Goal: Task Accomplishment & Management: Manage account settings

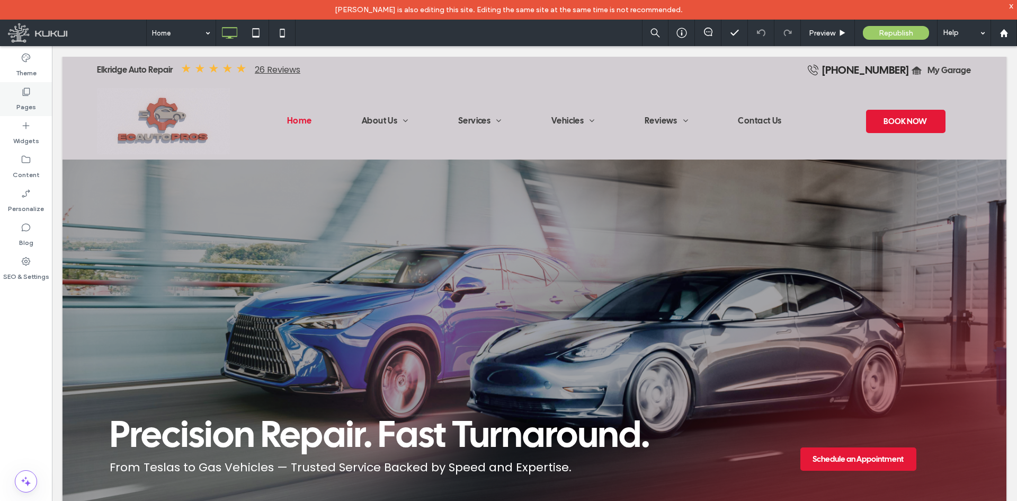
drag, startPoint x: 25, startPoint y: 147, endPoint x: 33, endPoint y: 100, distance: 47.3
click at [25, 147] on div "Widgets" at bounding box center [26, 133] width 52 height 34
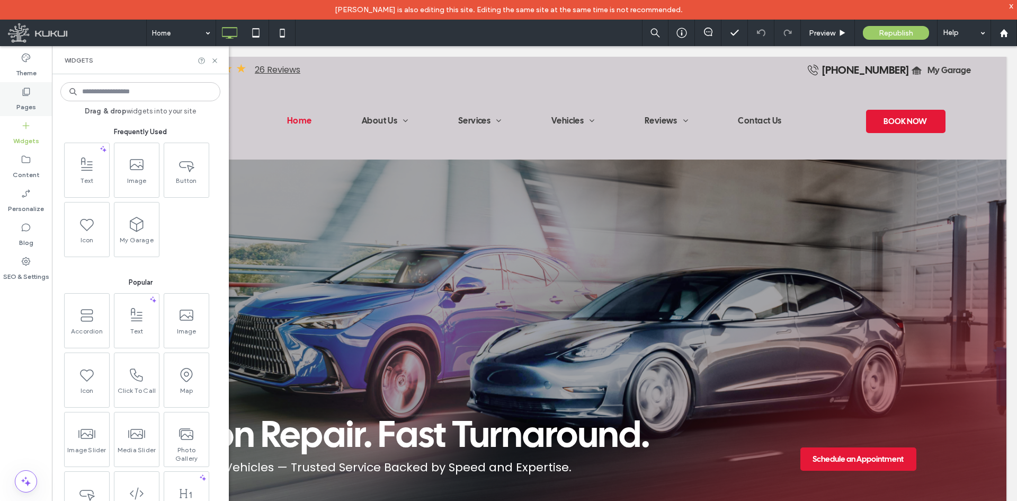
click at [33, 87] on div "Pages" at bounding box center [26, 99] width 52 height 34
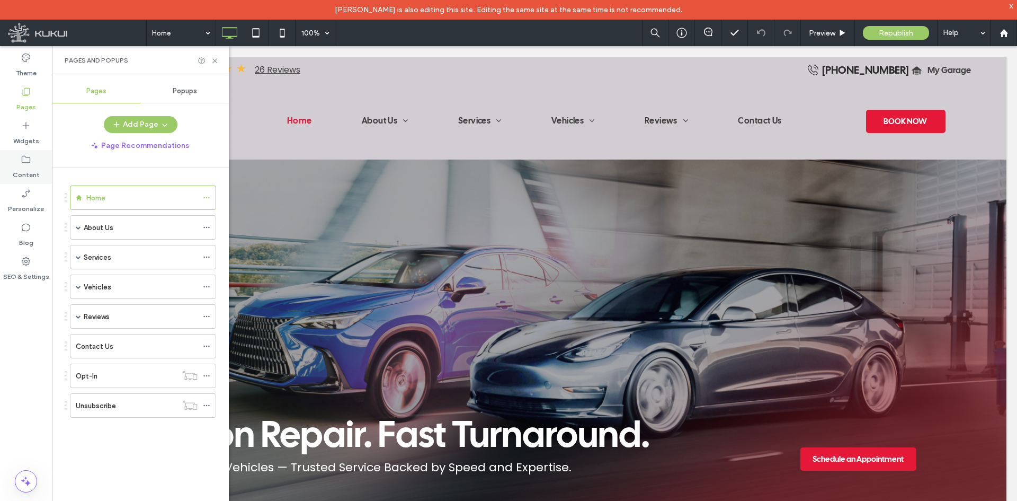
click at [34, 165] on label "Content" at bounding box center [26, 172] width 27 height 15
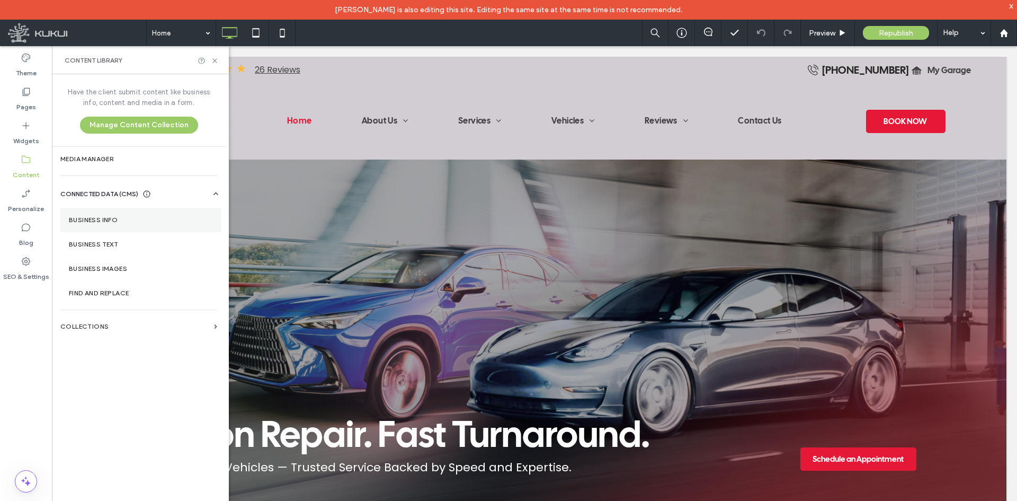
click at [120, 227] on section "Business Info" at bounding box center [140, 220] width 161 height 24
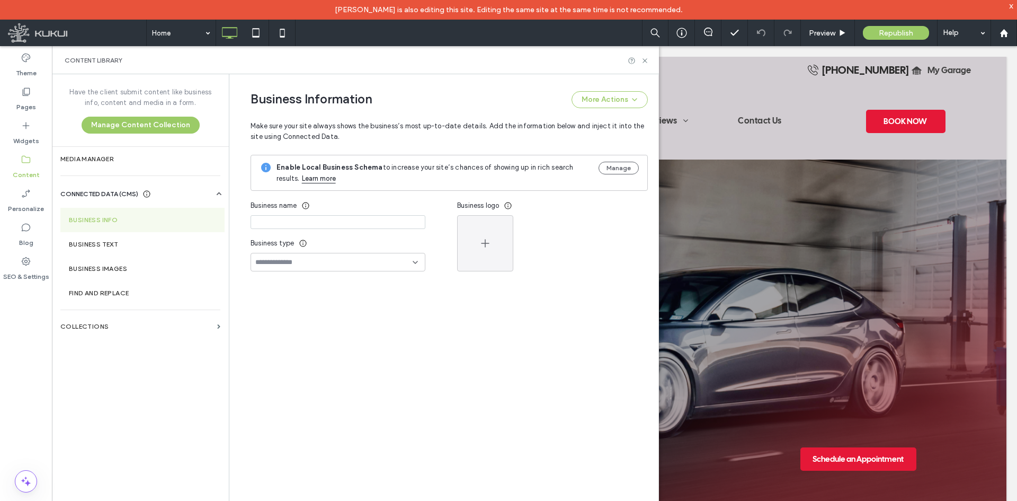
type input "**********"
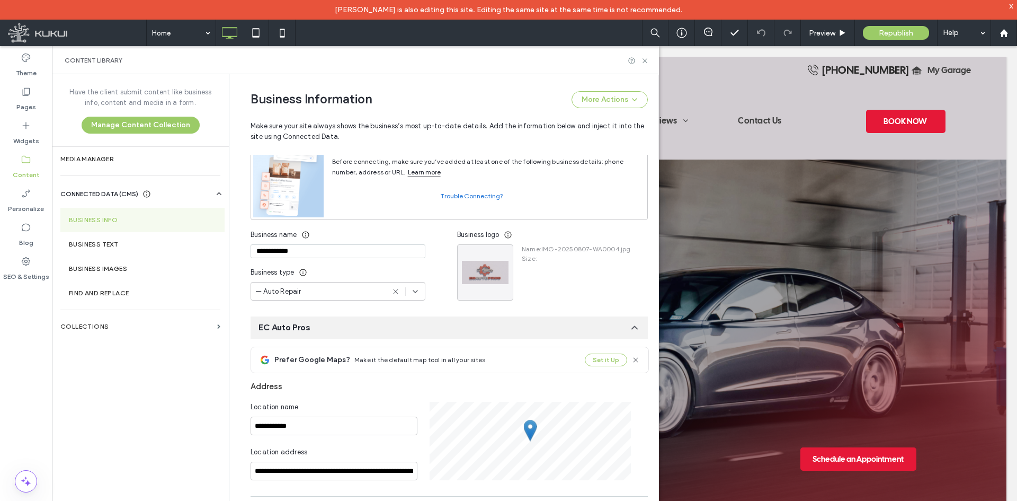
scroll to position [87, 0]
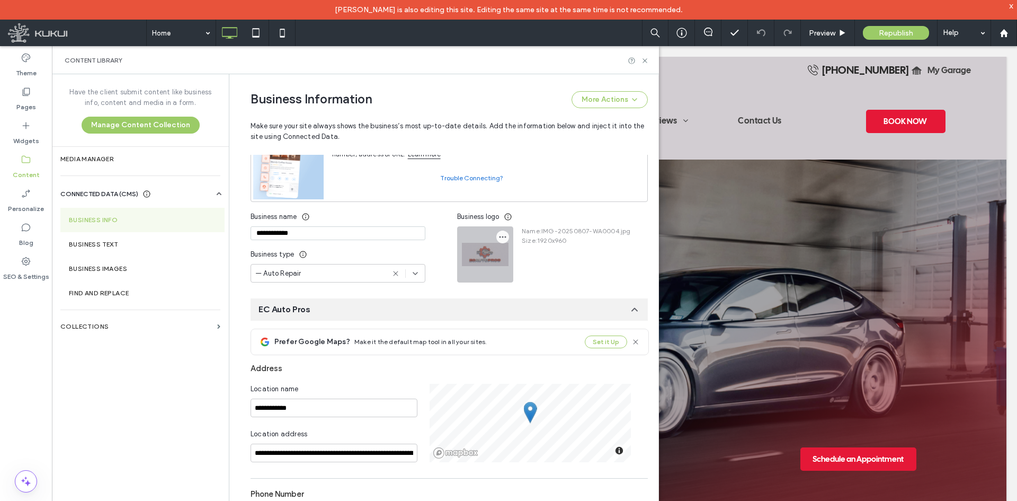
click at [498, 240] on icon "button" at bounding box center [502, 237] width 8 height 8
click at [101, 160] on label "Media Manager" at bounding box center [140, 158] width 160 height 7
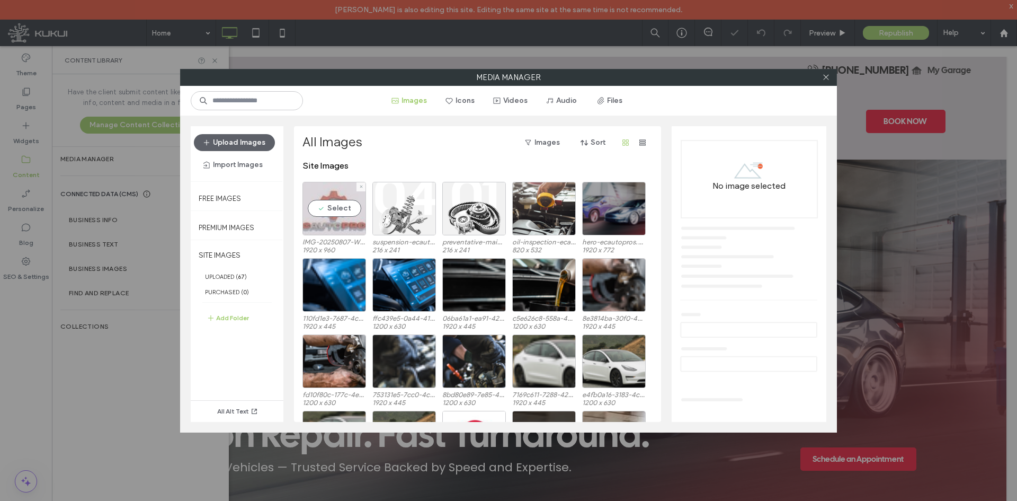
scroll to position [0, 0]
click at [327, 231] on div "Select" at bounding box center [334, 209] width 64 height 54
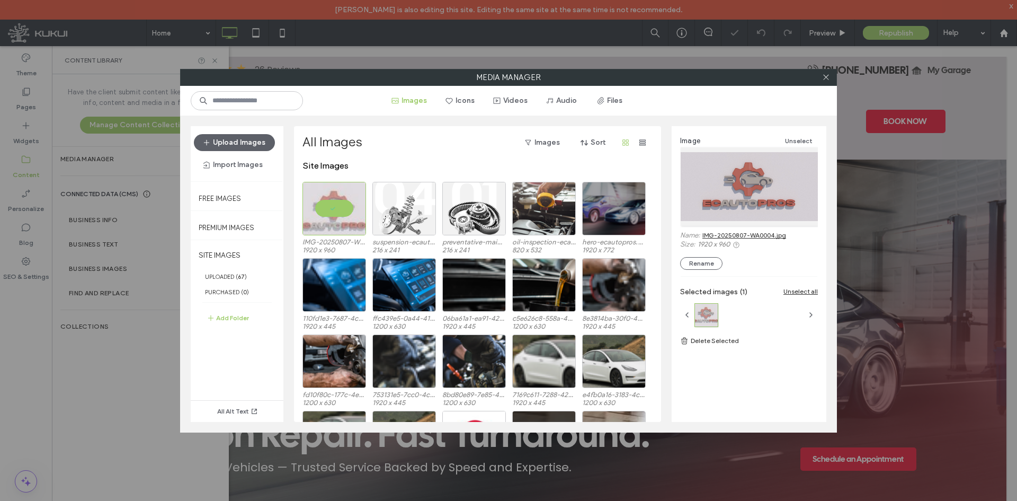
click at [739, 231] on link "IMG-20250807-WA0004.jpg" at bounding box center [744, 235] width 84 height 8
click at [832, 72] on div at bounding box center [826, 77] width 16 height 16
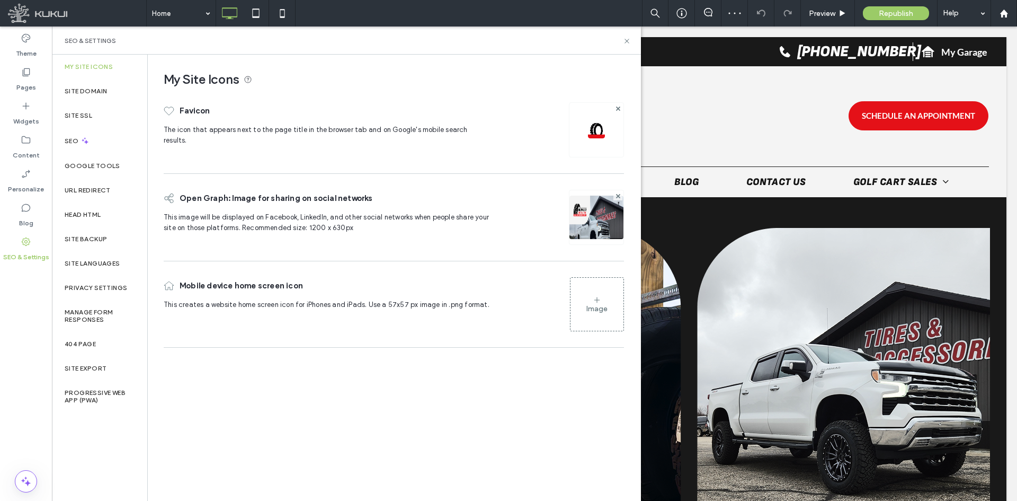
click at [91, 211] on label "Head HTML" at bounding box center [83, 214] width 37 height 7
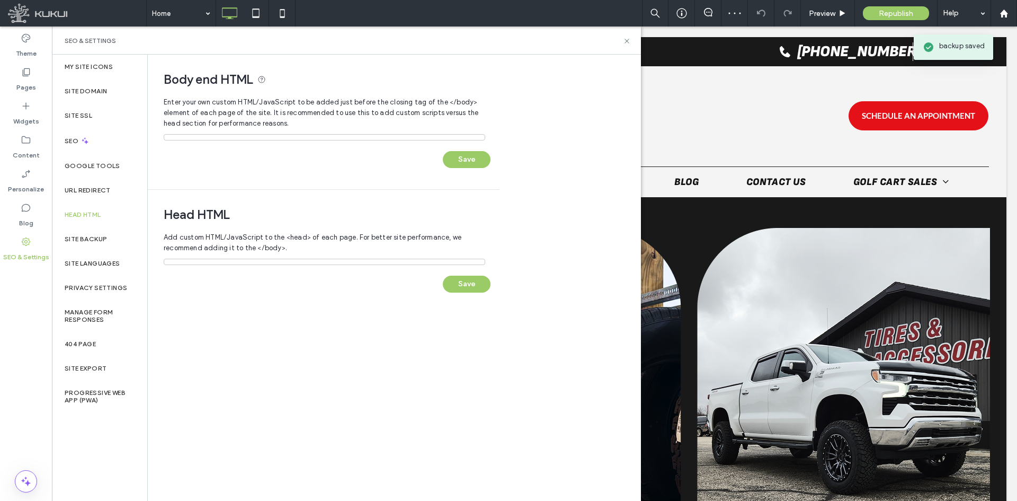
click at [91, 211] on label "Head HTML" at bounding box center [83, 214] width 37 height 7
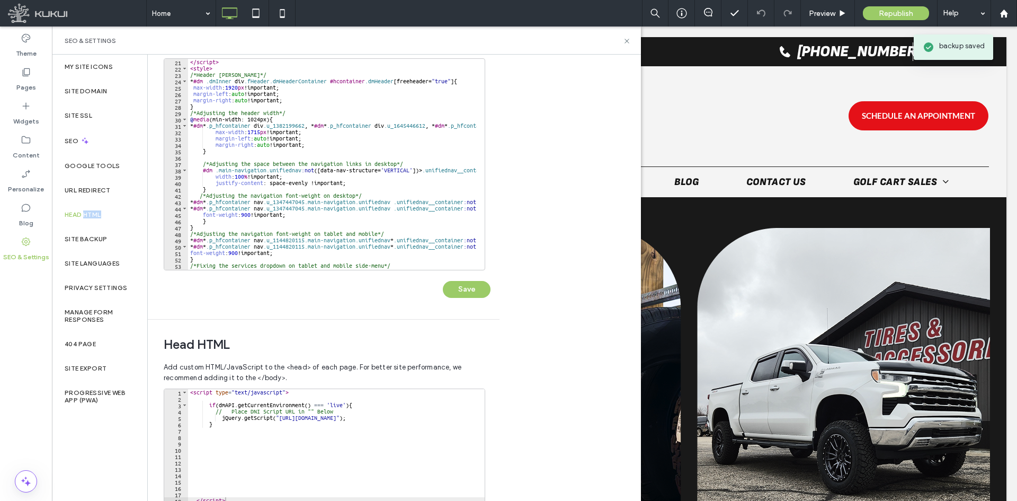
scroll to position [212, 0]
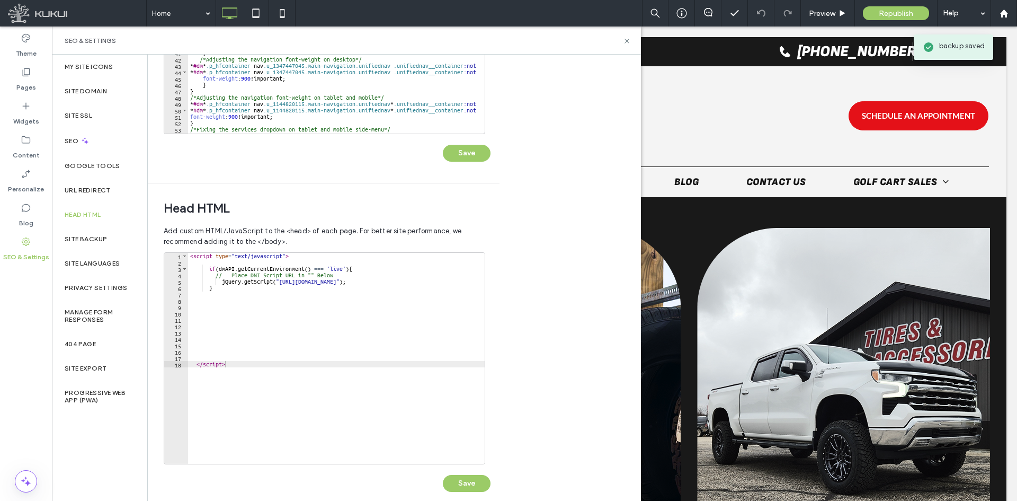
click at [224, 335] on div "< script type = "text/javascript" > if ( dmAPI . getCurrentEnvironment ( ) === …" at bounding box center [363, 361] width 351 height 216
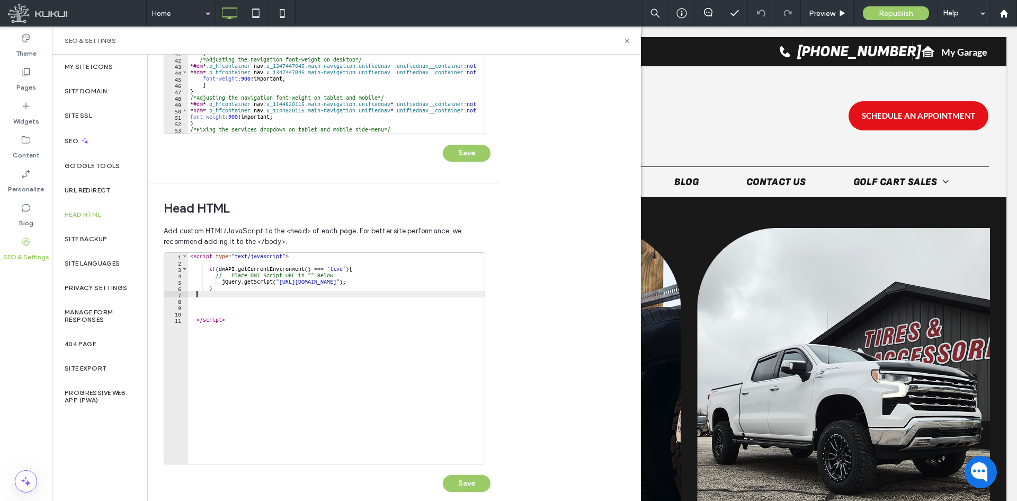
click at [281, 325] on div "< script type = "text/javascript" > if ( dmAPI . getCurrentEnvironment ( ) === …" at bounding box center [363, 361] width 351 height 216
type textarea "*********"
paste textarea "**********"
type textarea "**********"
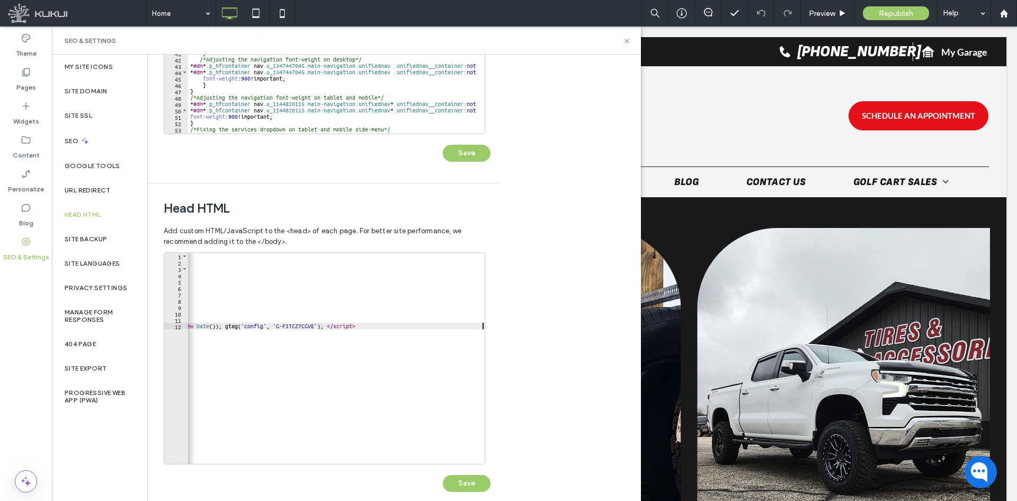
scroll to position [0, 0]
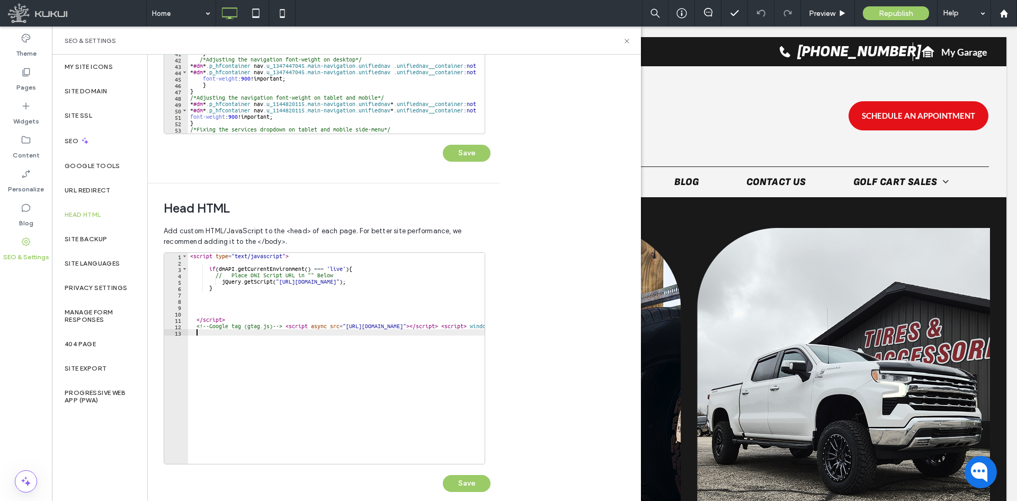
click at [233, 331] on div "< script type = "text/javascript" > if ( dmAPI . getCurrentEnvironment ( ) === …" at bounding box center [635, 361] width 894 height 216
paste textarea "**********"
type textarea "**********"
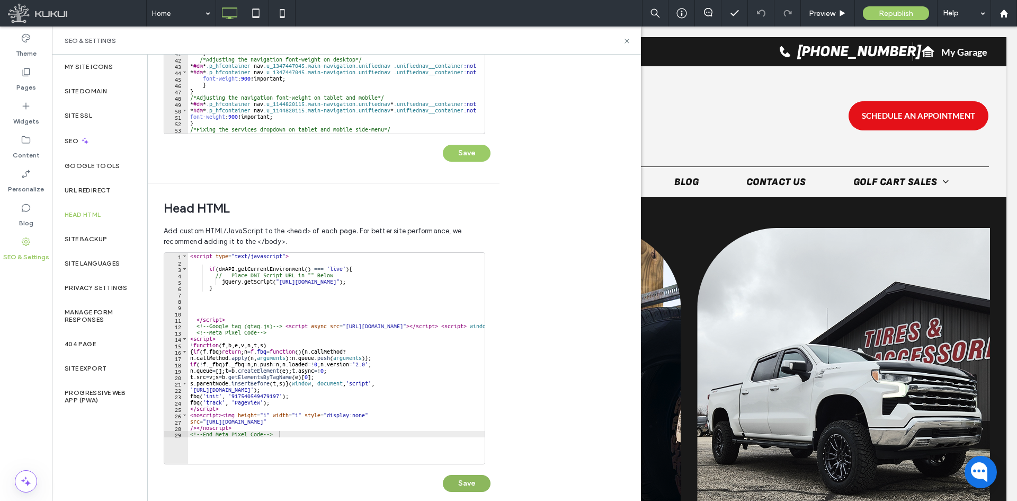
click at [450, 486] on button "Save" at bounding box center [467, 483] width 48 height 17
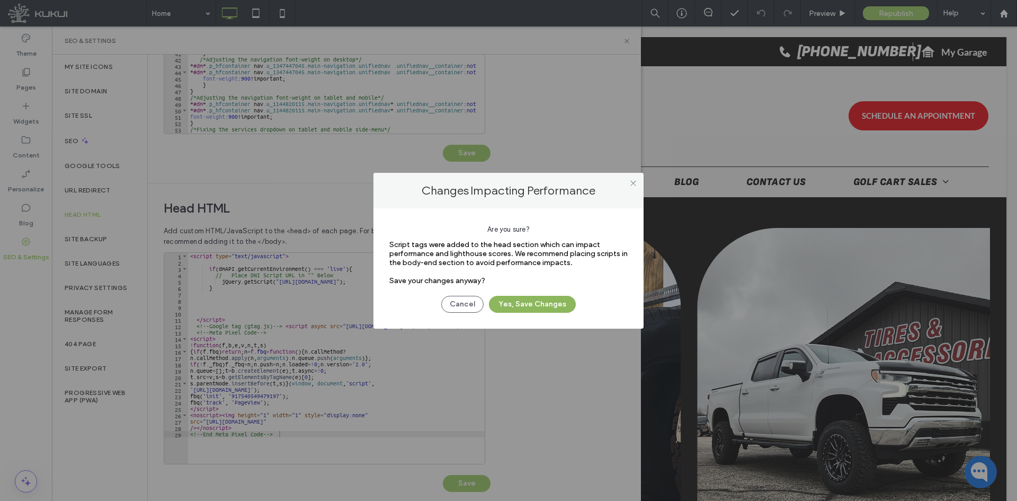
click at [546, 304] on button "Yes, Save Changes" at bounding box center [532, 304] width 87 height 17
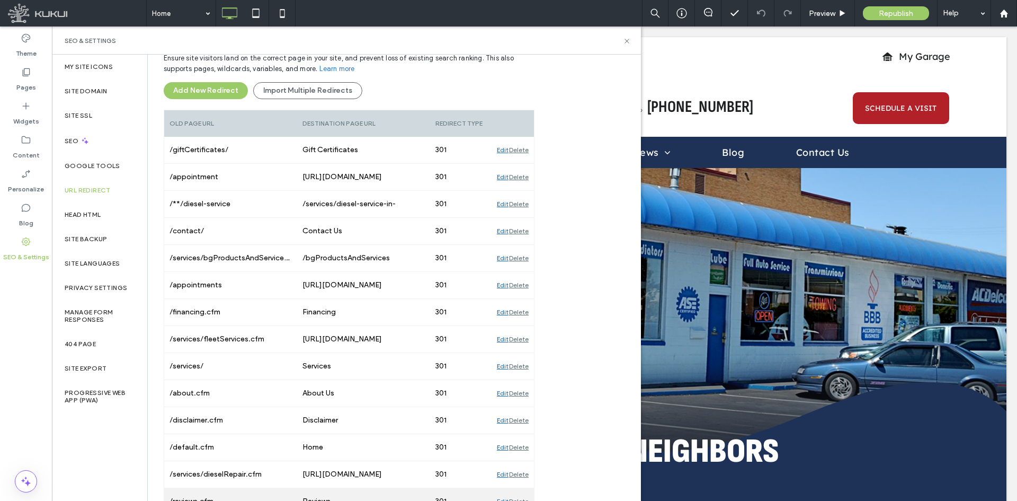
scroll to position [91, 0]
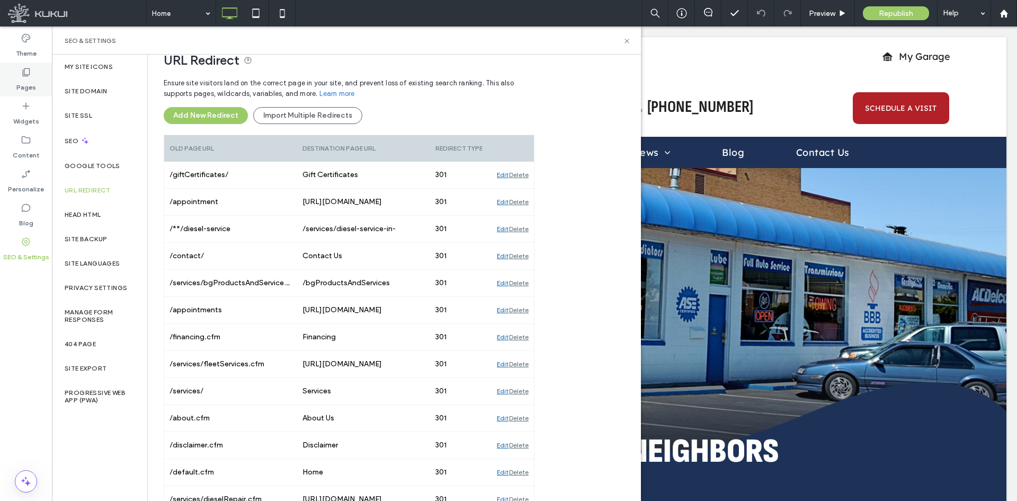
click at [32, 79] on label "Pages" at bounding box center [26, 84] width 20 height 15
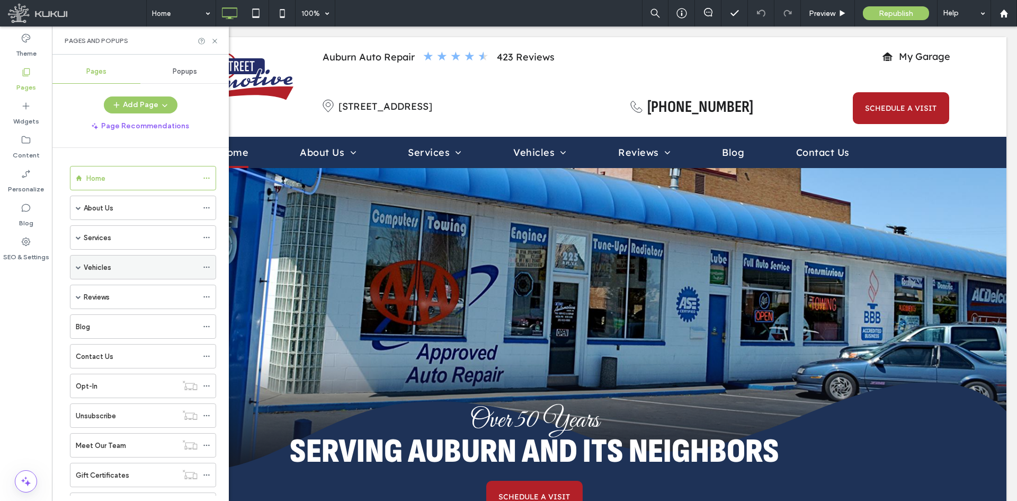
click at [78, 263] on span at bounding box center [78, 266] width 5 height 23
click at [206, 269] on icon at bounding box center [206, 266] width 7 height 7
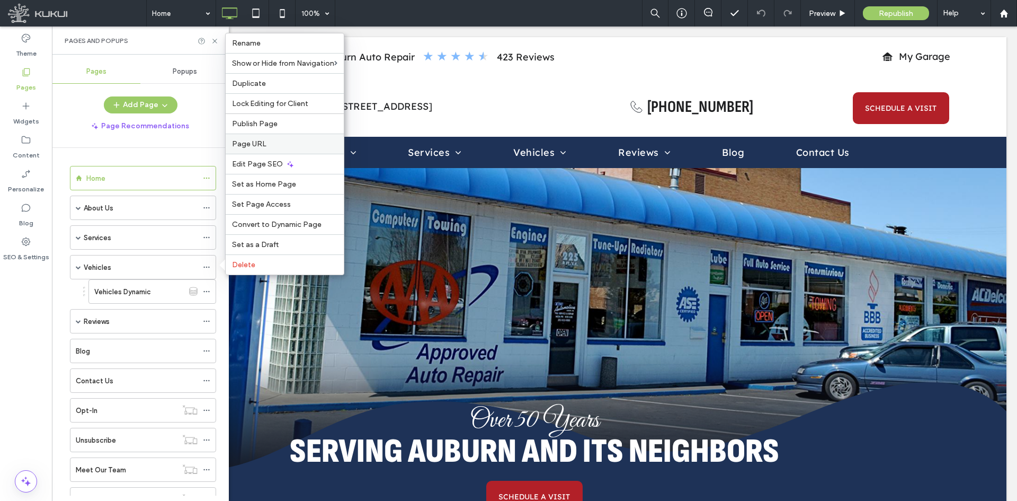
click at [272, 139] on label "Page URL" at bounding box center [284, 143] width 105 height 9
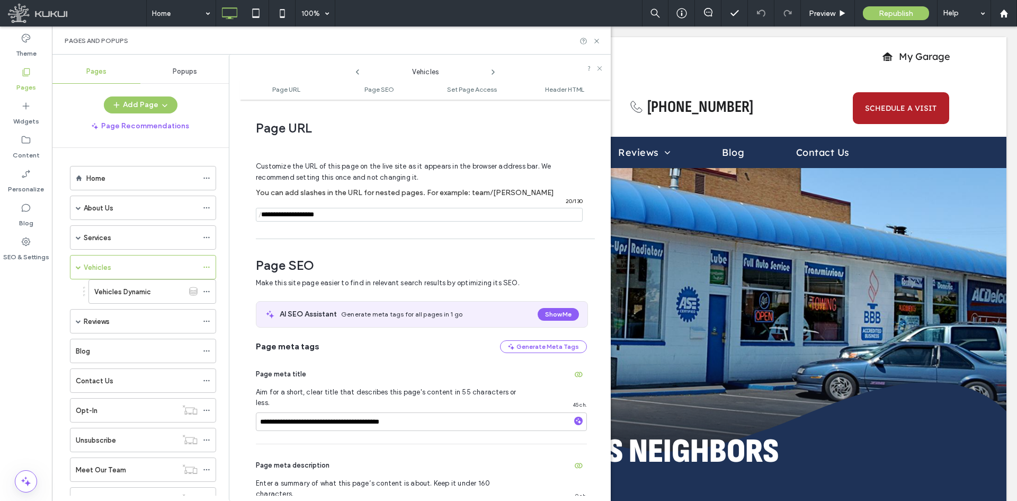
scroll to position [5, 0]
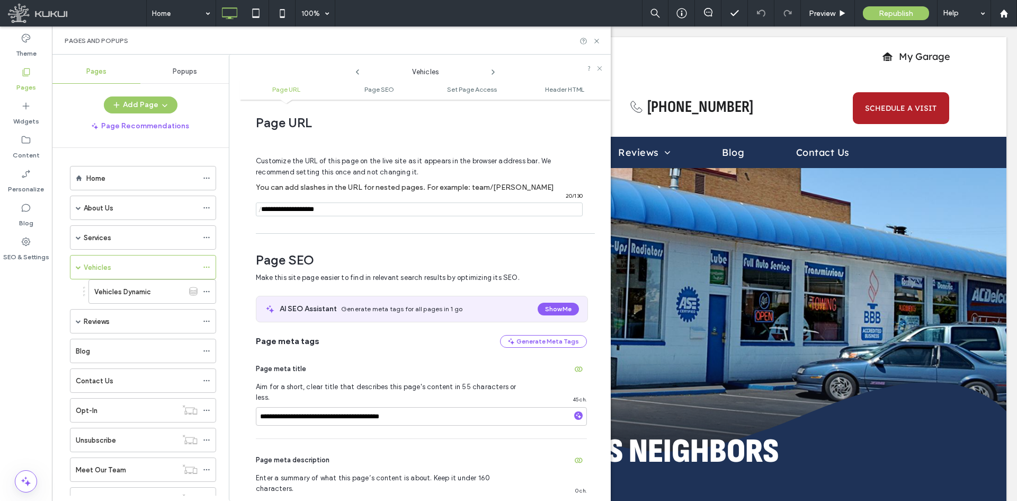
click at [489, 72] on icon at bounding box center [493, 72] width 8 height 8
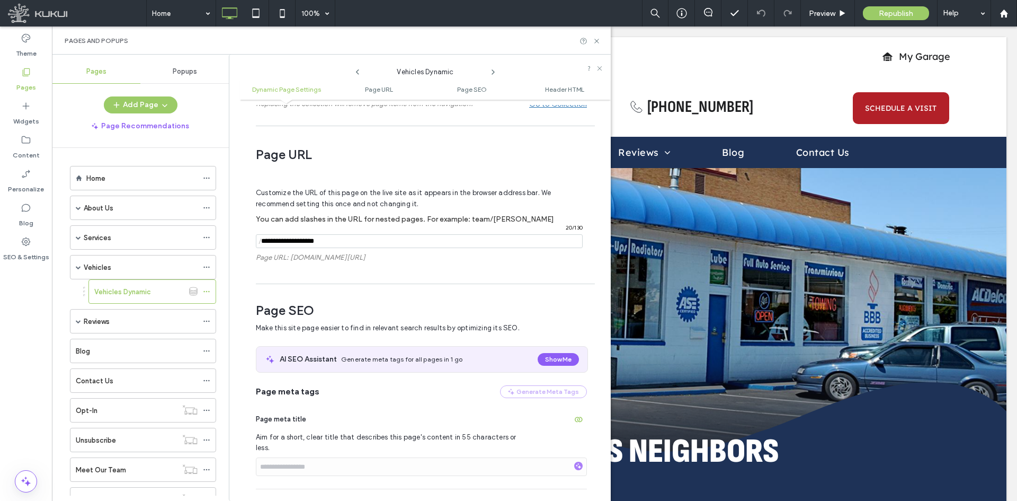
scroll to position [139, 0]
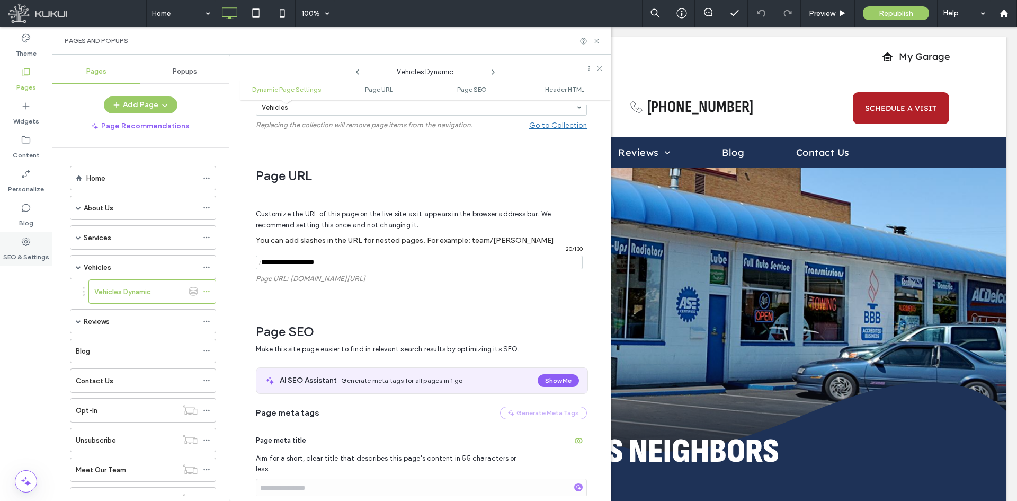
click at [34, 254] on label "SEO & Settings" at bounding box center [26, 254] width 46 height 15
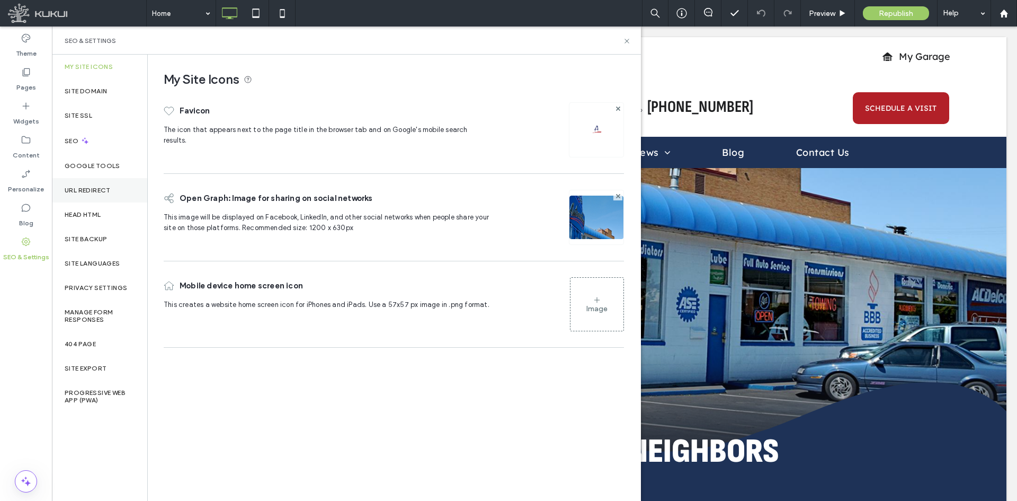
click at [93, 193] on label "URL Redirect" at bounding box center [88, 189] width 46 height 7
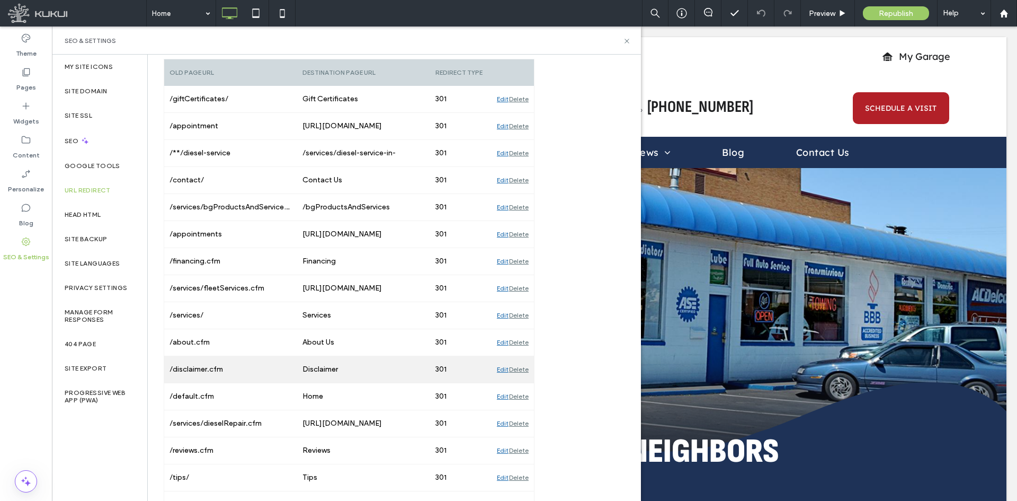
scroll to position [144, 0]
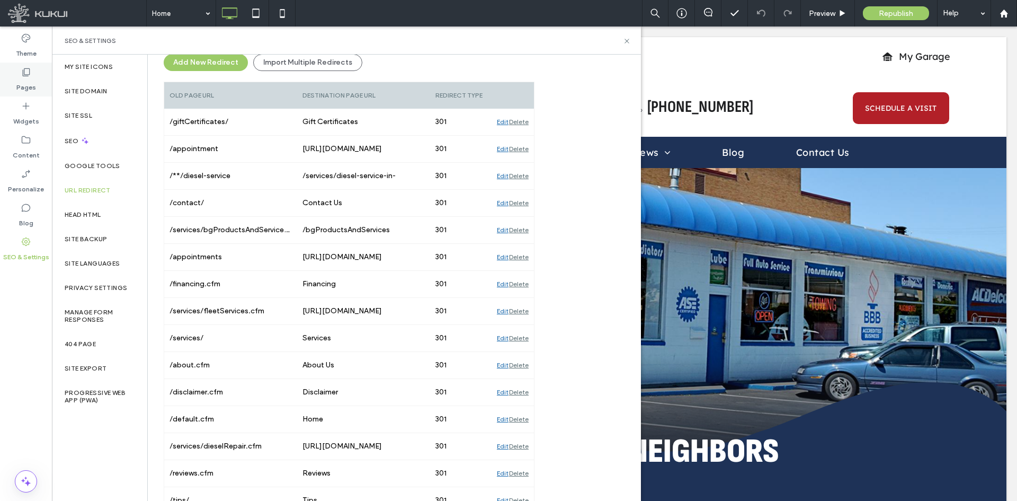
click at [41, 82] on div "Pages" at bounding box center [26, 80] width 52 height 34
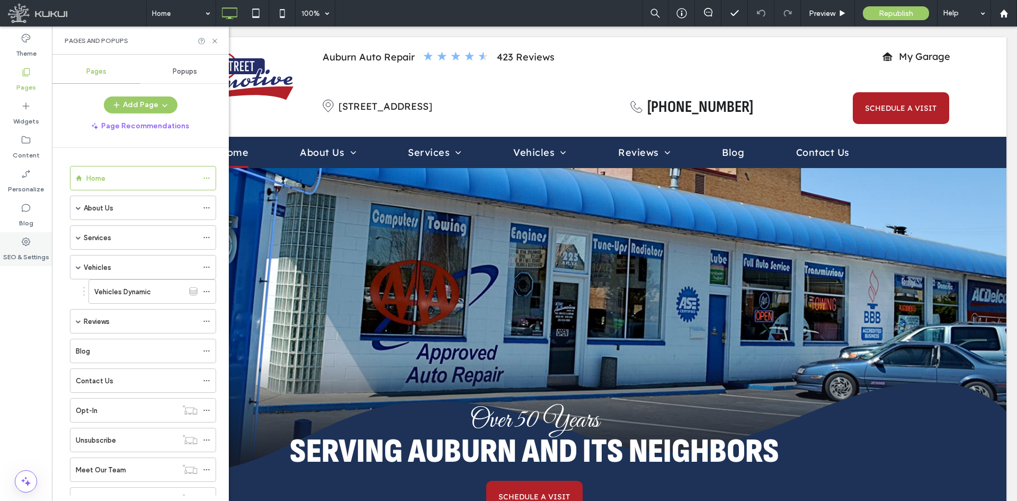
click at [32, 260] on label "SEO & Settings" at bounding box center [26, 254] width 46 height 15
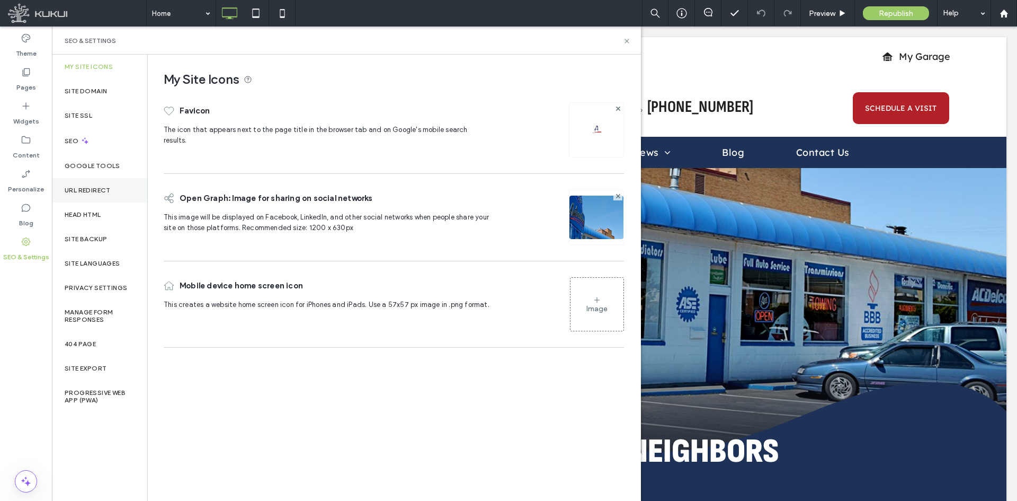
click at [104, 189] on label "URL Redirect" at bounding box center [88, 189] width 46 height 7
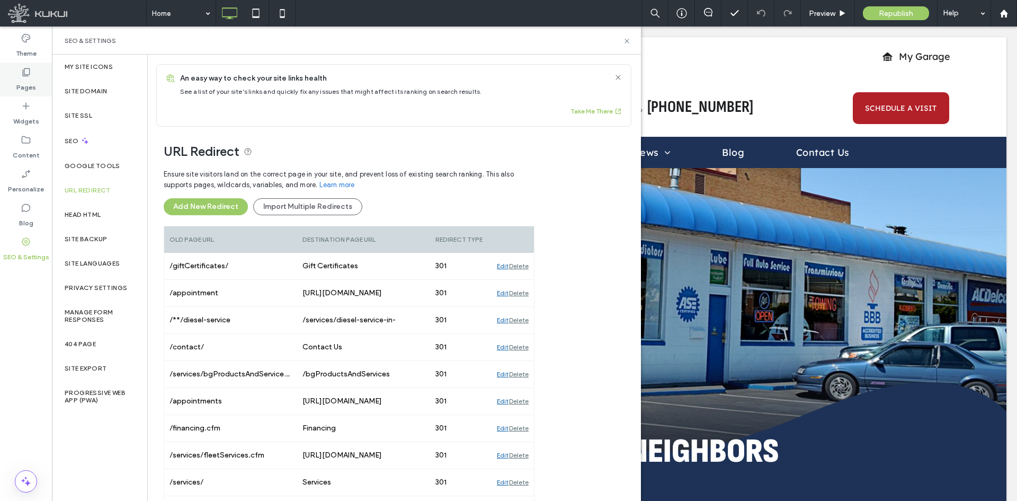
click at [40, 89] on div "Pages" at bounding box center [26, 80] width 52 height 34
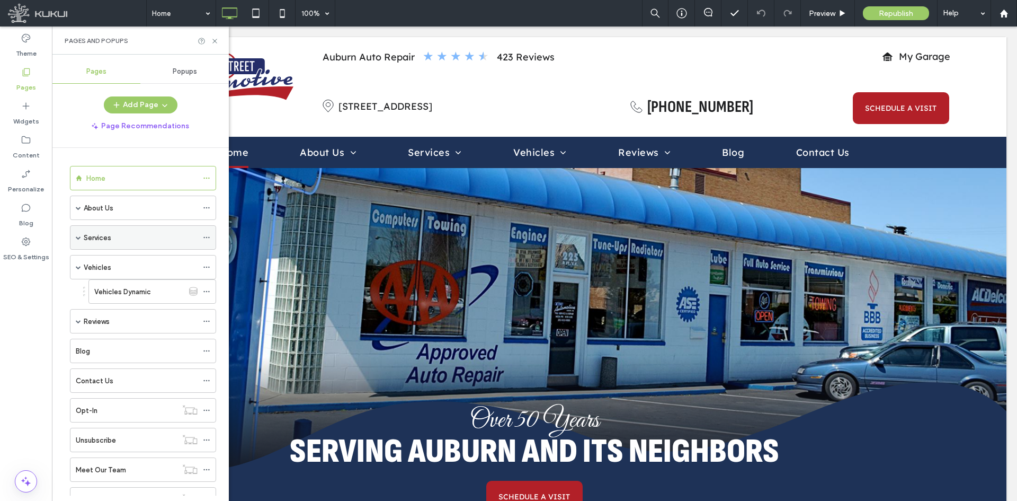
click at [205, 237] on icon at bounding box center [206, 237] width 7 height 7
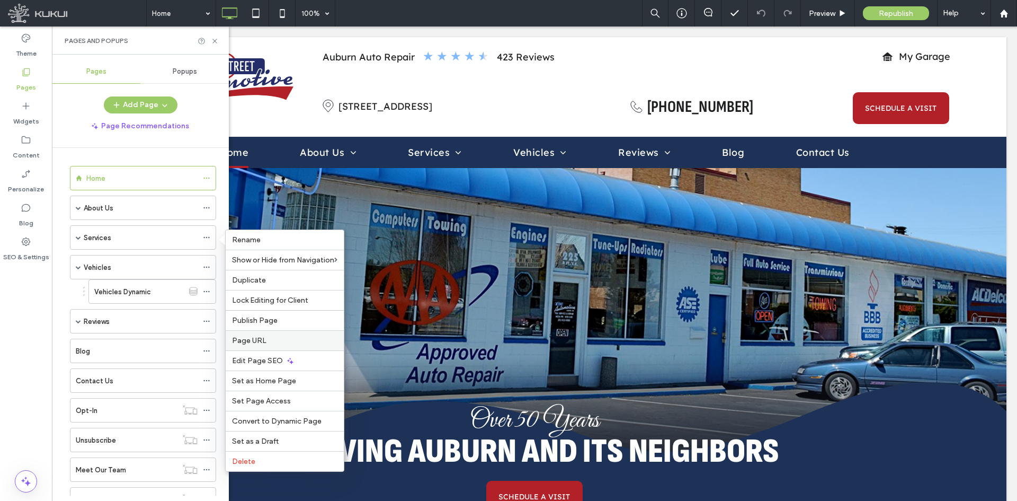
click at [261, 343] on span "Page URL" at bounding box center [249, 340] width 34 height 9
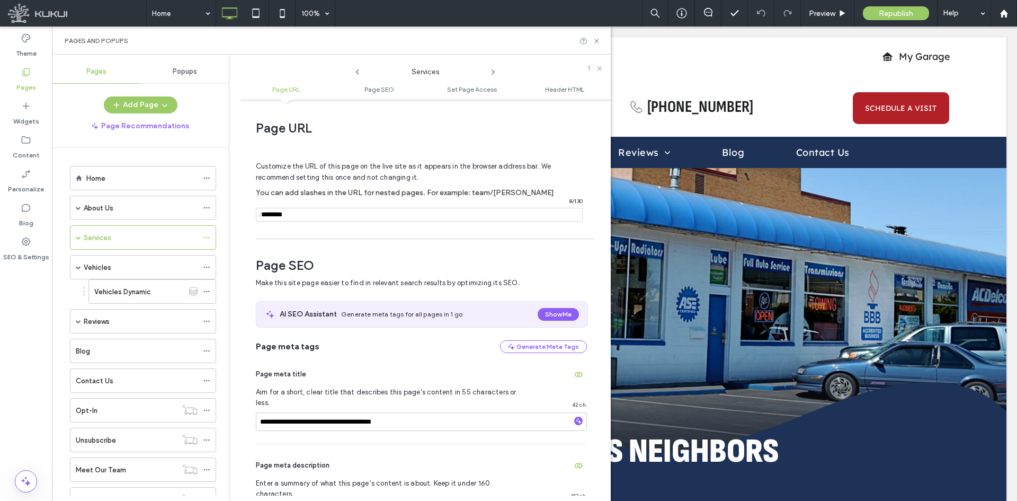
scroll to position [5, 0]
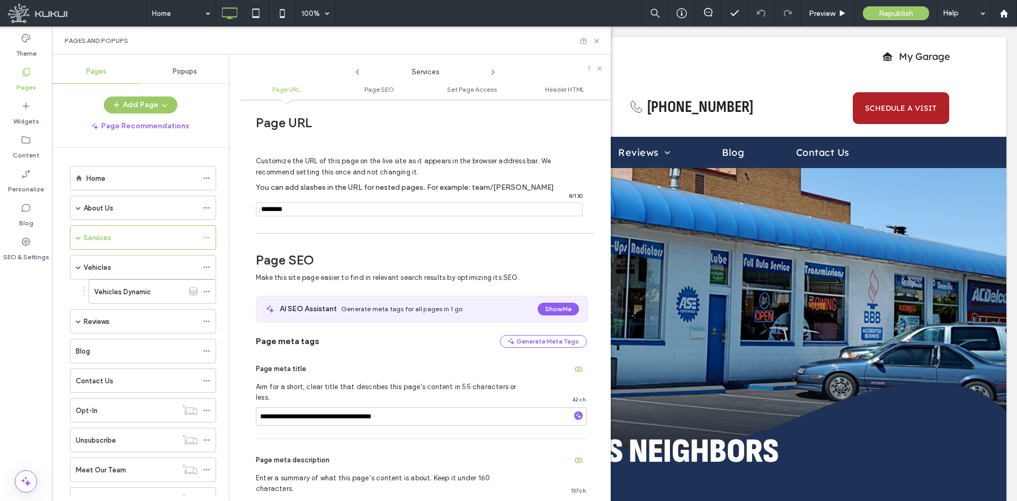
click at [495, 70] on icon at bounding box center [493, 72] width 8 height 8
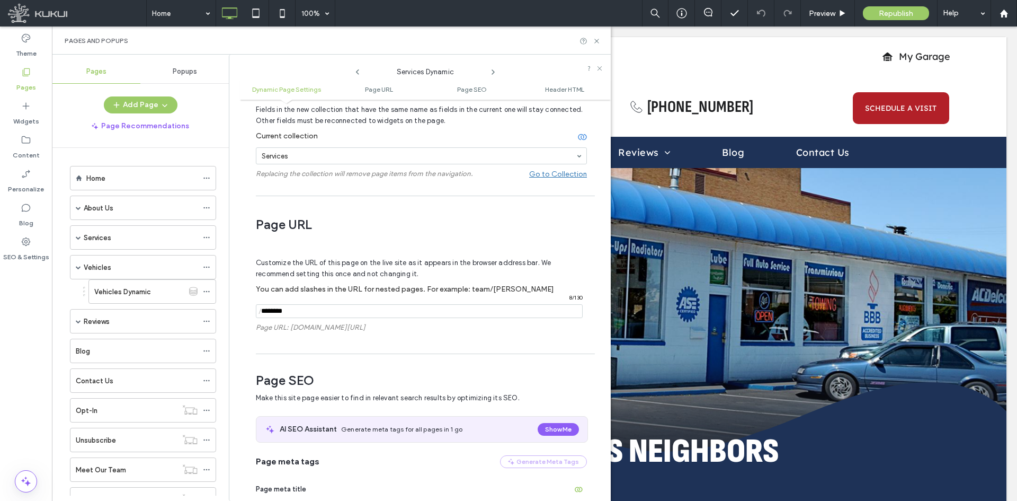
scroll to position [192, 0]
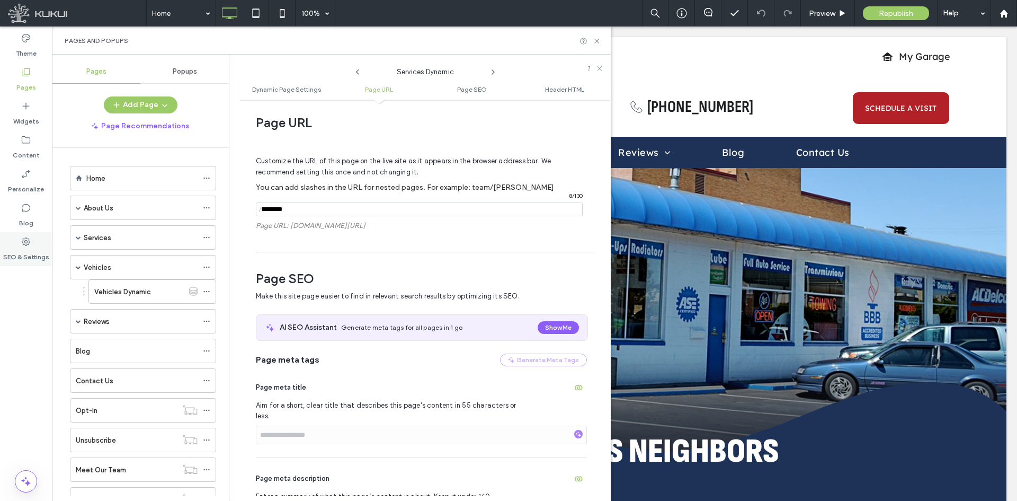
click at [22, 246] on icon at bounding box center [26, 241] width 11 height 11
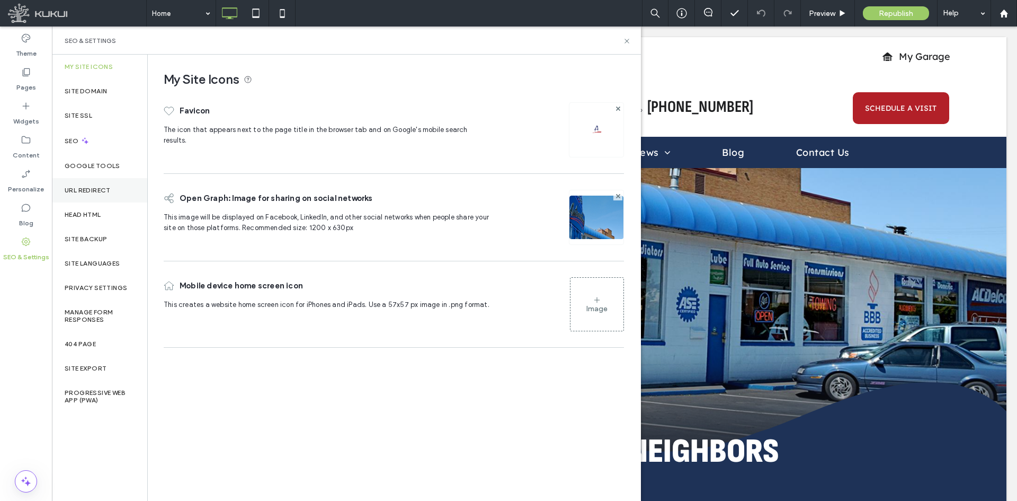
click at [93, 188] on label "URL Redirect" at bounding box center [88, 189] width 46 height 7
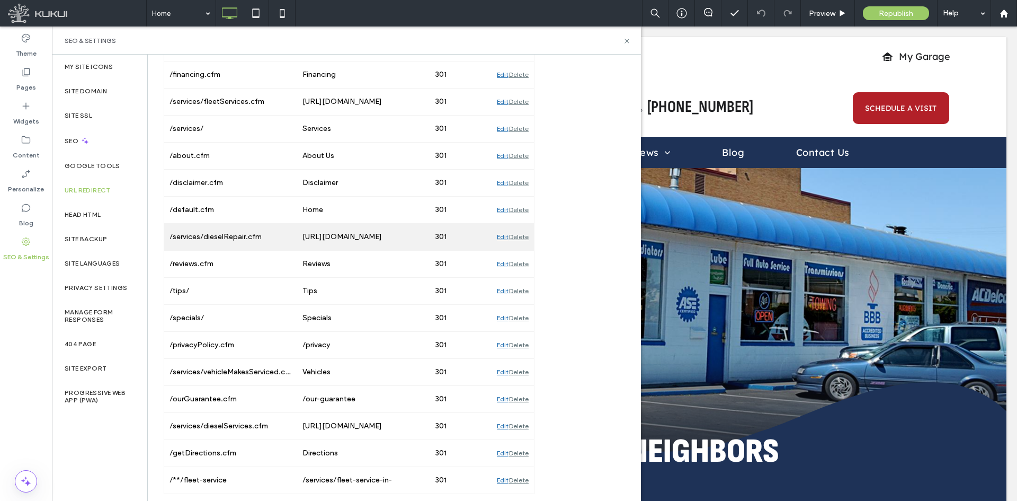
scroll to position [356, 0]
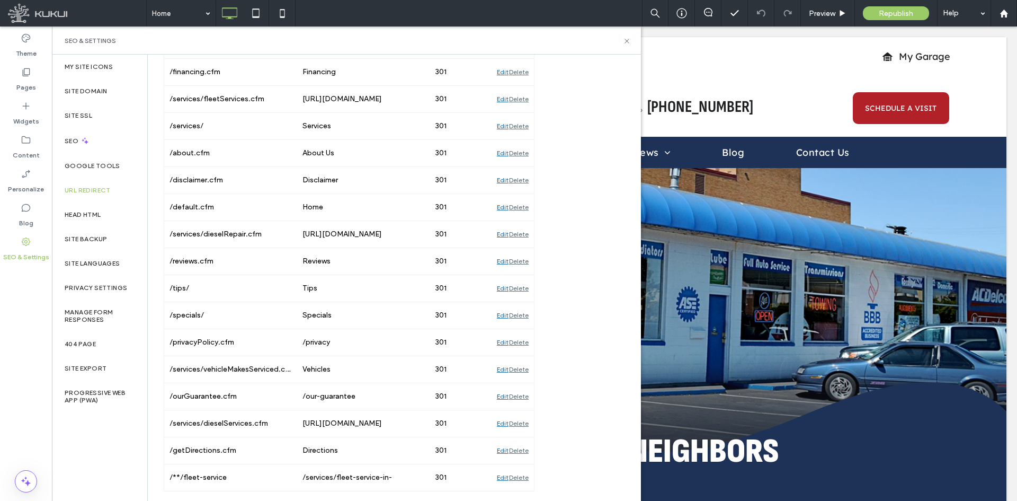
click at [595, 155] on div "URL Redirect Ensure site visitors land on the correct page in your site, and pr…" at bounding box center [390, 131] width 484 height 720
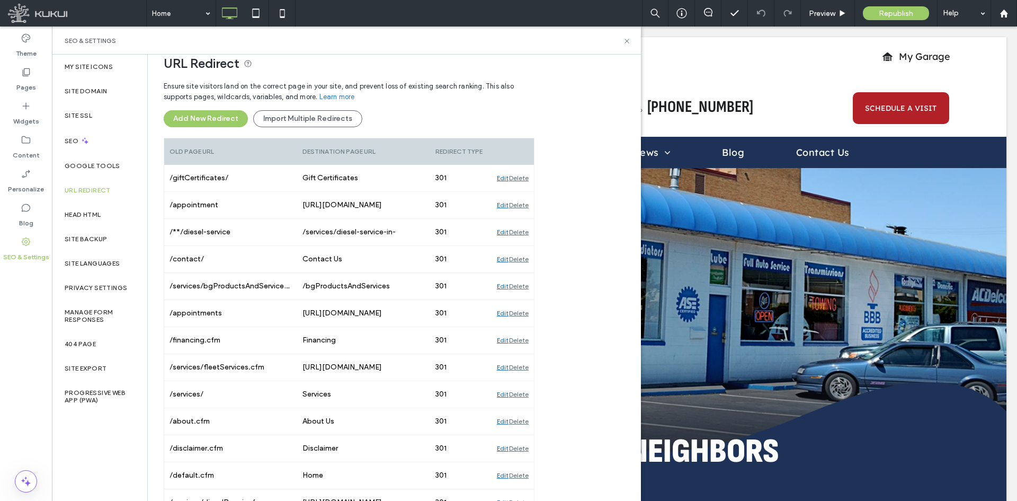
scroll to position [0, 0]
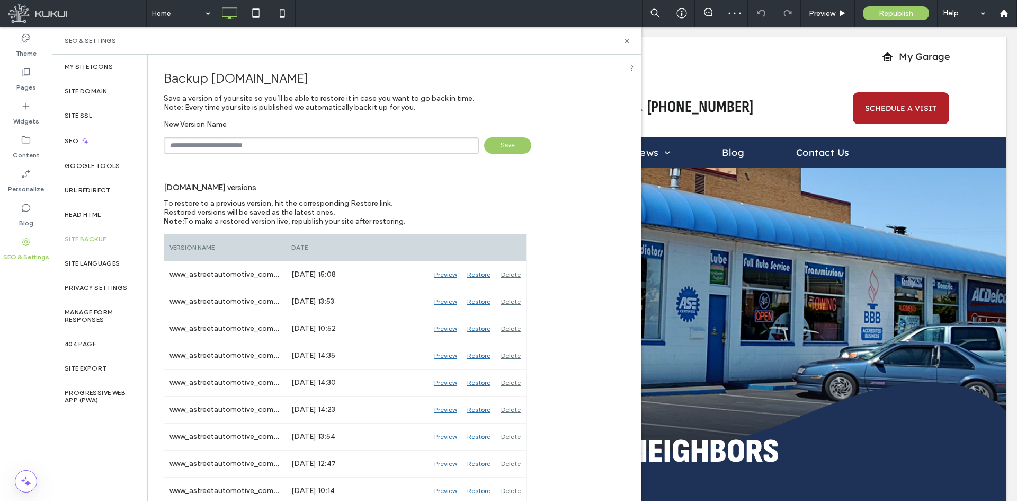
click at [82, 190] on label "URL Redirect" at bounding box center [88, 189] width 46 height 7
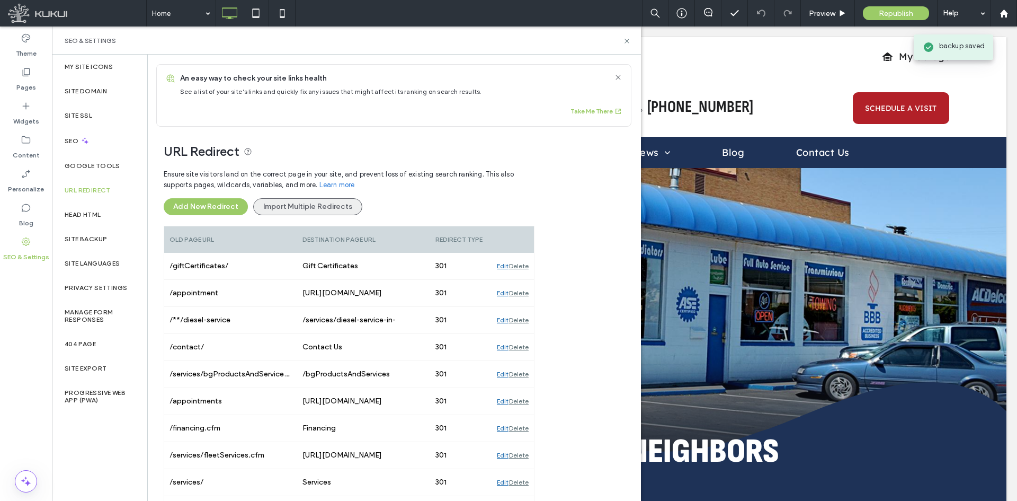
click at [290, 208] on button "Import Multiple Redirects" at bounding box center [307, 206] width 109 height 17
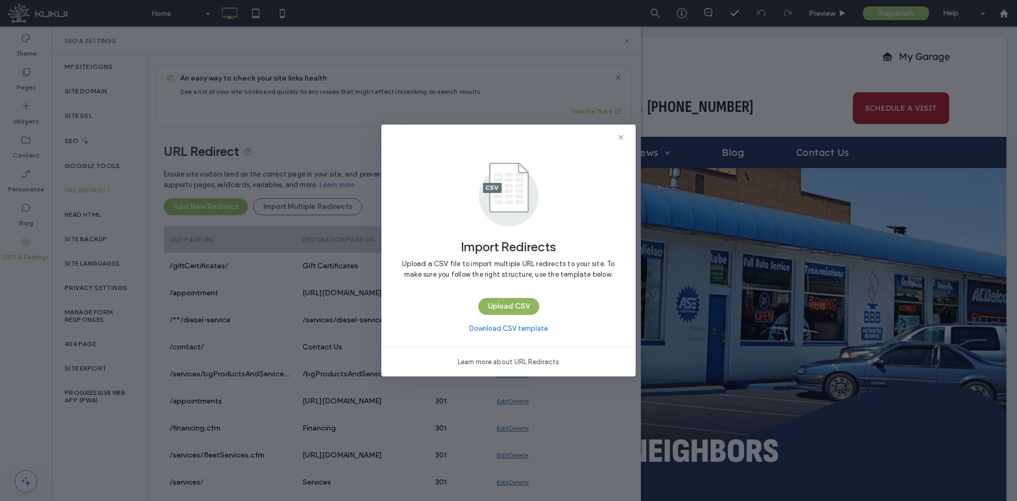
click at [504, 301] on button "Upload CSV" at bounding box center [508, 306] width 61 height 17
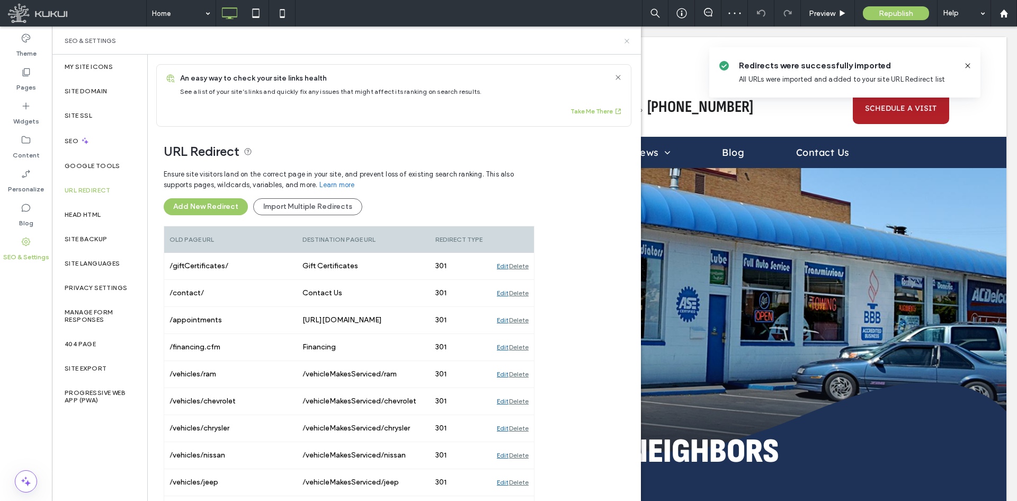
click at [626, 37] on icon at bounding box center [627, 41] width 8 height 8
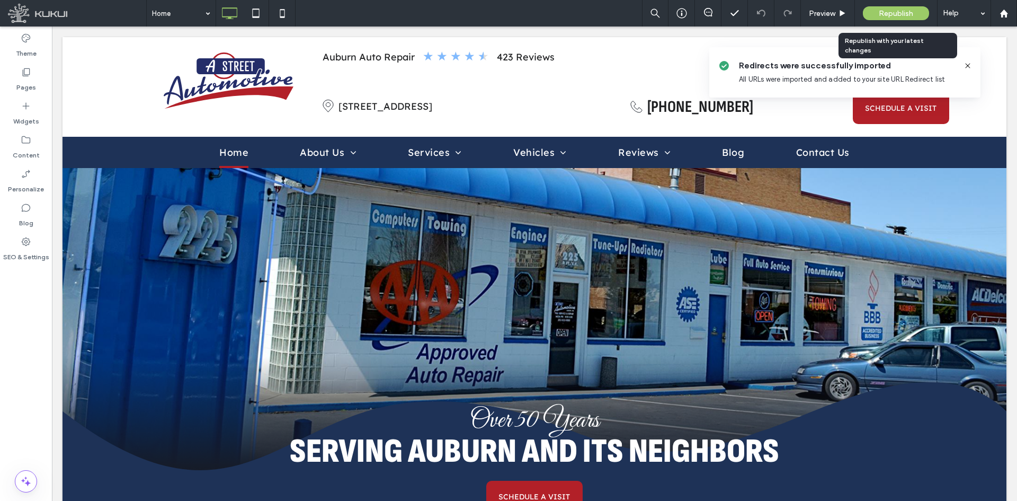
click at [905, 16] on span "Republish" at bounding box center [896, 13] width 34 height 9
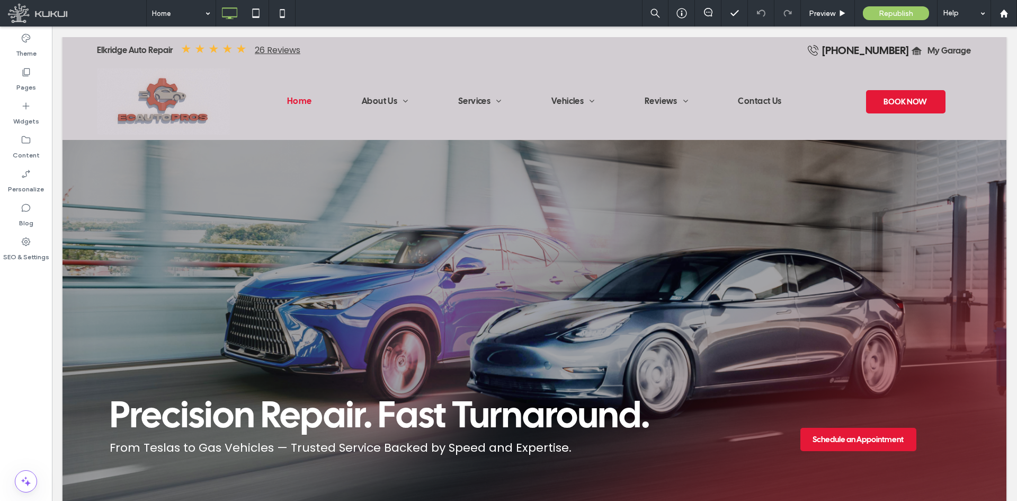
click at [333, 21] on div "Home Preview Republish Help" at bounding box center [581, 13] width 871 height 26
click at [33, 237] on div "SEO & Settings" at bounding box center [26, 249] width 52 height 34
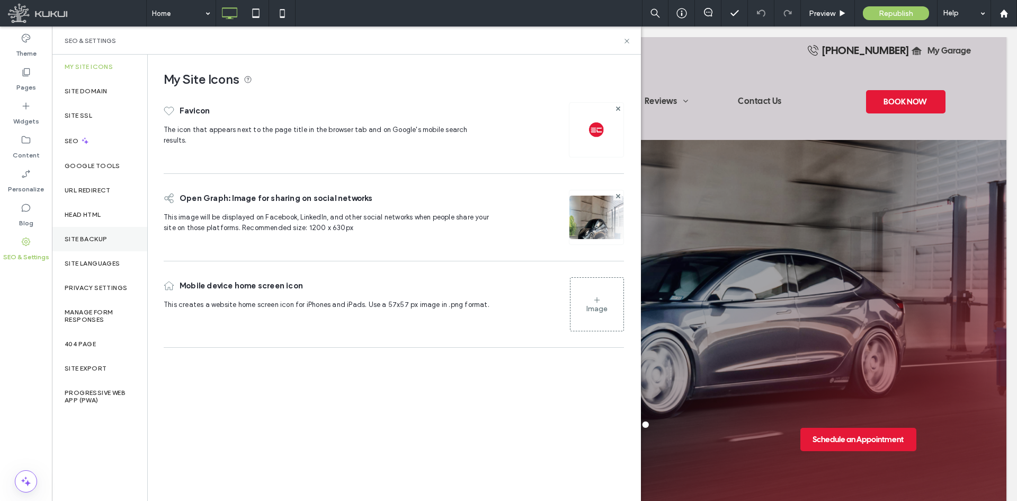
click at [106, 227] on div "Site Backup" at bounding box center [99, 239] width 95 height 24
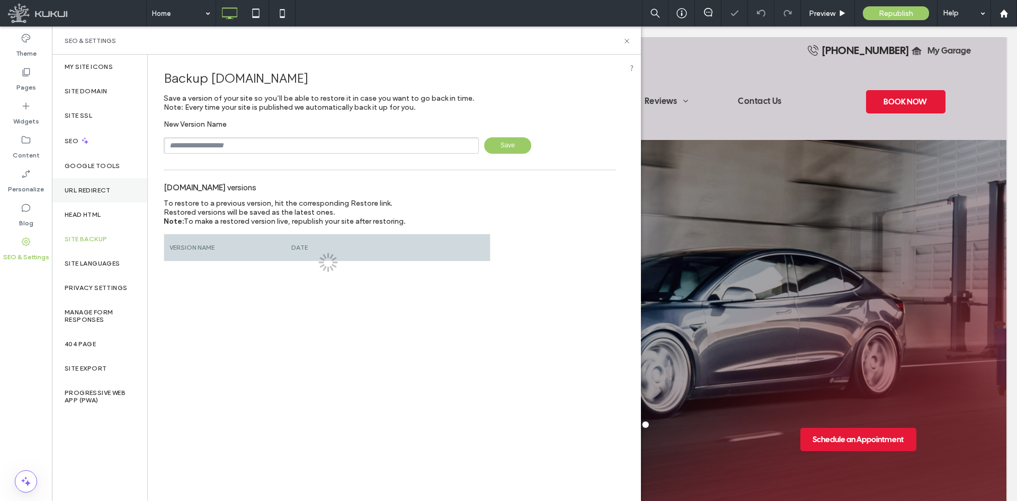
click at [95, 200] on div "URL Redirect" at bounding box center [99, 190] width 95 height 24
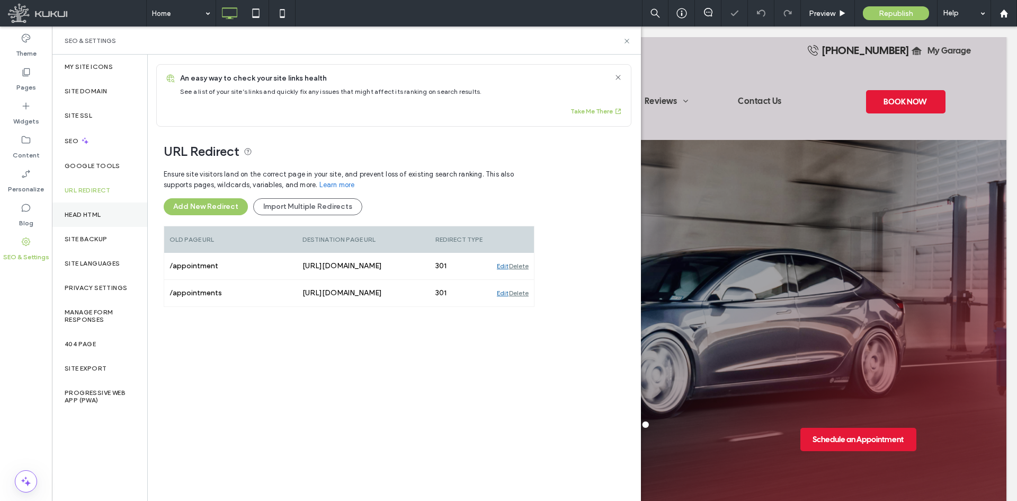
click at [95, 209] on div "Head HTML" at bounding box center [99, 214] width 95 height 24
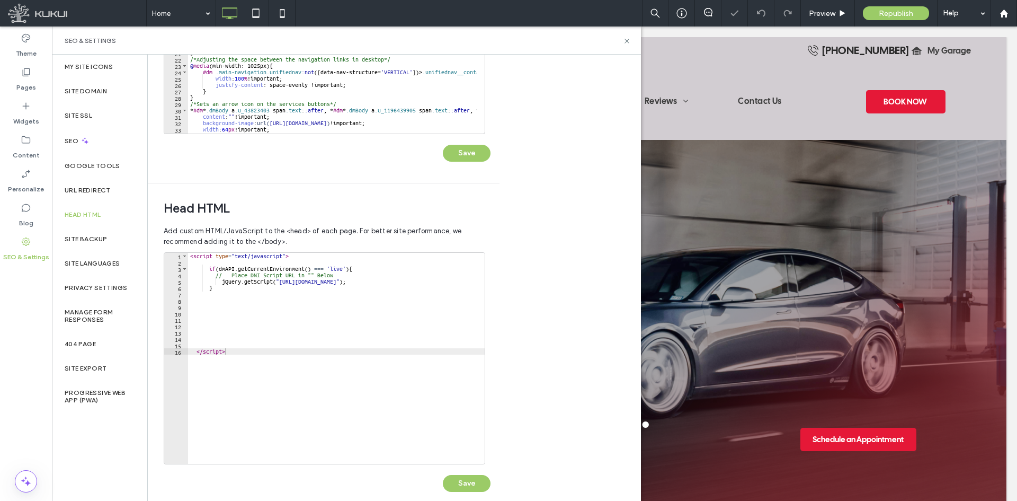
scroll to position [225, 0]
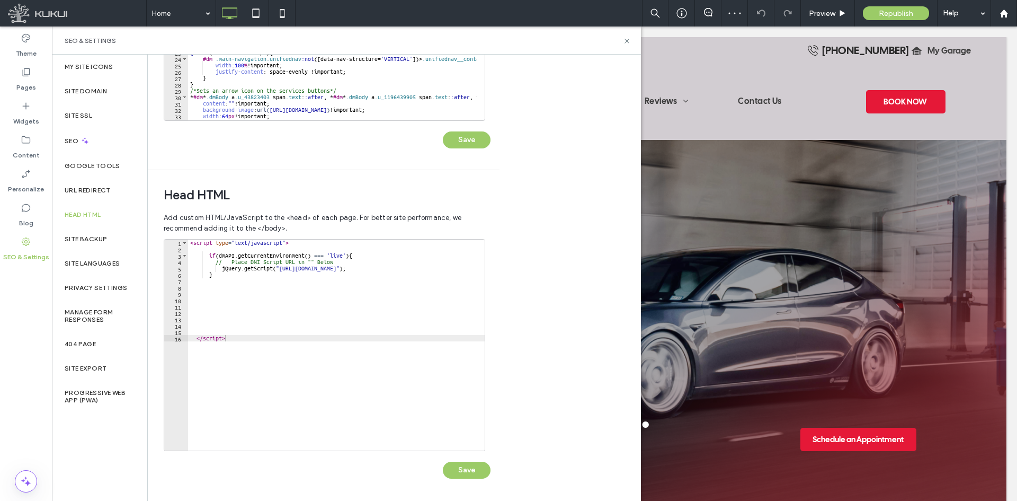
click at [335, 295] on div "< script type = "text/javascript" > if ( dmAPI . getCurrentEnvironment ( ) === …" at bounding box center [363, 347] width 351 height 216
click at [326, 318] on div "< script type = "text/javascript" > if ( dmAPI . getCurrentEnvironment ( ) === …" at bounding box center [363, 347] width 351 height 216
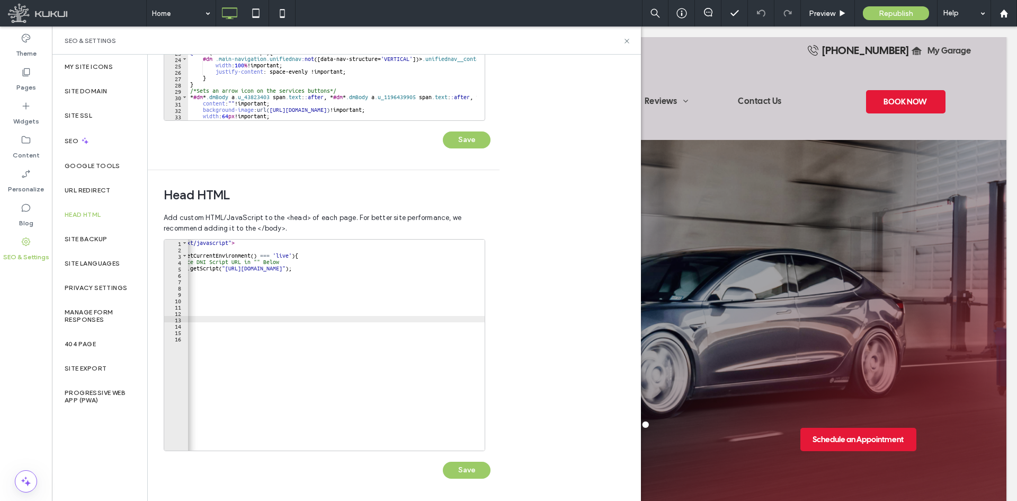
click at [480, 268] on div "< script type = "text/javascript" > if ( dmAPI . getCurrentEnvironment ( ) === …" at bounding box center [309, 347] width 351 height 216
type textarea "**********"
click at [482, 268] on div "< script type = "text/javascript" > if ( dmAPI . getCurrentEnvironment ( ) === …" at bounding box center [309, 347] width 351 height 216
paste textarea "***"
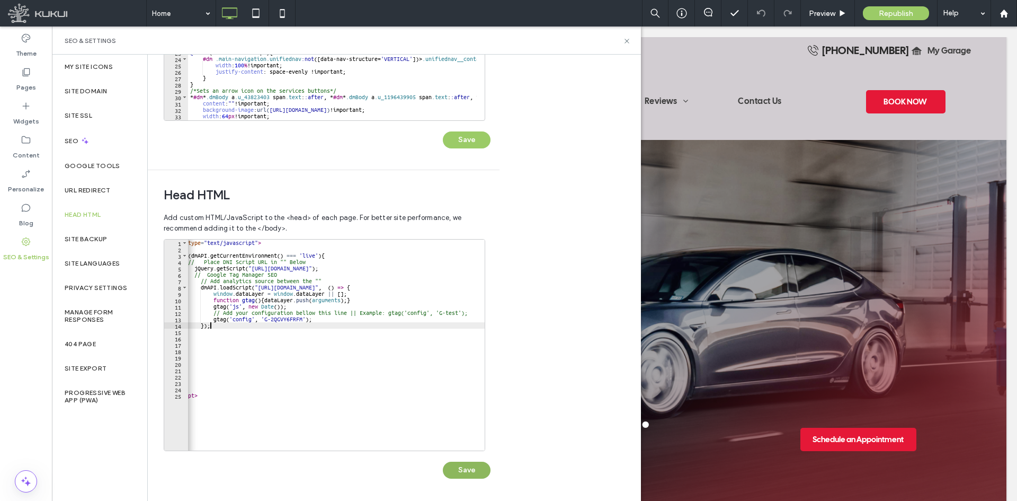
type textarea "***"
click at [469, 463] on button "Save" at bounding box center [467, 469] width 48 height 17
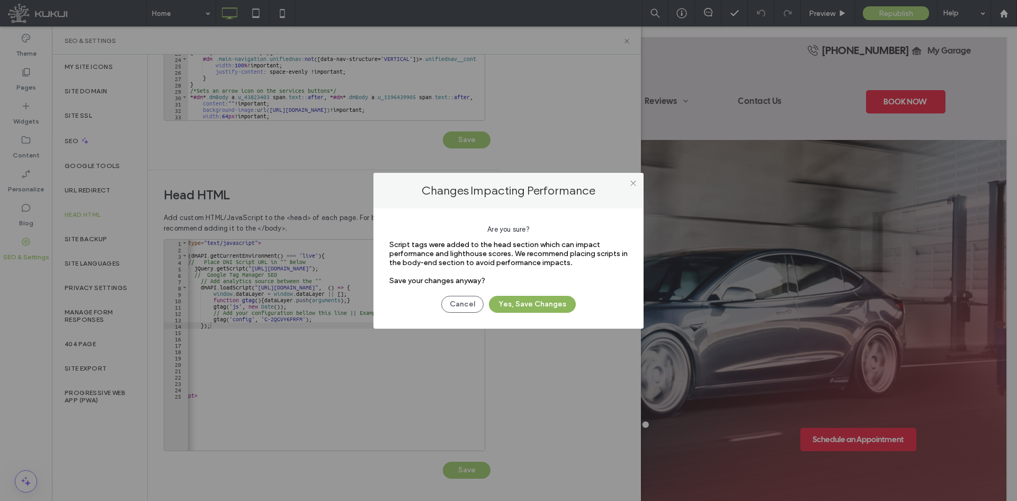
click at [542, 308] on button "Yes, Save Changes" at bounding box center [532, 304] width 87 height 17
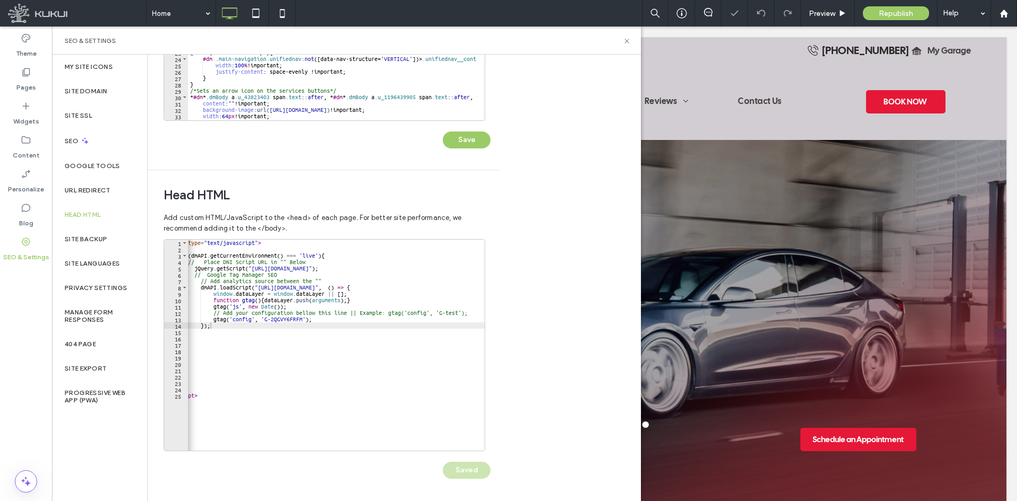
scroll to position [0, 0]
click at [581, 344] on div "Body end HTML Enter your own custom HTML/​JavaScript to be added just before th…" at bounding box center [394, 278] width 493 height 446
click at [630, 47] on div "SEO & Settings" at bounding box center [346, 40] width 589 height 28
drag, startPoint x: 620, startPoint y: 38, endPoint x: 627, endPoint y: 42, distance: 7.8
click at [620, 39] on div "SEO & Settings" at bounding box center [347, 41] width 564 height 8
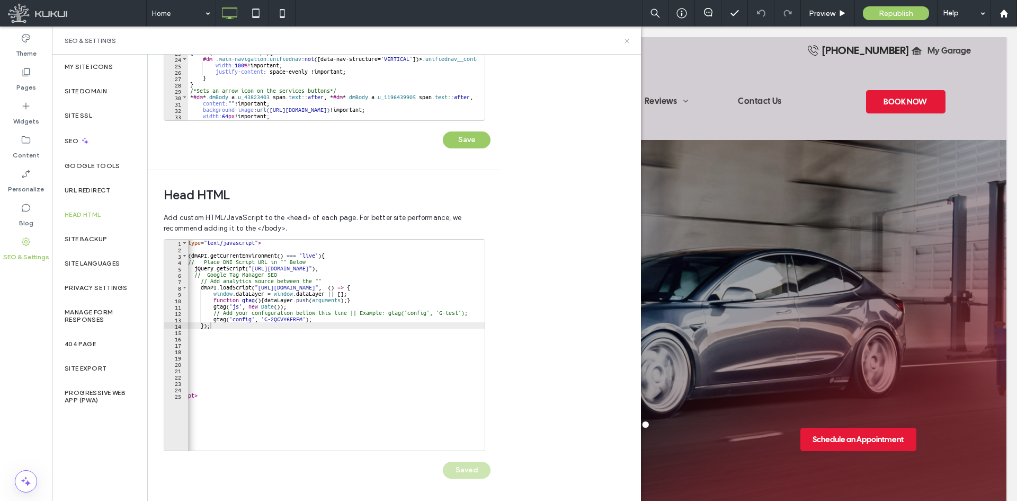
click at [627, 42] on icon at bounding box center [627, 41] width 8 height 8
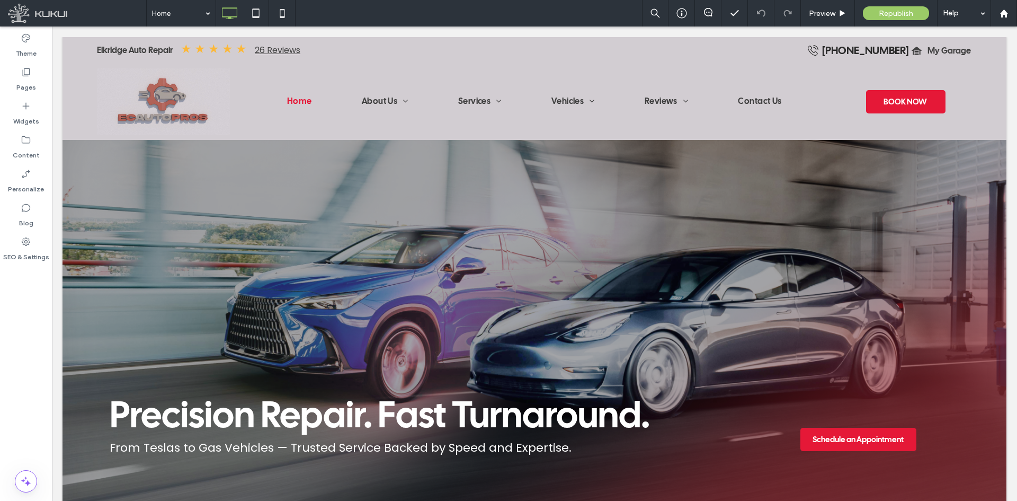
click at [458, 7] on div "Home Preview Republish Help" at bounding box center [581, 13] width 871 height 26
click at [23, 145] on label "Content" at bounding box center [26, 152] width 27 height 15
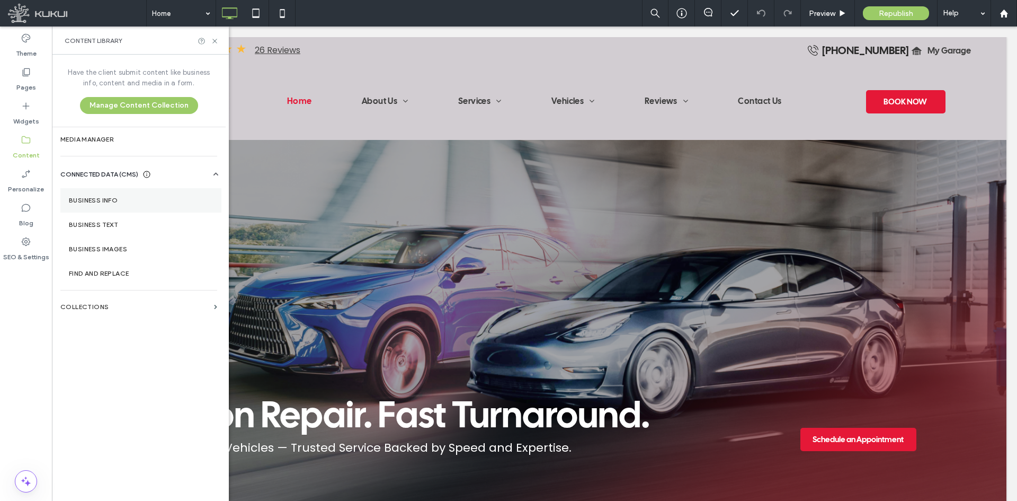
click at [141, 202] on label "Business Info" at bounding box center [141, 200] width 144 height 7
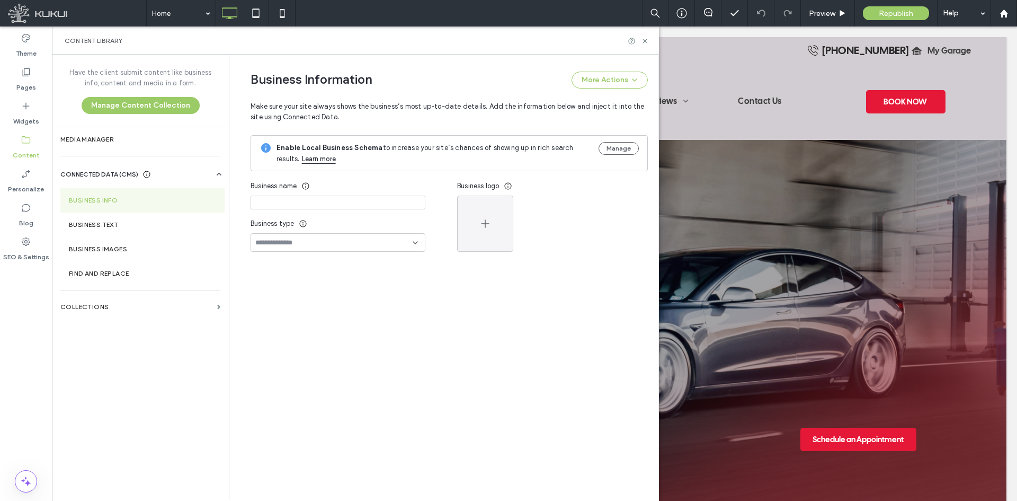
type input "**********"
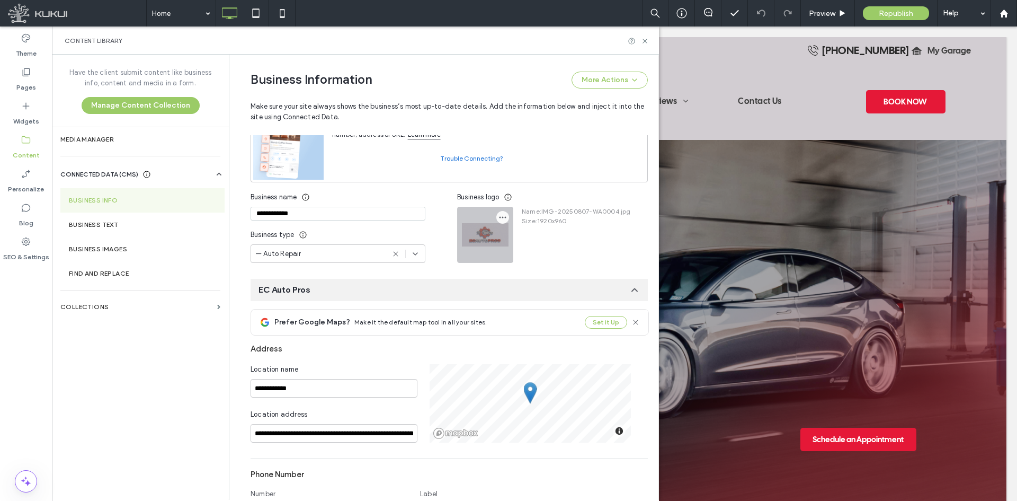
click at [497, 221] on span "button" at bounding box center [502, 217] width 13 height 13
click at [503, 241] on icon at bounding box center [504, 242] width 8 height 8
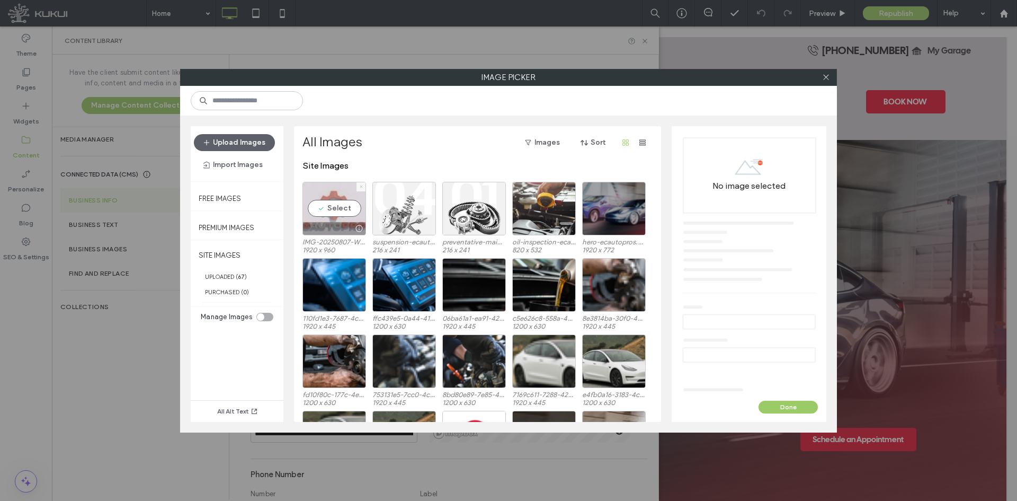
click at [359, 186] on icon at bounding box center [361, 186] width 4 height 4
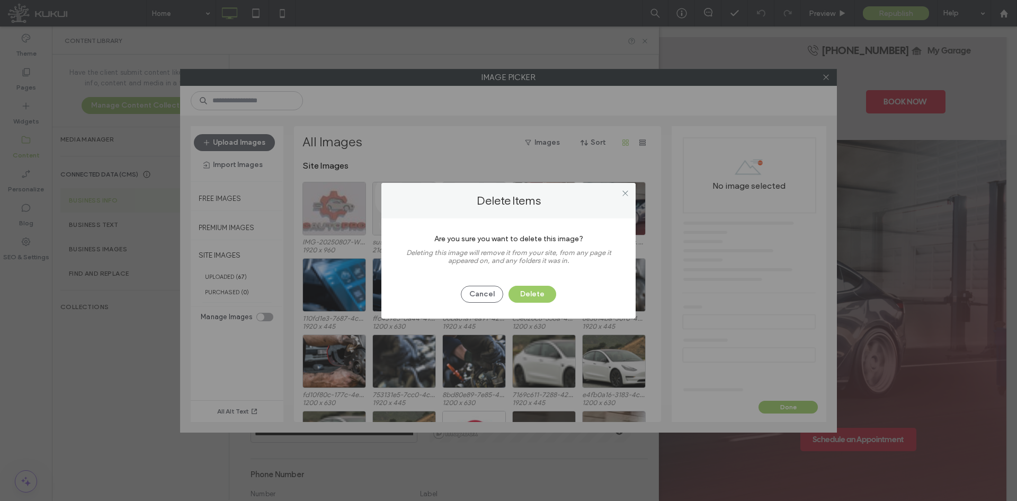
click at [539, 306] on div "Are you sure you want to delete this image? Deleting this image will remove it …" at bounding box center [508, 268] width 254 height 100
drag, startPoint x: 533, startPoint y: 287, endPoint x: 456, endPoint y: 272, distance: 78.6
click at [533, 287] on button "Delete" at bounding box center [533, 294] width 48 height 17
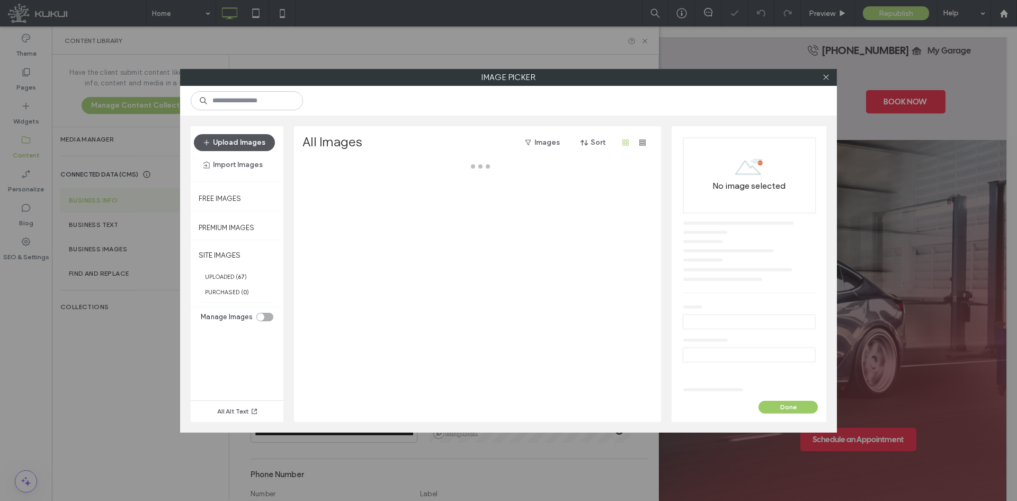
click at [249, 147] on button "Upload Images" at bounding box center [234, 142] width 81 height 17
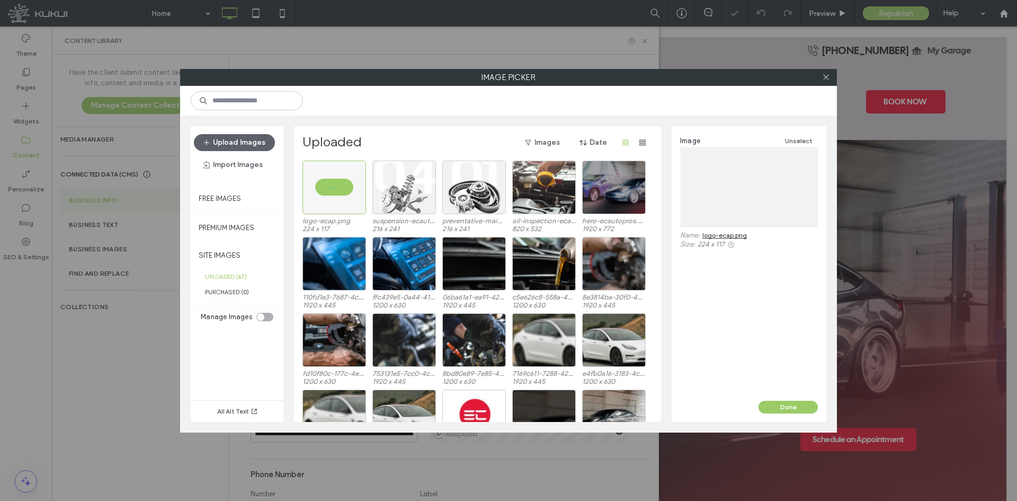
click at [775, 413] on div "Done" at bounding box center [749, 410] width 155 height 21
click at [775, 407] on button "Done" at bounding box center [788, 406] width 59 height 13
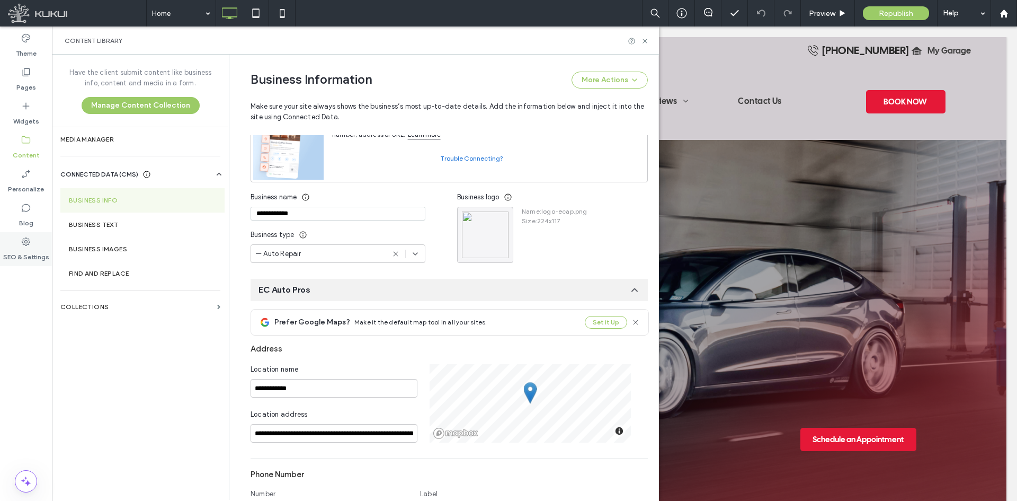
click at [24, 245] on icon at bounding box center [26, 241] width 11 height 11
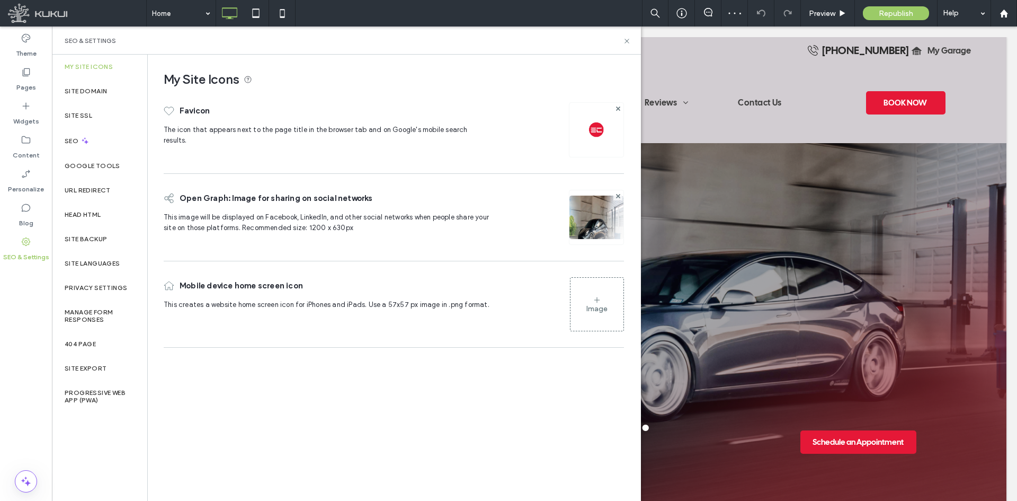
click at [598, 132] on img at bounding box center [596, 129] width 17 height 17
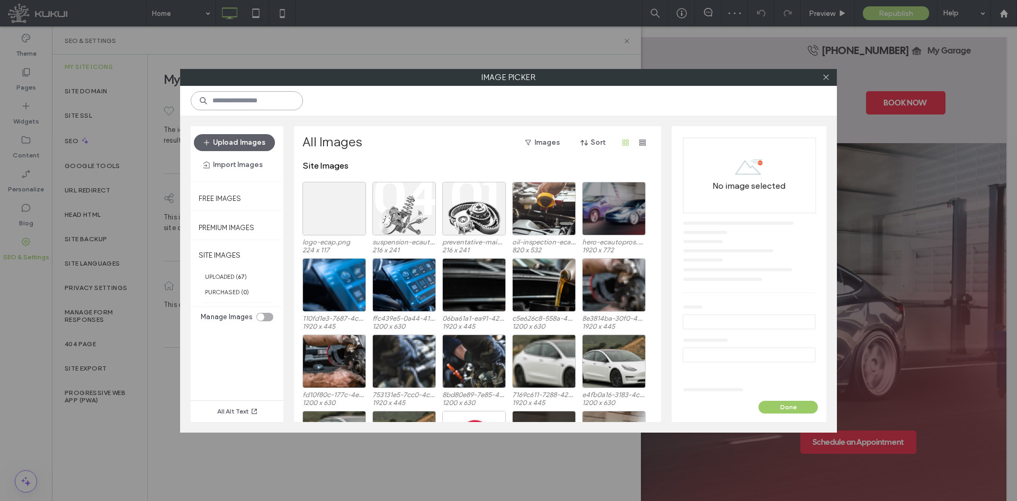
click at [240, 106] on input at bounding box center [247, 100] width 112 height 19
type input "*"
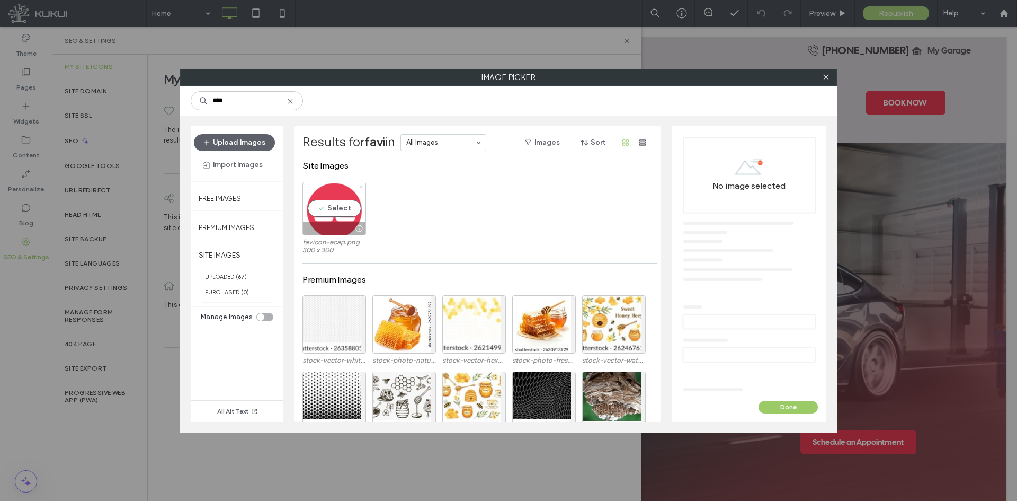
click at [362, 184] on icon at bounding box center [361, 186] width 4 height 4
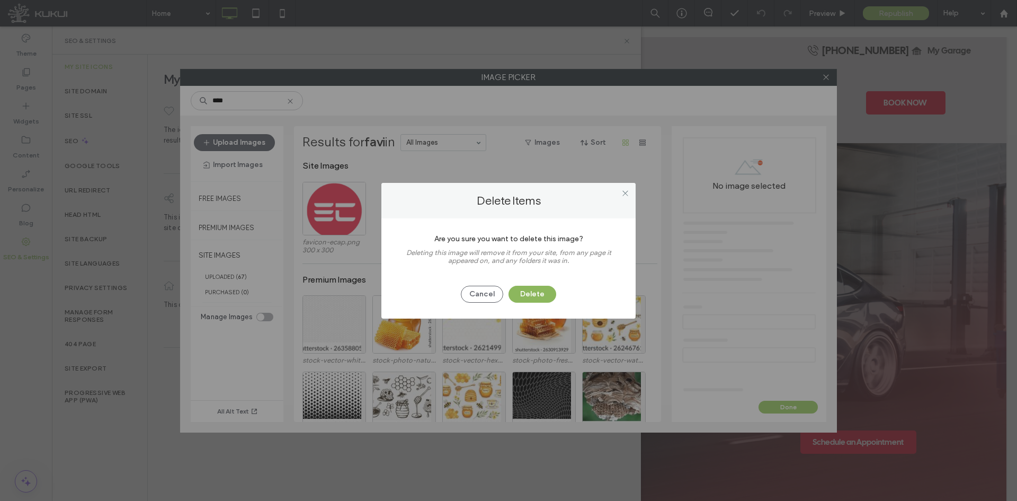
click at [534, 298] on button "Delete" at bounding box center [533, 294] width 48 height 17
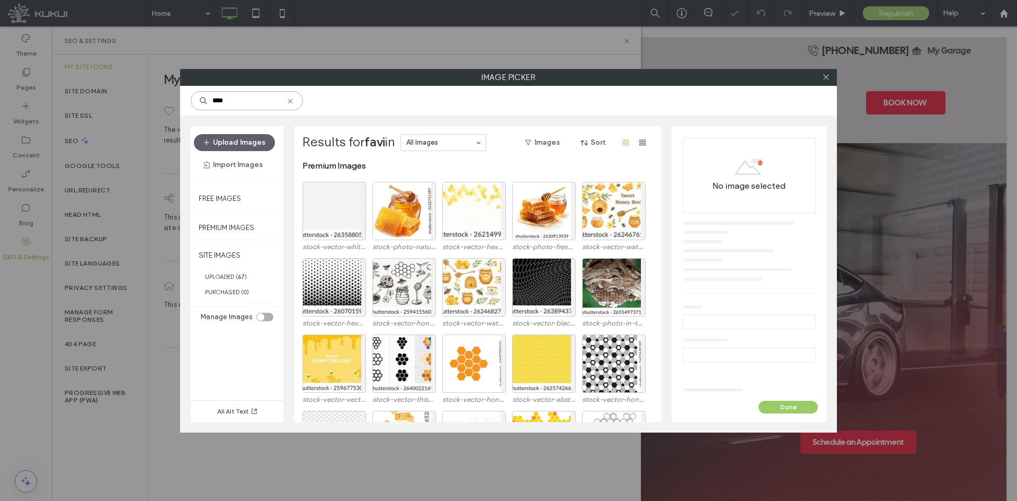
drag, startPoint x: 227, startPoint y: 104, endPoint x: 176, endPoint y: 92, distance: 52.8
click at [176, 92] on div "Image Picker **** Upload Images Import Images Free Images Premium Images SITE I…" at bounding box center [508, 250] width 1017 height 501
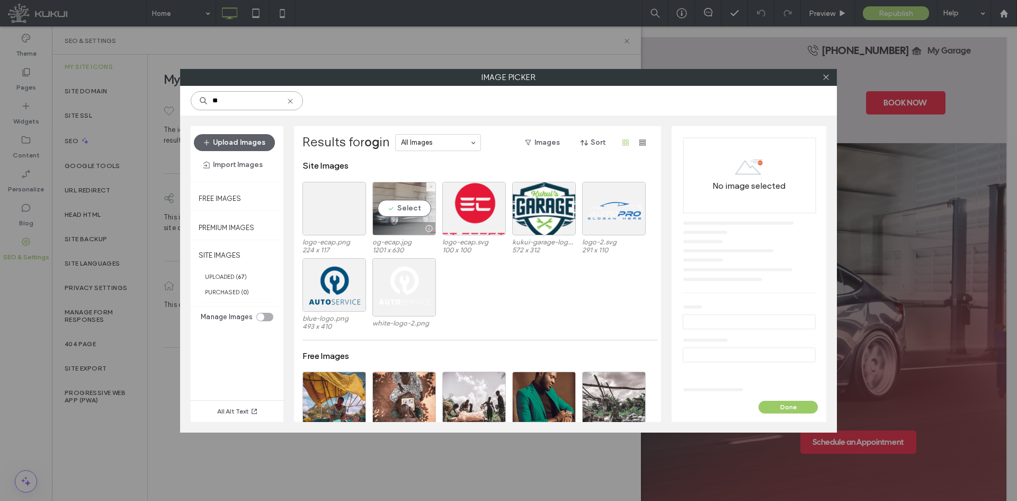
type input "**"
click at [430, 190] on span at bounding box center [431, 186] width 4 height 9
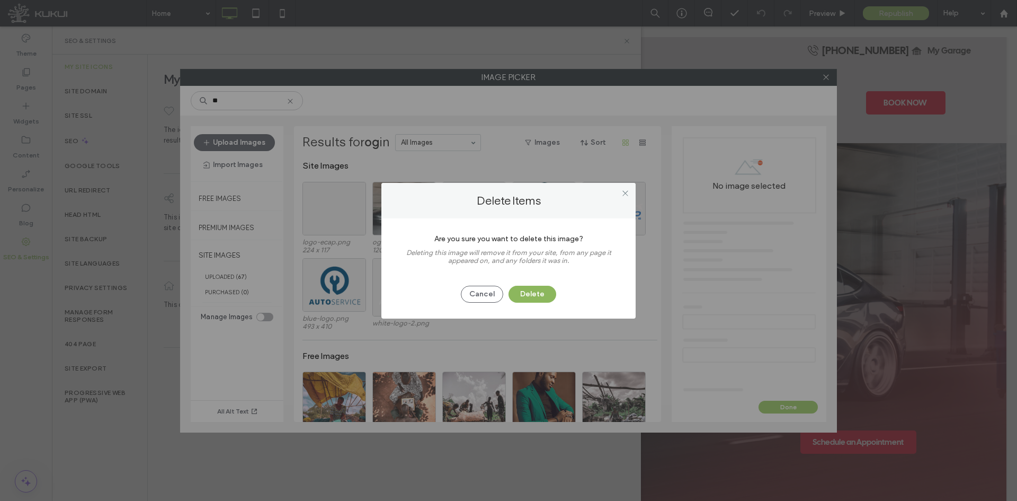
click at [541, 291] on button "Delete" at bounding box center [533, 294] width 48 height 17
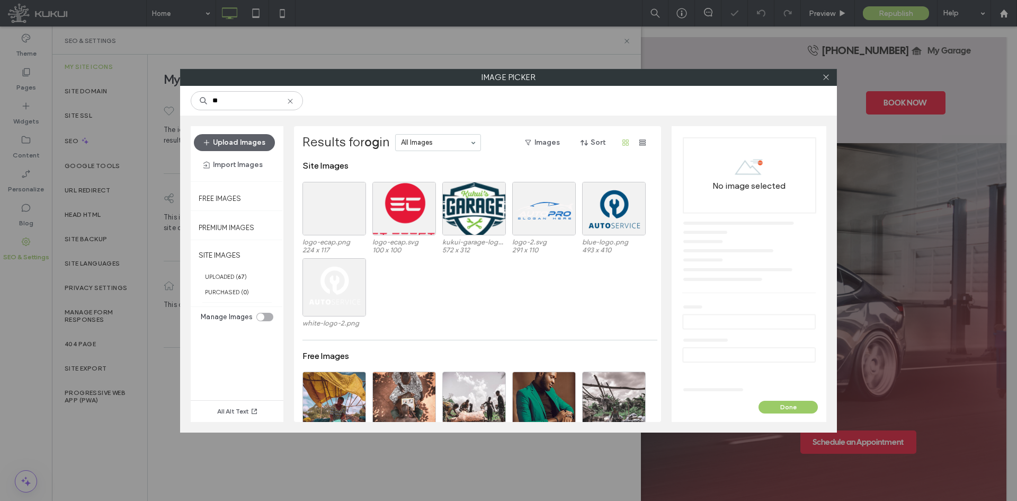
click at [246, 133] on div "Upload Images Import Images" at bounding box center [237, 153] width 93 height 55
click at [247, 144] on button "Upload Images" at bounding box center [234, 142] width 81 height 17
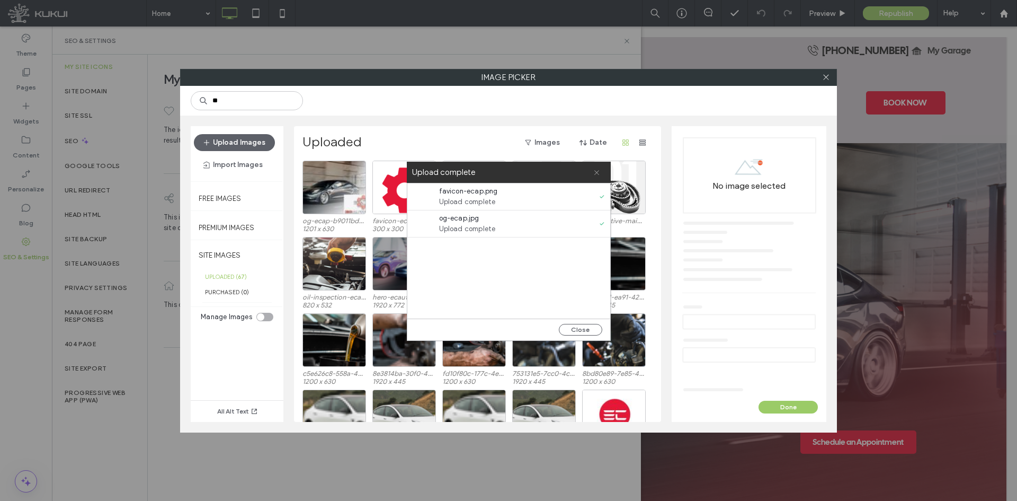
click at [595, 171] on icon at bounding box center [596, 172] width 7 height 7
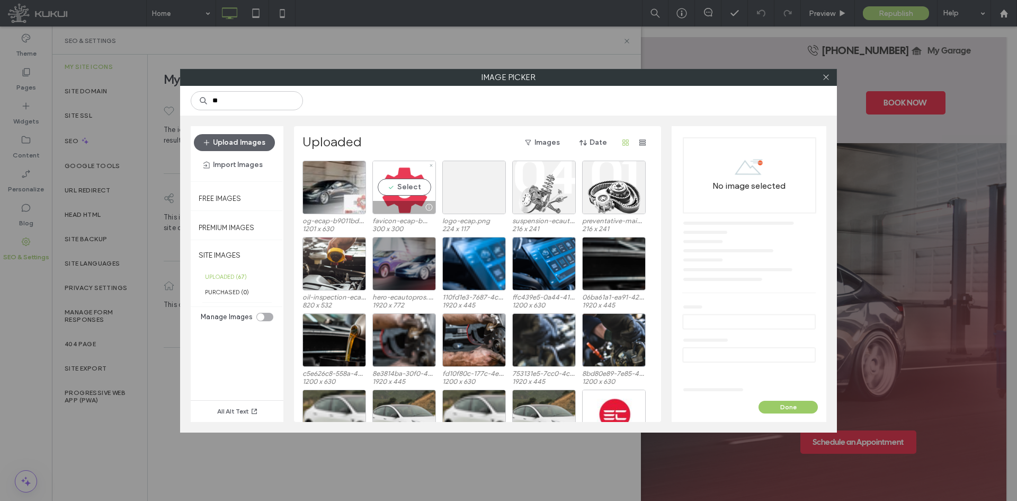
click at [392, 194] on div "Select" at bounding box center [404, 188] width 64 height 54
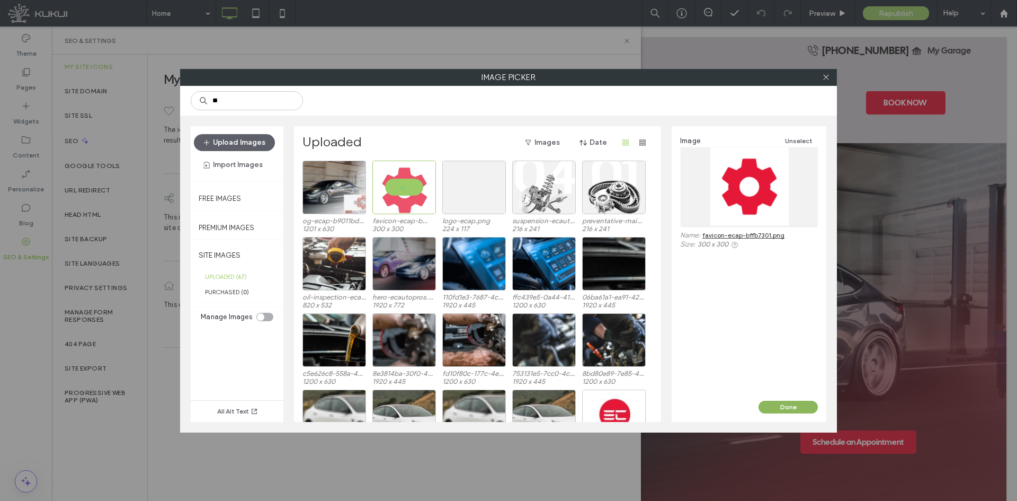
drag, startPoint x: 800, startPoint y: 407, endPoint x: 594, endPoint y: 291, distance: 236.7
click at [800, 407] on button "Done" at bounding box center [788, 406] width 59 height 13
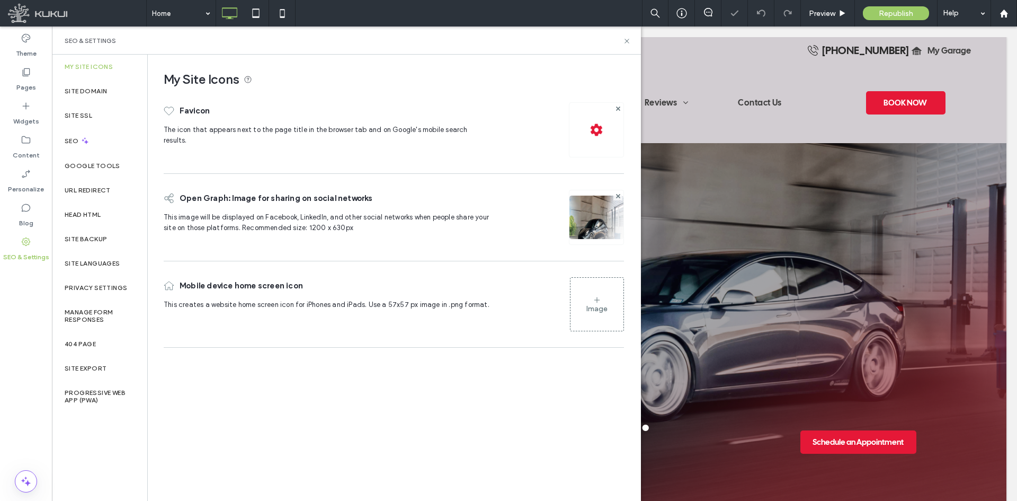
click at [602, 218] on img at bounding box center [596, 231] width 54 height 72
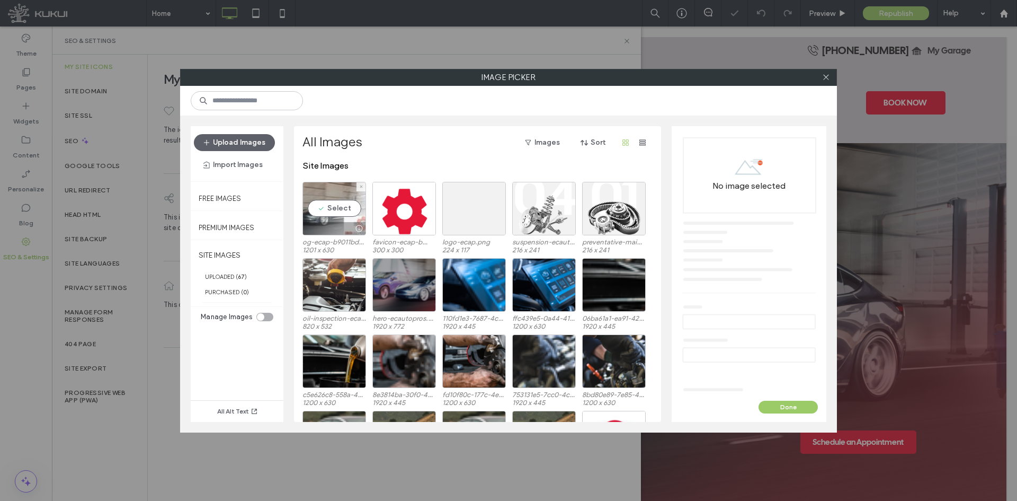
click at [335, 205] on div "Select" at bounding box center [334, 209] width 64 height 54
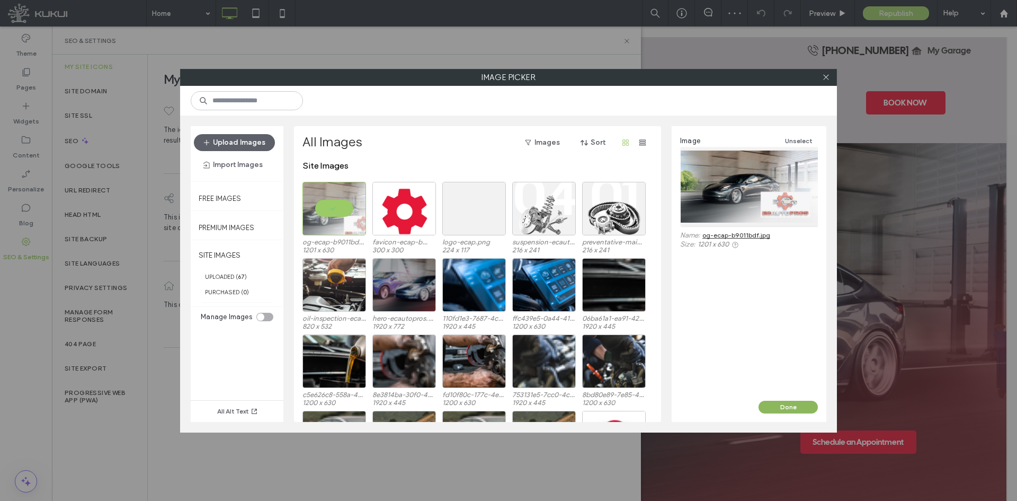
click at [780, 407] on button "Done" at bounding box center [788, 406] width 59 height 13
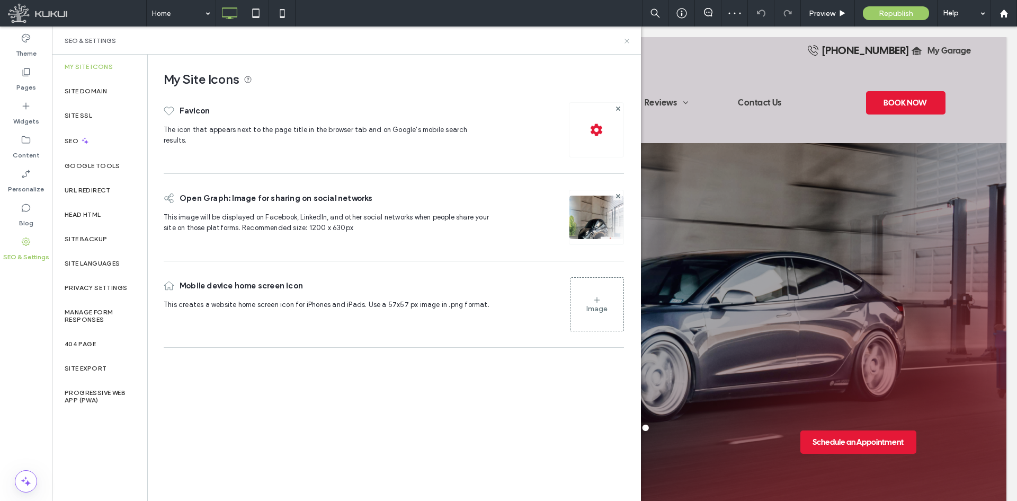
click at [626, 40] on use at bounding box center [627, 41] width 4 height 4
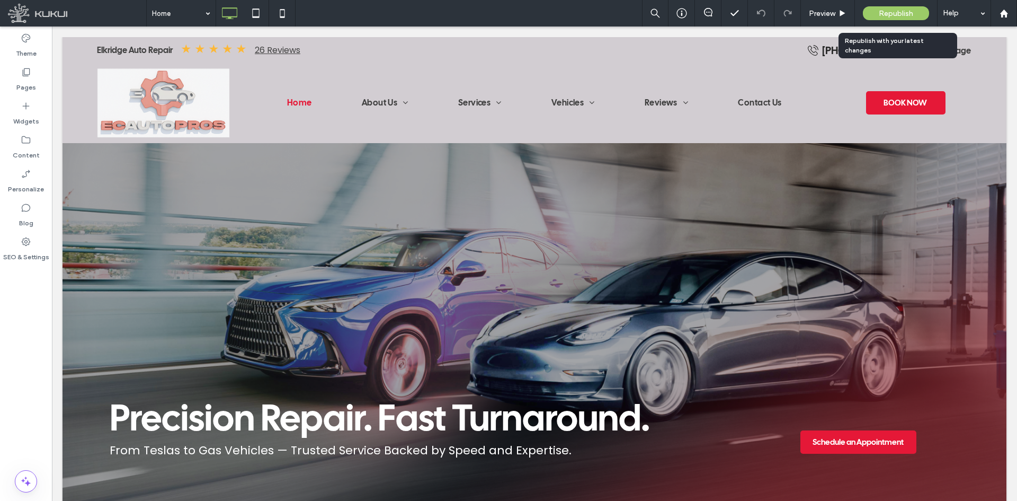
drag, startPoint x: 893, startPoint y: 9, endPoint x: 888, endPoint y: 22, distance: 14.3
click at [893, 9] on span "Republish" at bounding box center [896, 13] width 34 height 9
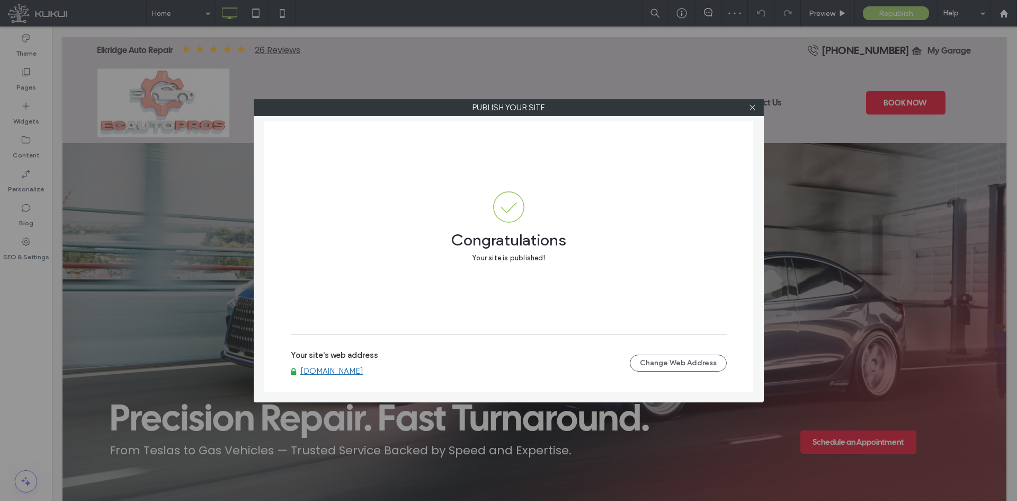
drag, startPoint x: 753, startPoint y: 104, endPoint x: 723, endPoint y: 111, distance: 30.3
click at [753, 104] on icon at bounding box center [752, 107] width 8 height 8
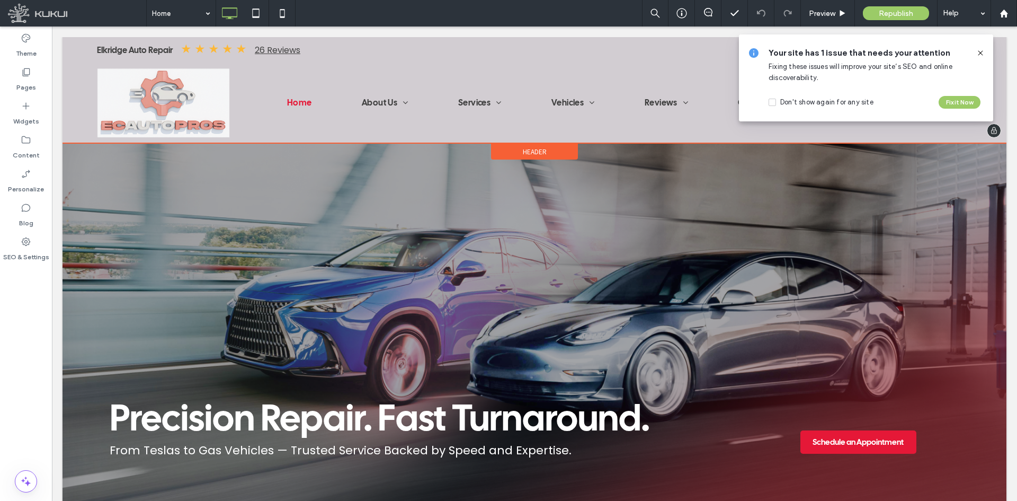
click at [529, 155] on span "Header" at bounding box center [535, 151] width 24 height 9
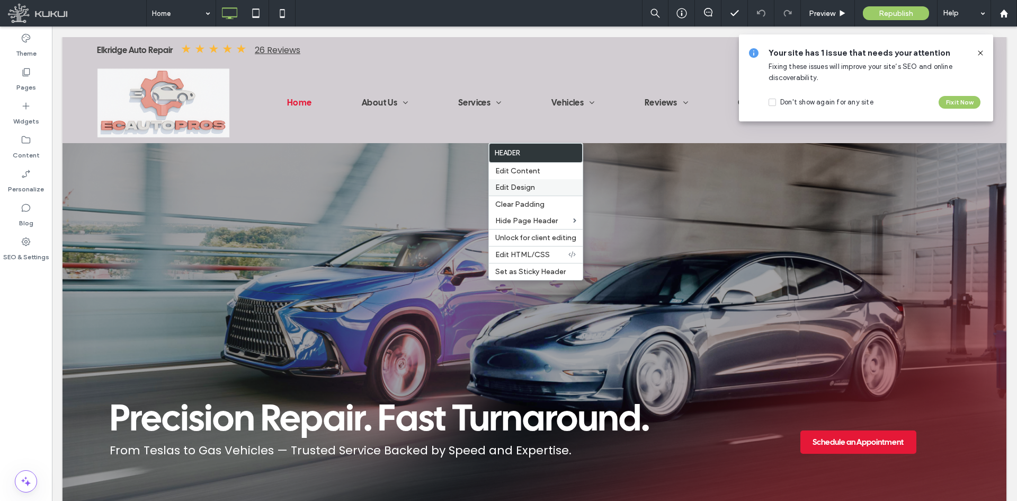
click at [516, 188] on span "Edit Design" at bounding box center [515, 187] width 40 height 9
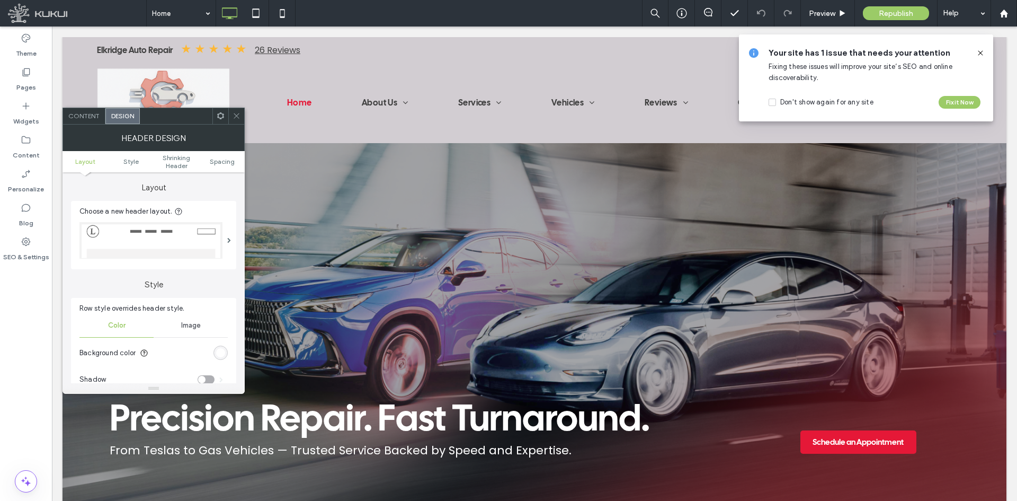
click at [226, 351] on div "rgb(255, 255, 255)" at bounding box center [220, 352] width 14 height 14
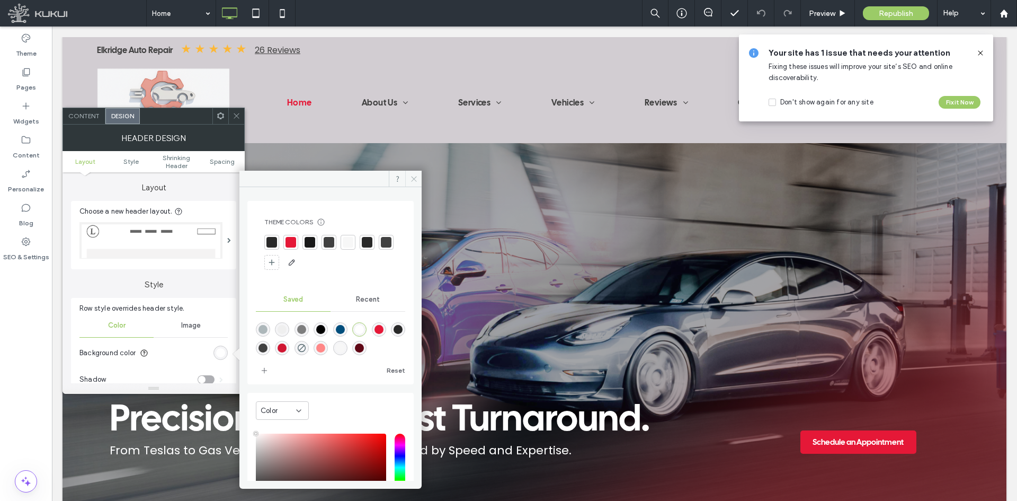
click at [411, 183] on span at bounding box center [413, 179] width 16 height 16
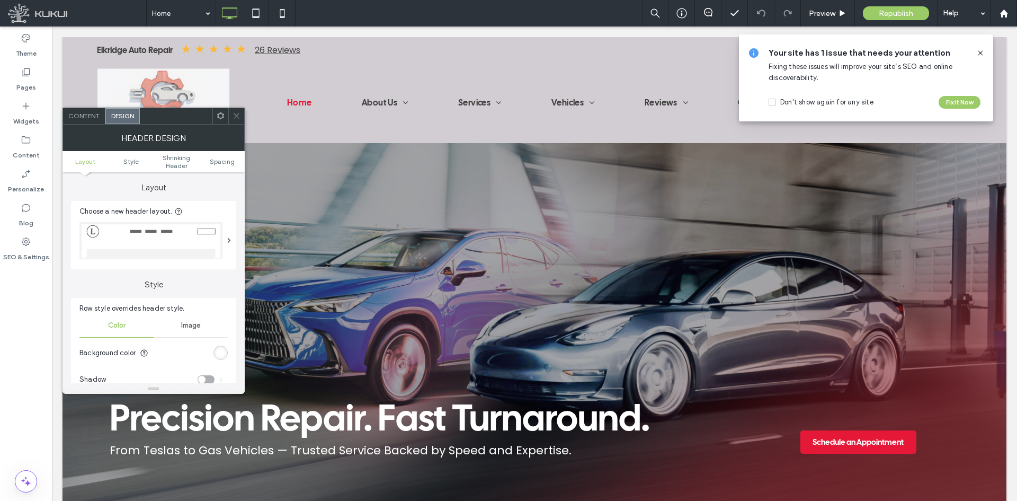
drag, startPoint x: 236, startPoint y: 113, endPoint x: 149, endPoint y: 74, distance: 94.8
click at [236, 113] on icon at bounding box center [237, 116] width 8 height 8
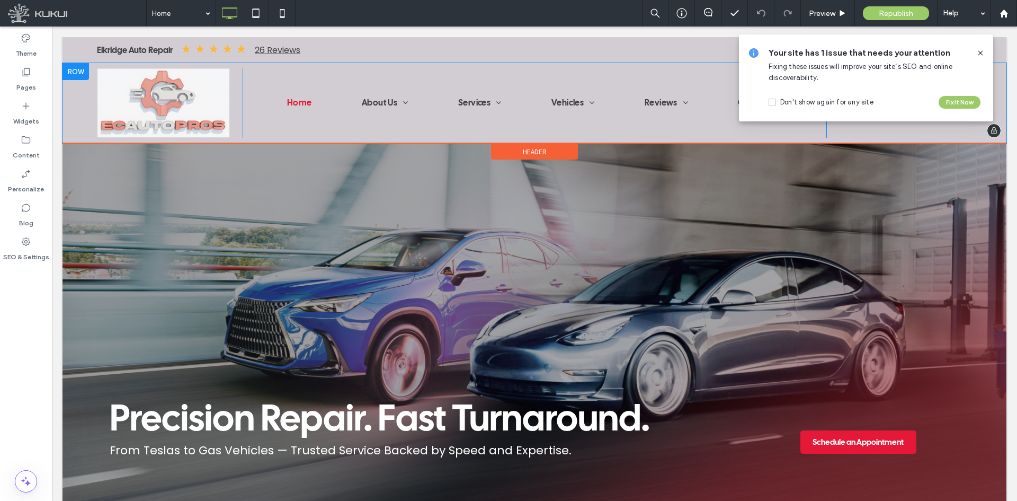
click at [80, 73] on div at bounding box center [76, 71] width 26 height 17
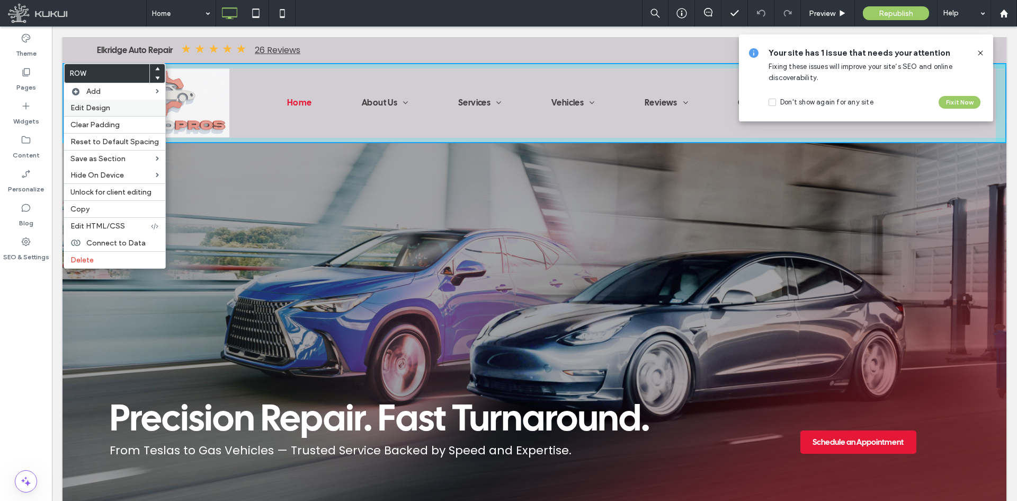
click at [99, 112] on span "Edit Design" at bounding box center [90, 107] width 40 height 9
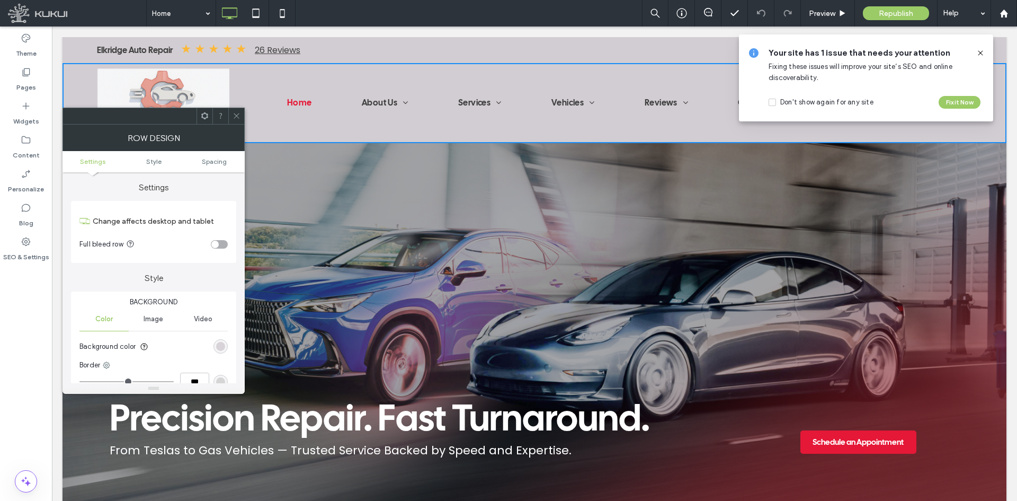
click at [224, 344] on div "rgb(210, 205, 210)" at bounding box center [220, 346] width 9 height 9
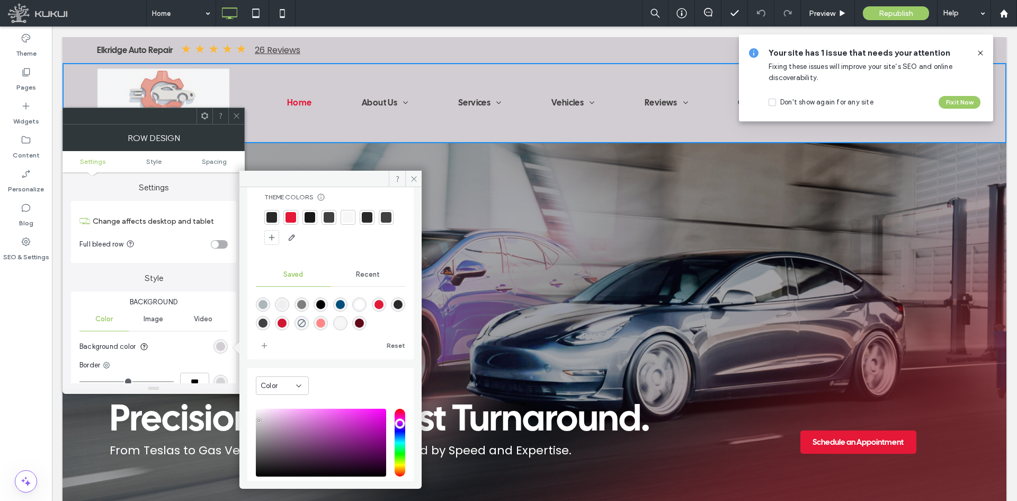
scroll to position [88, 0]
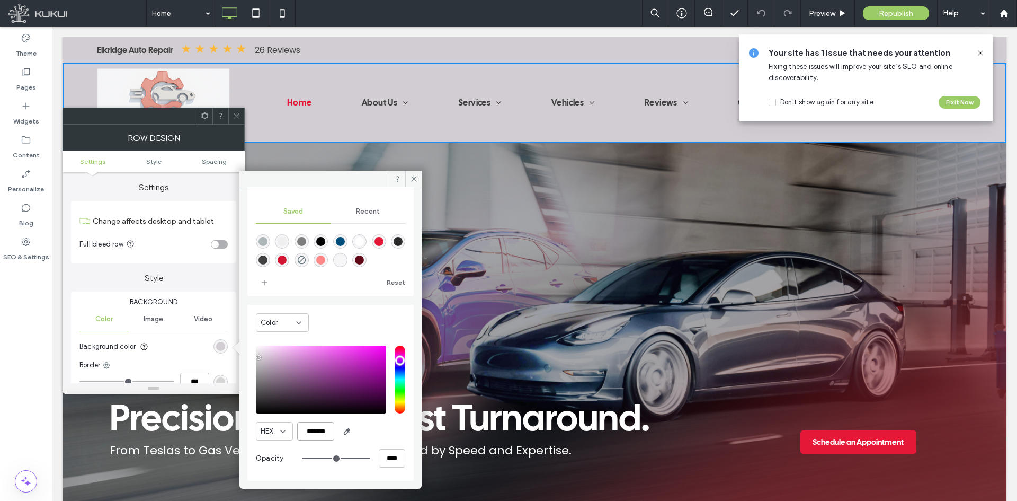
drag, startPoint x: 305, startPoint y: 431, endPoint x: 350, endPoint y: 443, distance: 47.2
click at [350, 443] on div "HEX ******* Opacity ****" at bounding box center [330, 407] width 149 height 135
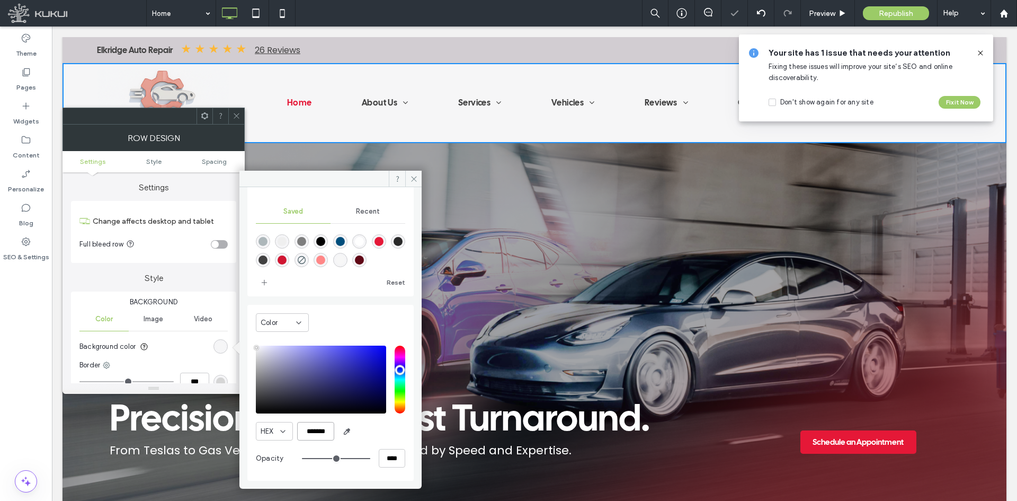
type input "*******"
click at [239, 115] on icon at bounding box center [237, 116] width 8 height 8
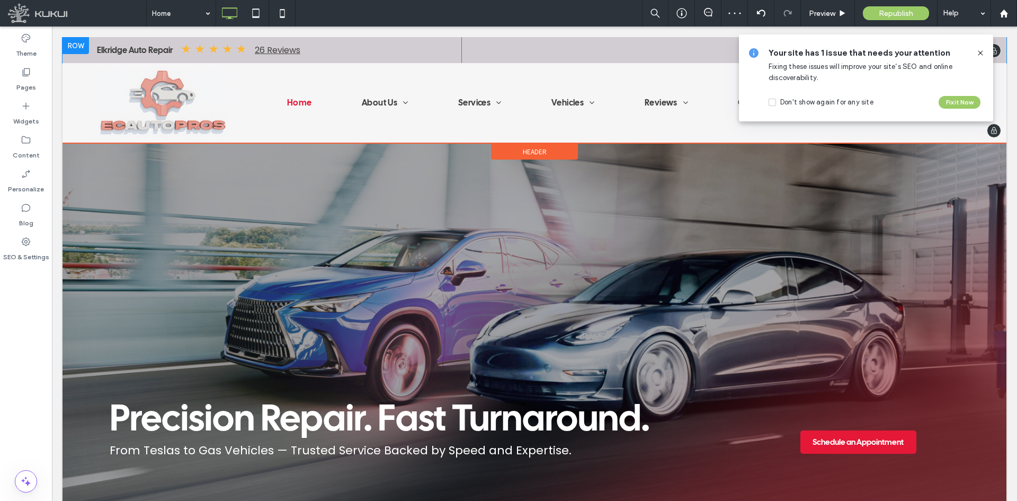
click at [75, 48] on div at bounding box center [76, 45] width 26 height 17
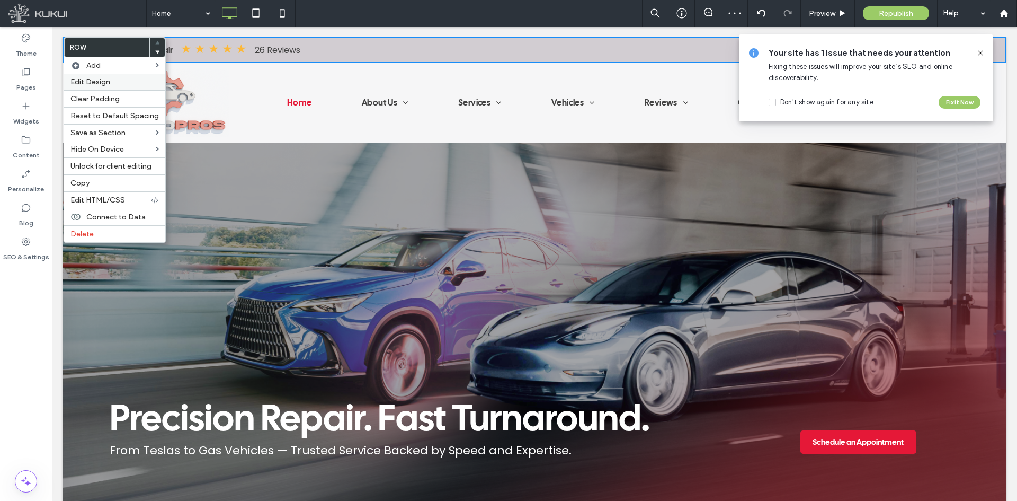
click at [99, 81] on span "Edit Design" at bounding box center [90, 81] width 40 height 9
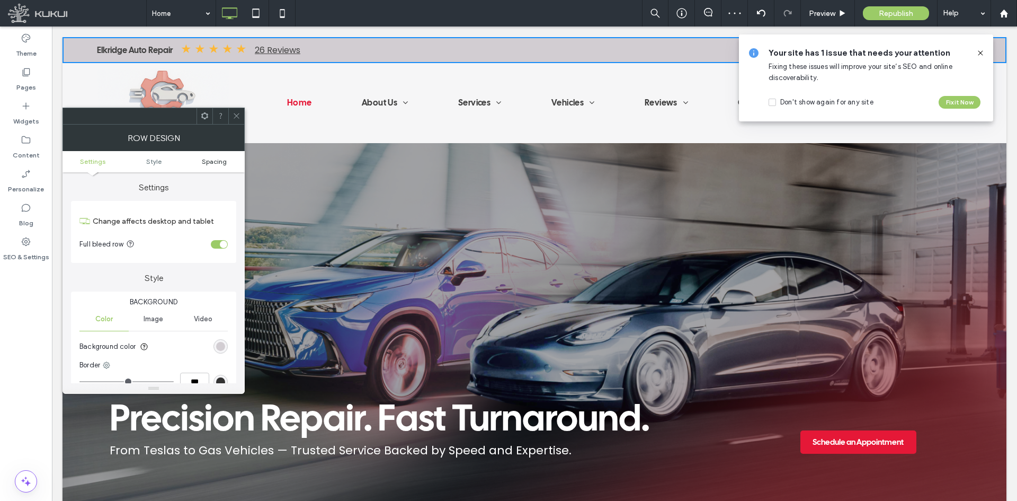
click at [216, 162] on span "Spacing" at bounding box center [214, 161] width 25 height 8
click at [220, 343] on div "rgb(210, 205, 210)" at bounding box center [220, 346] width 9 height 9
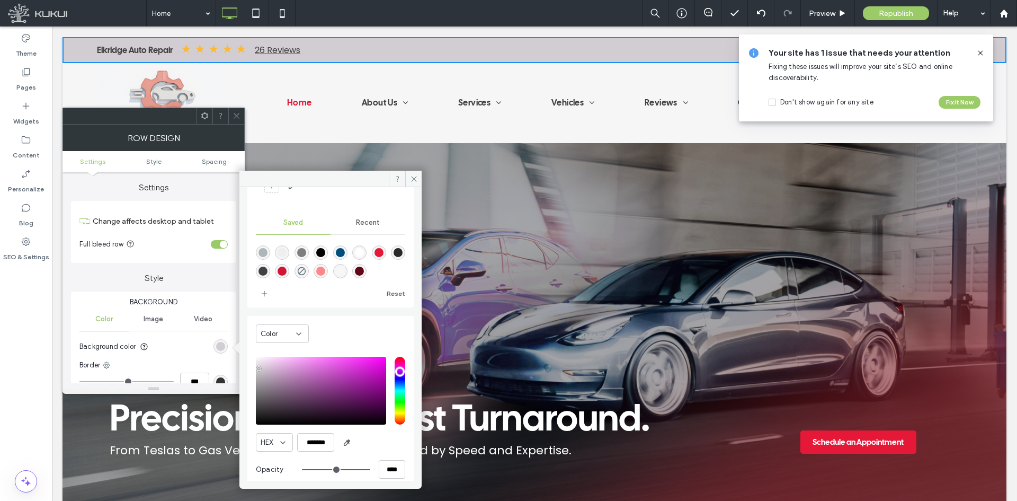
scroll to position [88, 0]
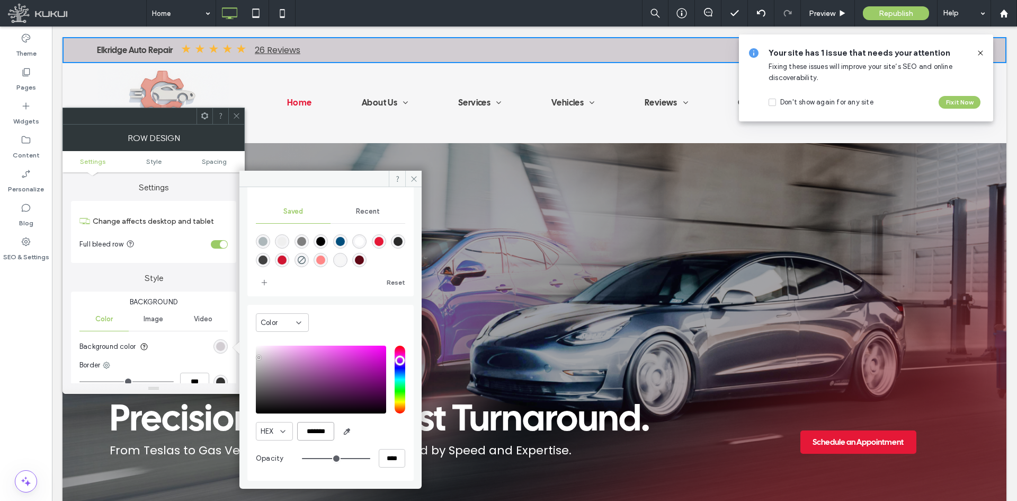
drag, startPoint x: 306, startPoint y: 431, endPoint x: 354, endPoint y: 440, distance: 49.0
click at [351, 438] on div "HEX *******" at bounding box center [330, 431] width 149 height 19
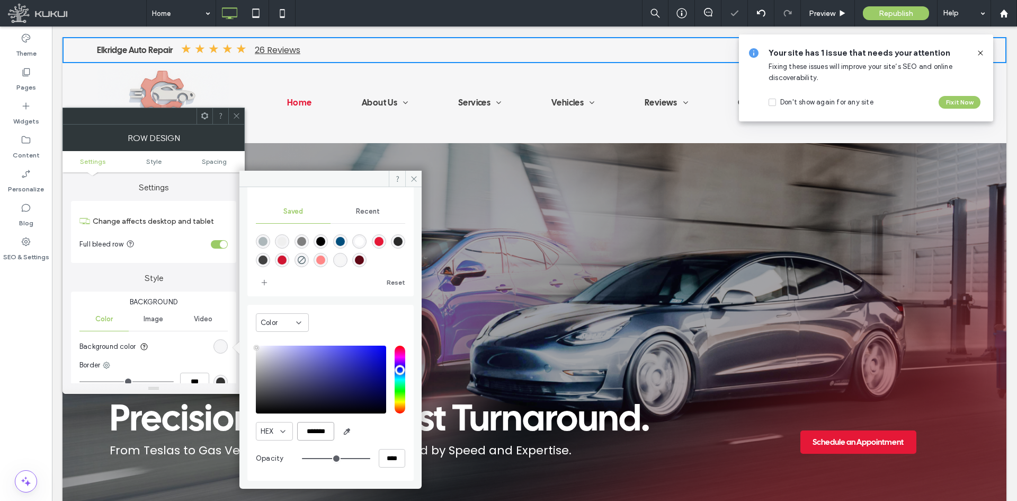
type input "*******"
click at [341, 282] on div "Reset" at bounding box center [368, 282] width 76 height 17
click at [269, 280] on span "add color" at bounding box center [264, 282] width 17 height 17
click at [239, 114] on icon at bounding box center [237, 116] width 8 height 8
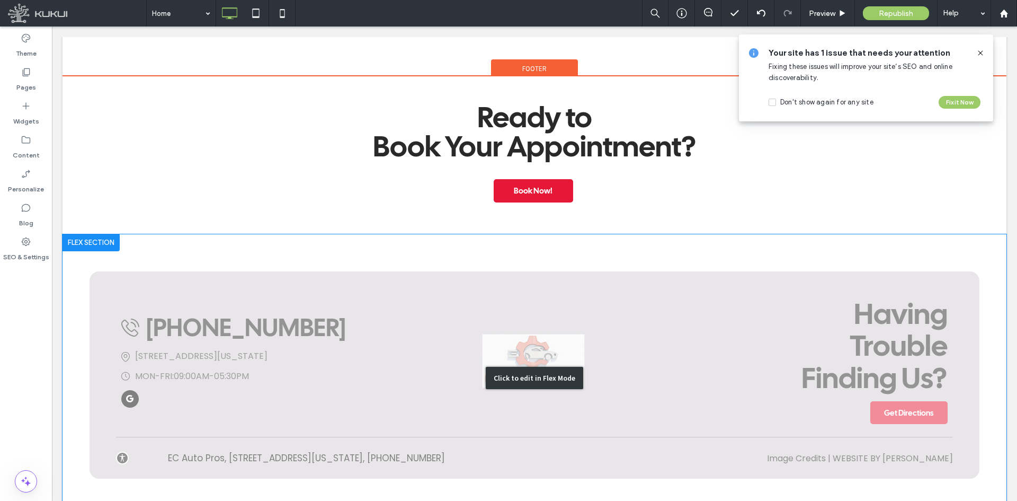
click at [415, 291] on div "Click to edit in Flex Mode" at bounding box center [535, 377] width 944 height 287
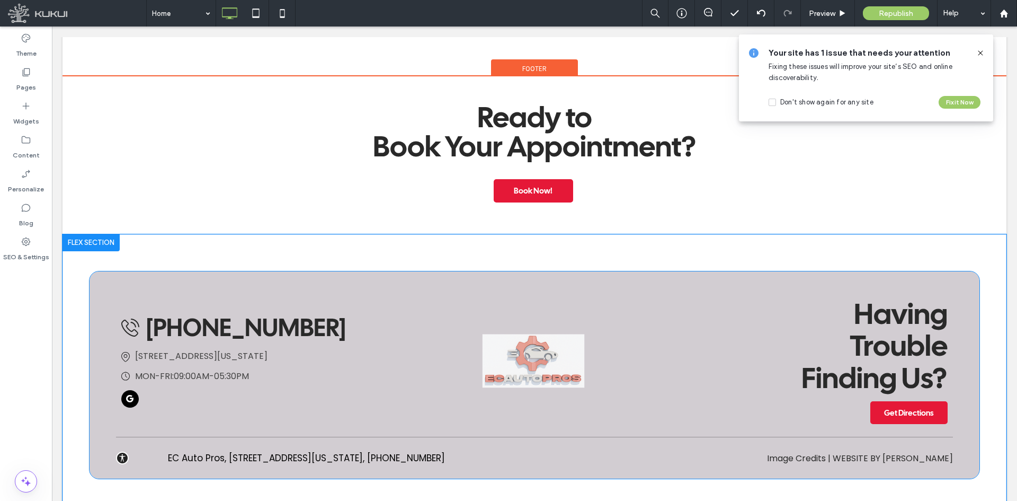
scroll to position [1887, 0]
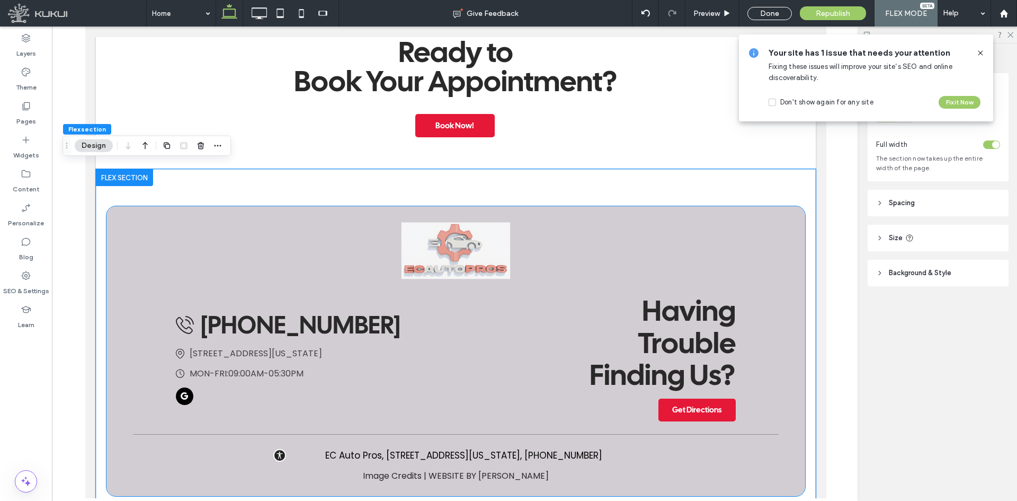
click at [387, 249] on img at bounding box center [455, 250] width 646 height 57
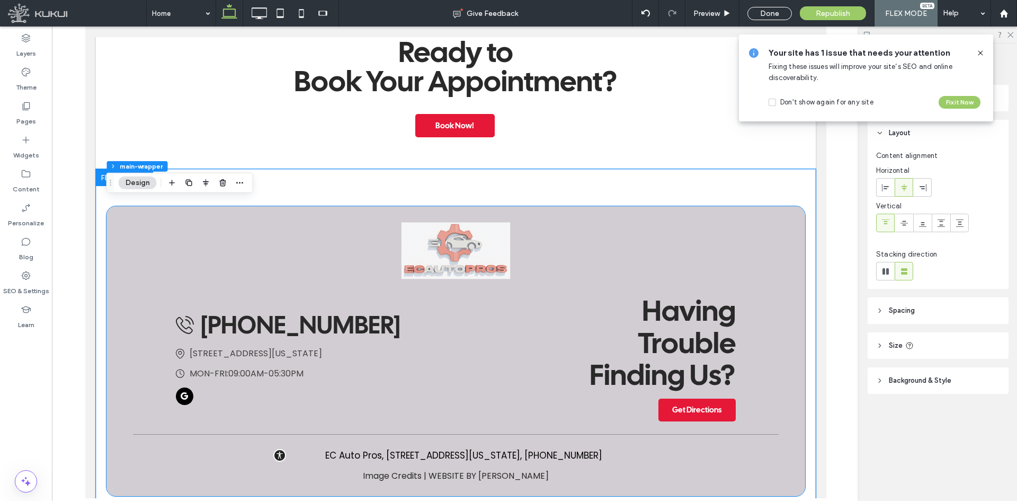
click at [387, 249] on img at bounding box center [455, 250] width 646 height 57
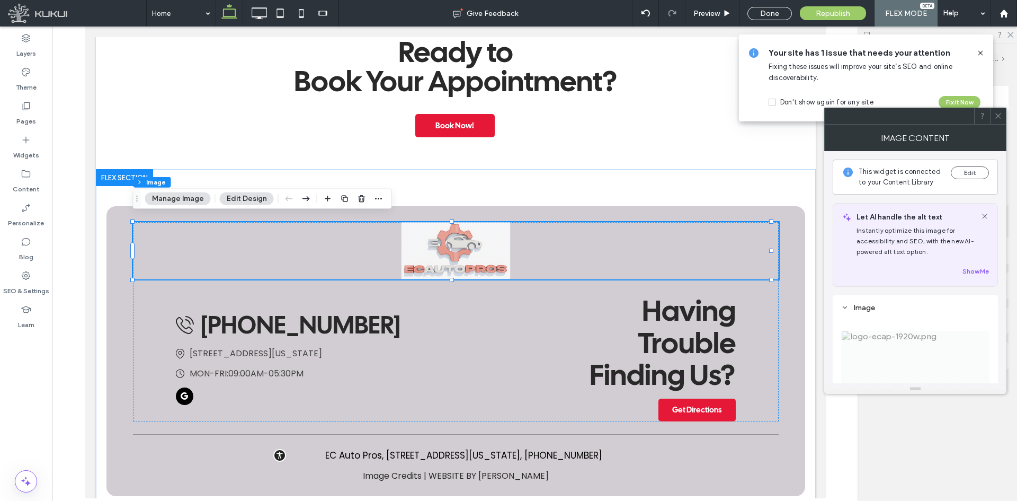
click at [119, 224] on div "(240) 400-7100 7443 Washington Boulevard, Elkridge, MD 21075 Clock | EC Auto Pr…" at bounding box center [455, 351] width 699 height 290
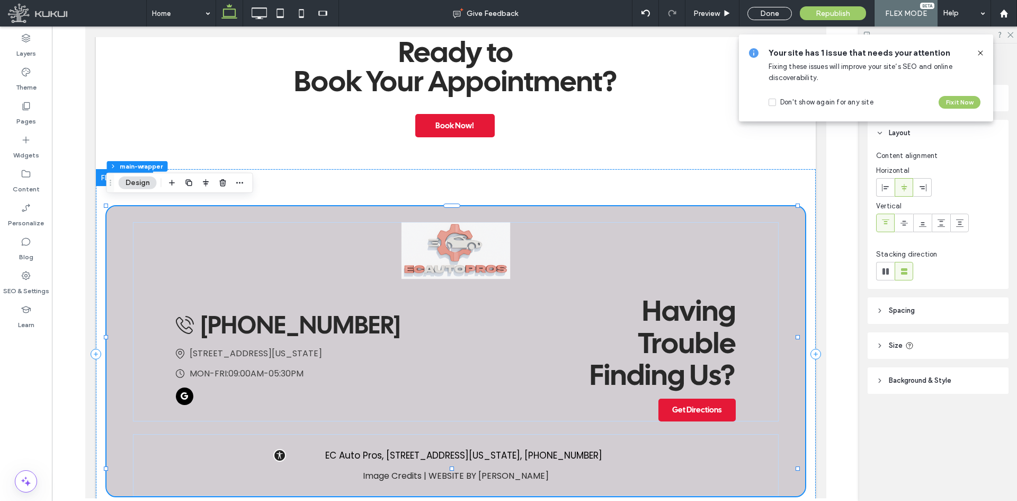
click at [941, 376] on span "Background & Style" at bounding box center [920, 380] width 63 height 11
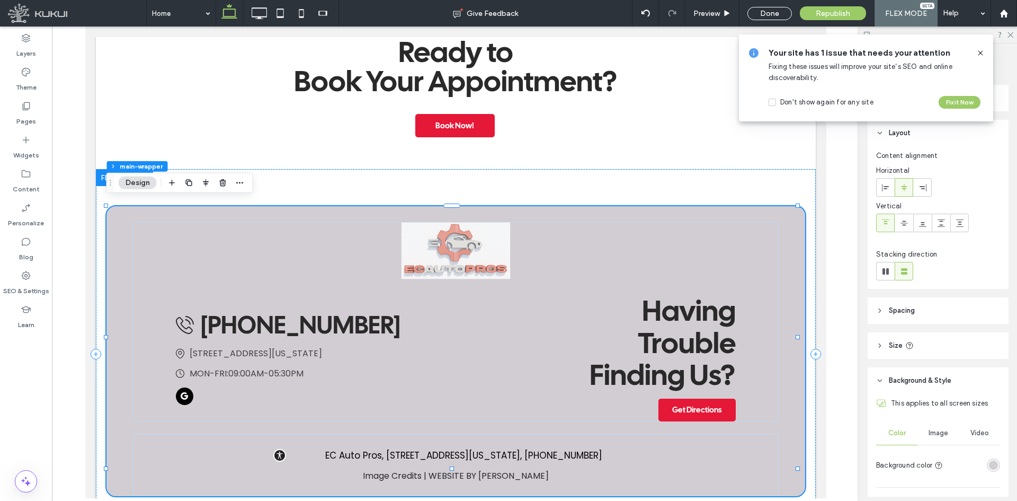
scroll to position [40, 0]
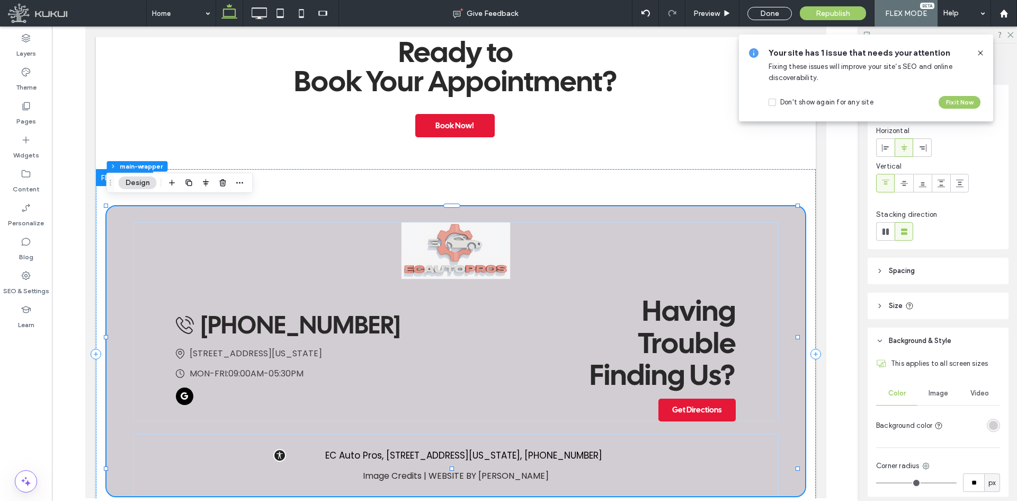
click at [1002, 420] on div "This applies to all screen sizes Color Image Video Background color Corner radi…" at bounding box center [938, 478] width 141 height 248
click at [993, 421] on div "This applies to all screen sizes Color Image Video Background color Corner radi…" at bounding box center [938, 478] width 141 height 248
click at [993, 424] on div "rgba(210, 205, 210, 1)" at bounding box center [993, 424] width 13 height 13
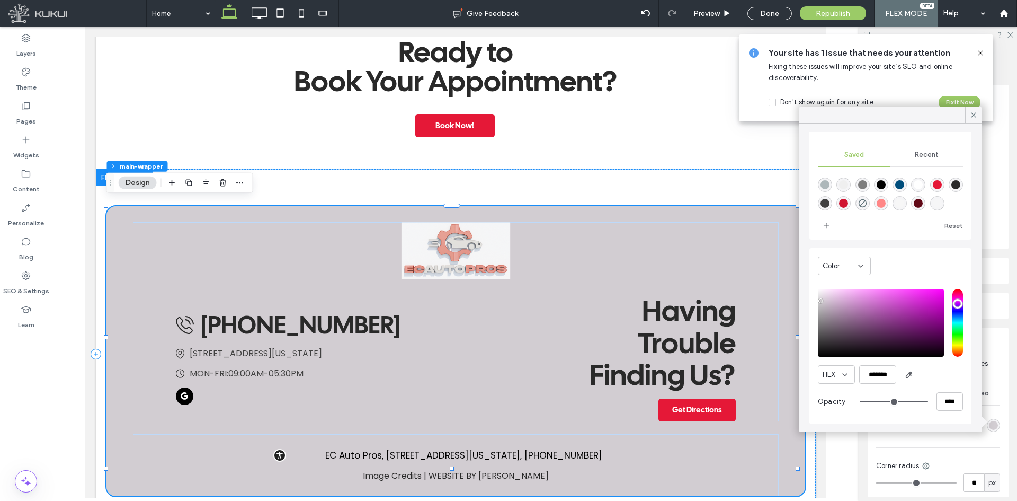
scroll to position [85, 0]
click at [916, 231] on div "Reset" at bounding box center [927, 225] width 74 height 17
click at [892, 217] on div "Reset" at bounding box center [927, 225] width 74 height 17
drag, startPoint x: 867, startPoint y: 373, endPoint x: 911, endPoint y: 376, distance: 43.5
click at [911, 376] on div "HEX *******" at bounding box center [890, 373] width 145 height 19
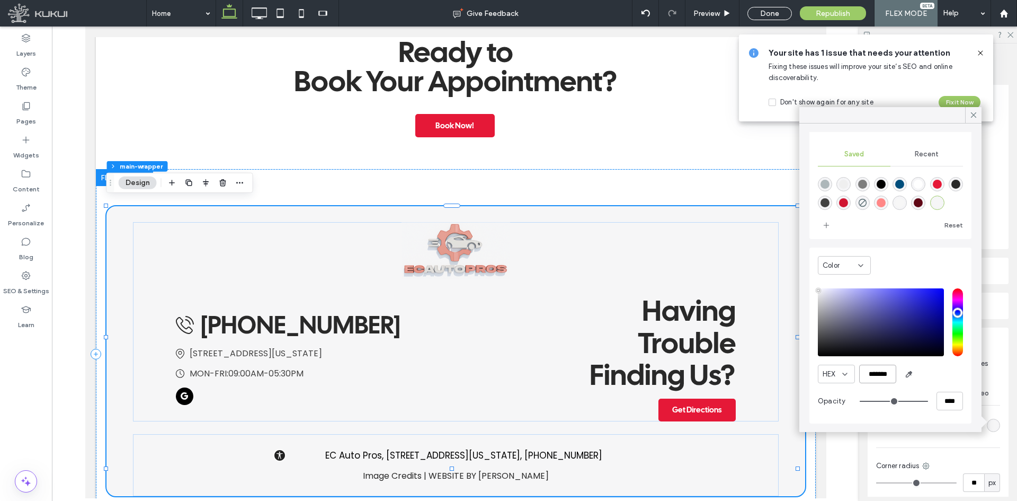
type input "*******"
click at [947, 381] on div "HEX *******" at bounding box center [890, 373] width 145 height 19
click at [977, 117] on icon at bounding box center [974, 115] width 10 height 10
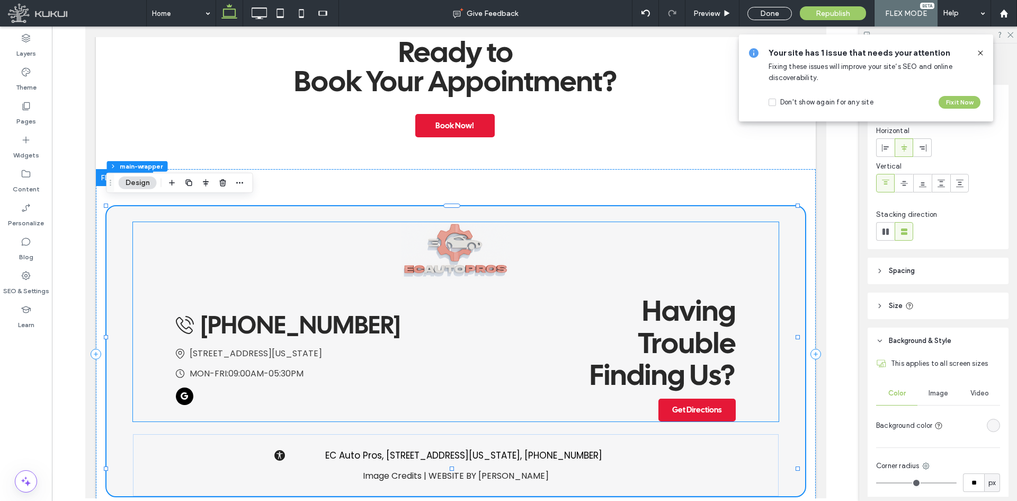
click at [479, 250] on img at bounding box center [455, 250] width 646 height 57
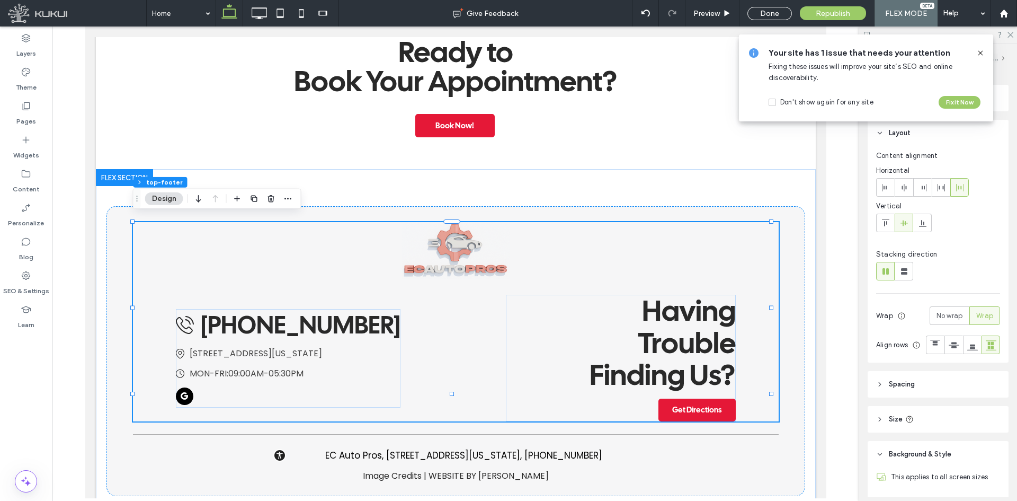
click at [479, 250] on img at bounding box center [455, 250] width 646 height 57
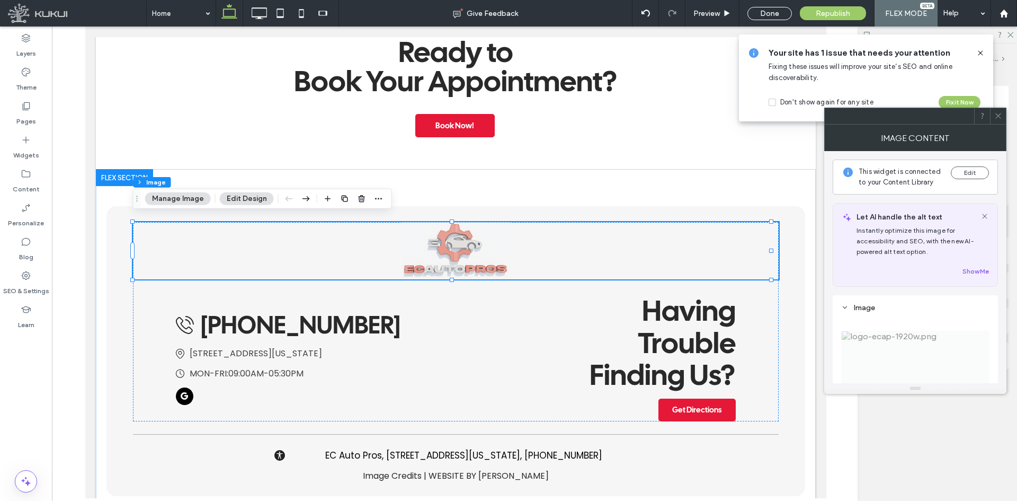
click at [999, 120] on span at bounding box center [998, 116] width 8 height 16
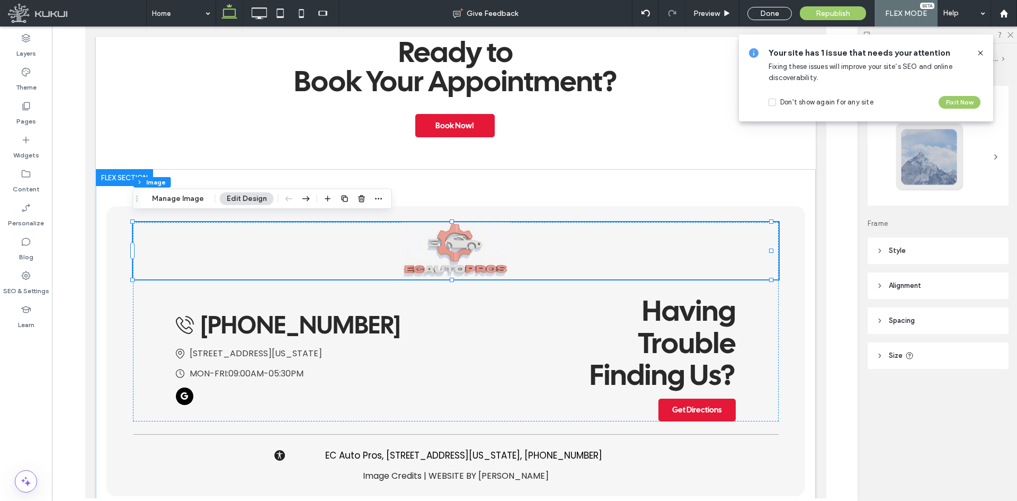
click at [911, 362] on header "Size" at bounding box center [938, 355] width 141 height 26
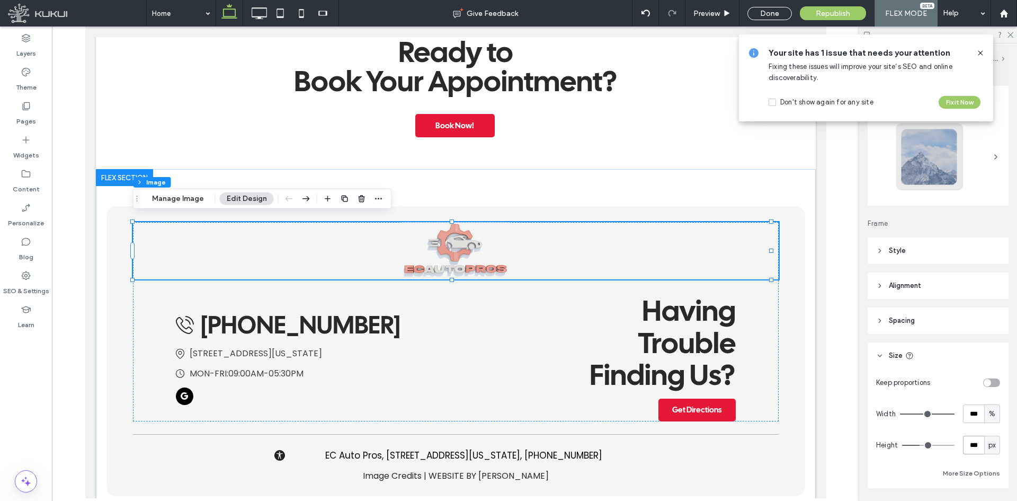
click at [968, 443] on input "***" at bounding box center [973, 444] width 21 height 19
type input "***"
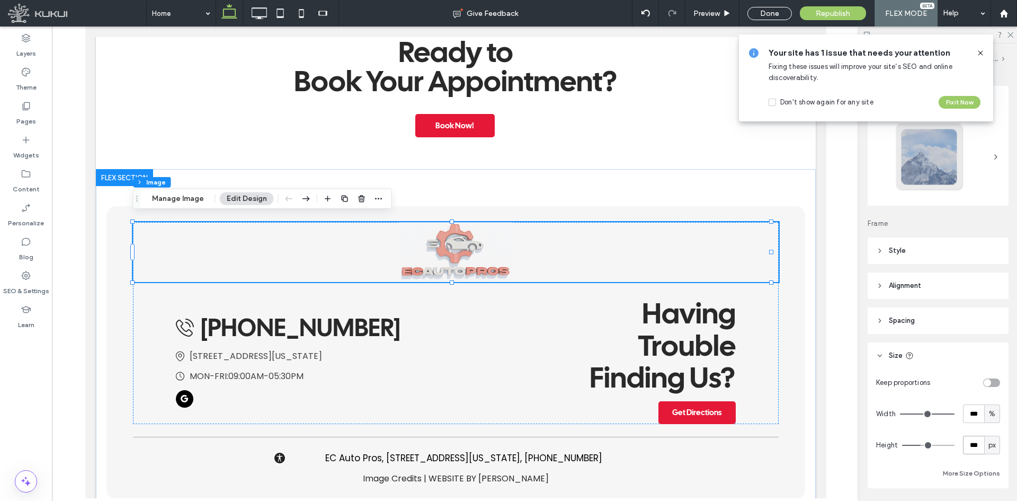
type input "***"
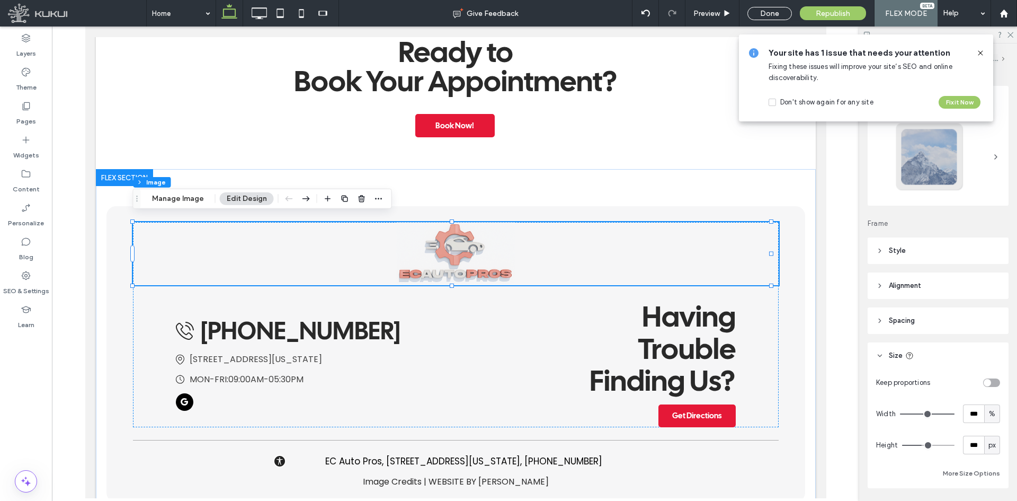
click at [1001, 337] on div "Layout Frame Style Cover Full image No repeat Position Do not optimize this ima…" at bounding box center [942, 291] width 148 height 411
click at [23, 186] on label "Content" at bounding box center [26, 186] width 27 height 15
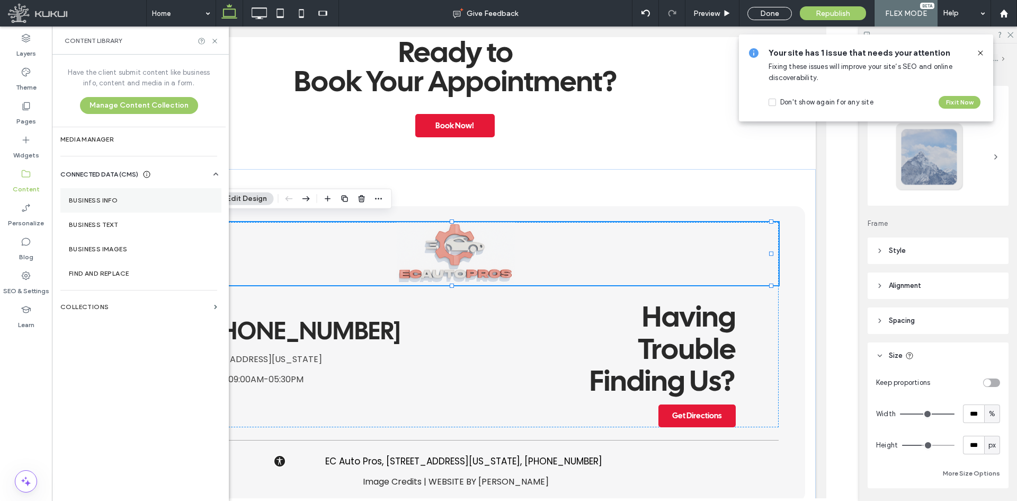
click at [185, 192] on section "Business Info" at bounding box center [140, 200] width 161 height 24
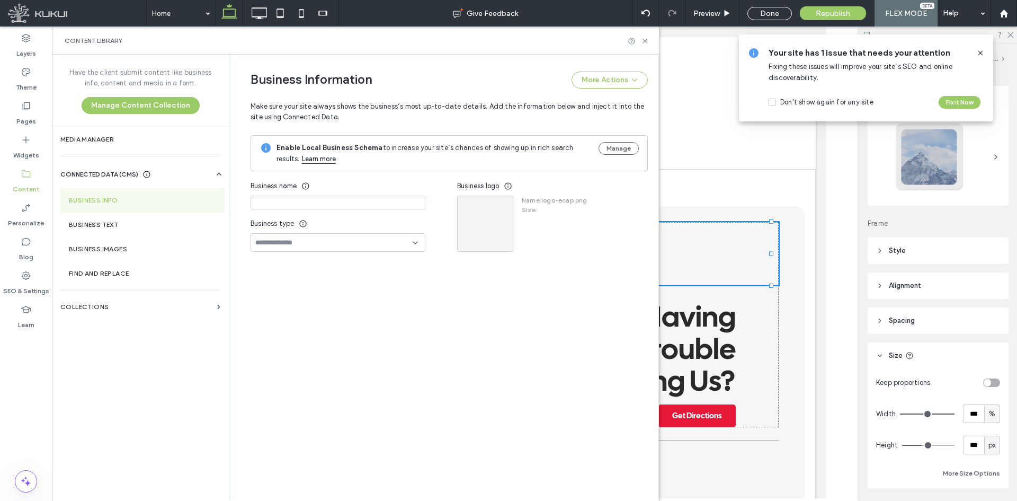
type input "**********"
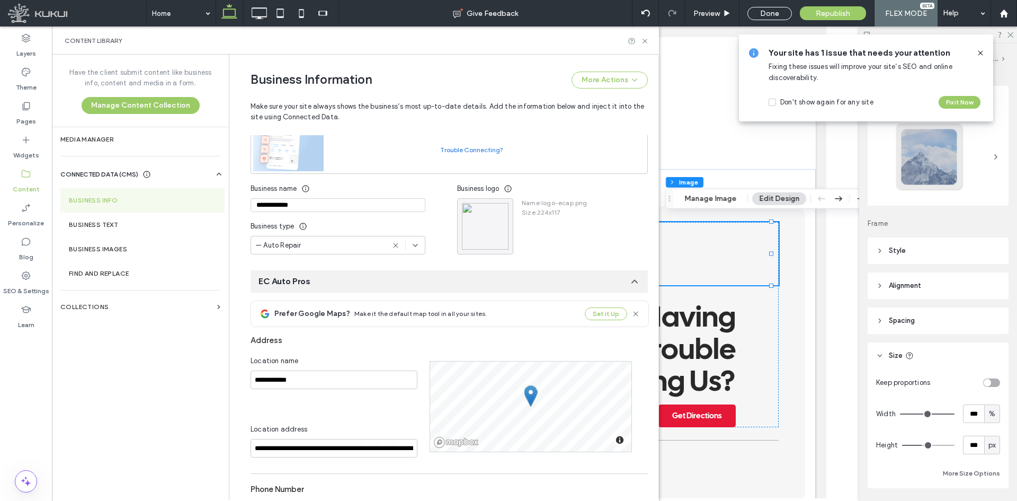
scroll to position [99, 0]
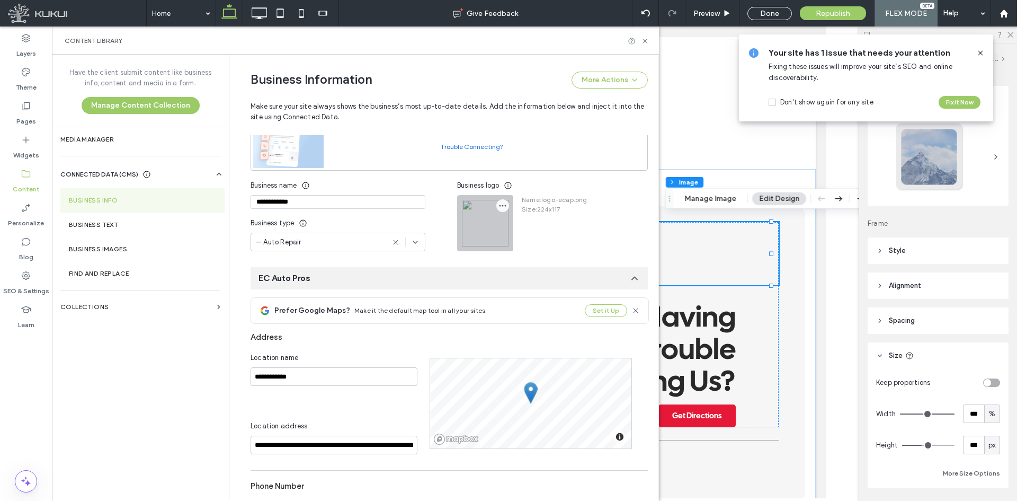
click at [503, 203] on span "button" at bounding box center [502, 205] width 13 height 13
click at [538, 229] on span "Replace Image" at bounding box center [537, 231] width 49 height 11
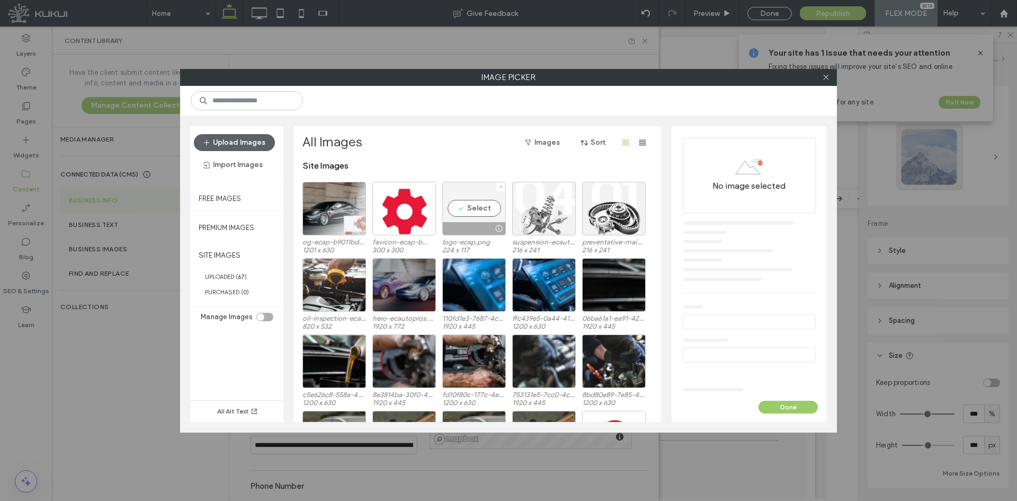
click at [505, 187] on div at bounding box center [500, 186] width 9 height 9
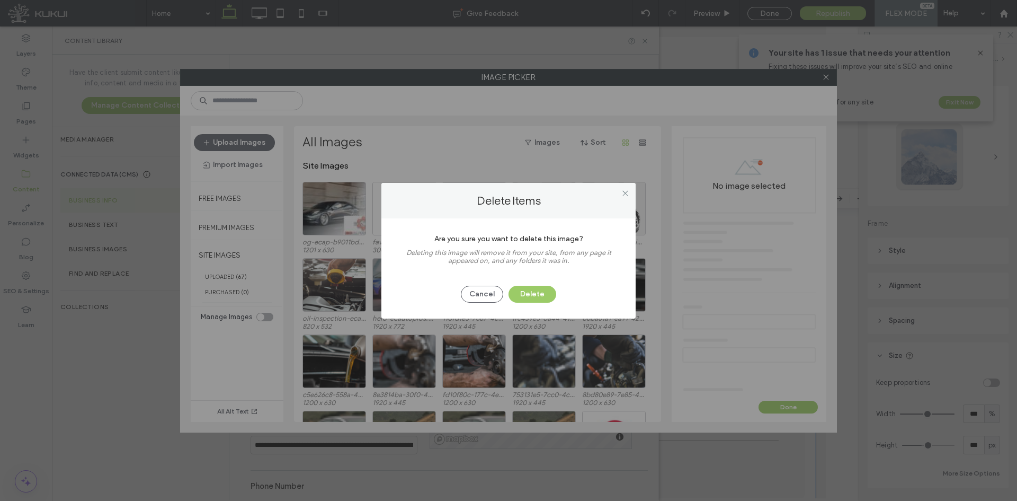
click at [539, 284] on div "Cancel Delete" at bounding box center [508, 289] width 222 height 28
drag, startPoint x: 541, startPoint y: 293, endPoint x: 341, endPoint y: 227, distance: 210.9
click at [541, 293] on button "Delete" at bounding box center [533, 294] width 48 height 17
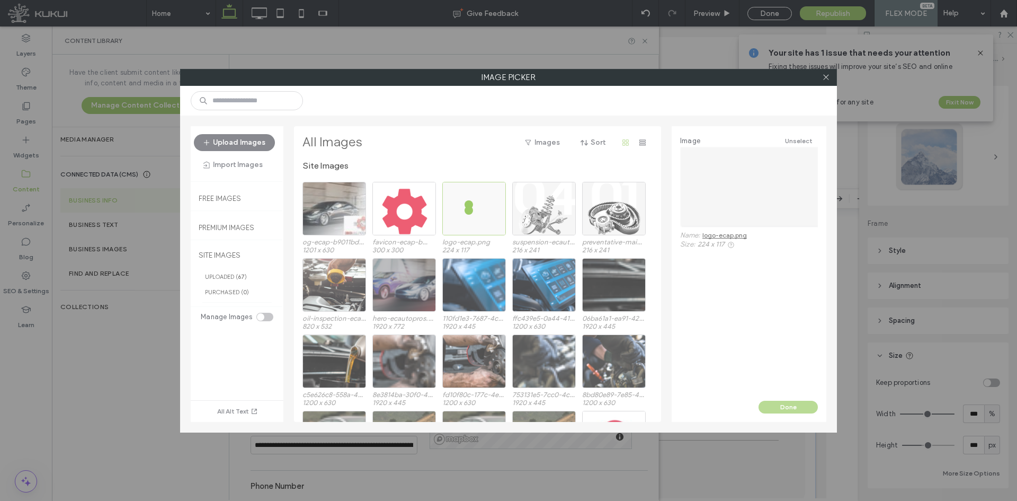
click at [233, 138] on button "Upload Images" at bounding box center [234, 142] width 81 height 17
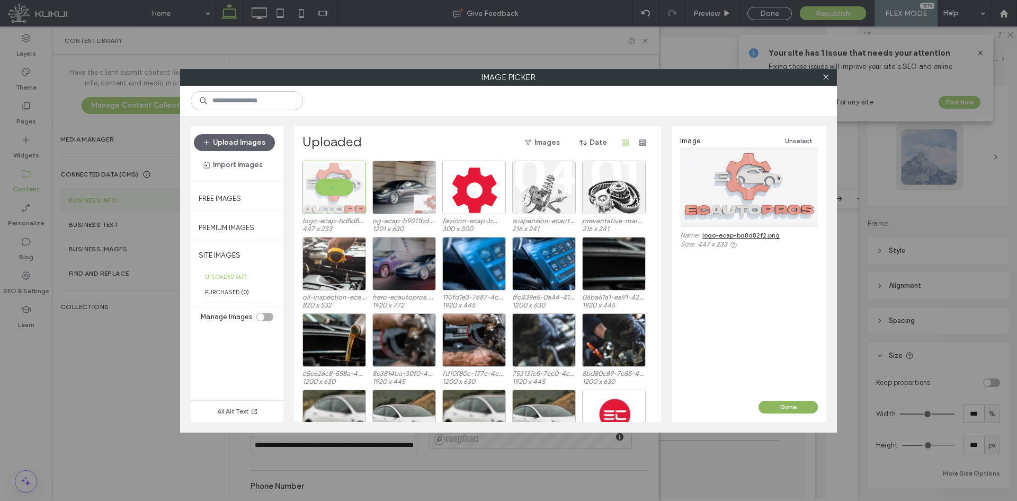
drag, startPoint x: 781, startPoint y: 405, endPoint x: 707, endPoint y: 114, distance: 300.6
click at [781, 405] on button "Done" at bounding box center [788, 406] width 59 height 13
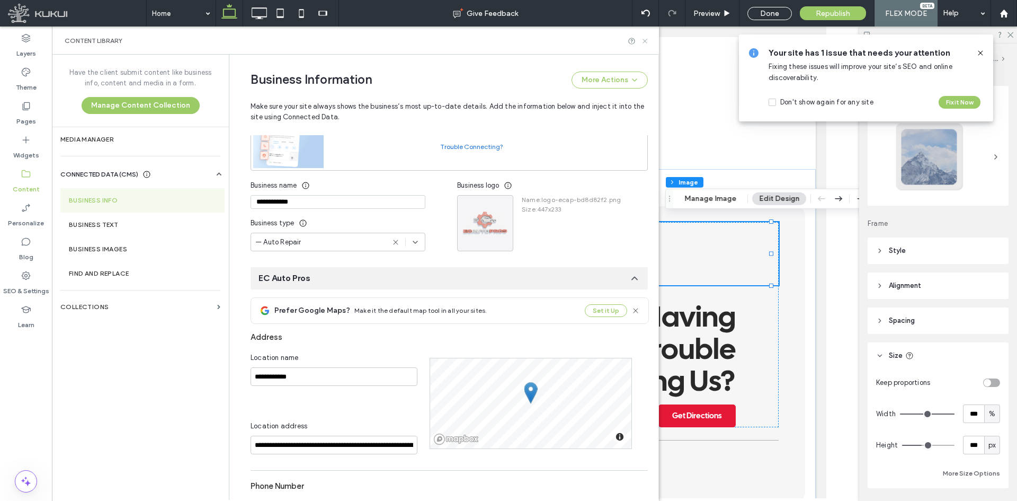
click at [646, 37] on icon at bounding box center [645, 41] width 8 height 8
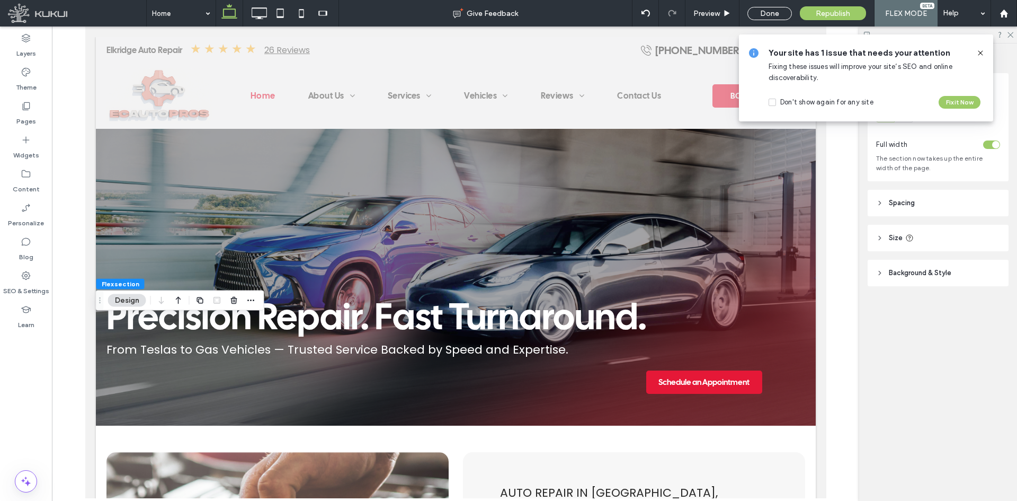
scroll to position [1906, 0]
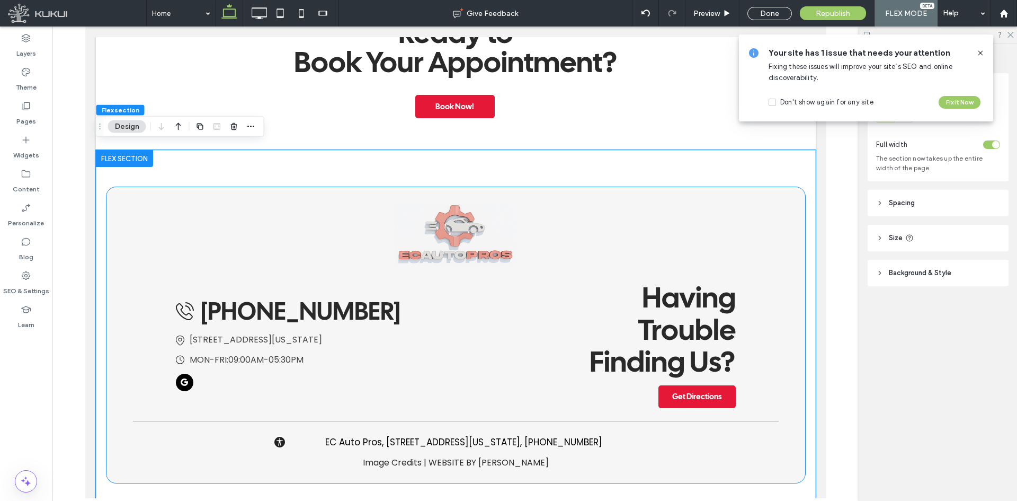
click at [458, 245] on img at bounding box center [455, 234] width 646 height 63
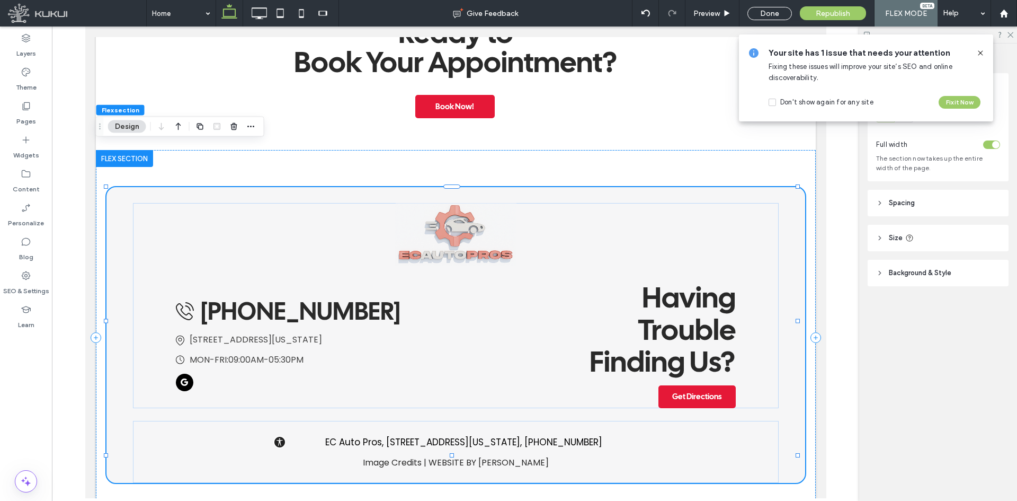
click at [458, 245] on img at bounding box center [455, 234] width 646 height 63
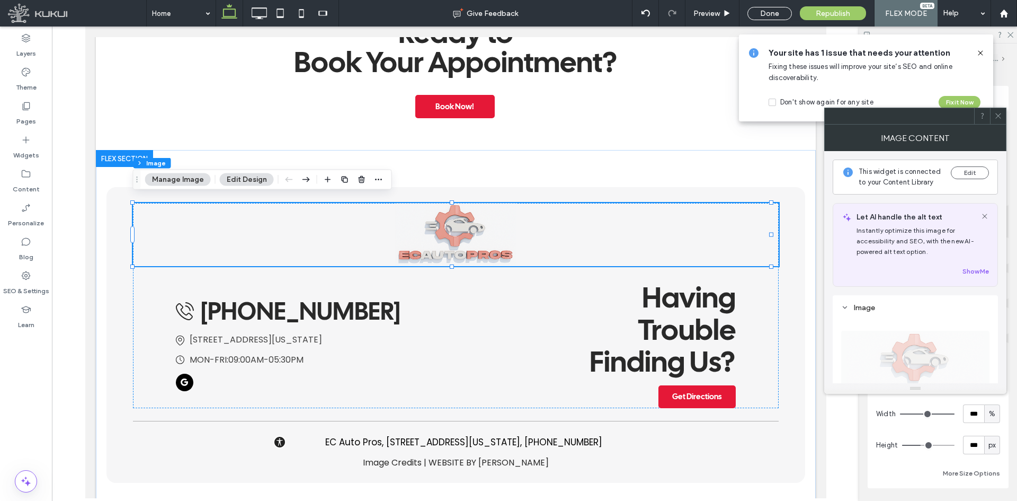
click at [995, 111] on span at bounding box center [998, 116] width 8 height 16
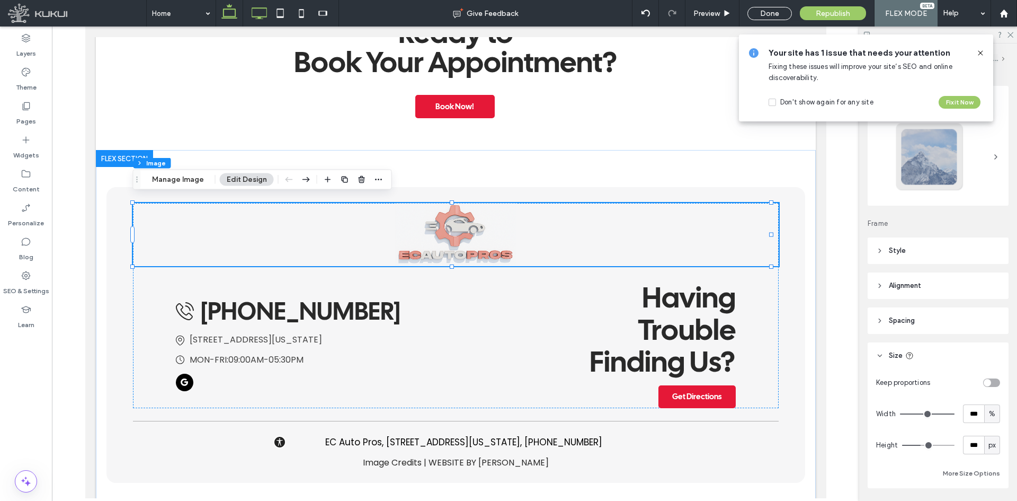
click at [257, 10] on icon at bounding box center [258, 13] width 21 height 21
type input "***"
type input "*"
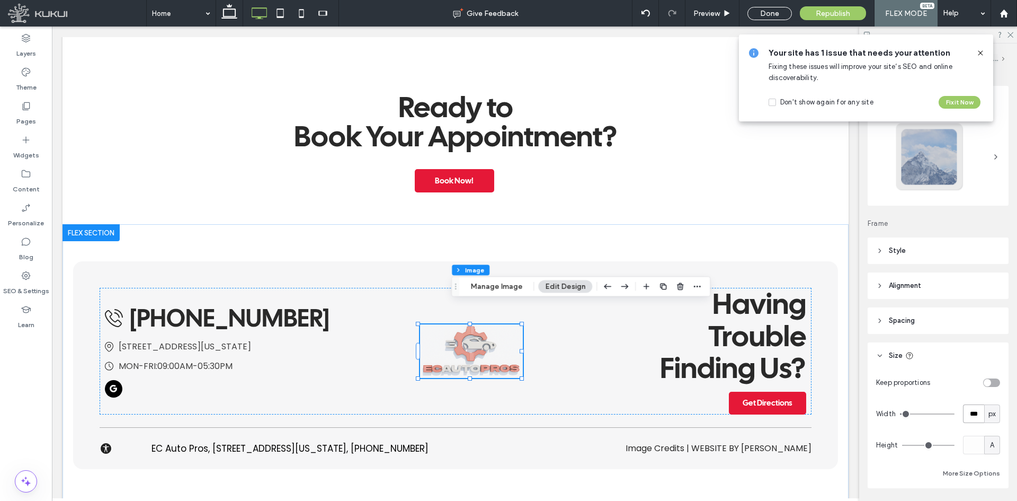
click at [975, 420] on input "***" at bounding box center [973, 413] width 21 height 19
type input "***"
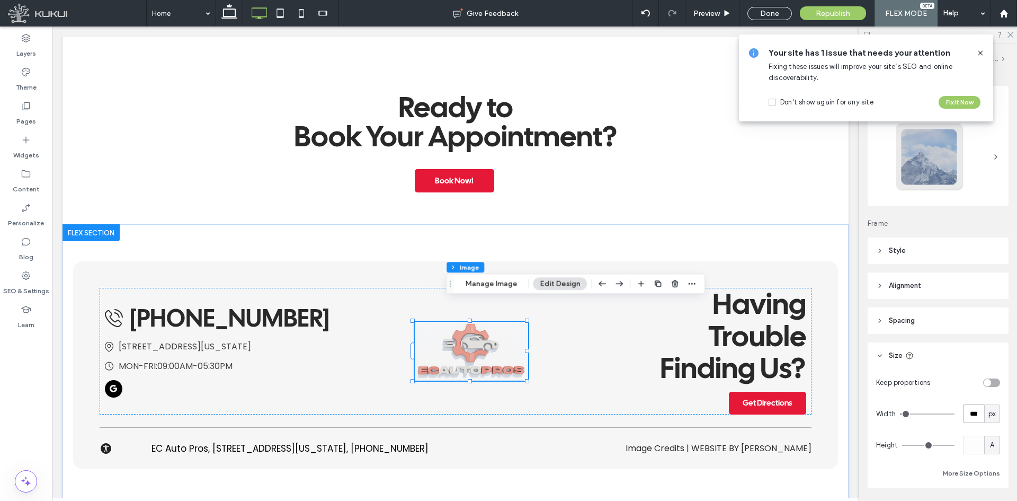
click at [977, 411] on input "***" at bounding box center [973, 413] width 21 height 19
type input "***"
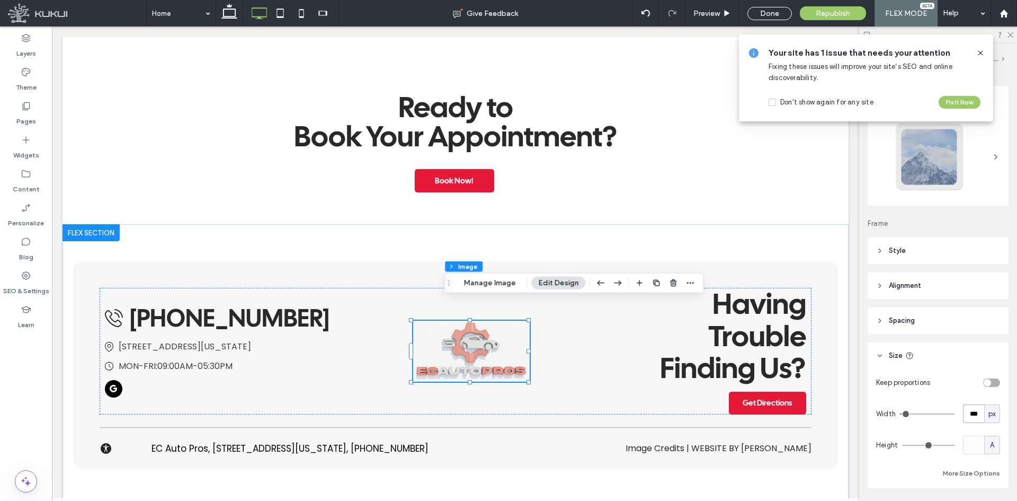
type input "***"
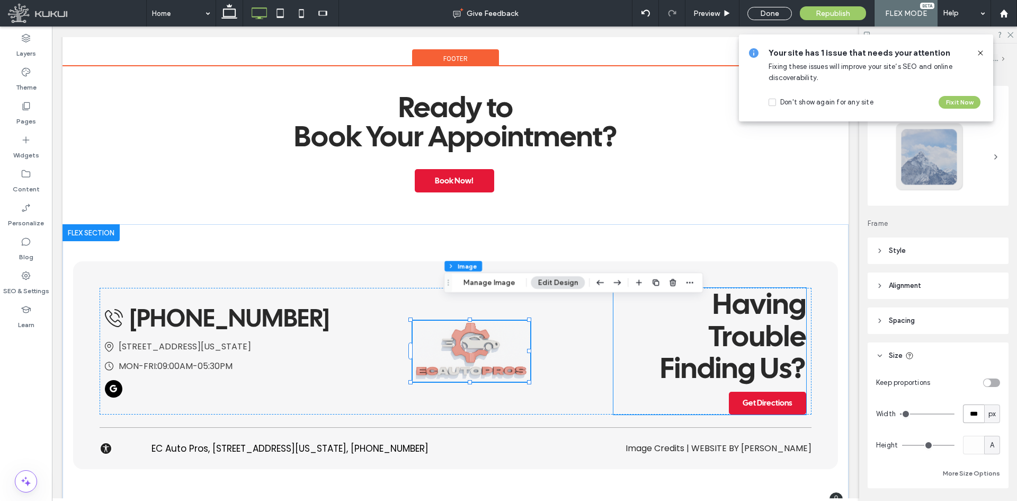
click at [742, 320] on span "Having Trouble Finding Us?" at bounding box center [733, 335] width 146 height 102
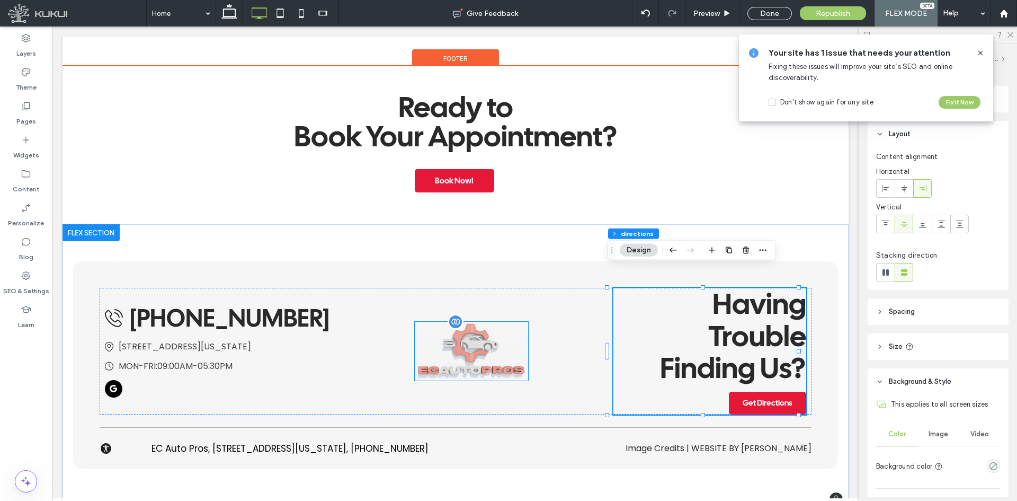
click at [503, 332] on img at bounding box center [471, 351] width 113 height 59
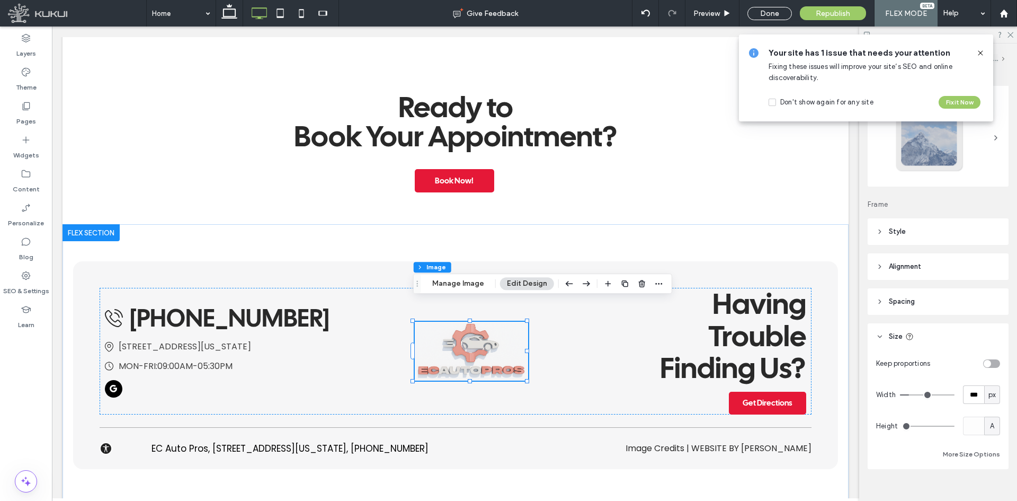
scroll to position [34, 0]
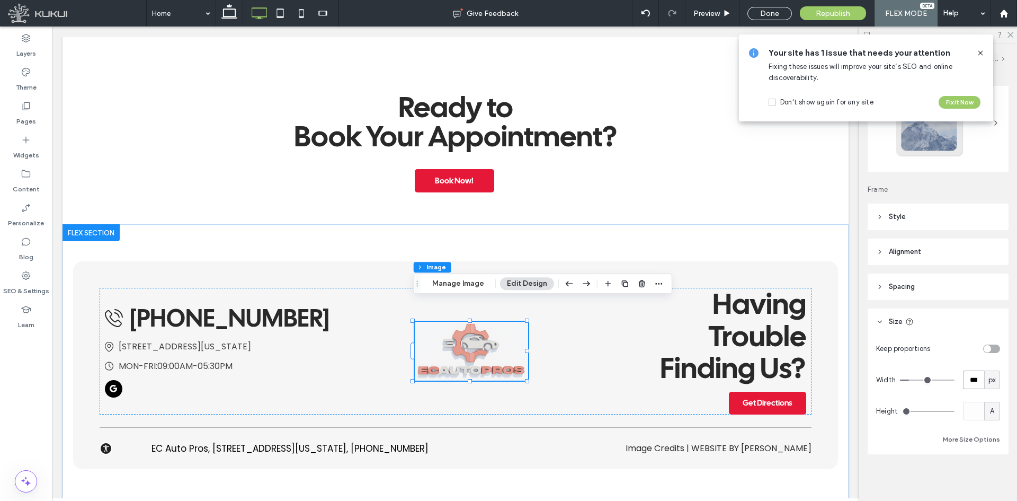
click at [964, 380] on input "***" at bounding box center [973, 379] width 21 height 19
type input "***"
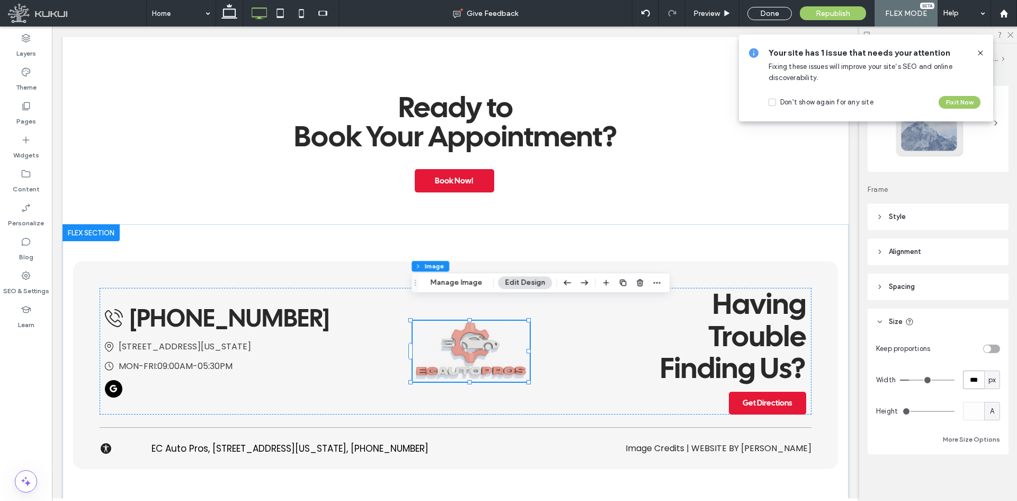
type input "***"
click at [1009, 380] on div "Layout Frame Style Cover Full image No repeat Position Do not optimize this ima…" at bounding box center [942, 291] width 148 height 411
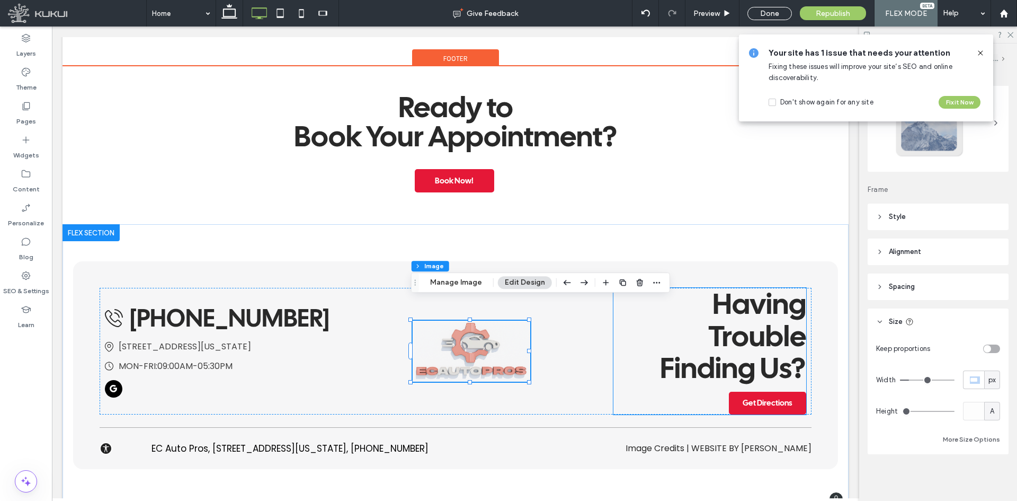
click at [739, 328] on span "Having Trouble Finding Us?" at bounding box center [733, 335] width 146 height 102
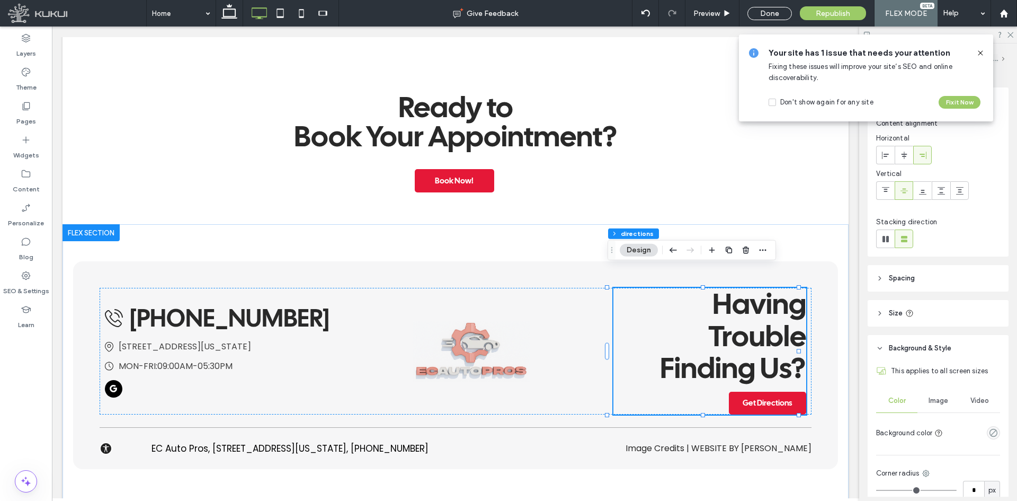
scroll to position [30, 0]
click at [936, 333] on div "Alignment Layout Content alignment Horizontal Vertical Stacking direction Spaci…" at bounding box center [942, 291] width 148 height 411
click at [927, 319] on header "Size" at bounding box center [938, 317] width 141 height 26
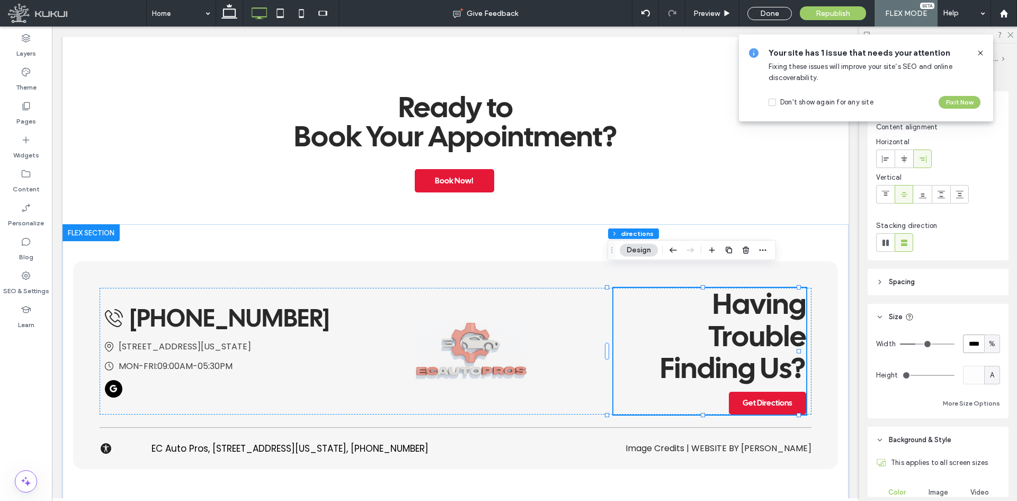
click at [970, 352] on input "****" at bounding box center [973, 343] width 21 height 19
type input "****"
type input "**"
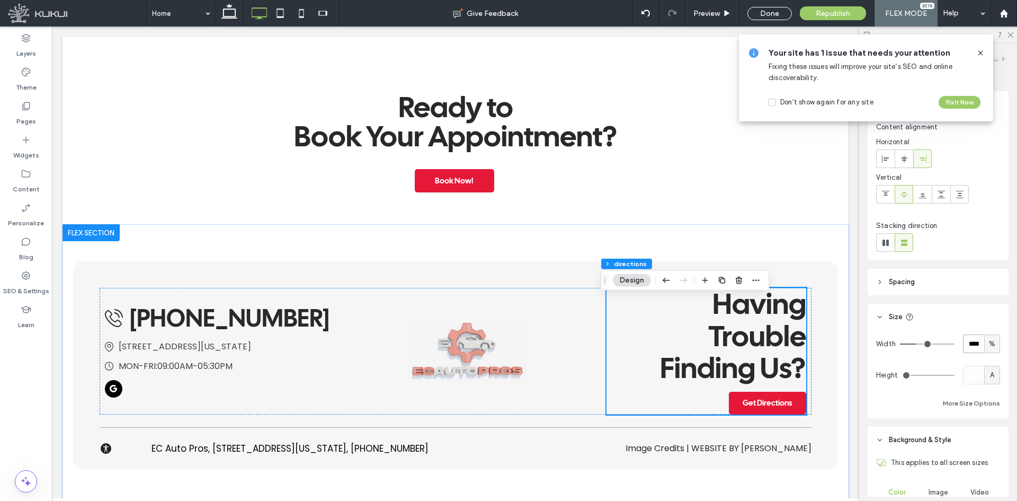
scroll to position [1859, 0]
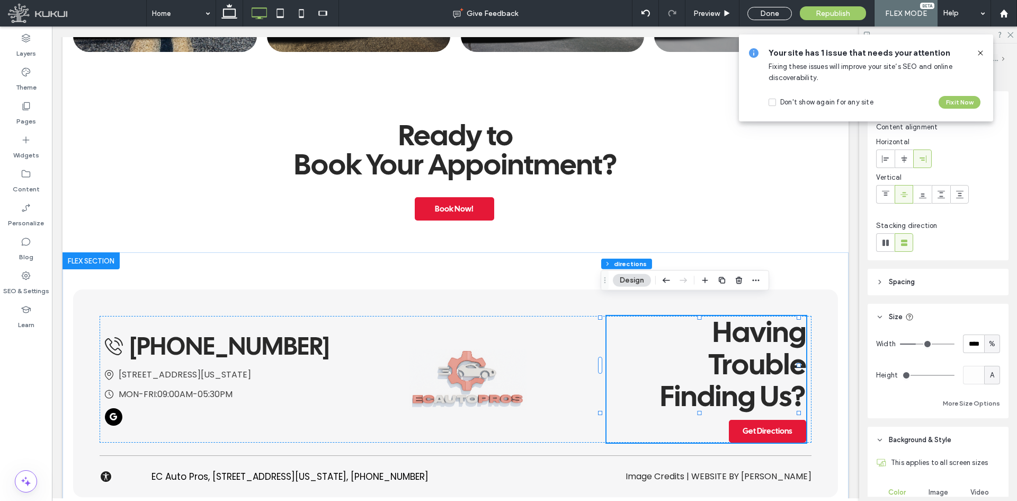
click at [1005, 334] on div "Alignment Layout Content alignment Horizontal Vertical Stacking direction Spaci…" at bounding box center [942, 291] width 148 height 411
click at [975, 342] on input "****" at bounding box center [973, 343] width 21 height 19
type input "****"
type input "**"
type input "****"
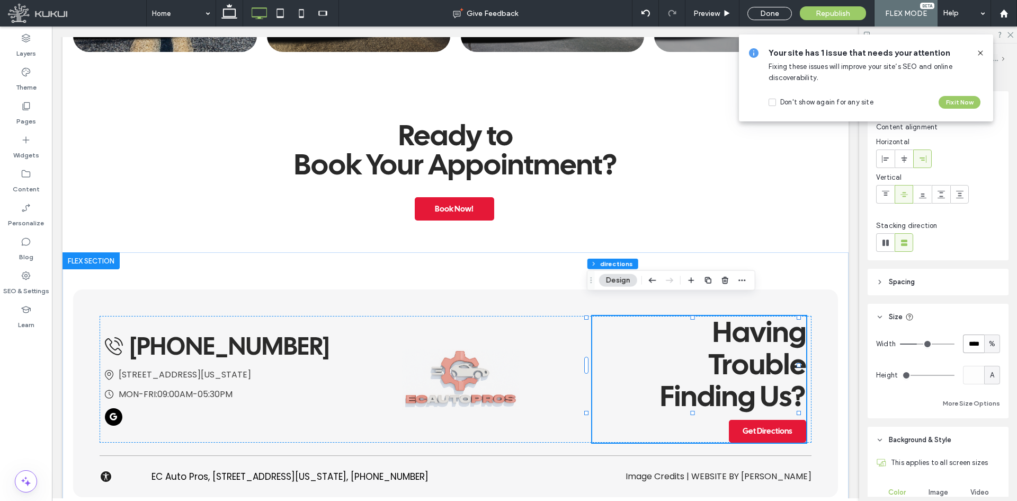
type input "**"
type input "****"
click at [997, 336] on div "Width **** % Height A More Size Options" at bounding box center [938, 374] width 141 height 88
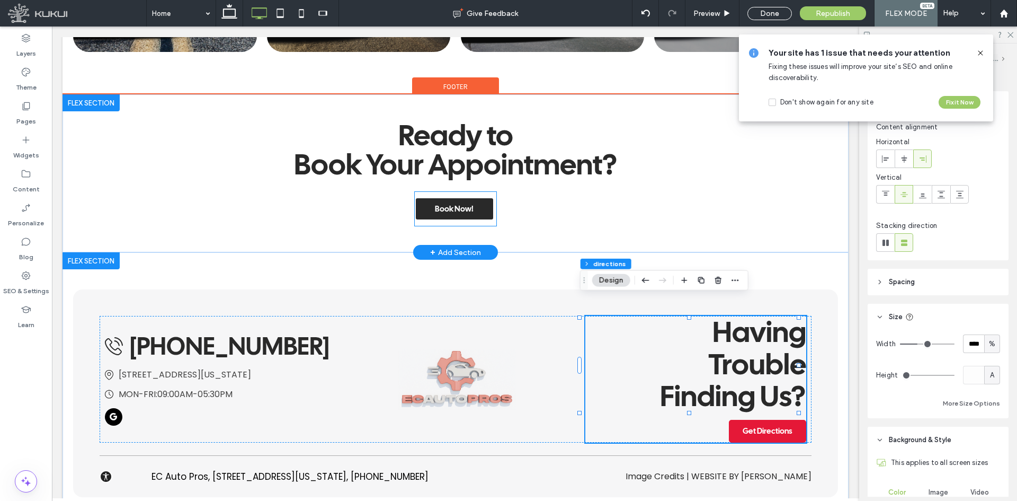
click at [426, 197] on div "Book Now!" at bounding box center [454, 208] width 79 height 23
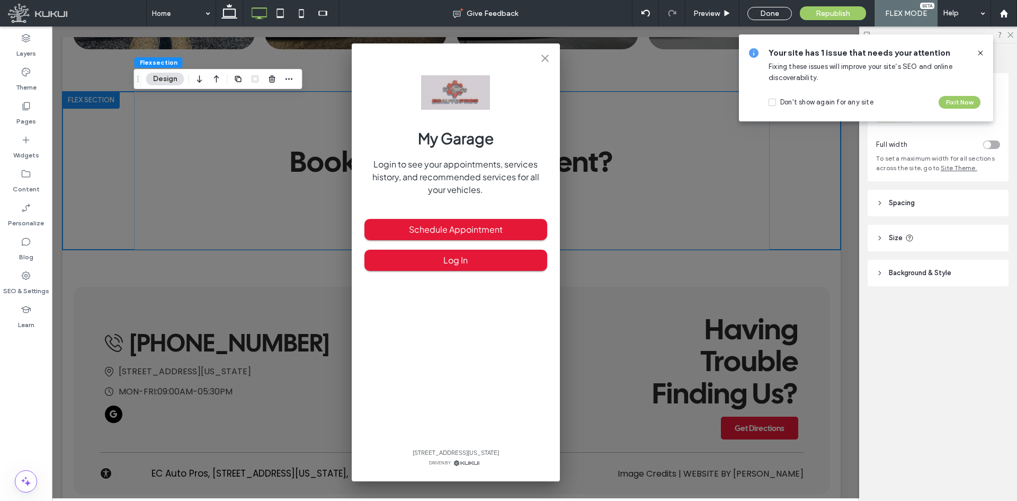
click at [545, 56] on icon "close" at bounding box center [545, 58] width 13 height 13
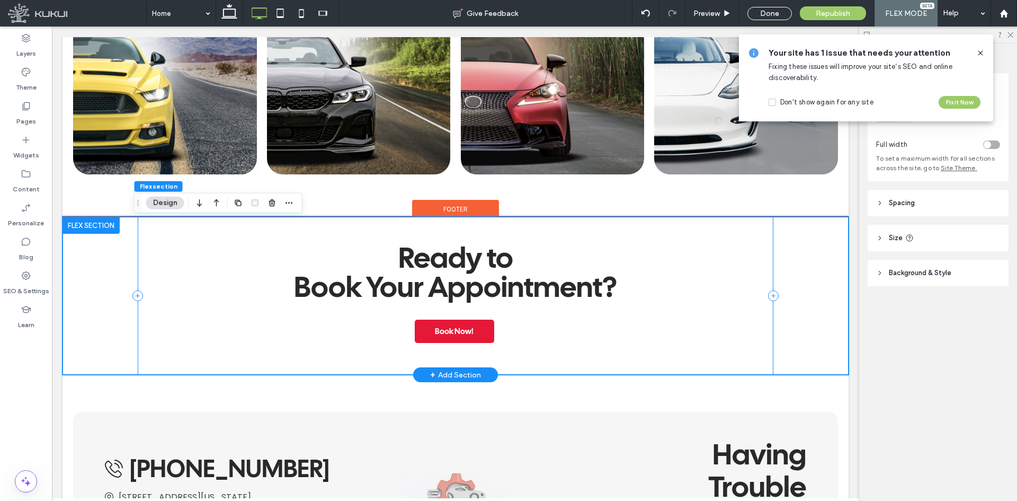
scroll to position [1700, 0]
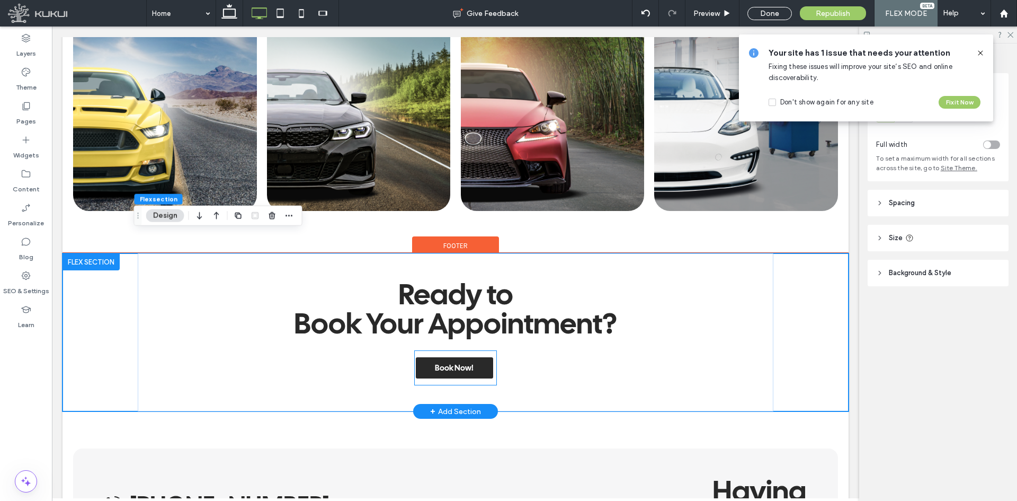
click at [458, 357] on span "Book Now!" at bounding box center [454, 367] width 39 height 21
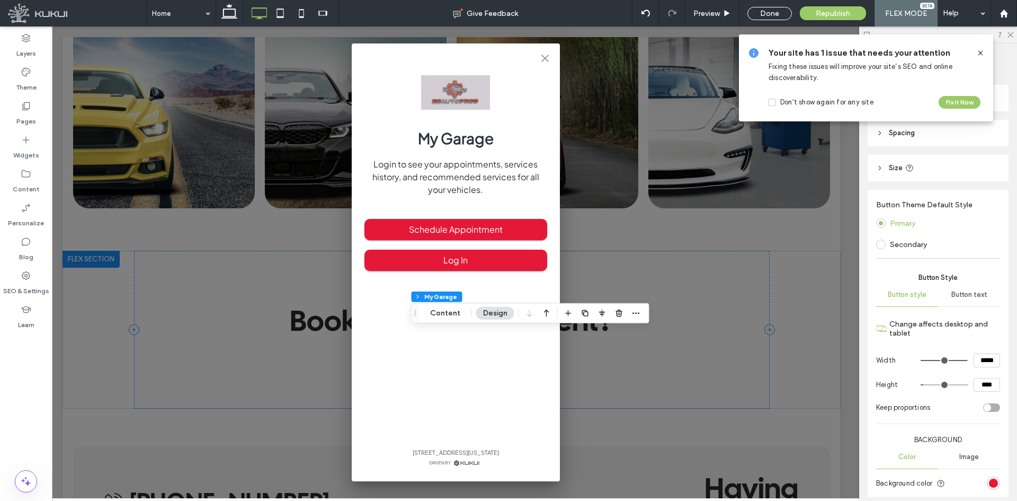
click at [547, 54] on icon "close" at bounding box center [545, 58] width 13 height 13
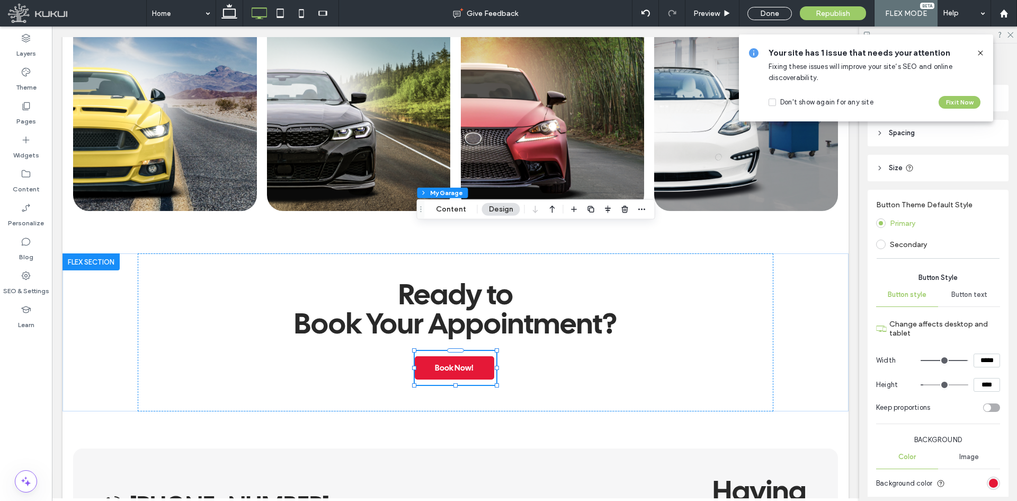
drag, startPoint x: 416, startPoint y: 311, endPoint x: 422, endPoint y: 208, distance: 104.0
click at [422, 208] on icon "Drag" at bounding box center [421, 209] width 8 height 7
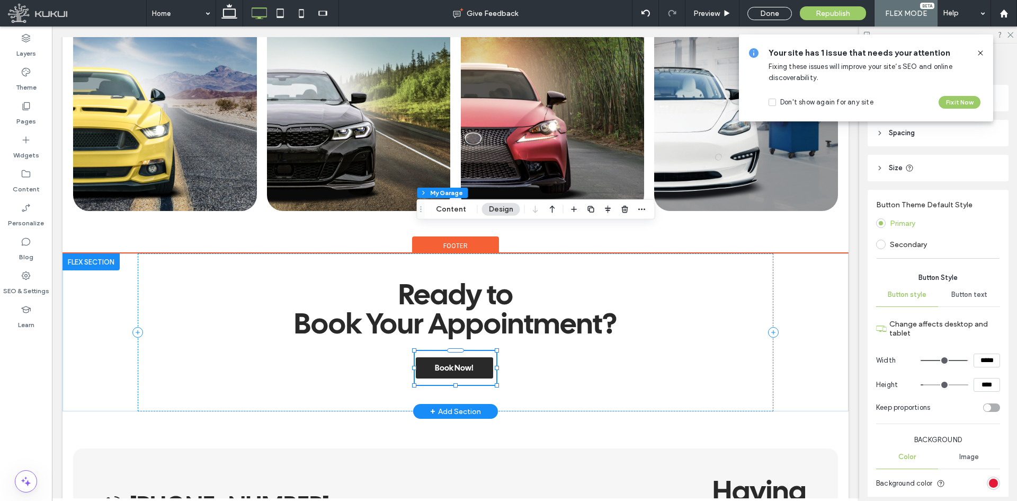
click at [452, 357] on span "Book Now!" at bounding box center [454, 367] width 39 height 21
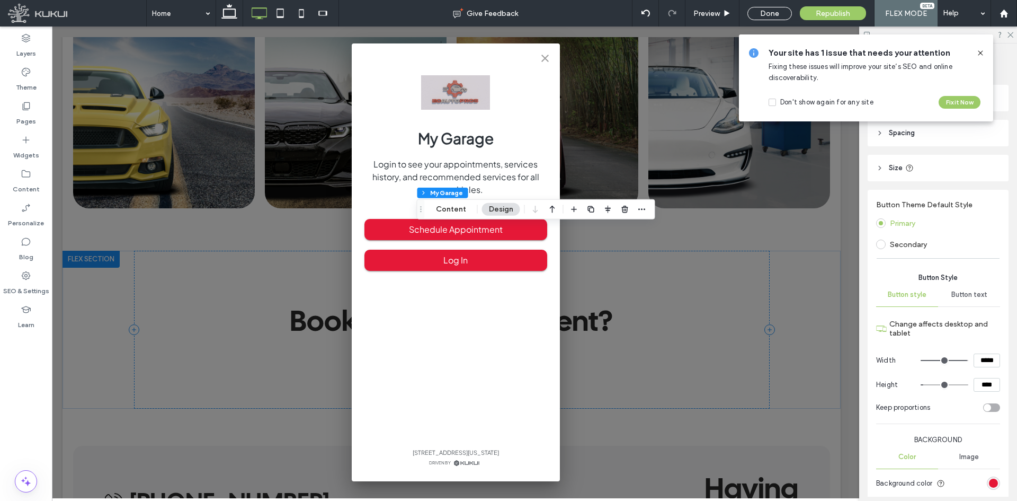
click at [541, 62] on icon "close" at bounding box center [545, 58] width 13 height 13
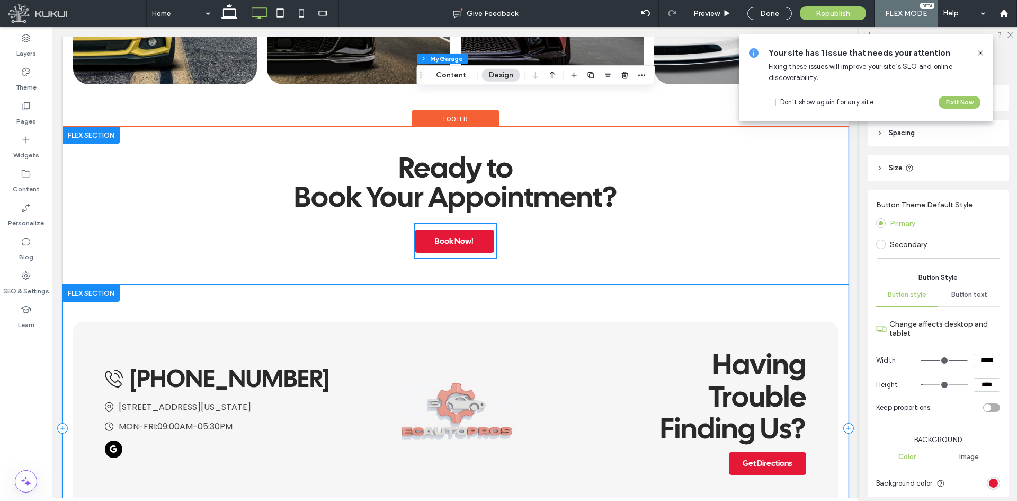
scroll to position [1753, 0]
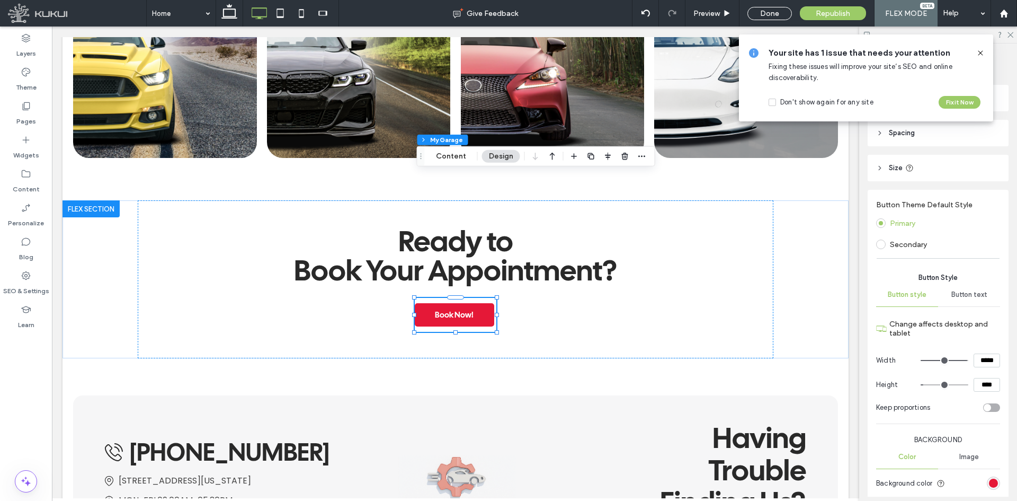
drag, startPoint x: 978, startPoint y: 390, endPoint x: 890, endPoint y: 370, distance: 90.1
click at [978, 390] on input "****" at bounding box center [987, 385] width 26 height 14
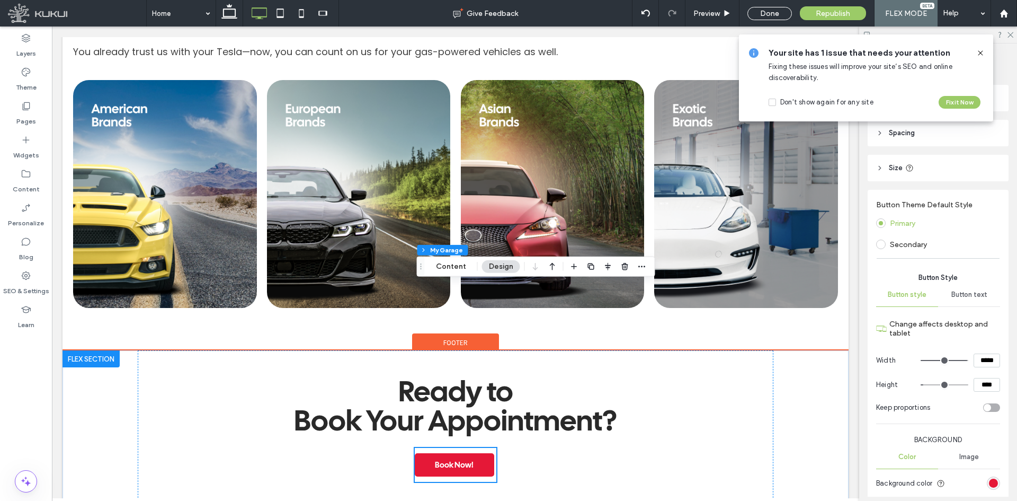
scroll to position [1594, 0]
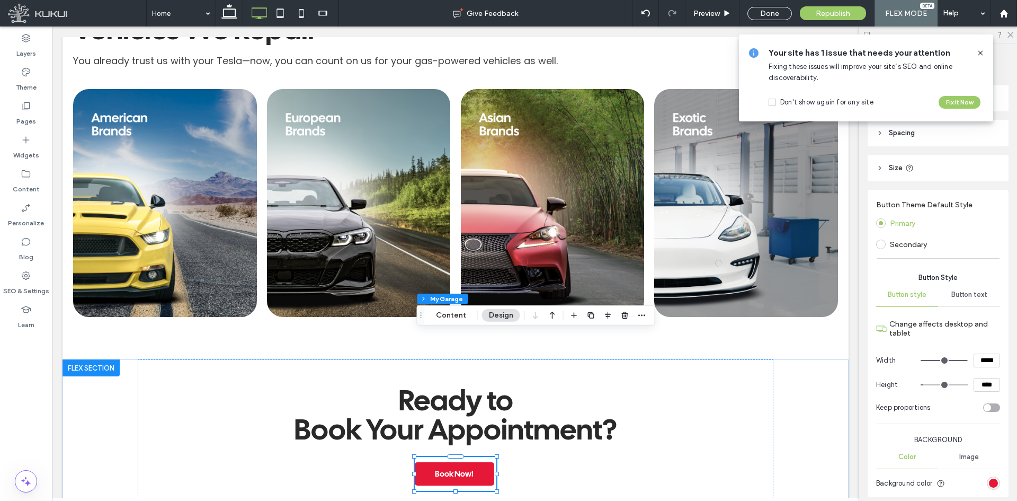
click at [984, 54] on icon at bounding box center [980, 53] width 8 height 8
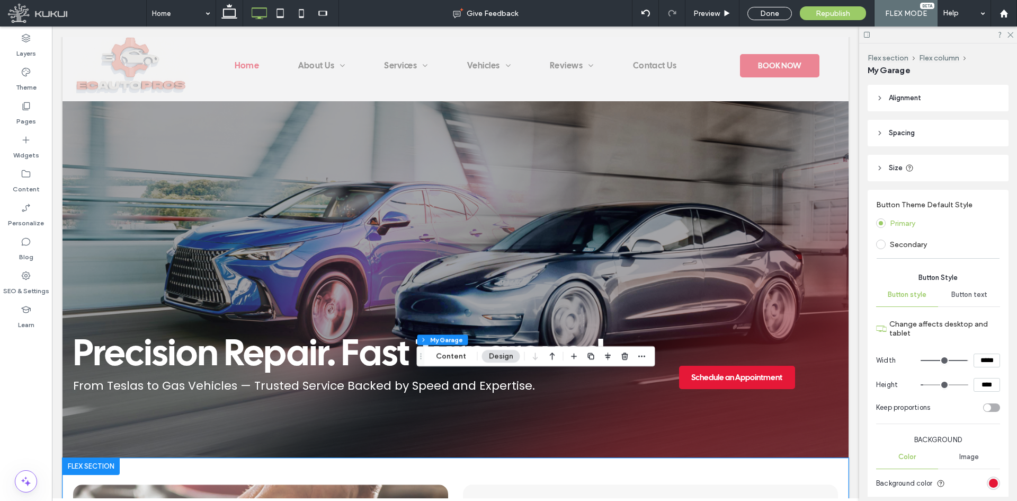
scroll to position [5, 0]
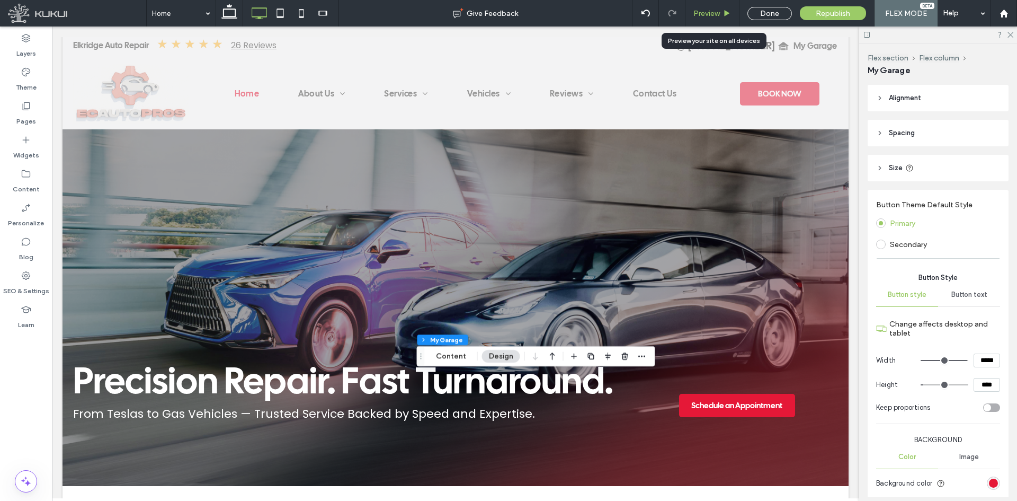
click at [723, 12] on div "Preview" at bounding box center [712, 13] width 54 height 9
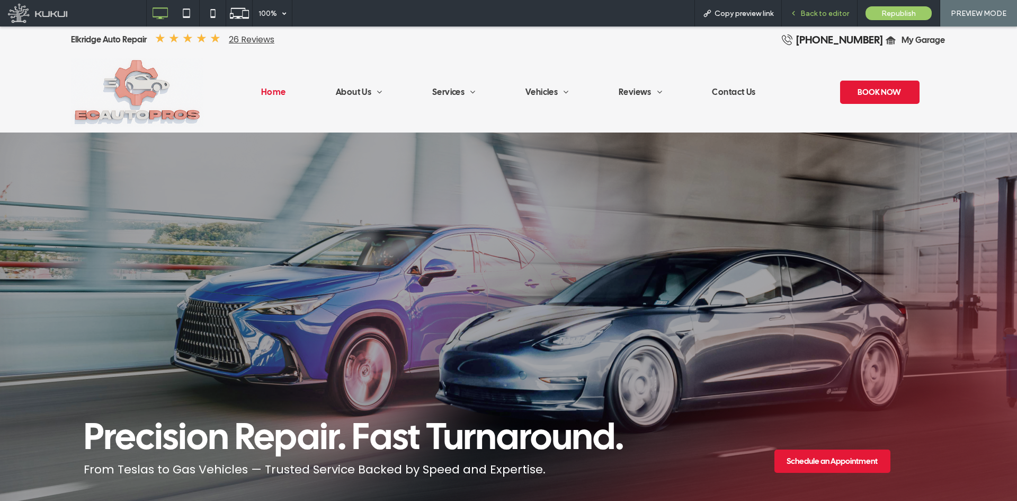
click at [835, 16] on span "Back to editor" at bounding box center [824, 13] width 49 height 9
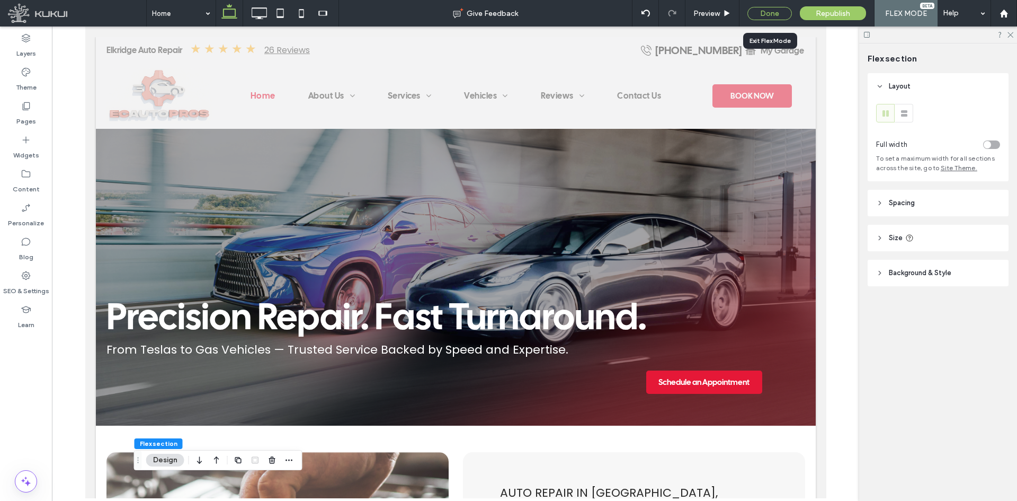
click at [770, 13] on div "Done" at bounding box center [769, 13] width 44 height 13
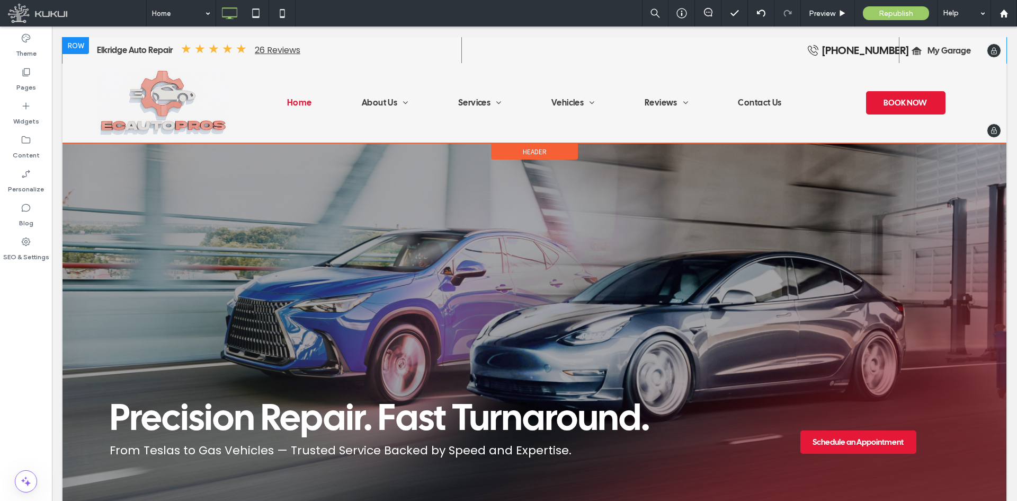
click at [73, 49] on div at bounding box center [76, 45] width 26 height 17
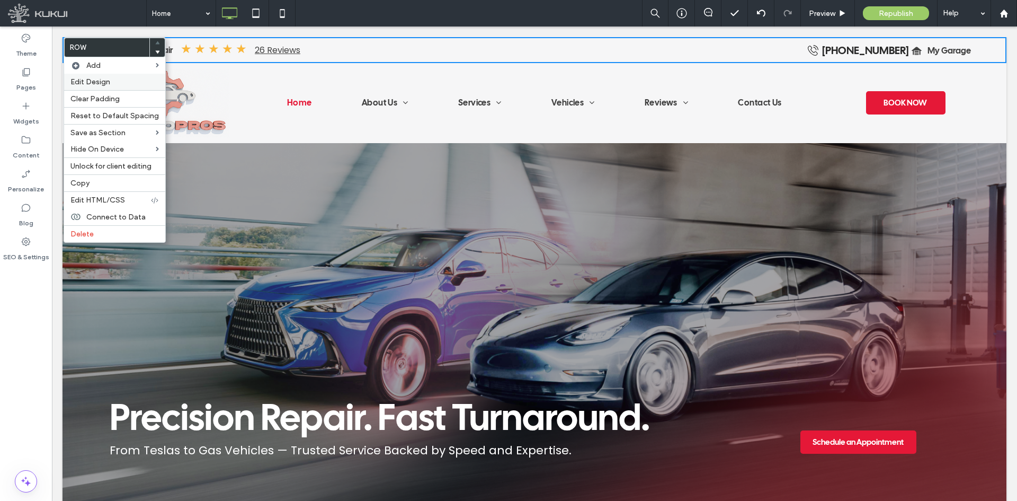
click at [85, 79] on span "Edit Design" at bounding box center [90, 81] width 40 height 9
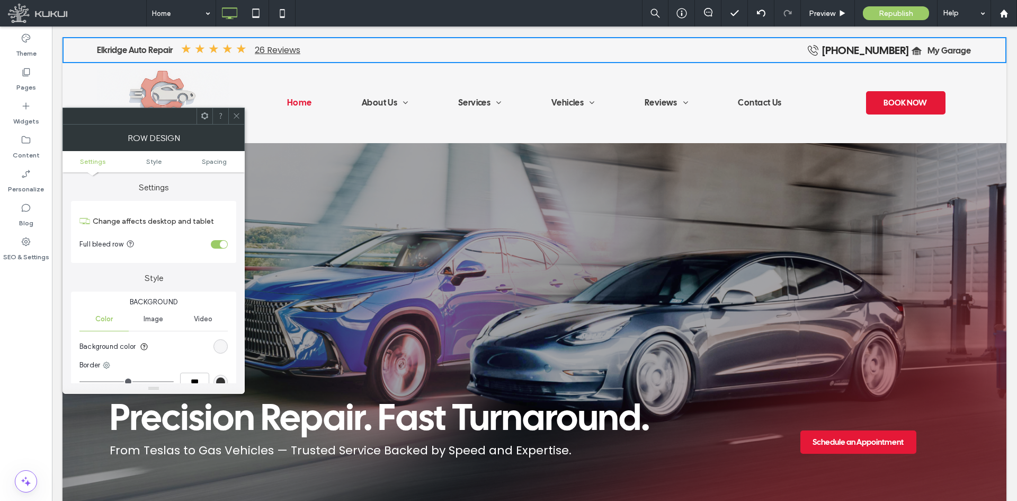
scroll to position [53, 0]
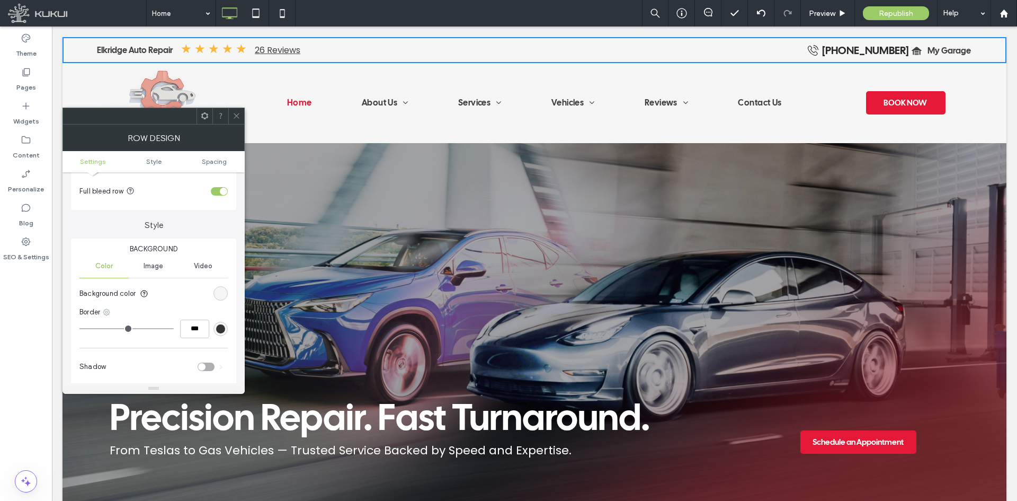
click at [106, 311] on use at bounding box center [106, 311] width 7 height 7
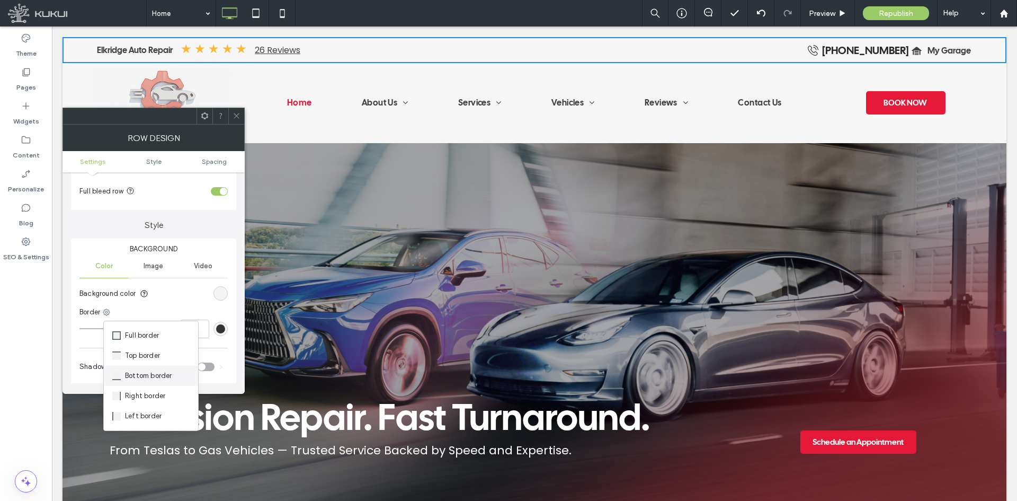
click at [130, 371] on span "Bottom border" at bounding box center [148, 375] width 47 height 11
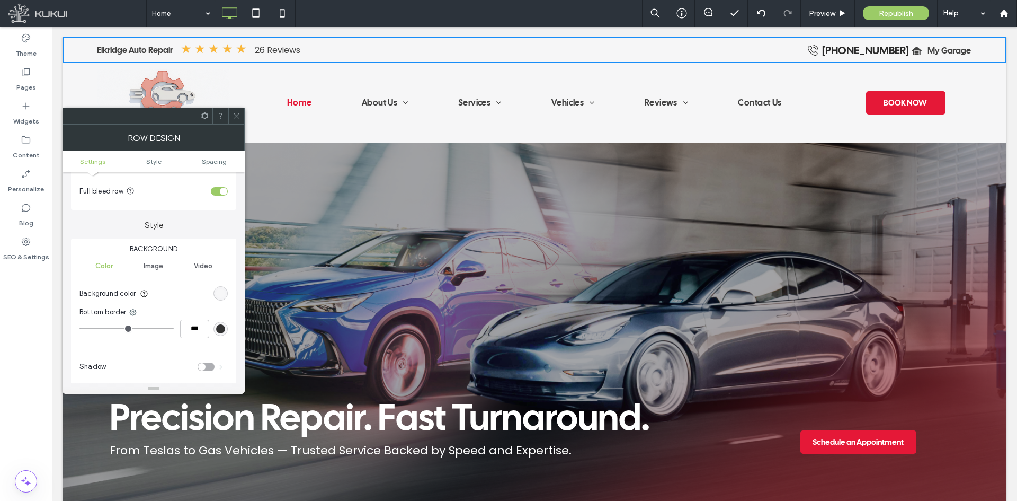
click at [217, 295] on div "rgb(246, 246, 247)" at bounding box center [220, 293] width 9 height 9
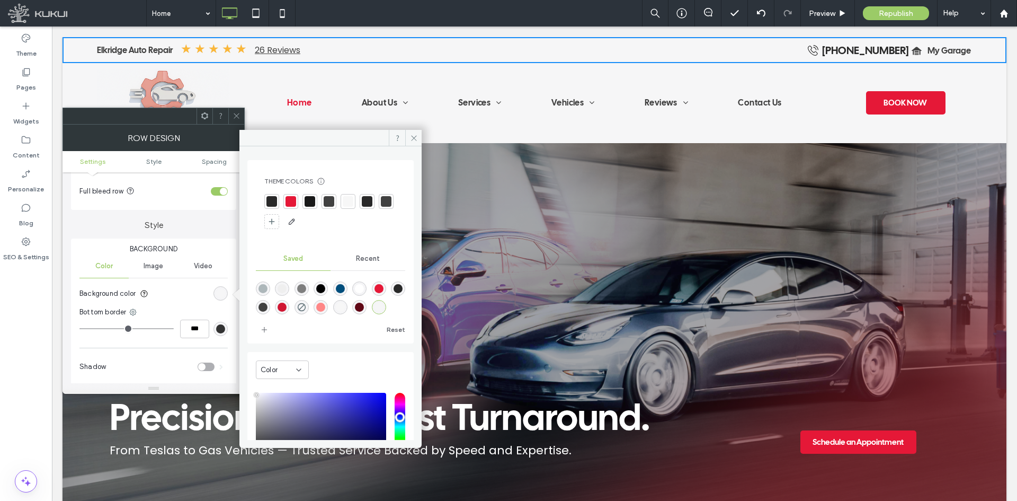
click at [218, 332] on div "rgb(51, 51, 51)" at bounding box center [220, 328] width 9 height 9
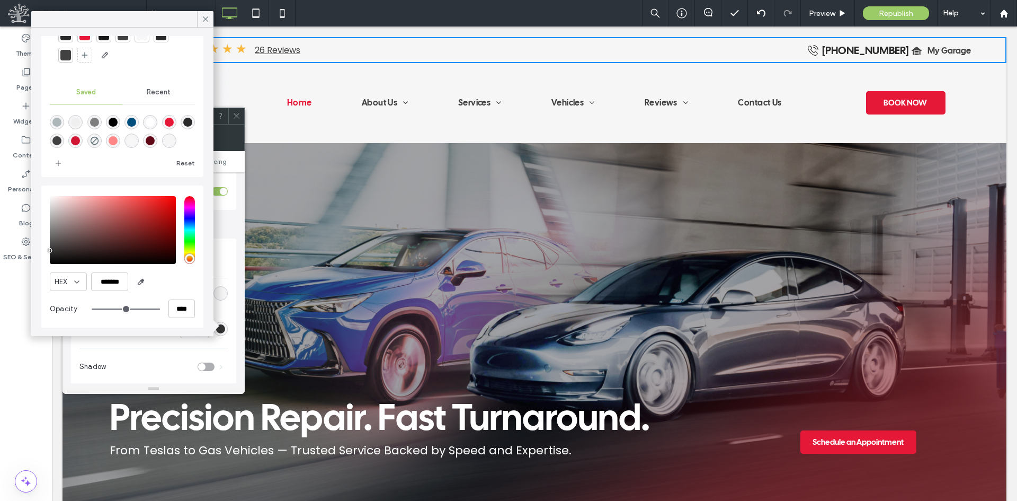
scroll to position [55, 0]
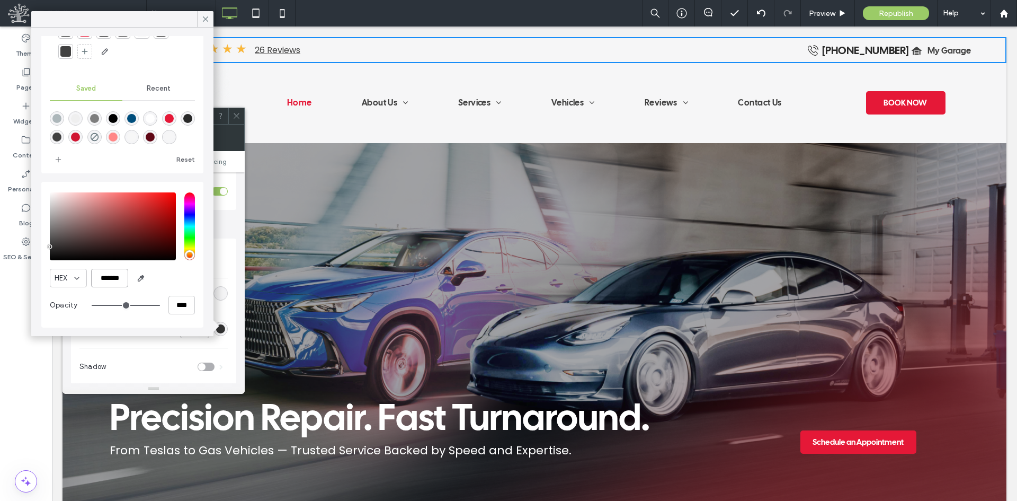
drag, startPoint x: 99, startPoint y: 280, endPoint x: 131, endPoint y: 284, distance: 33.1
click at [131, 284] on div "HEX *******" at bounding box center [122, 278] width 145 height 19
paste input "color picker textbox"
type input "*******"
type input "*"
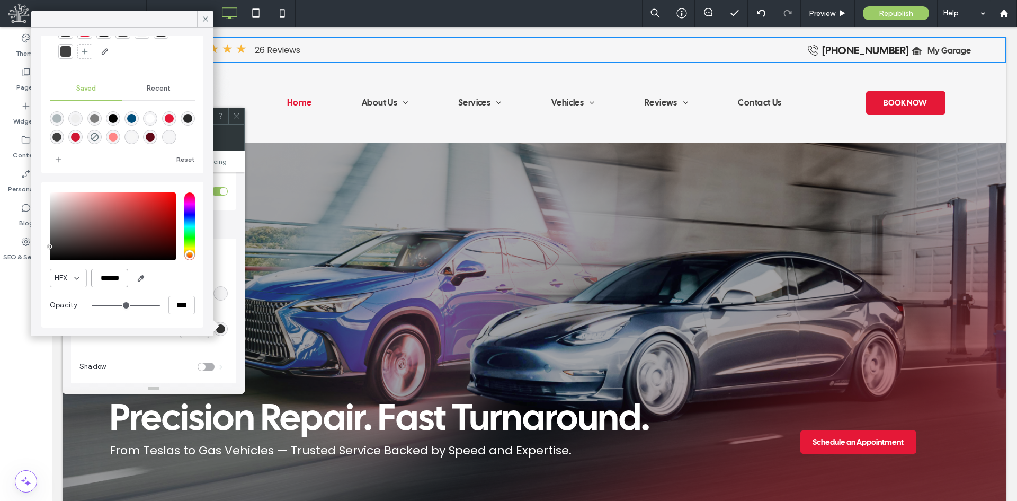
type input "***"
type input "*******"
click at [180, 280] on div "HEX *******" at bounding box center [122, 278] width 145 height 19
click at [208, 19] on icon at bounding box center [206, 19] width 10 height 10
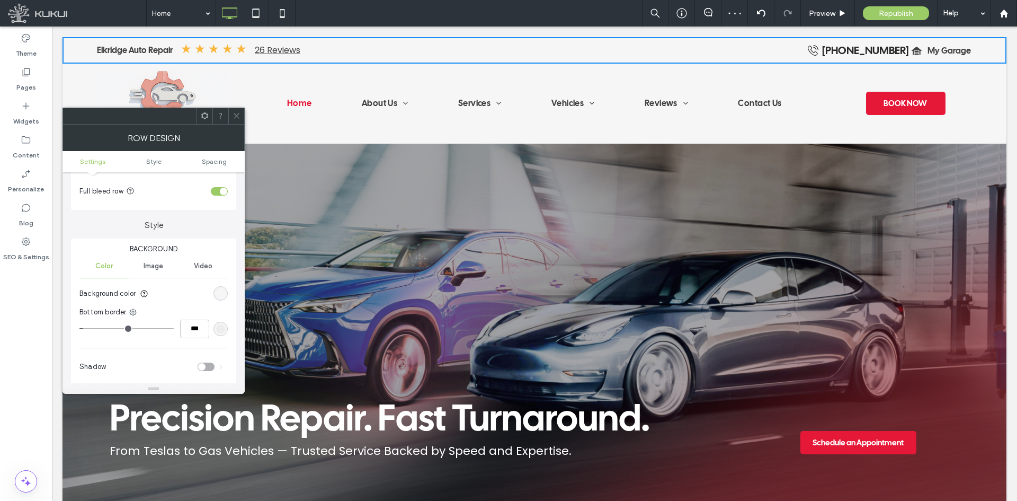
click at [238, 117] on use at bounding box center [236, 115] width 5 height 5
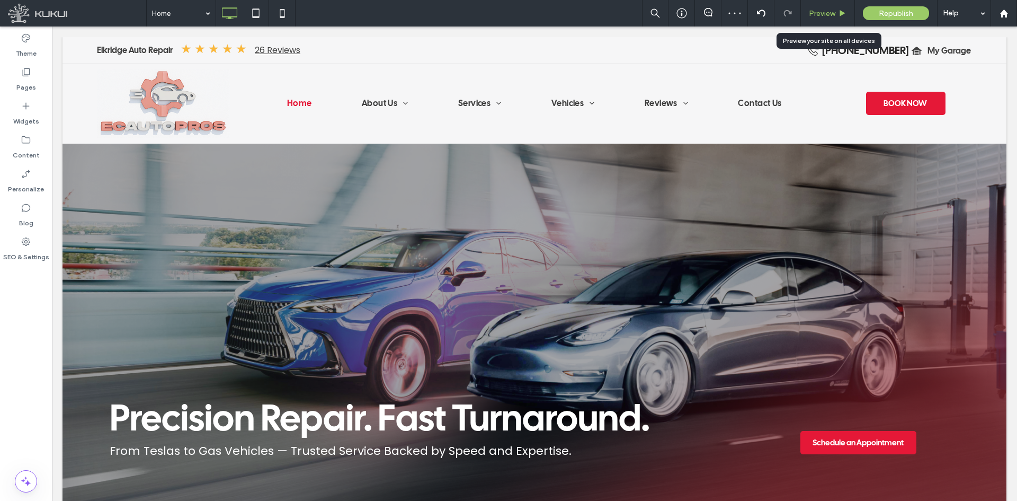
drag, startPoint x: 825, startPoint y: 15, endPoint x: 775, endPoint y: 123, distance: 119.5
click at [825, 15] on span "Preview" at bounding box center [822, 13] width 26 height 9
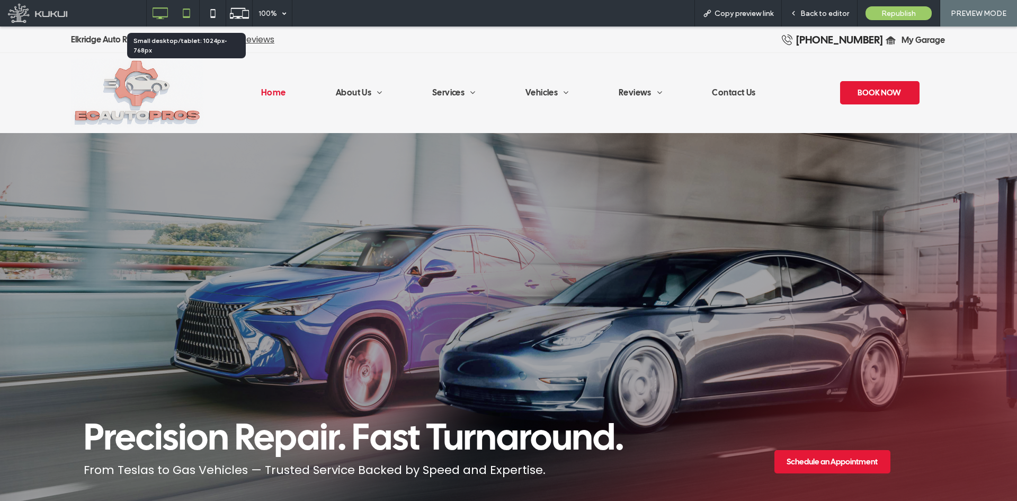
click at [189, 5] on icon at bounding box center [186, 13] width 21 height 21
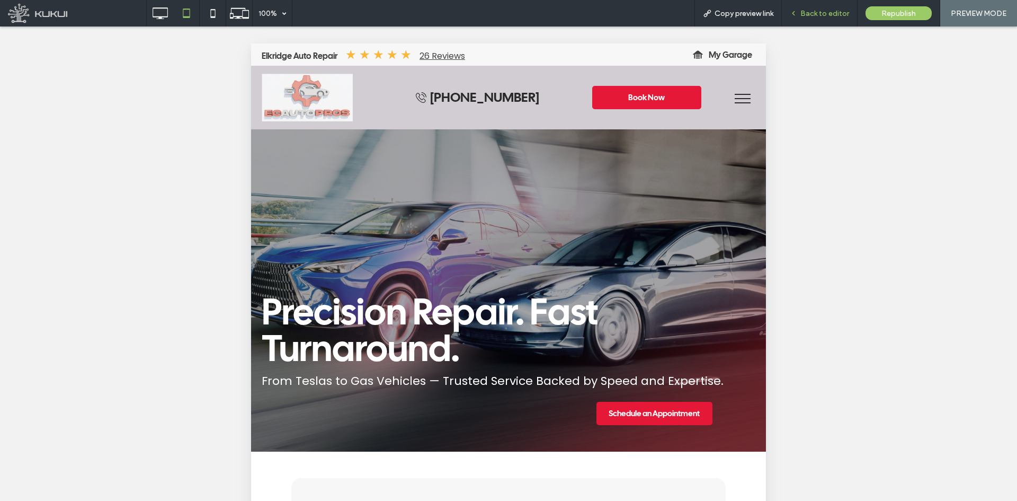
click at [822, 10] on span "Back to editor" at bounding box center [824, 13] width 49 height 9
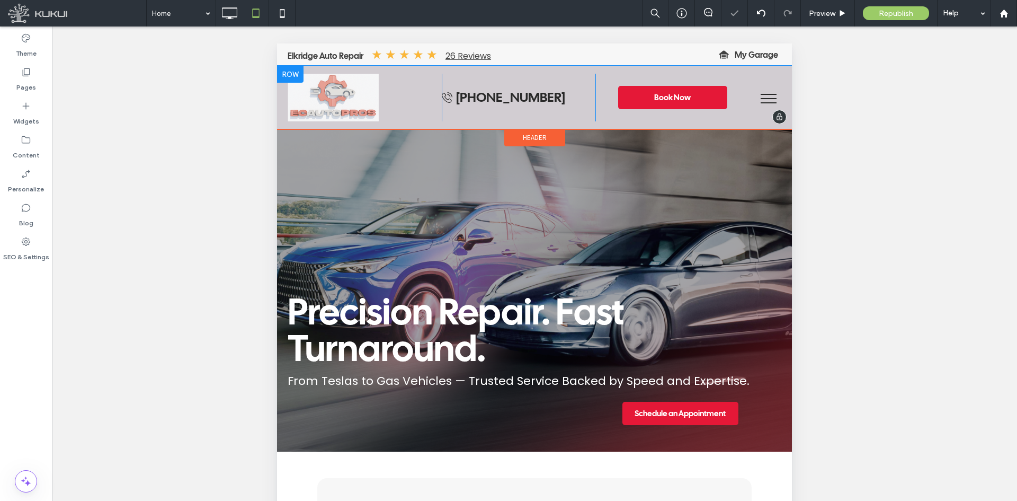
click at [289, 72] on div at bounding box center [290, 74] width 26 height 17
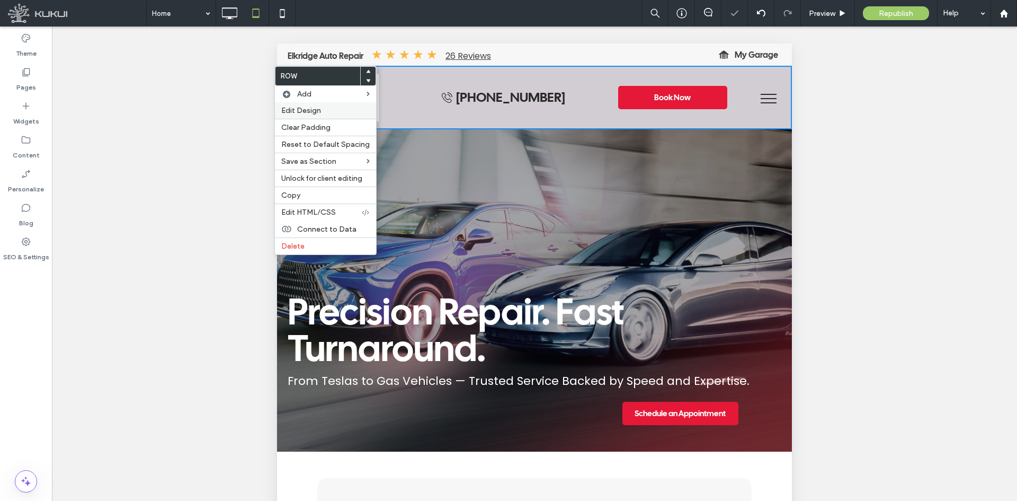
click at [302, 113] on span "Edit Design" at bounding box center [301, 110] width 40 height 9
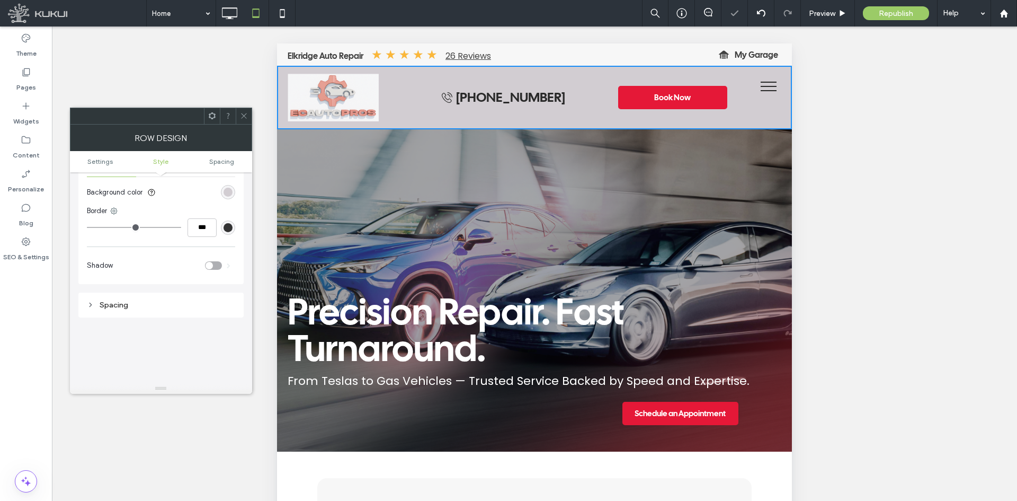
scroll to position [159, 0]
click at [228, 189] on div "rgb(210, 205, 210)" at bounding box center [228, 187] width 9 height 9
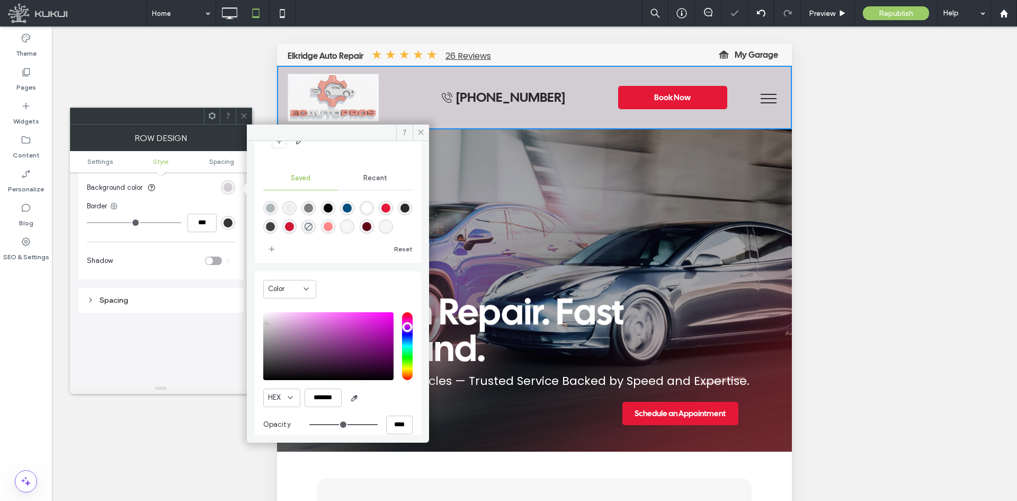
scroll to position [88, 0]
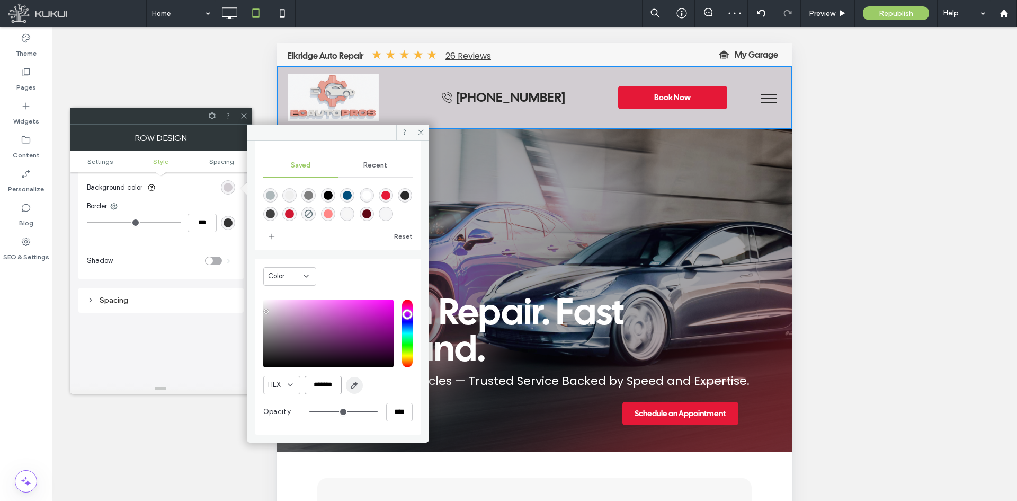
drag, startPoint x: 315, startPoint y: 387, endPoint x: 351, endPoint y: 387, distance: 36.5
click at [351, 387] on div "HEX *******" at bounding box center [337, 385] width 149 height 19
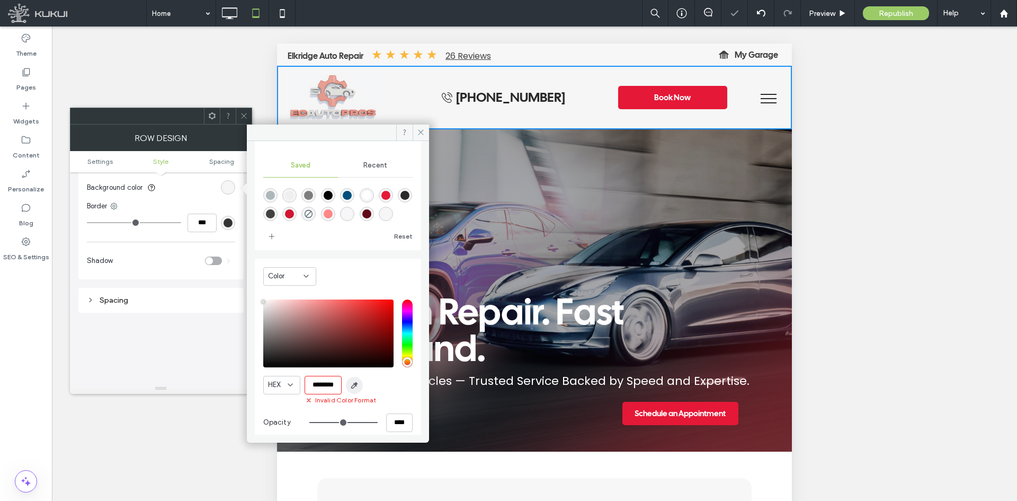
scroll to position [0, 0]
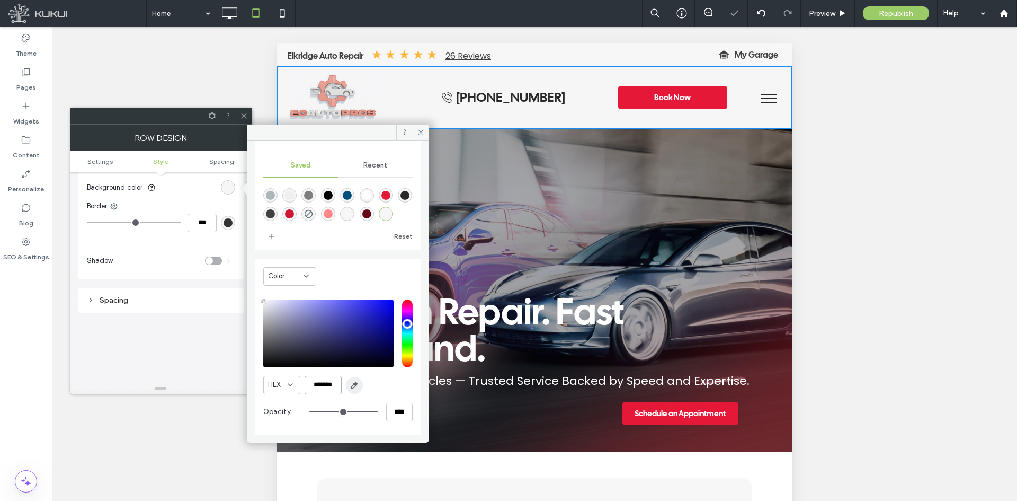
type input "*******"
click at [245, 113] on icon at bounding box center [244, 116] width 8 height 8
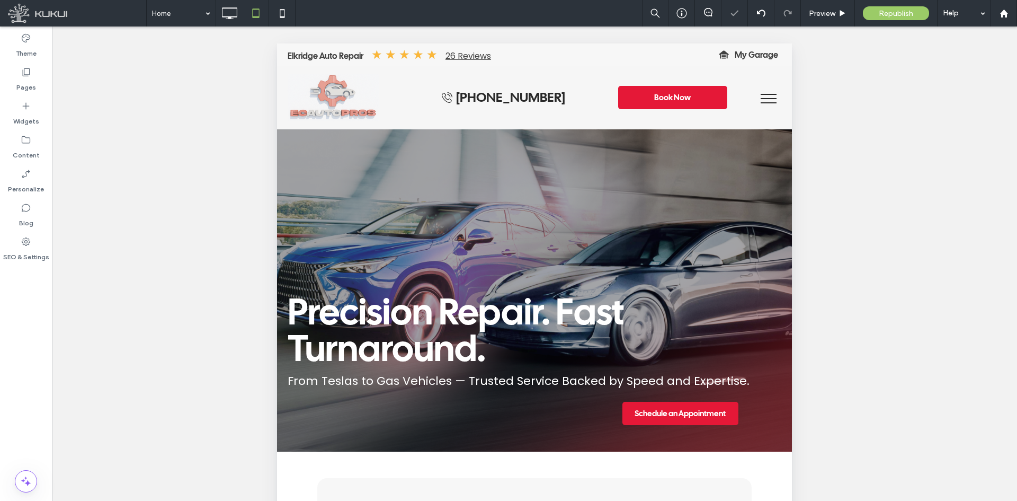
click at [885, 386] on div at bounding box center [534, 276] width 965 height 501
click at [290, 52] on div at bounding box center [290, 51] width 26 height 17
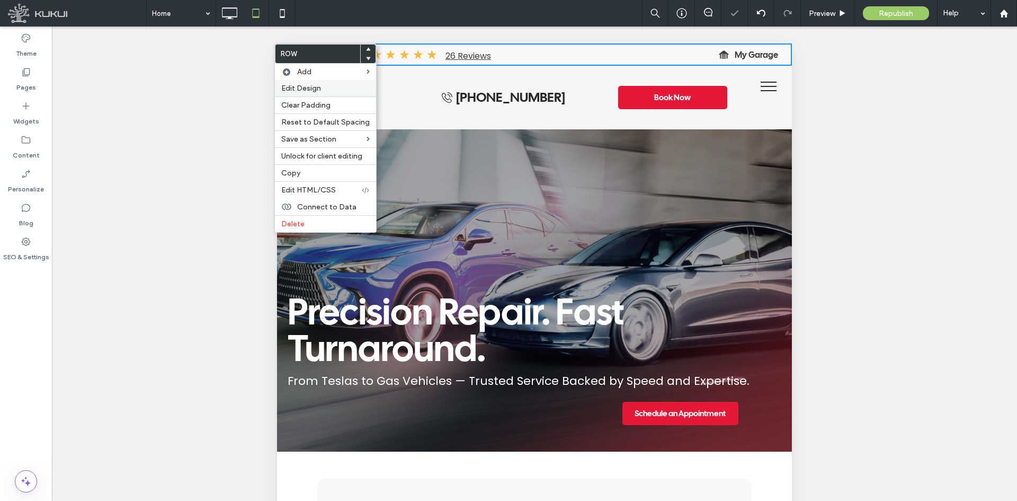
click at [288, 89] on span "Edit Design" at bounding box center [301, 88] width 40 height 9
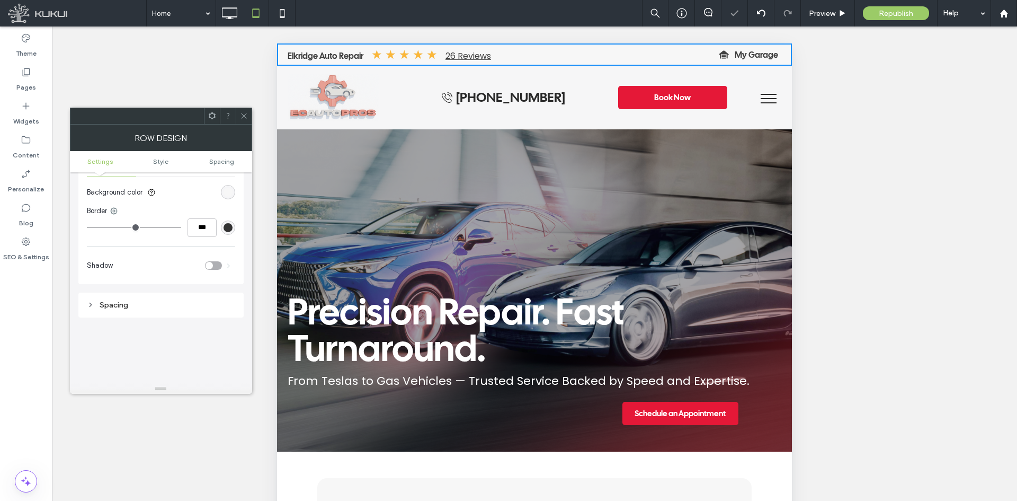
scroll to position [159, 0]
click at [113, 209] on icon at bounding box center [114, 206] width 8 height 8
click at [126, 277] on div "Bottom border" at bounding box center [158, 270] width 94 height 20
drag, startPoint x: 201, startPoint y: 219, endPoint x: 211, endPoint y: 224, distance: 10.9
click at [201, 219] on input "***" at bounding box center [202, 222] width 29 height 19
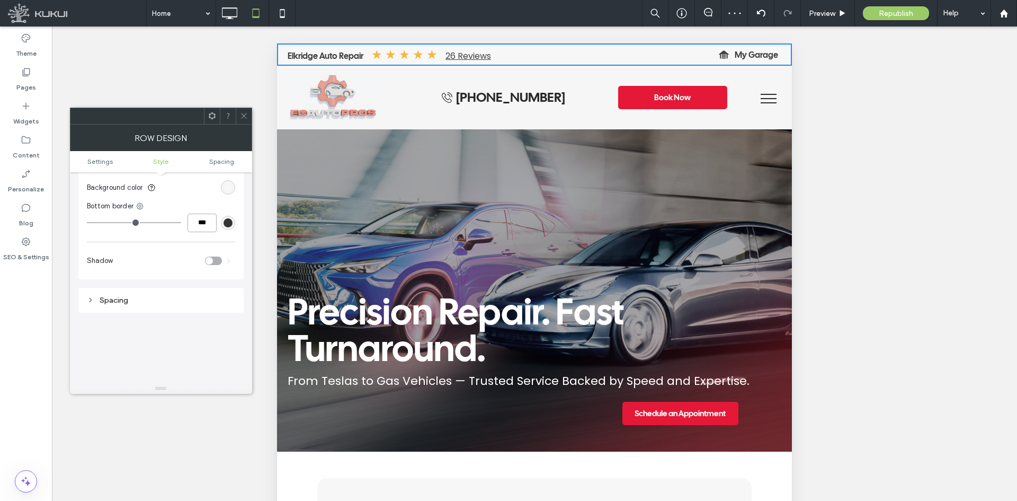
type input "***"
type input "*"
type input "***"
click at [234, 231] on div "***" at bounding box center [161, 222] width 148 height 19
click at [228, 228] on div "rgb(51, 51, 51)" at bounding box center [228, 223] width 14 height 14
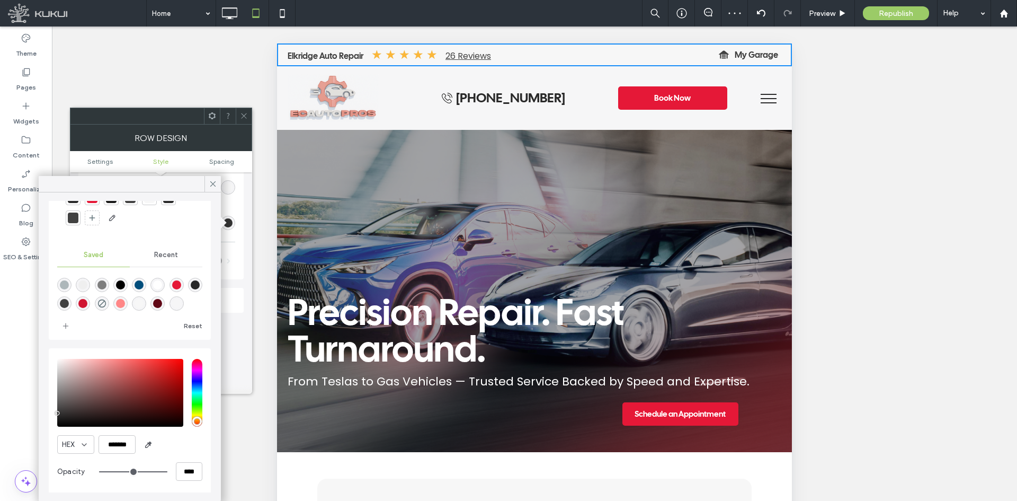
scroll to position [55, 0]
drag, startPoint x: 109, startPoint y: 436, endPoint x: 146, endPoint y: 449, distance: 38.7
click at [146, 449] on div "HEX *******" at bounding box center [129, 442] width 145 height 19
paste input "color picker textbox"
type input "*******"
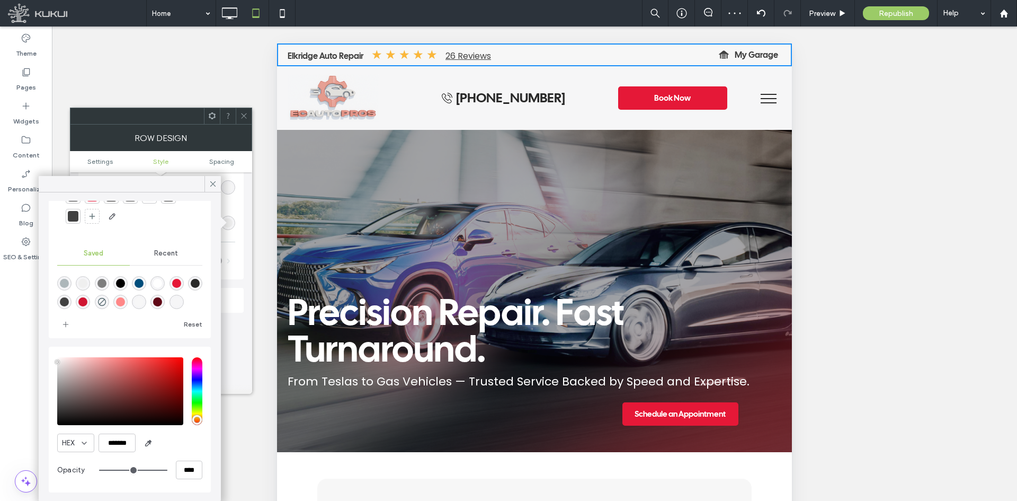
drag, startPoint x: 170, startPoint y: 444, endPoint x: 244, endPoint y: 159, distance: 295.0
click at [171, 444] on div "HEX *******" at bounding box center [129, 442] width 145 height 19
click at [211, 186] on icon at bounding box center [213, 184] width 10 height 10
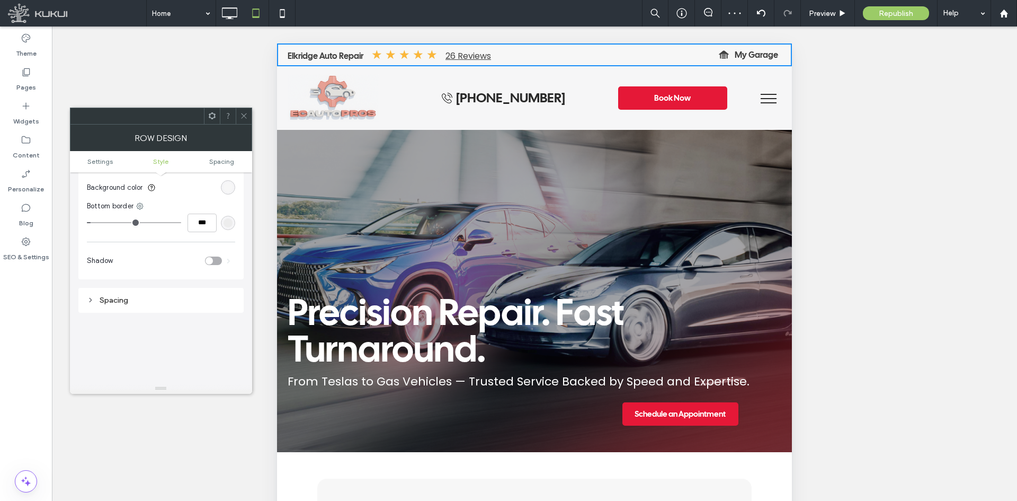
click at [246, 114] on icon at bounding box center [244, 116] width 8 height 8
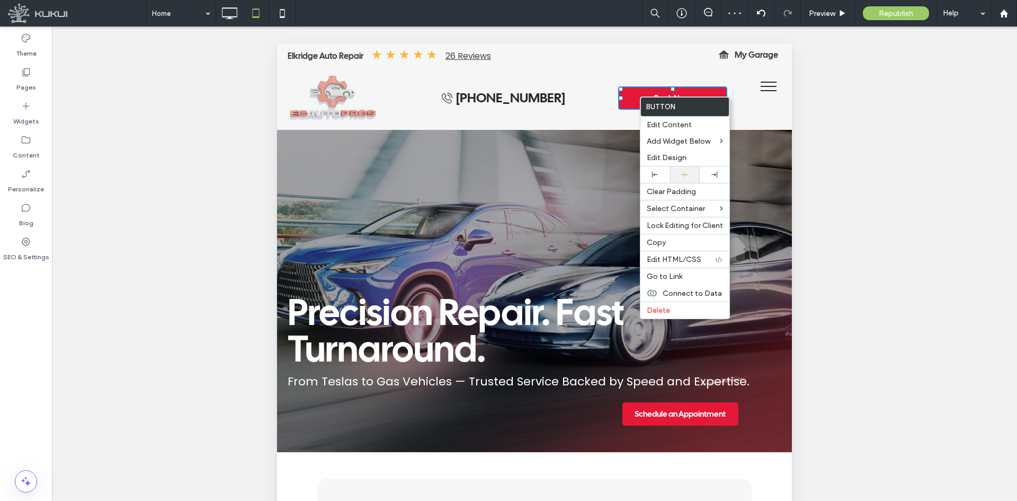
click at [689, 170] on div at bounding box center [685, 174] width 30 height 16
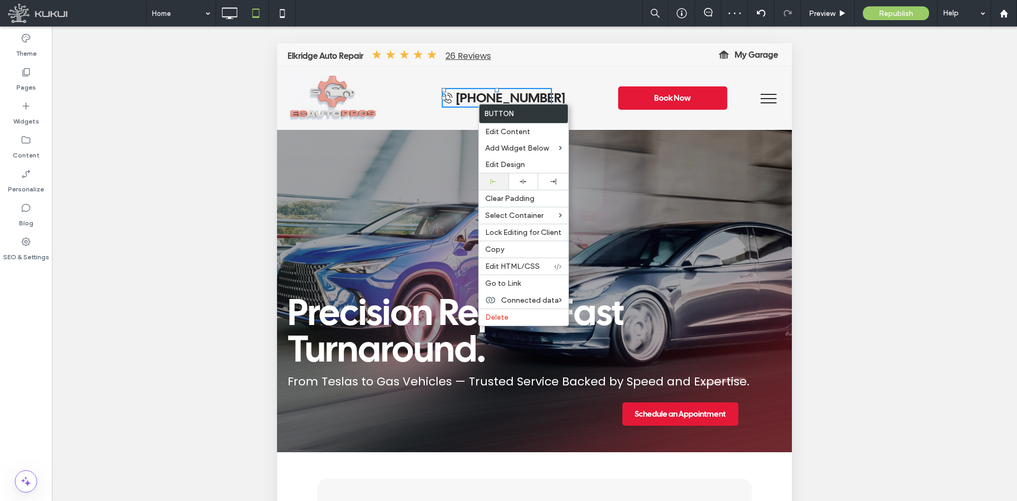
click at [497, 189] on div at bounding box center [494, 181] width 30 height 16
click at [902, 107] on div at bounding box center [534, 276] width 965 height 501
click at [840, 22] on div "Preview" at bounding box center [828, 13] width 54 height 26
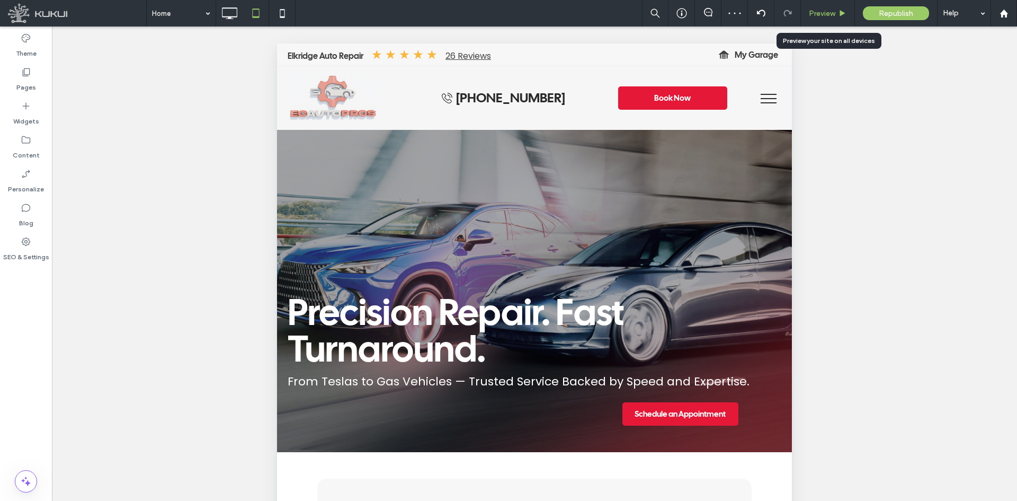
click at [839, 22] on div "Preview" at bounding box center [828, 13] width 54 height 26
click at [819, 13] on span "Preview" at bounding box center [822, 13] width 26 height 9
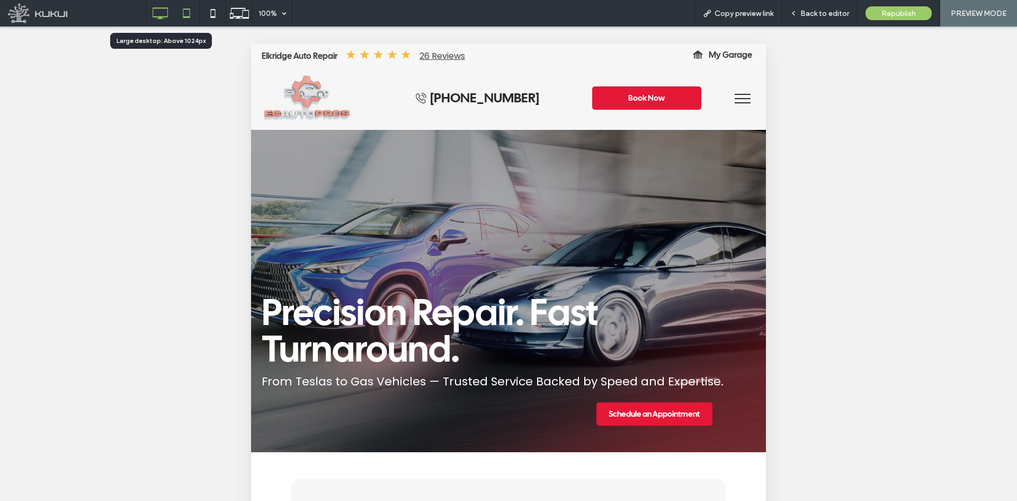
click at [157, 15] on icon at bounding box center [159, 13] width 21 height 21
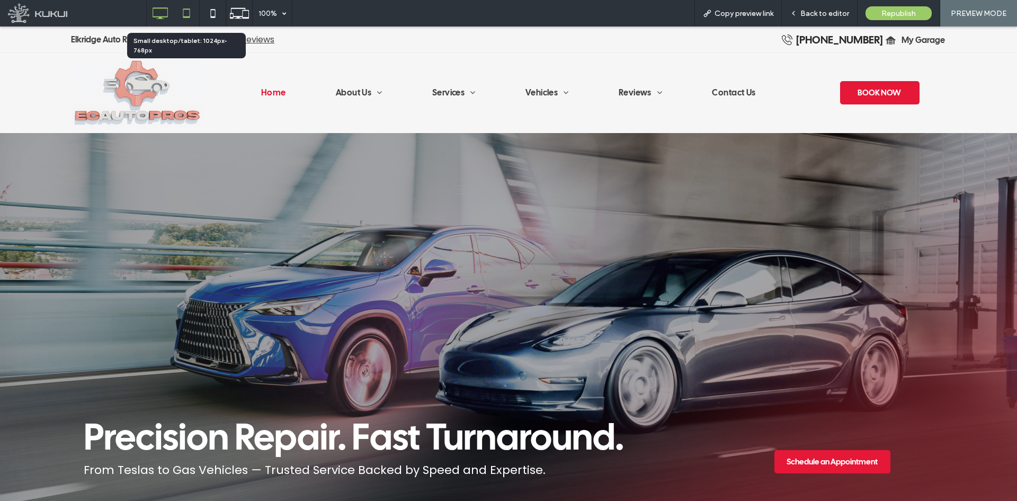
click at [192, 13] on icon at bounding box center [186, 13] width 21 height 21
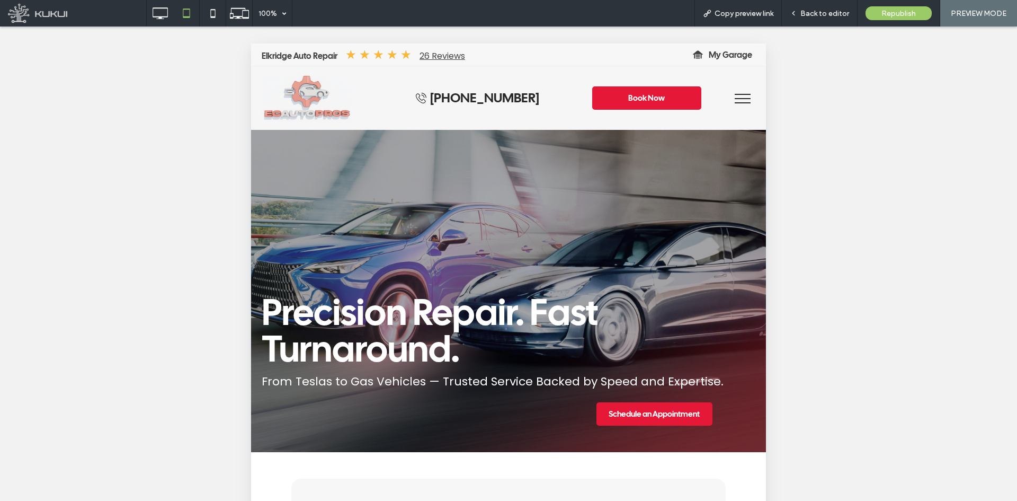
click at [729, 101] on button "menu" at bounding box center [743, 99] width 28 height 28
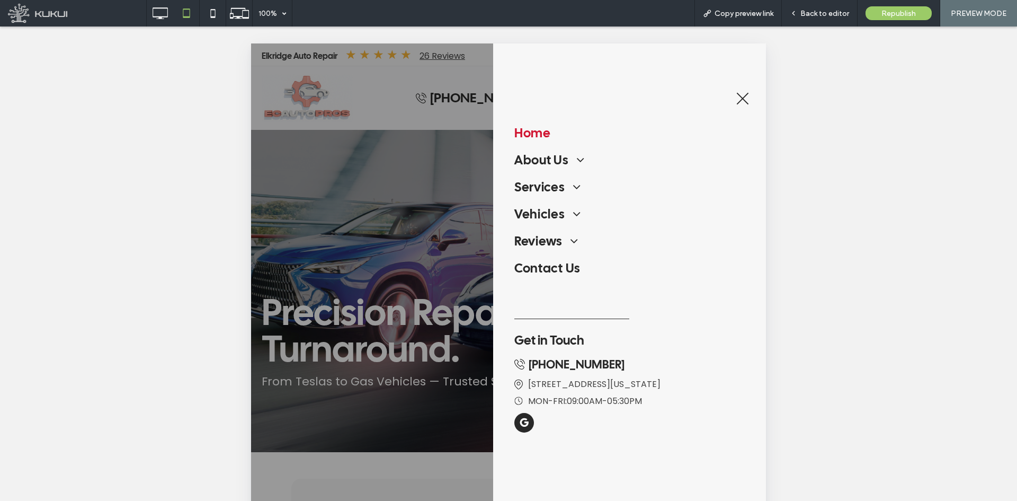
click at [742, 93] on button "menu" at bounding box center [743, 99] width 28 height 28
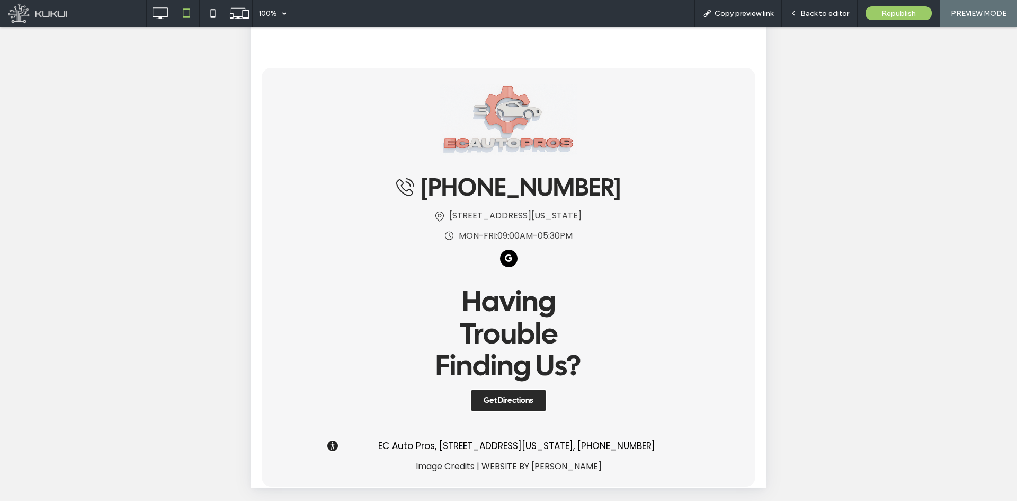
scroll to position [238, 0]
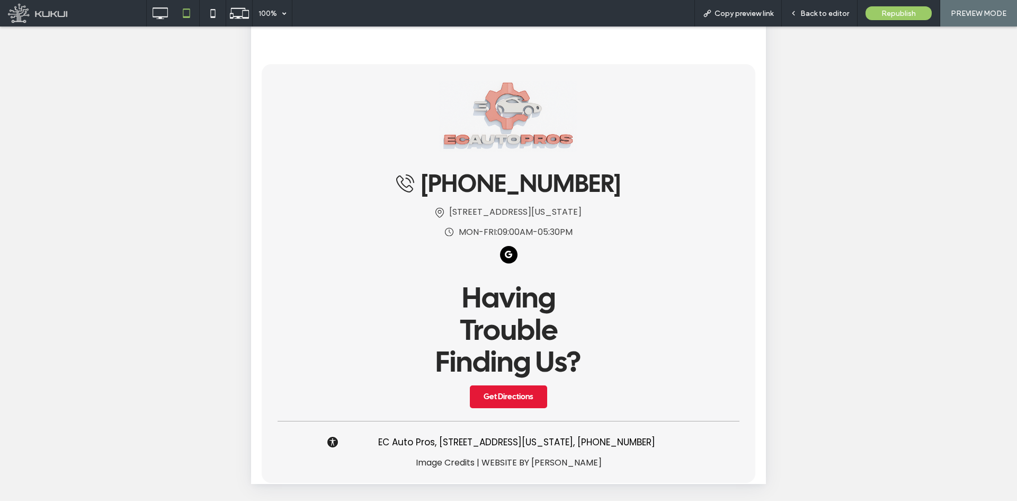
click at [575, 421] on div "ADA | EC Auto Pros Loading ... Missing nap lines data / Error occured while get…" at bounding box center [509, 452] width 462 height 62
click at [818, 9] on span "Back to editor" at bounding box center [824, 13] width 49 height 9
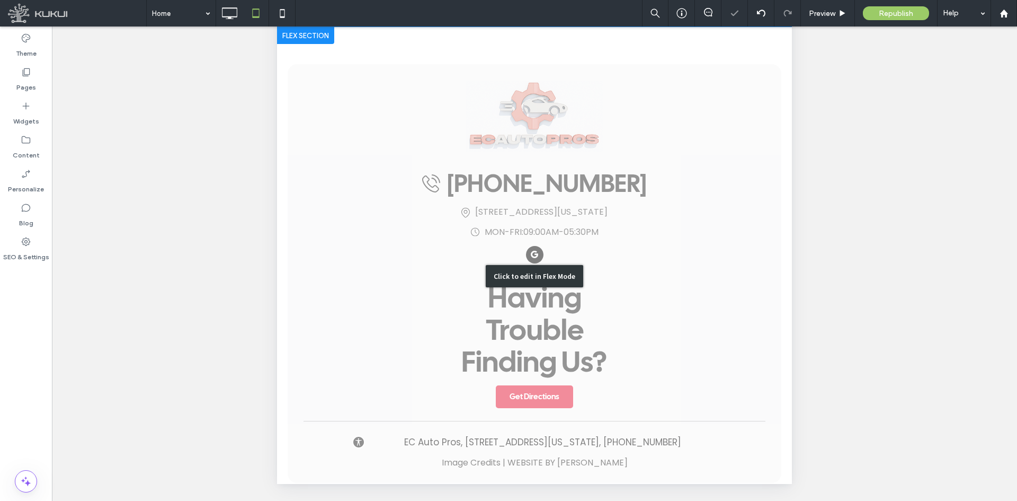
click at [554, 406] on div "Click to edit in Flex Mode" at bounding box center [534, 275] width 515 height 497
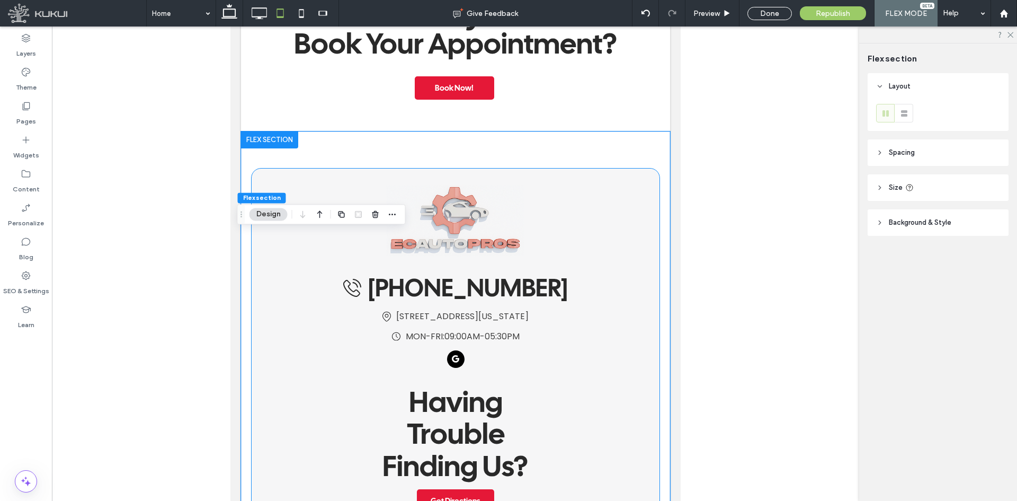
scroll to position [206, 0]
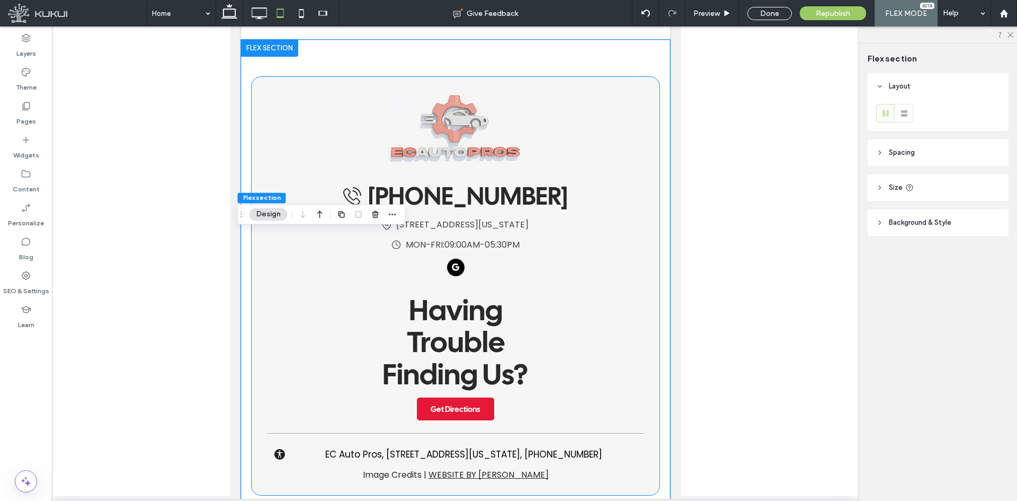
click at [507, 468] on link "Website by [PERSON_NAME]" at bounding box center [489, 474] width 120 height 12
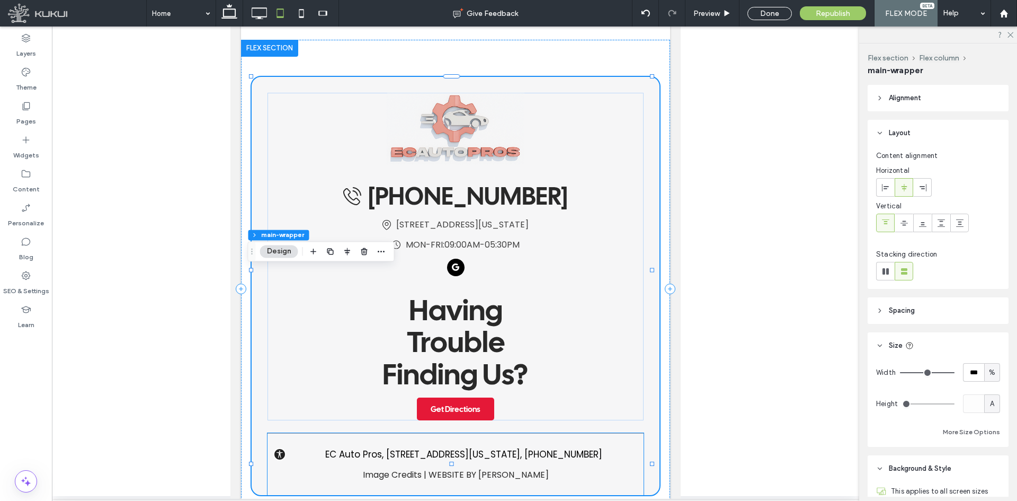
click at [489, 433] on div "ADA | EC Auto Pros Loading ... Missing nap lines data / Error occured while get…" at bounding box center [456, 464] width 376 height 62
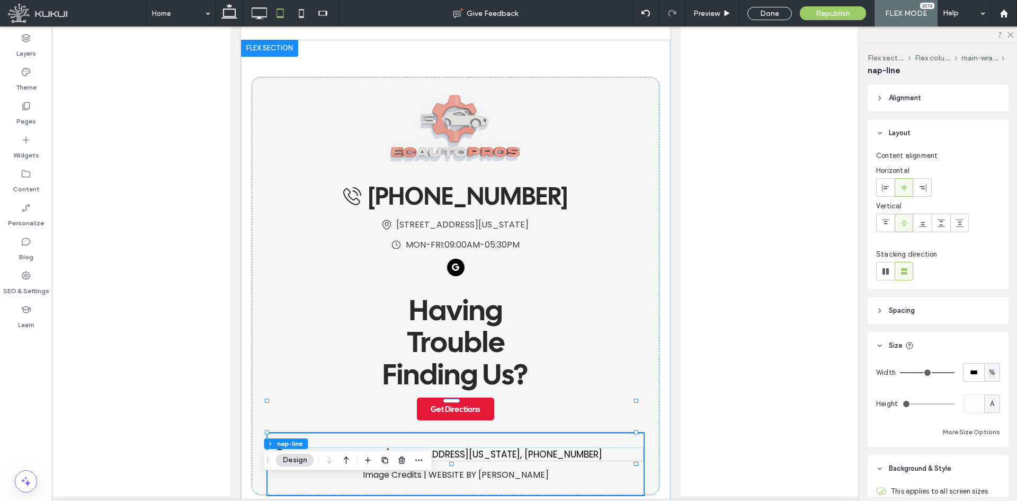
click at [320, 433] on div "ADA | EC Auto Pros Loading ... Missing nap lines data / Error occured while get…" at bounding box center [456, 464] width 376 height 62
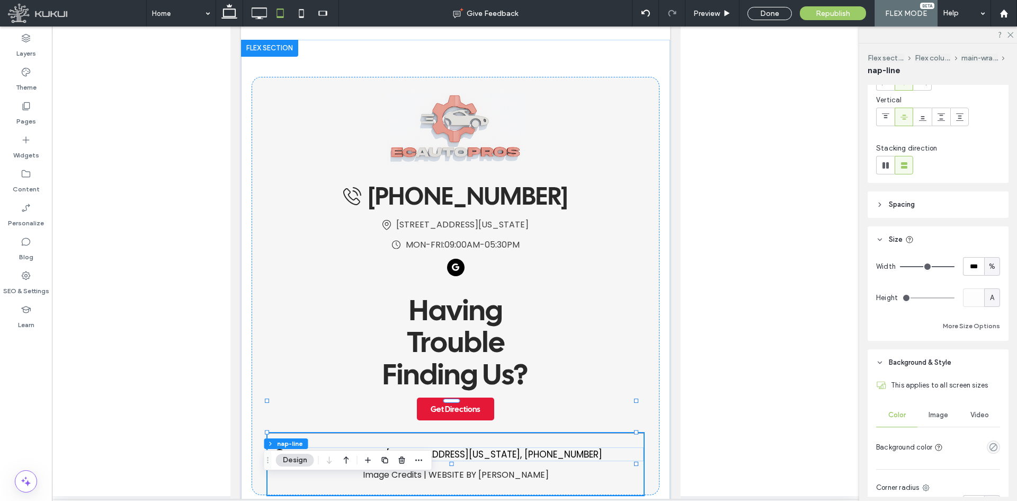
scroll to position [0, 0]
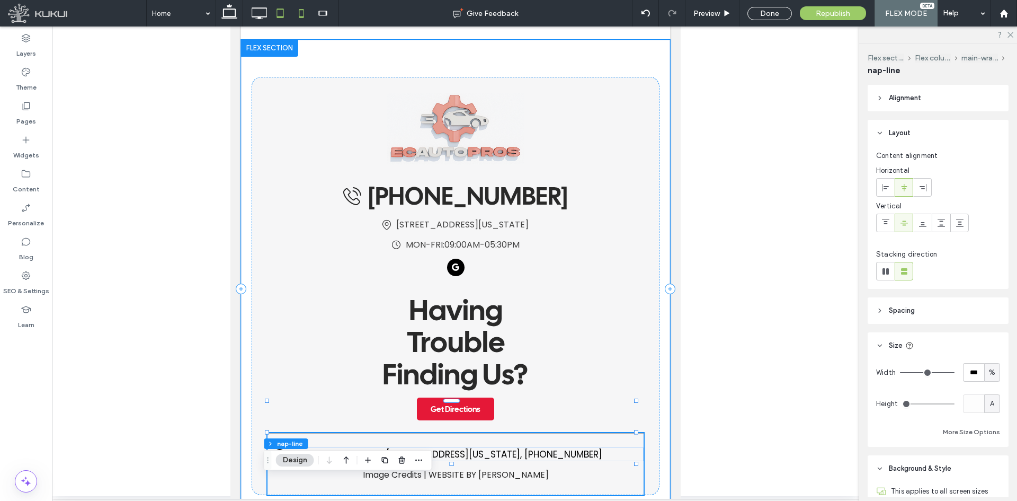
click at [299, 22] on icon at bounding box center [301, 13] width 21 height 21
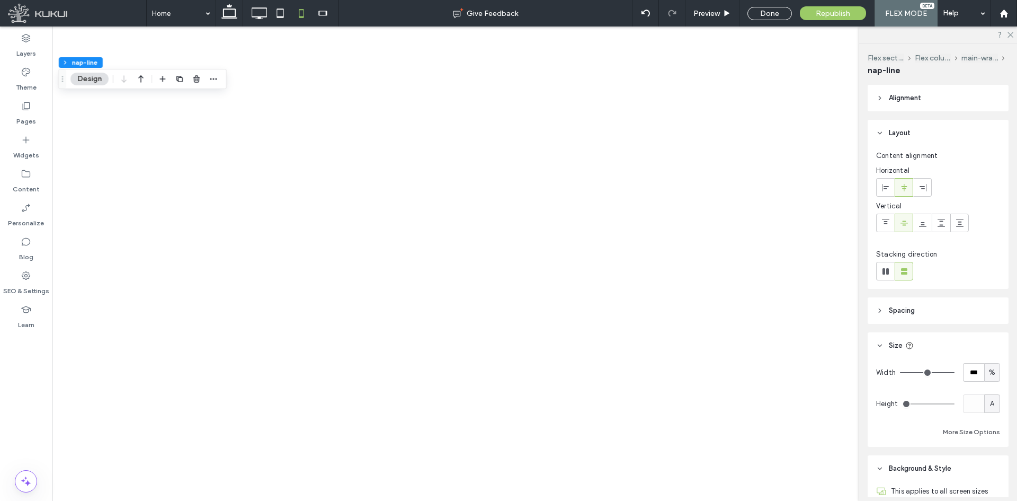
type input "*"
type input "***"
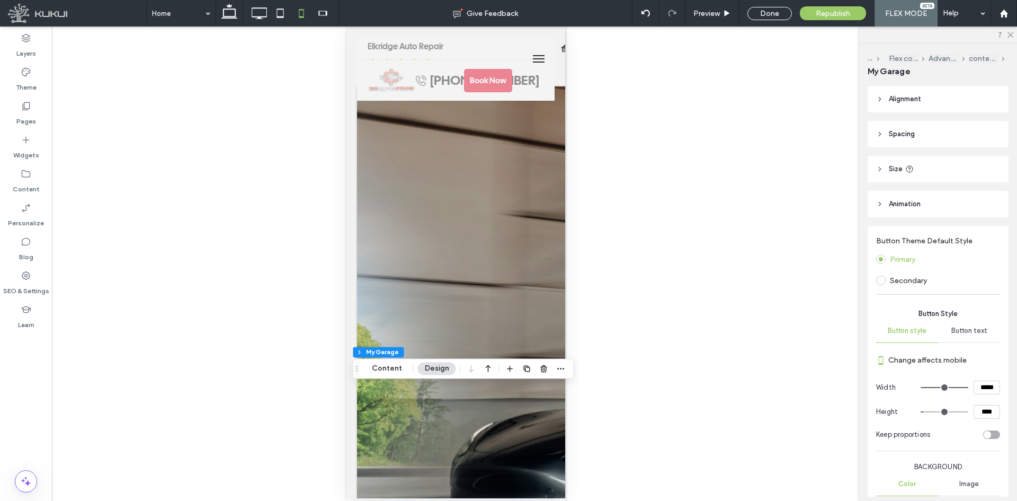
click at [930, 102] on header "Alignment" at bounding box center [938, 99] width 141 height 26
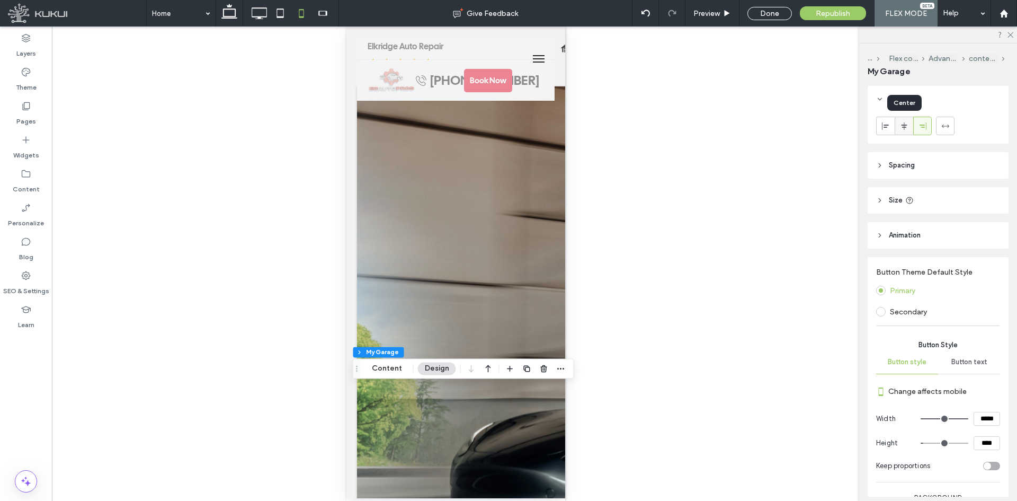
click at [898, 130] on div at bounding box center [903, 125] width 17 height 17
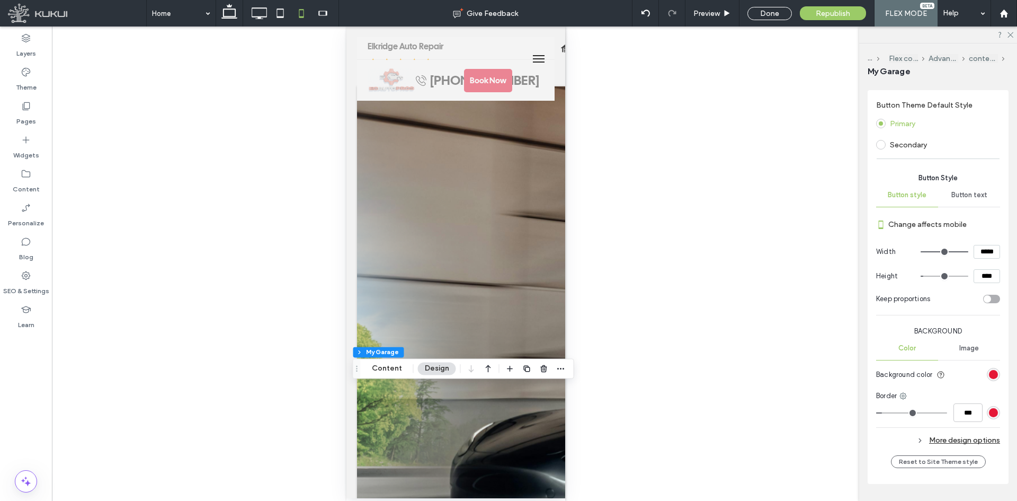
scroll to position [203, 0]
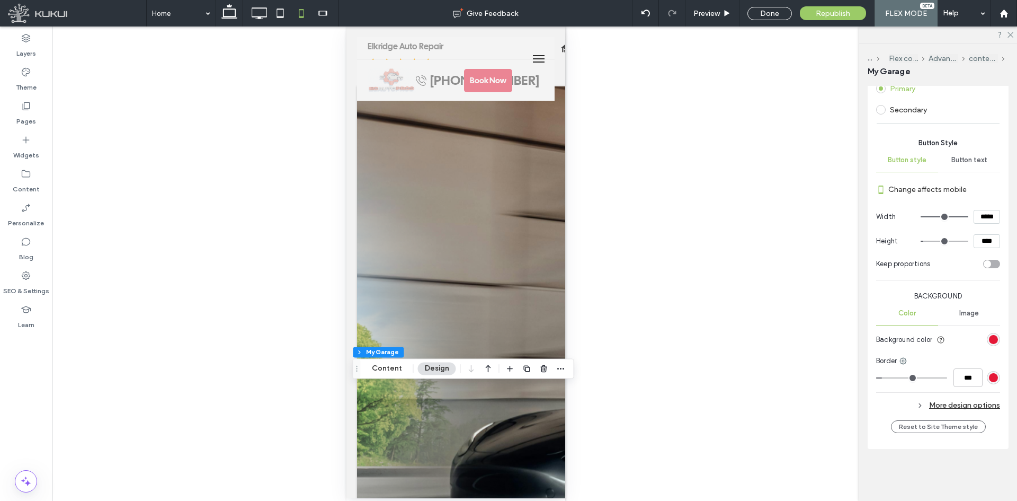
click at [991, 215] on input "*****" at bounding box center [987, 217] width 26 height 14
click at [982, 216] on input "*****" at bounding box center [987, 217] width 26 height 14
type input "***"
type input "*****"
type input "***"
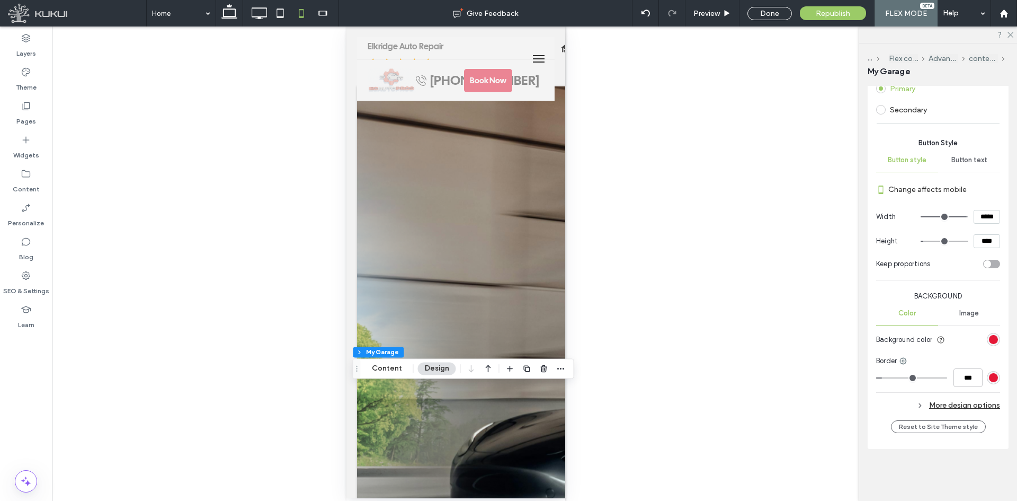
type input "*****"
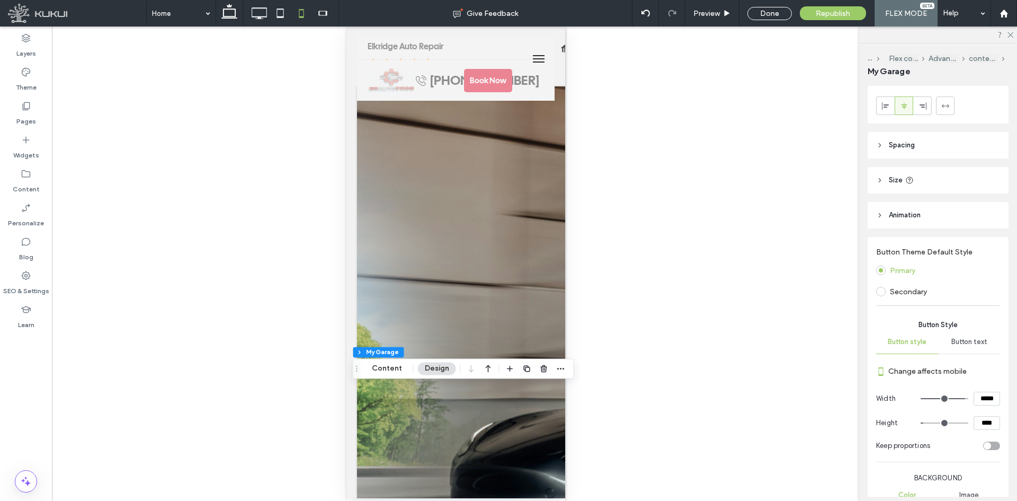
scroll to position [0, 0]
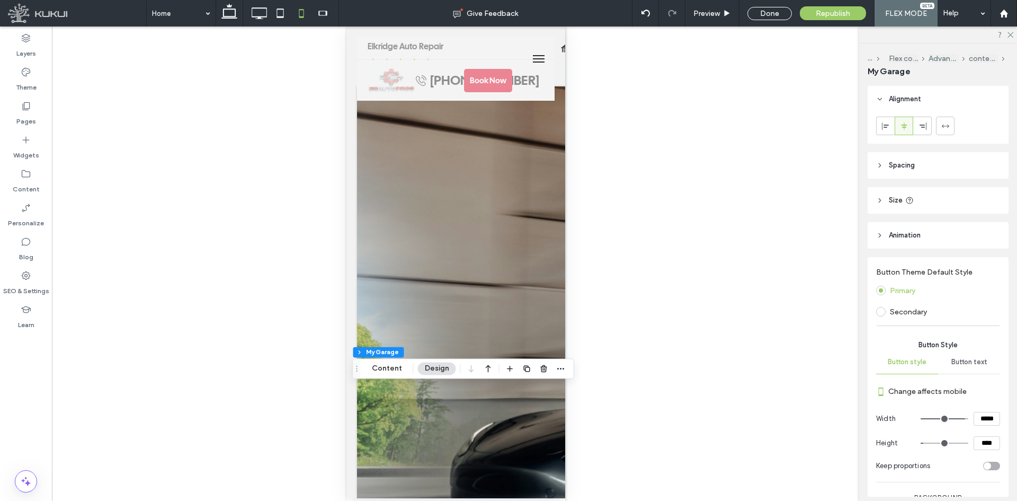
click at [938, 173] on header "Spacing" at bounding box center [938, 165] width 141 height 26
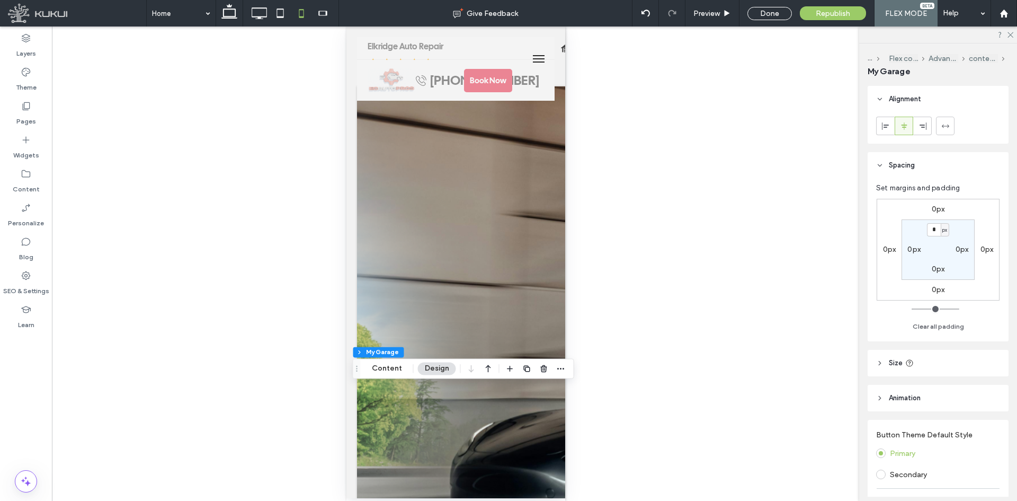
click at [941, 361] on header "Size" at bounding box center [938, 363] width 141 height 26
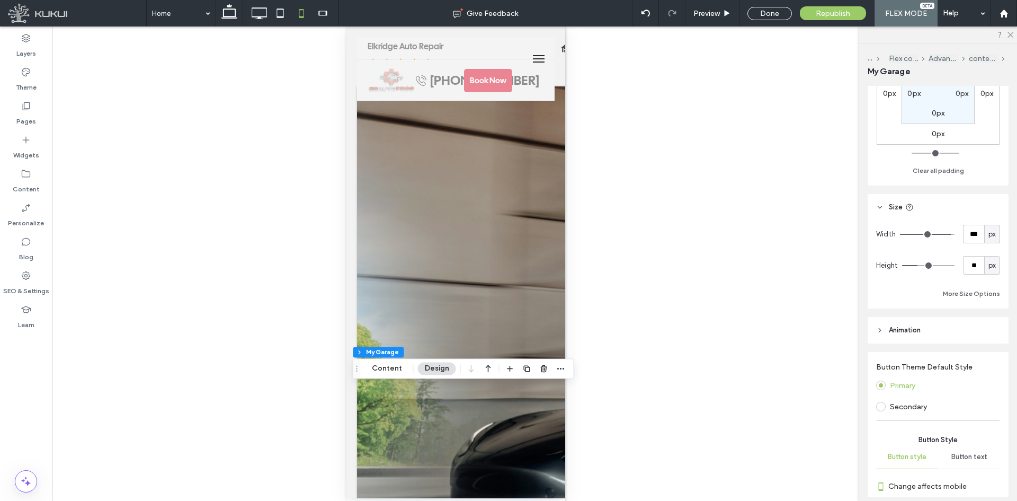
scroll to position [159, 0]
click at [988, 228] on span "px" at bounding box center [991, 231] width 7 height 11
click at [989, 324] on span "A" at bounding box center [987, 323] width 4 height 11
type input "*"
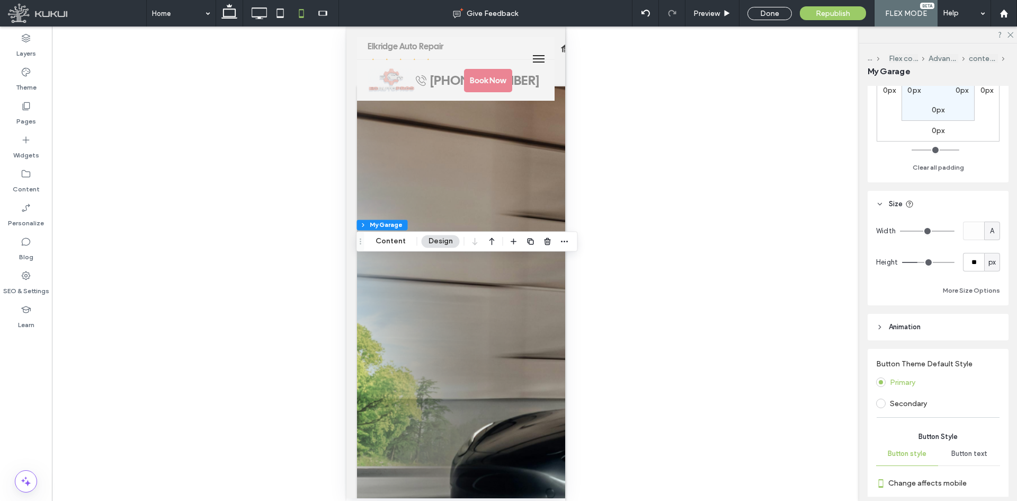
drag, startPoint x: 359, startPoint y: 370, endPoint x: 361, endPoint y: 241, distance: 129.3
click at [361, 238] on icon "Drag" at bounding box center [360, 240] width 8 height 7
click at [997, 314] on header "Animation" at bounding box center [938, 327] width 141 height 26
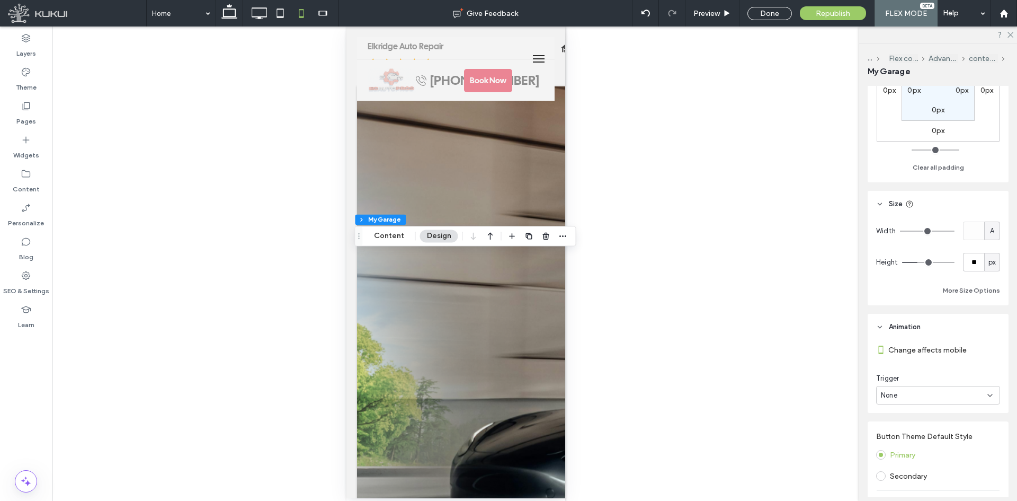
click at [988, 310] on div "Alignment Spacing Set margins and padding 0px 0px 0px 0px * px 0px 0px 0px Clea…" at bounding box center [942, 291] width 148 height 411
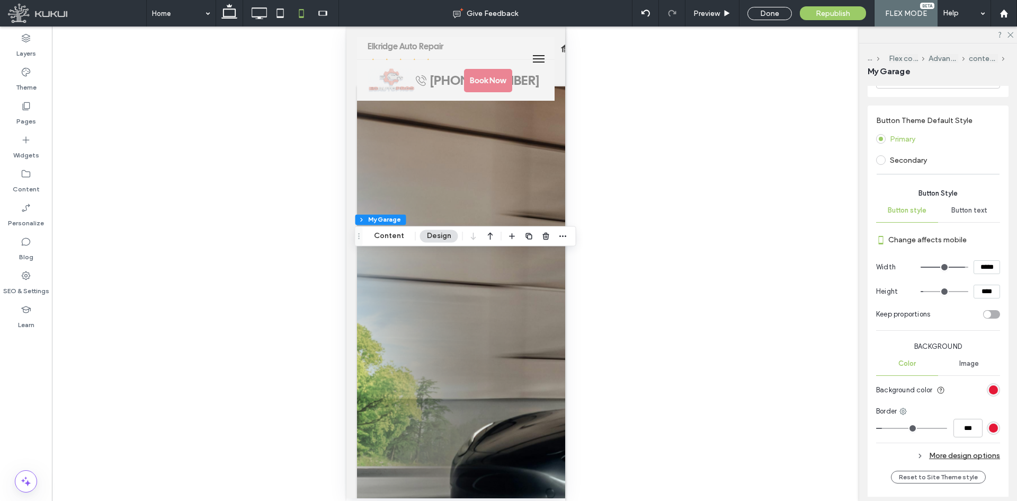
scroll to position [477, 0]
click at [979, 269] on input "*****" at bounding box center [987, 265] width 26 height 14
type input "***"
type input "*****"
type input "***"
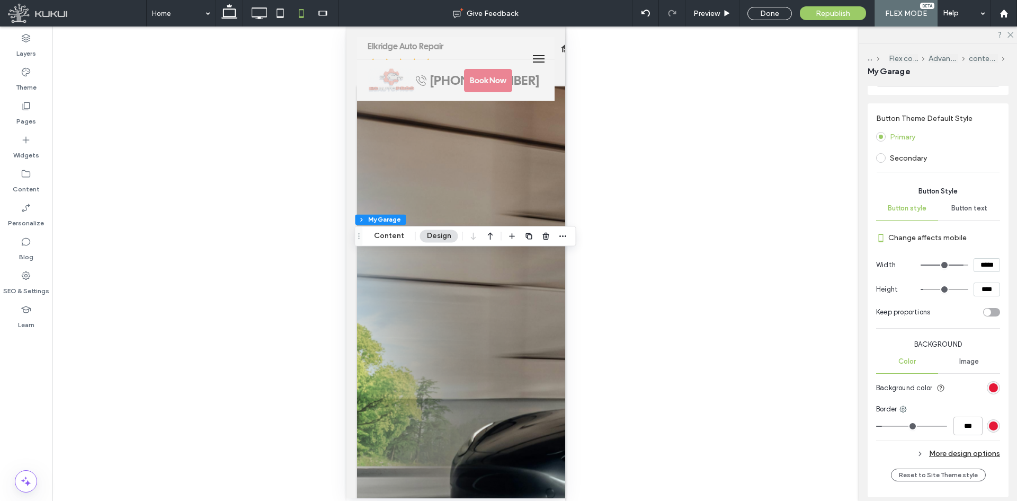
type input "*****"
click at [963, 227] on section "Change affects mobile" at bounding box center [938, 237] width 124 height 30
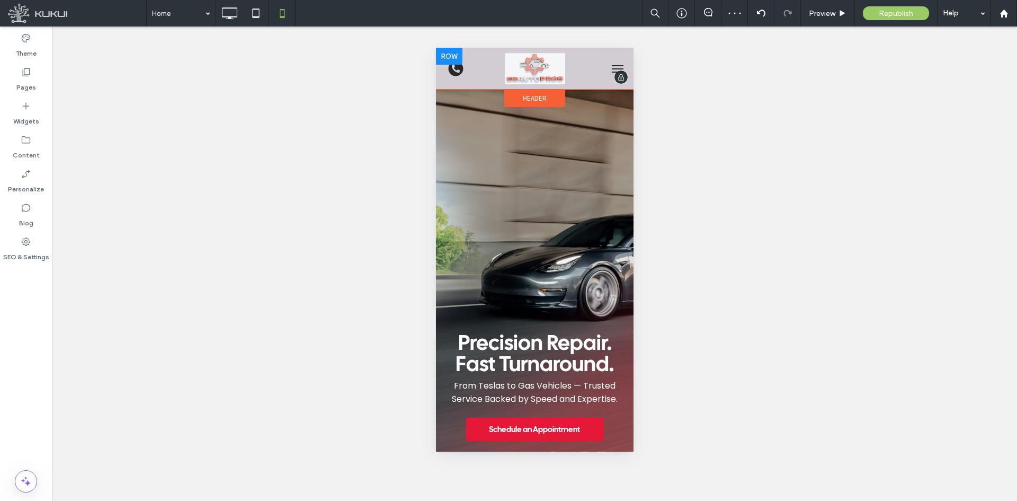
click at [450, 59] on div at bounding box center [448, 56] width 26 height 17
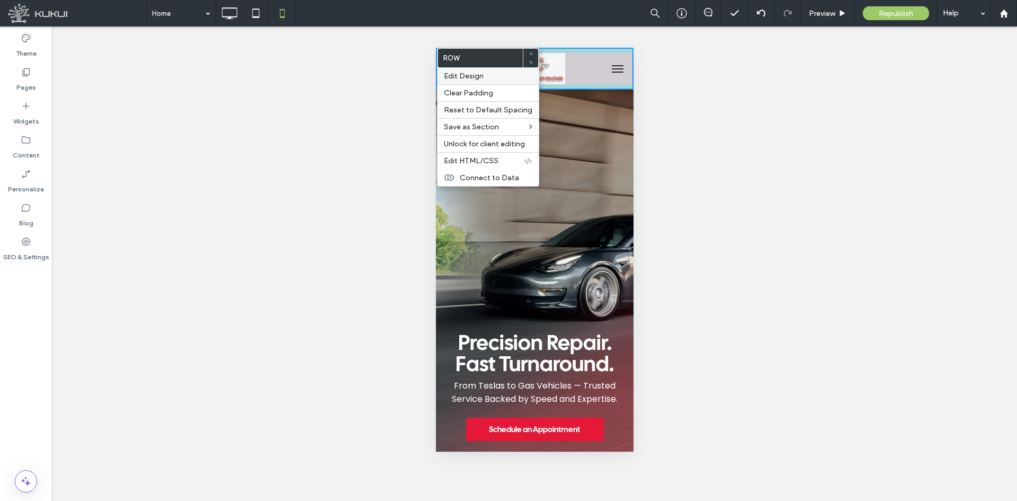
click at [452, 78] on span "Edit Design" at bounding box center [464, 76] width 40 height 9
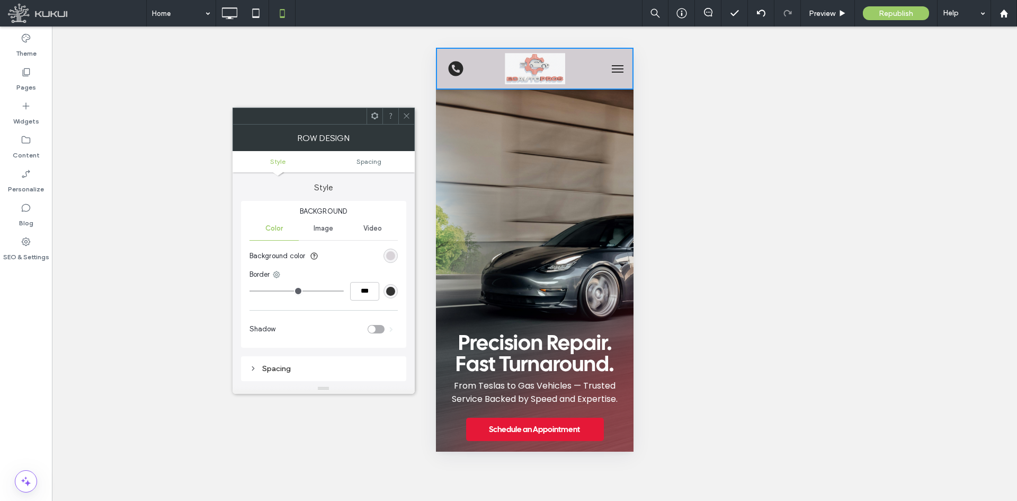
click at [389, 251] on div "rgb(210, 205, 210)" at bounding box center [390, 255] width 9 height 9
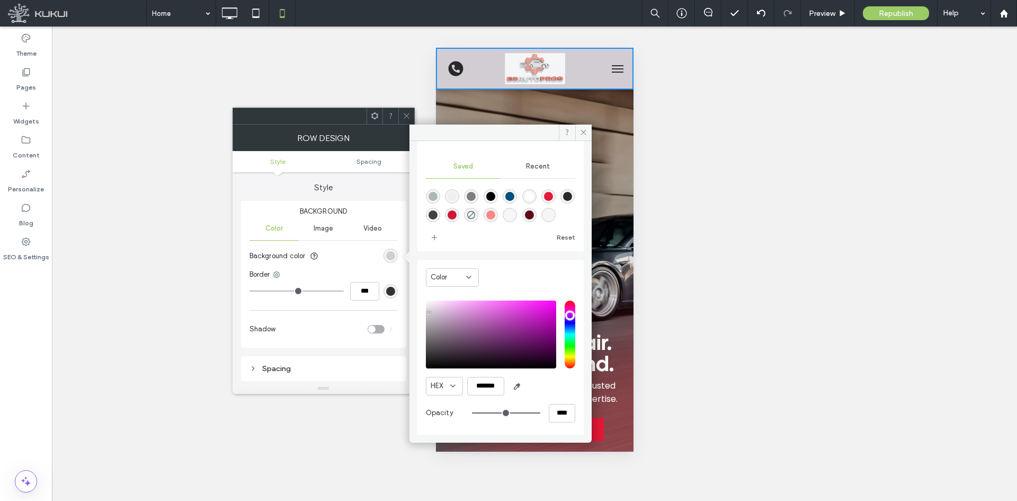
scroll to position [88, 0]
drag, startPoint x: 474, startPoint y: 390, endPoint x: 524, endPoint y: 390, distance: 50.9
click at [524, 390] on div "HEX *******" at bounding box center [500, 385] width 149 height 19
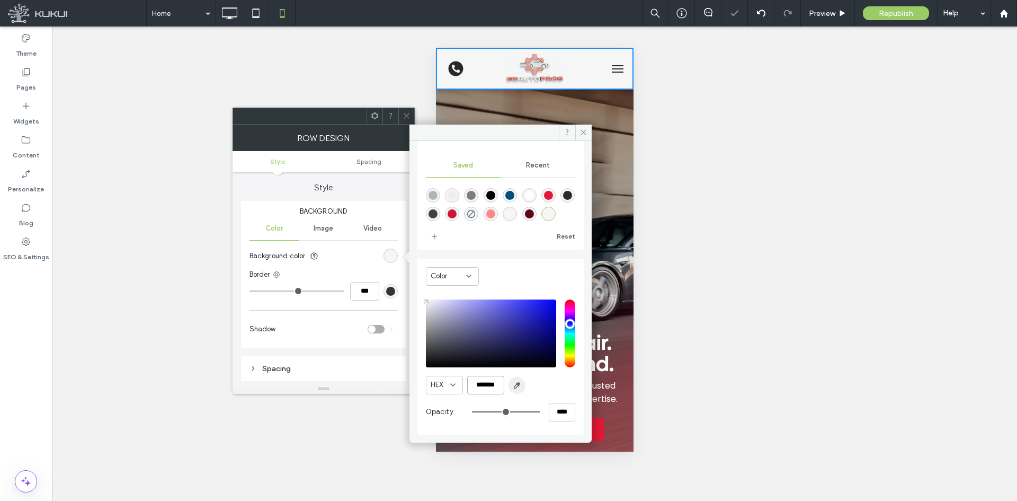
type input "*******"
drag, startPoint x: 412, startPoint y: 117, endPoint x: 164, endPoint y: 61, distance: 254.2
click at [412, 117] on div at bounding box center [406, 116] width 16 height 16
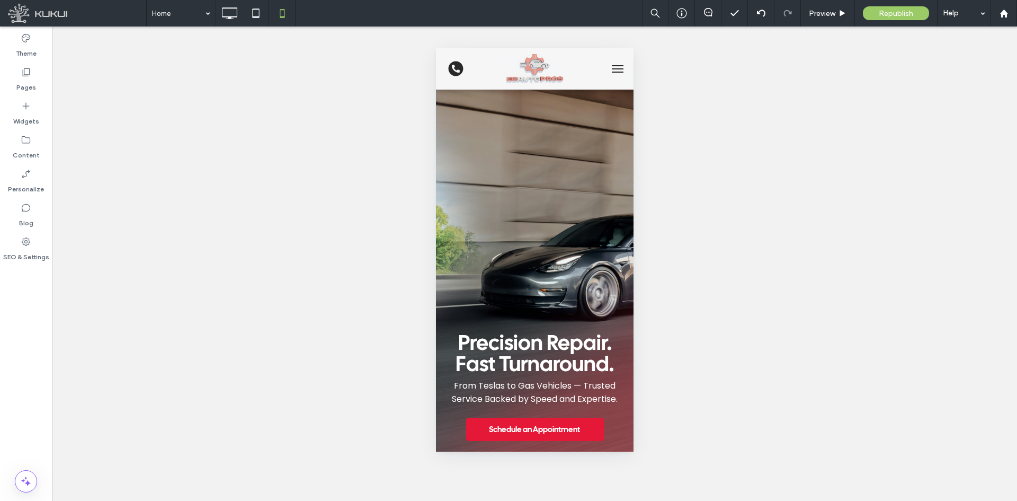
click at [607, 66] on button "menu" at bounding box center [617, 68] width 21 height 21
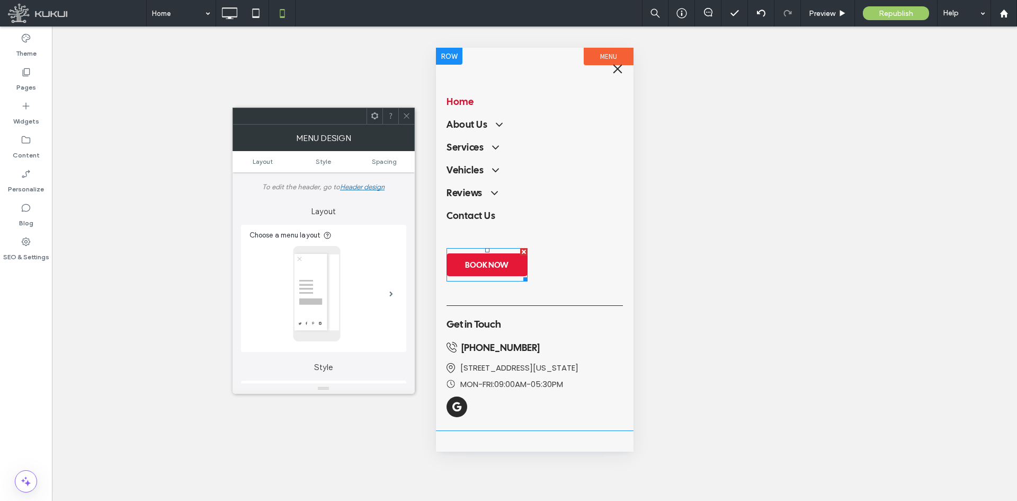
click at [494, 259] on span at bounding box center [486, 264] width 81 height 33
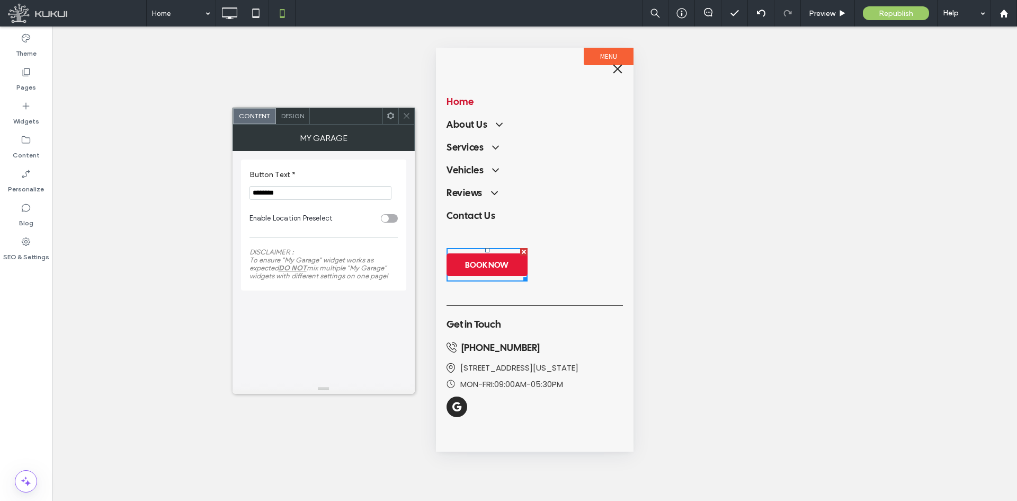
click at [408, 112] on icon at bounding box center [407, 116] width 8 height 8
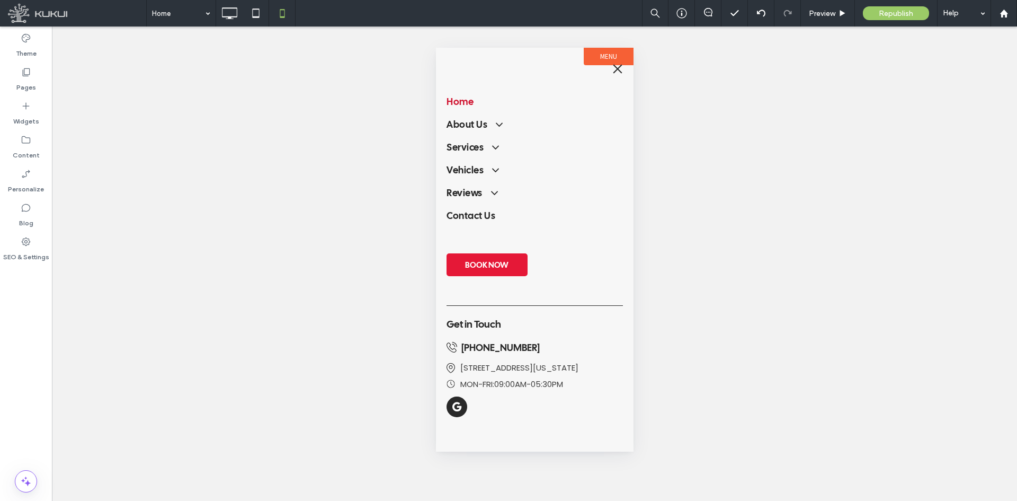
click at [622, 70] on button "menu" at bounding box center [617, 68] width 21 height 21
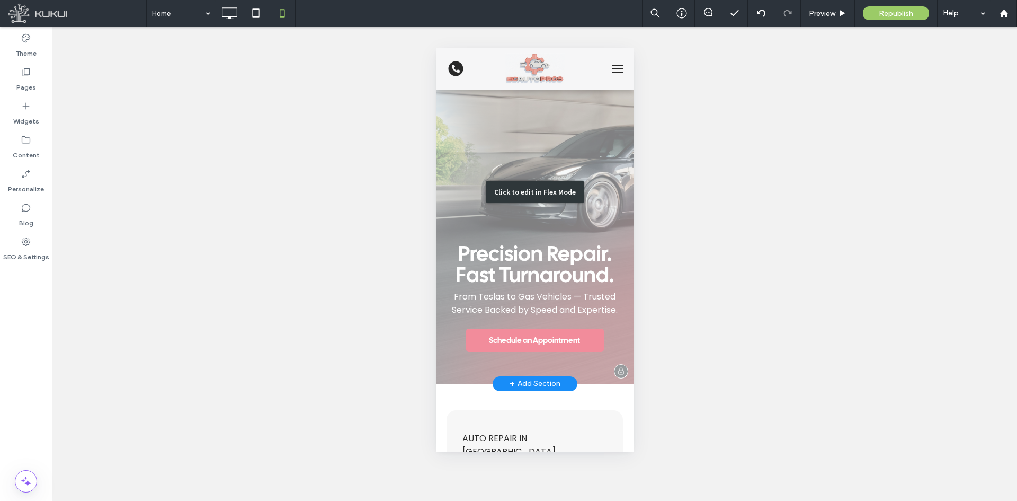
scroll to position [53, 0]
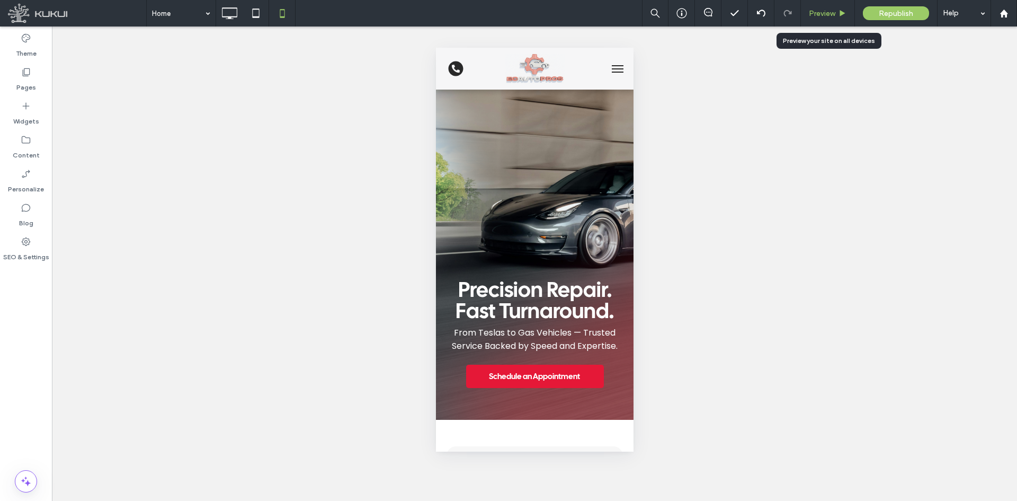
click at [837, 22] on div "Preview" at bounding box center [828, 13] width 54 height 26
click at [814, 3] on div "Preview" at bounding box center [828, 13] width 54 height 26
click at [821, 19] on div "Preview" at bounding box center [828, 13] width 54 height 26
click at [810, 12] on span "Preview" at bounding box center [822, 13] width 26 height 9
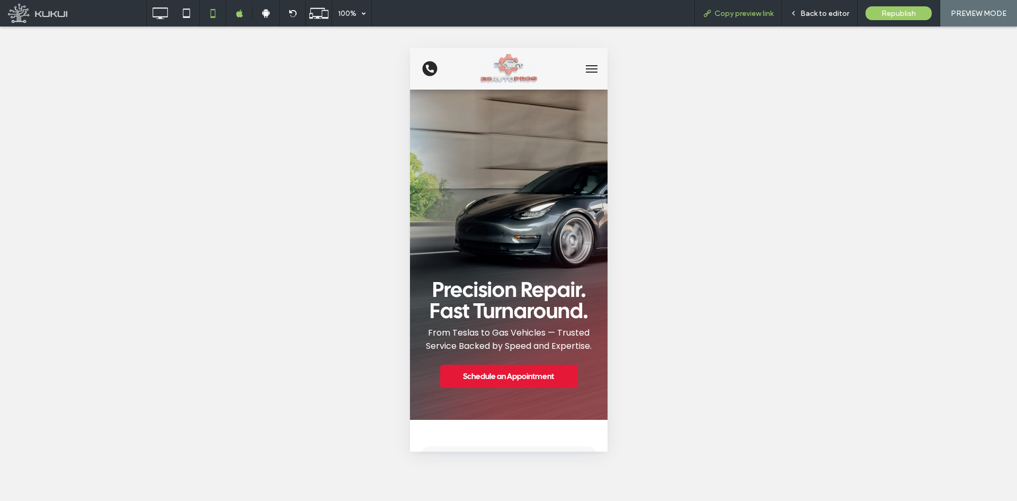
click at [741, 13] on span "Copy preview link" at bounding box center [744, 13] width 59 height 9
drag, startPoint x: 161, startPoint y: 11, endPoint x: 414, endPoint y: 71, distance: 260.2
click at [161, 11] on icon at bounding box center [159, 13] width 21 height 21
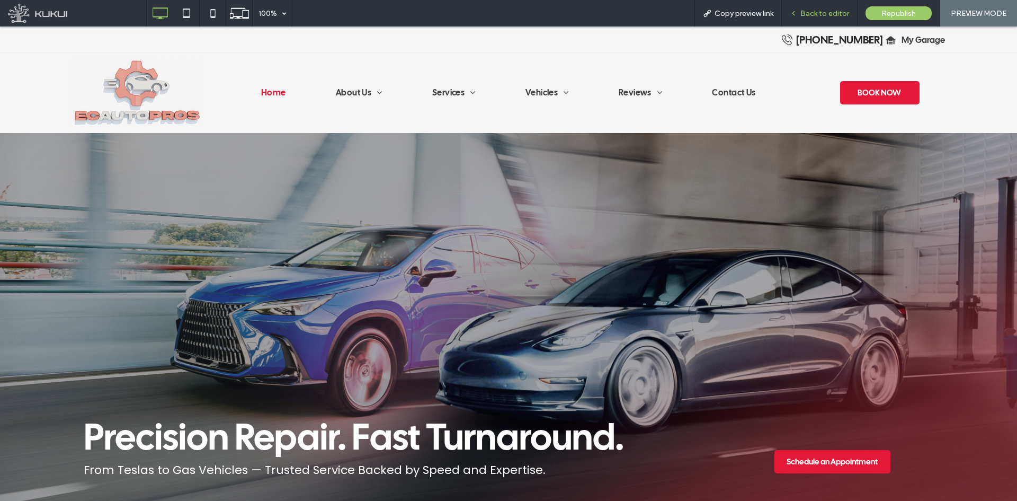
click at [814, 13] on span "Back to editor" at bounding box center [824, 13] width 49 height 9
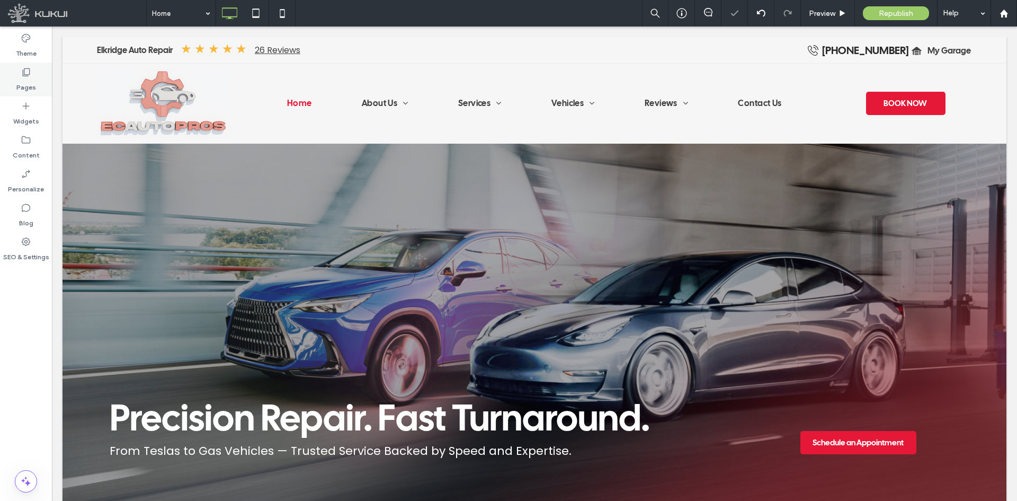
click at [27, 79] on label "Pages" at bounding box center [26, 84] width 20 height 15
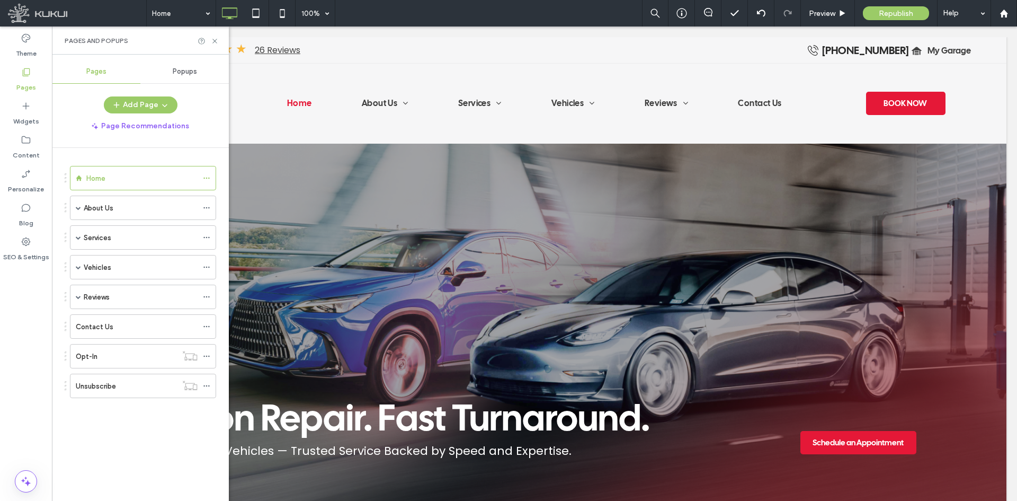
click at [113, 412] on div "Home About Us Blog Specials Directions Careers Services Services Dynamic Vehicl…" at bounding box center [140, 292] width 151 height 263
click at [39, 307] on div "Theme Pages Widgets Content Personalize Blog SEO & Settings" at bounding box center [26, 263] width 52 height 474
click at [19, 163] on div "Content" at bounding box center [26, 147] width 52 height 34
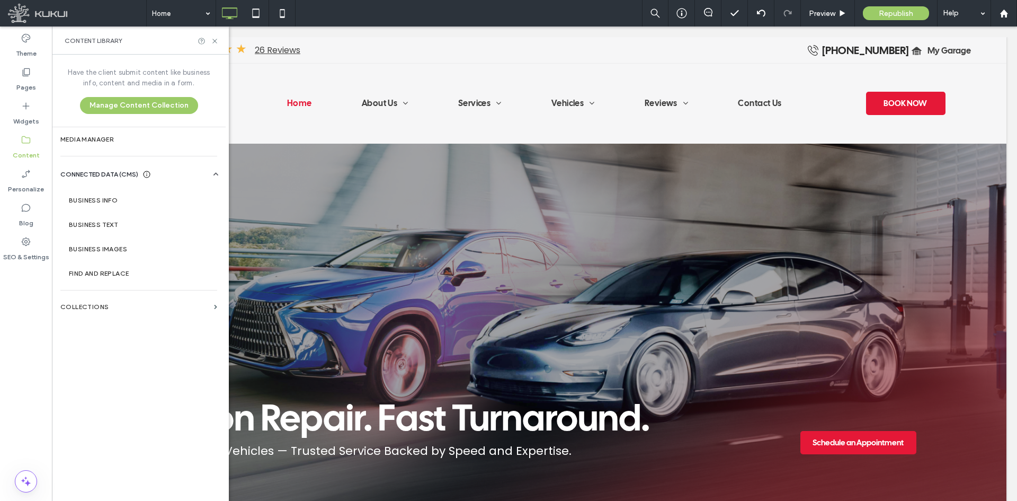
click at [125, 345] on div "Have the client submit content like business info, content and media in a form.…" at bounding box center [139, 277] width 174 height 444
click at [30, 256] on label "SEO & Settings" at bounding box center [26, 254] width 46 height 15
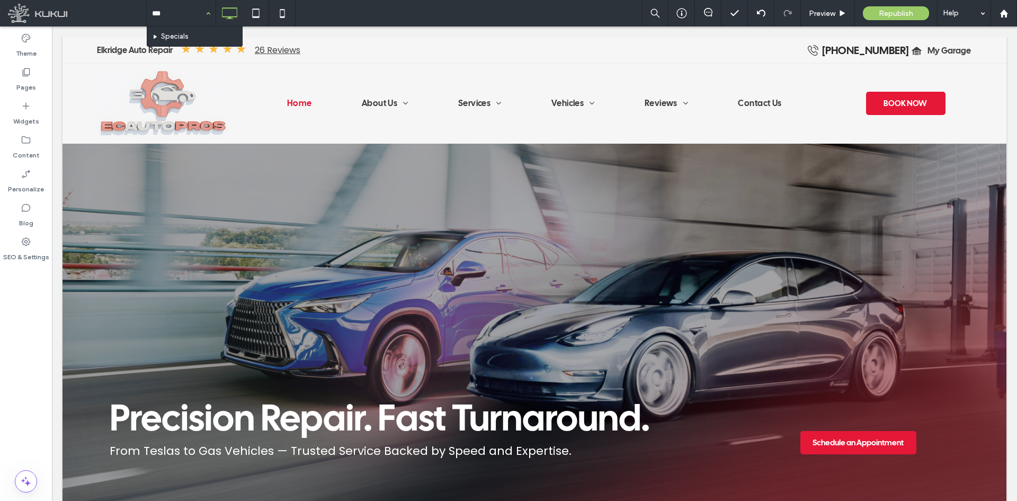
type input "****"
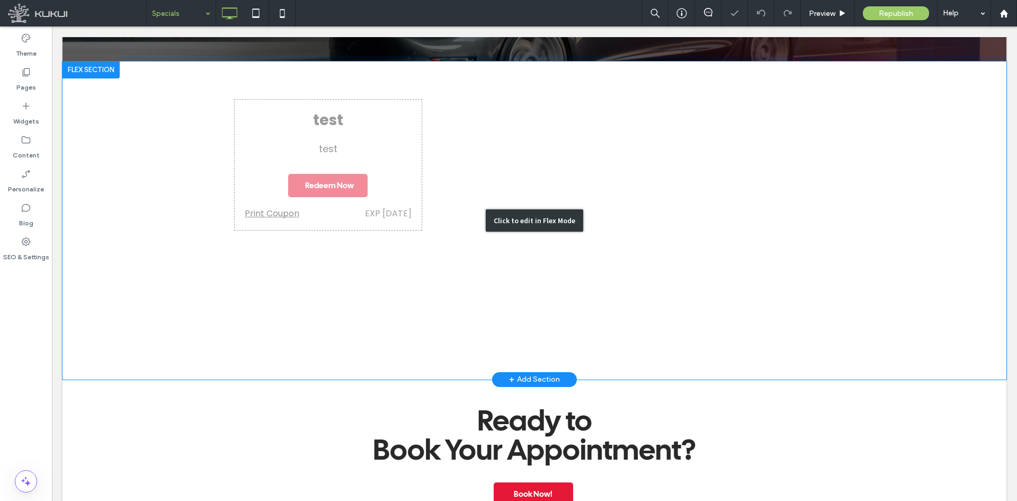
click at [333, 216] on div "Click to edit in Flex Mode" at bounding box center [535, 220] width 944 height 318
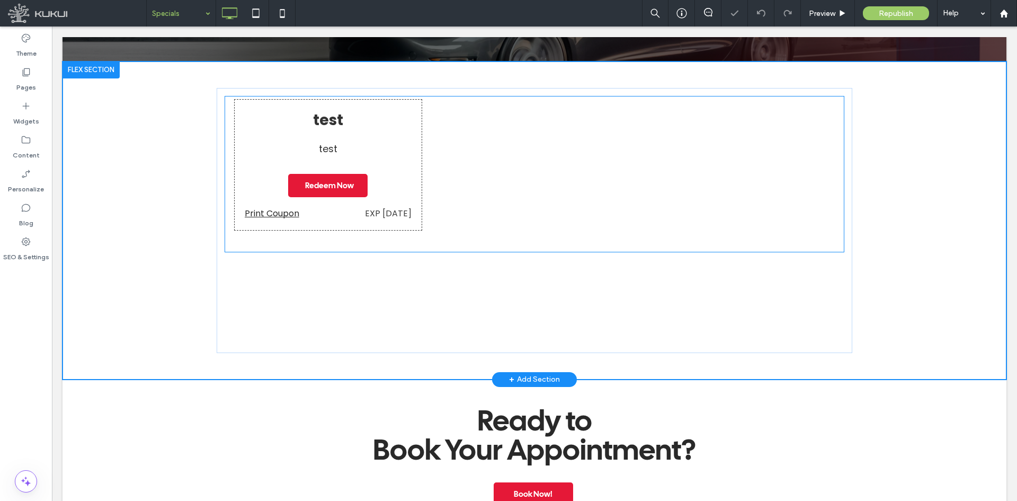
scroll to position [310, 0]
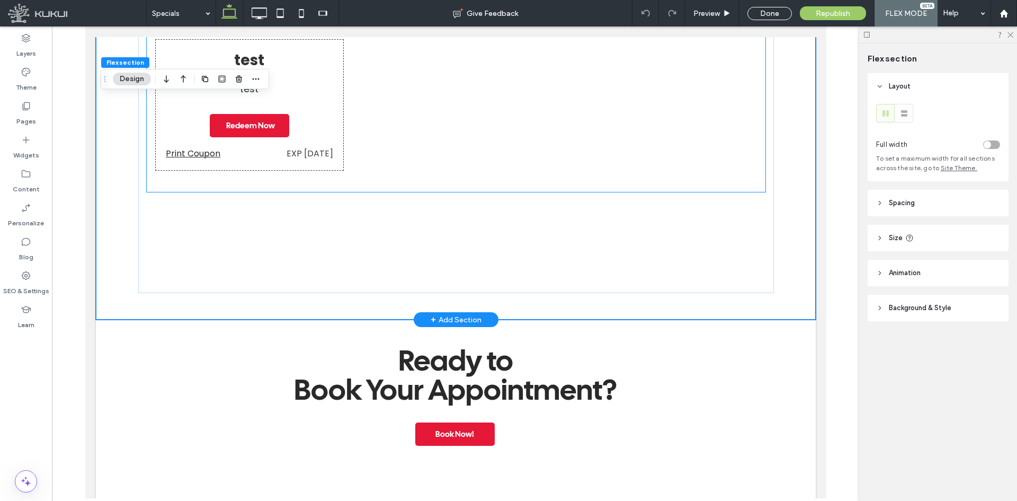
click at [302, 132] on div "Redeem Now" at bounding box center [248, 126] width 167 height 34
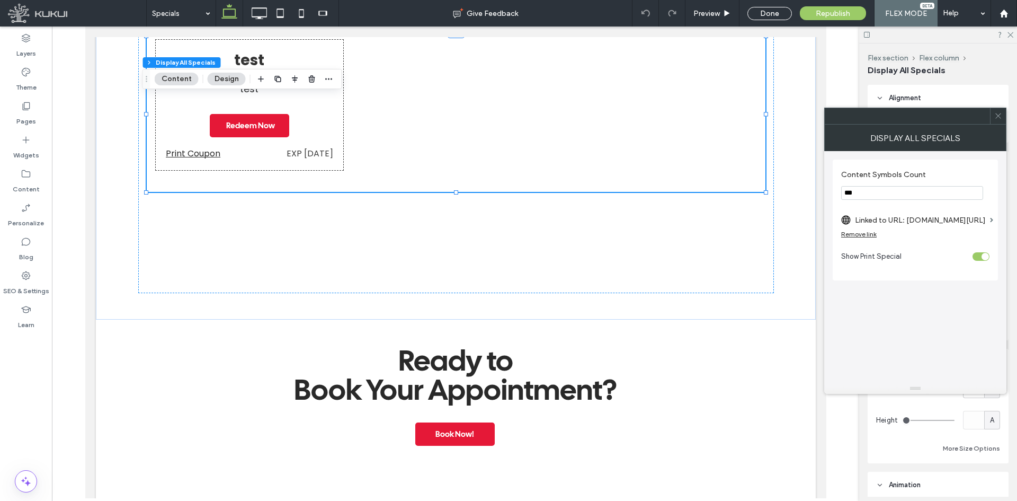
click at [915, 216] on label "Linked to URL: [DOMAIN_NAME][URL]" at bounding box center [920, 220] width 131 height 20
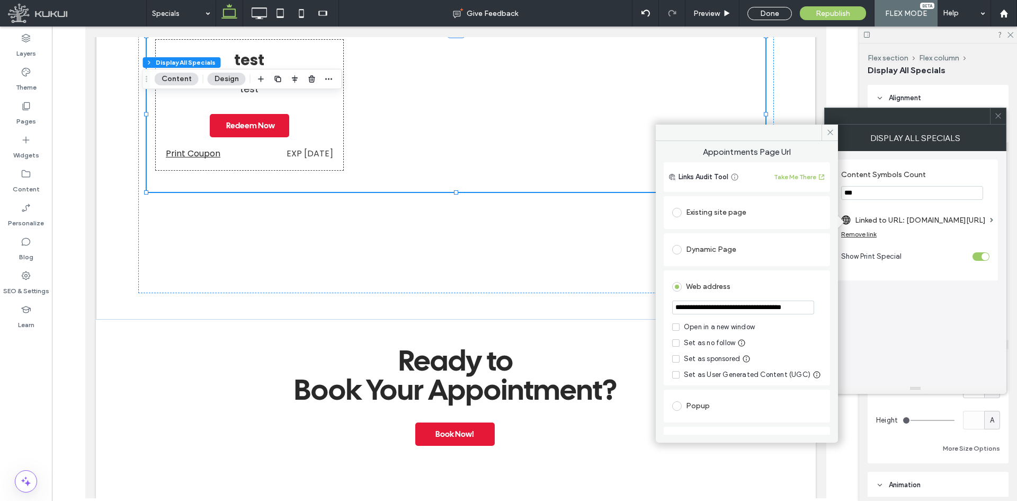
click at [867, 232] on div "Remove link" at bounding box center [858, 234] width 35 height 8
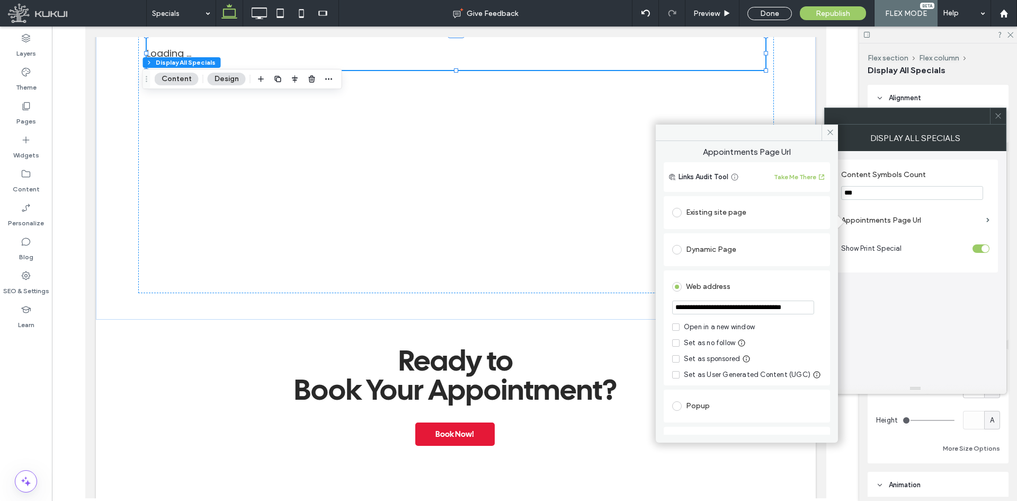
click at [1001, 114] on icon at bounding box center [998, 116] width 8 height 8
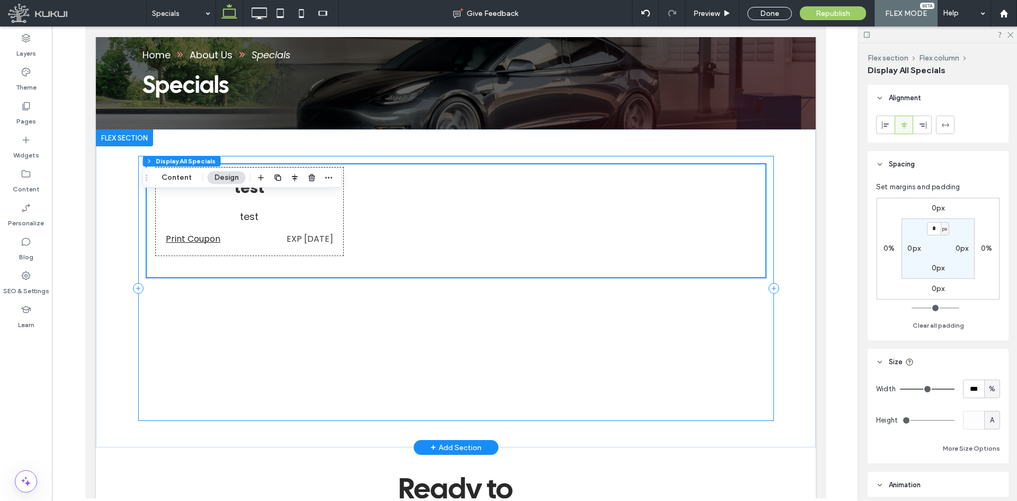
scroll to position [151, 0]
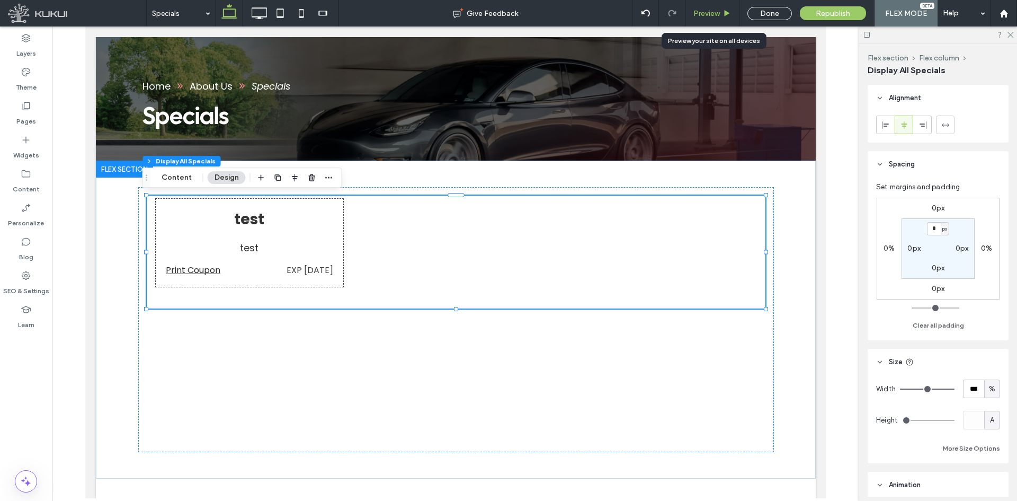
click at [724, 7] on div "Preview" at bounding box center [712, 13] width 54 height 26
click at [711, 23] on div "Preview" at bounding box center [712, 13] width 54 height 26
click at [711, 14] on span "Preview" at bounding box center [706, 13] width 26 height 9
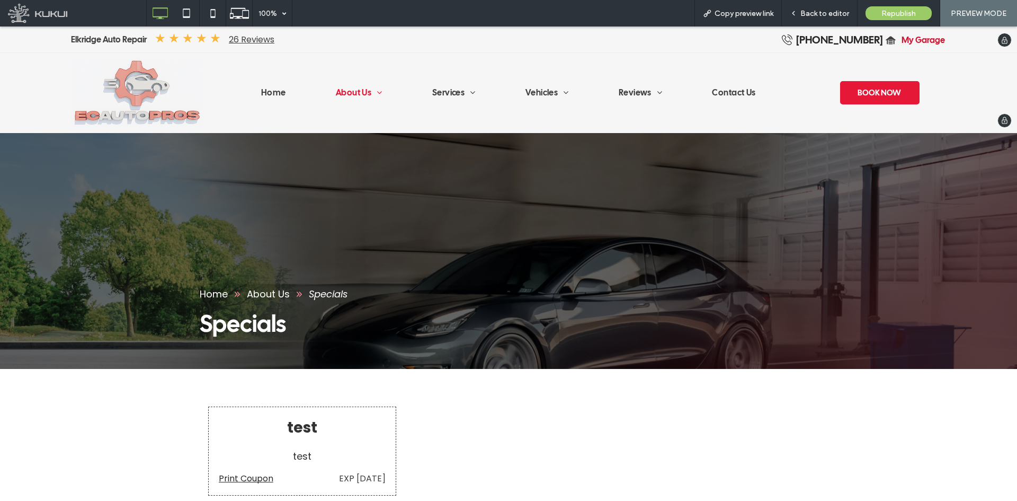
click at [912, 39] on span "My Garage" at bounding box center [923, 40] width 43 height 22
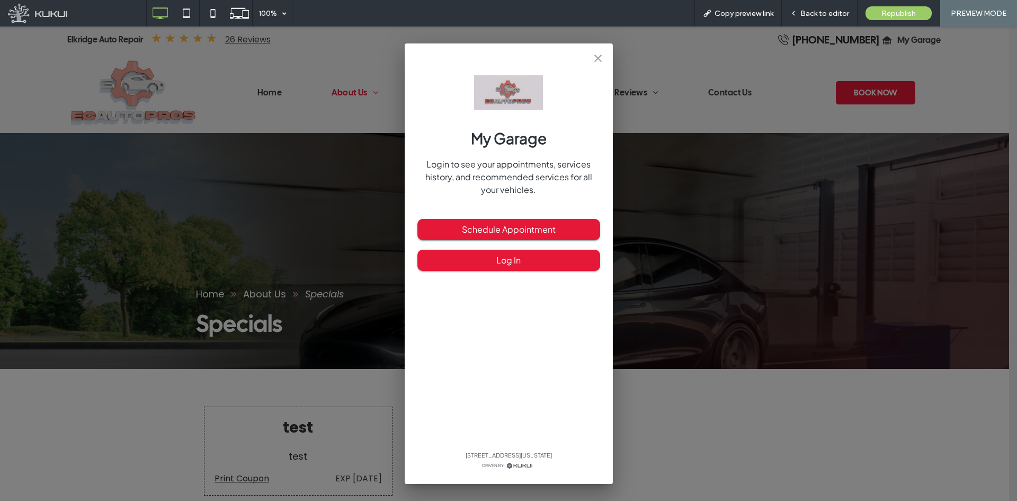
click at [598, 63] on icon "close" at bounding box center [598, 58] width 13 height 13
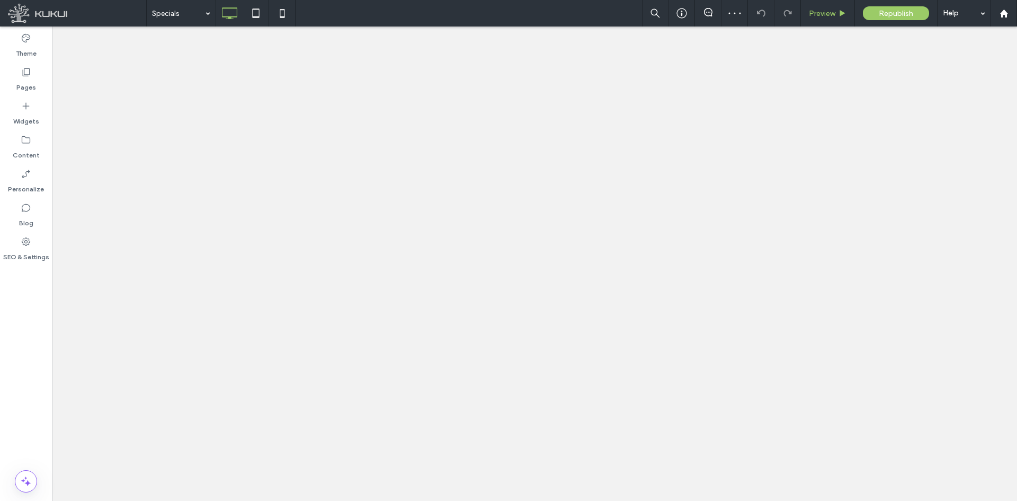
click at [812, 19] on div "Preview" at bounding box center [828, 13] width 54 height 26
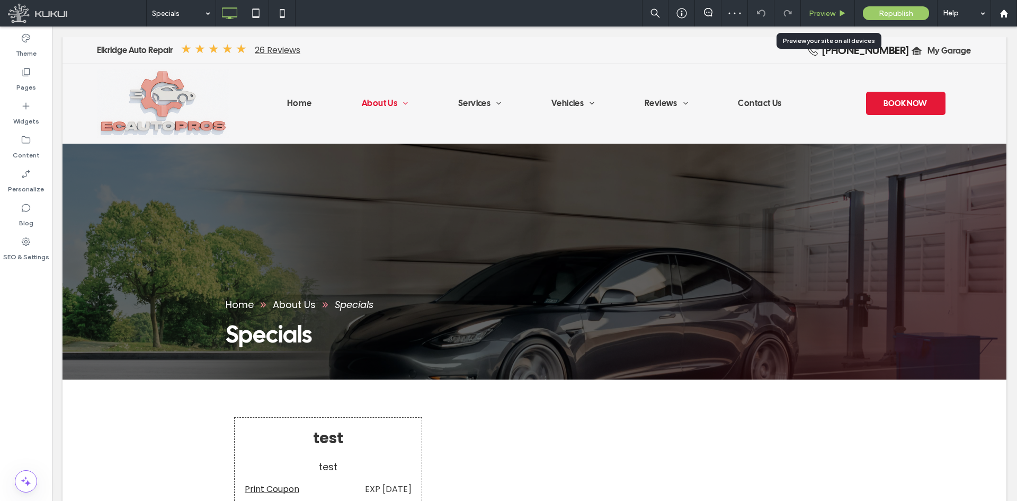
click at [818, 9] on span "Preview" at bounding box center [822, 13] width 26 height 9
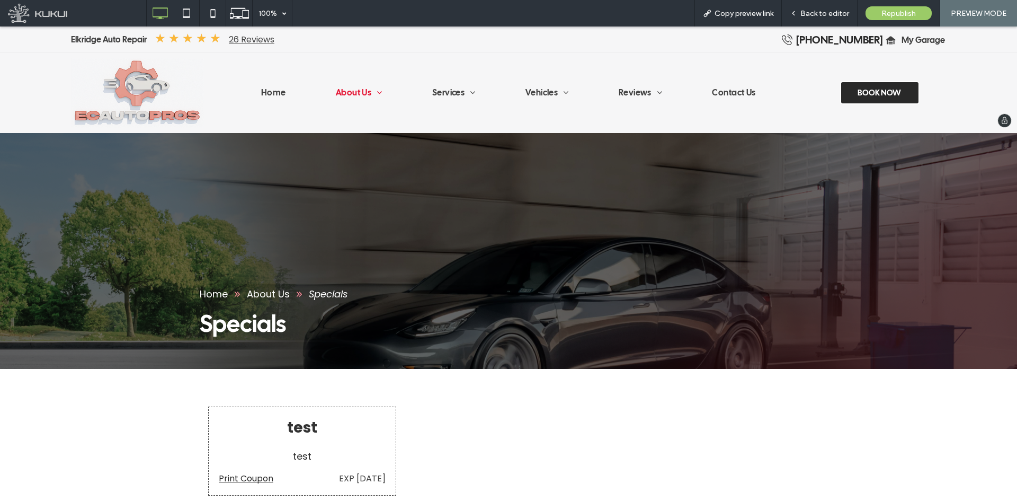
click at [853, 88] on div "BOOK NOW" at bounding box center [879, 92] width 79 height 23
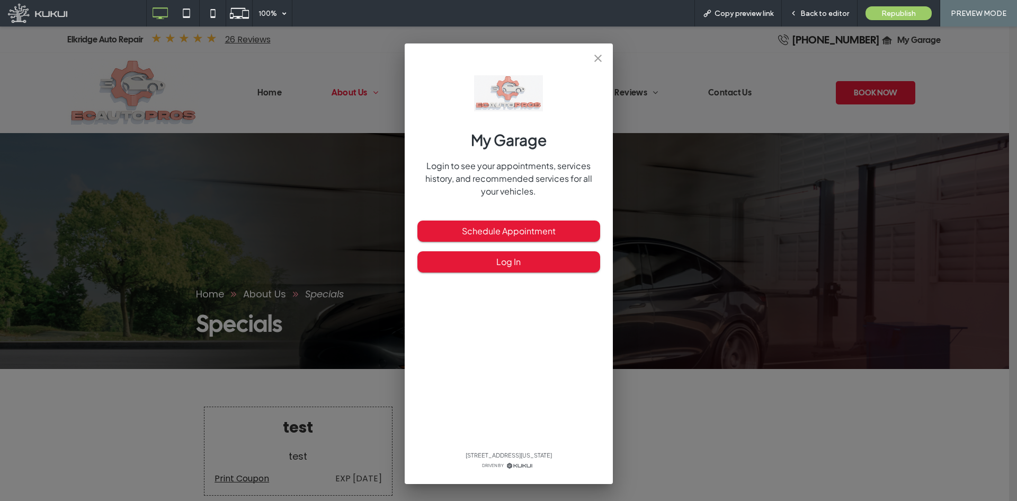
click at [599, 56] on icon "close" at bounding box center [598, 58] width 13 height 13
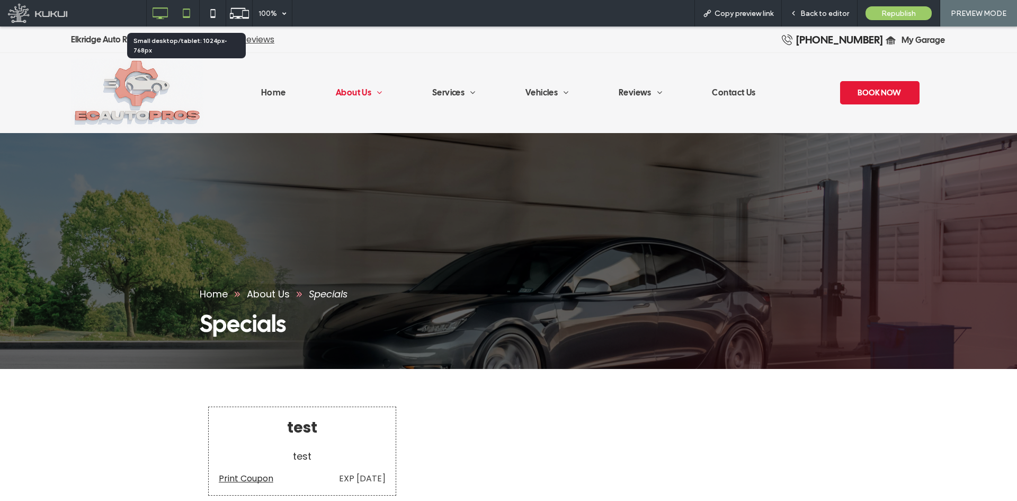
click at [192, 17] on icon at bounding box center [186, 13] width 21 height 21
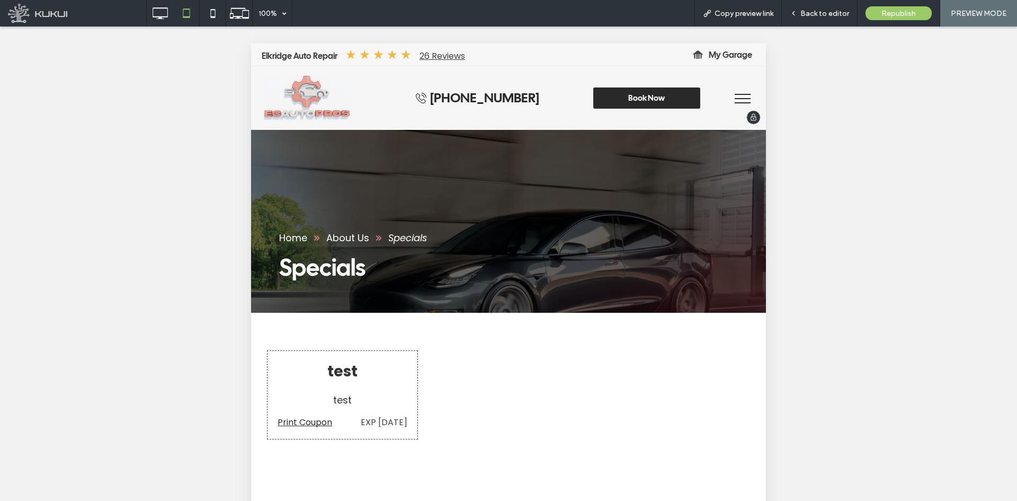
click at [616, 102] on link "Book Now" at bounding box center [646, 97] width 109 height 23
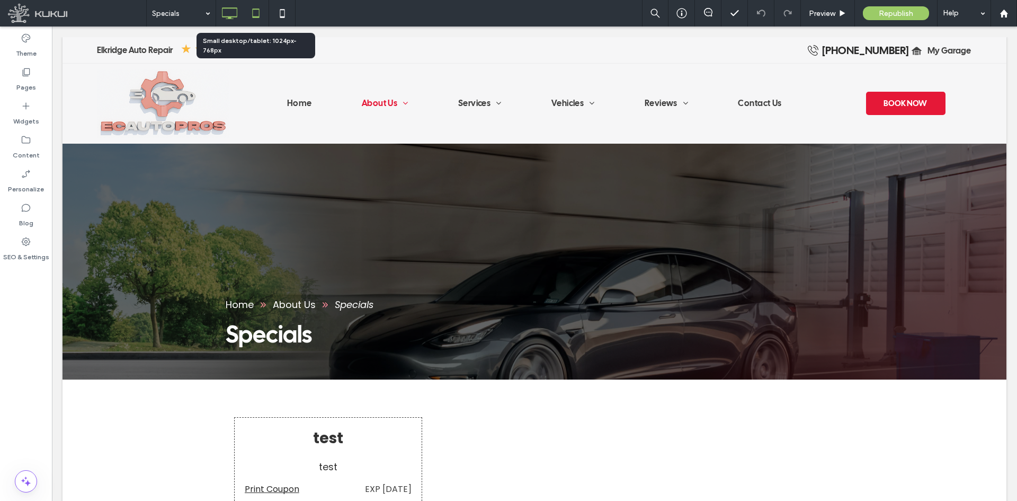
click at [253, 11] on use at bounding box center [255, 12] width 7 height 9
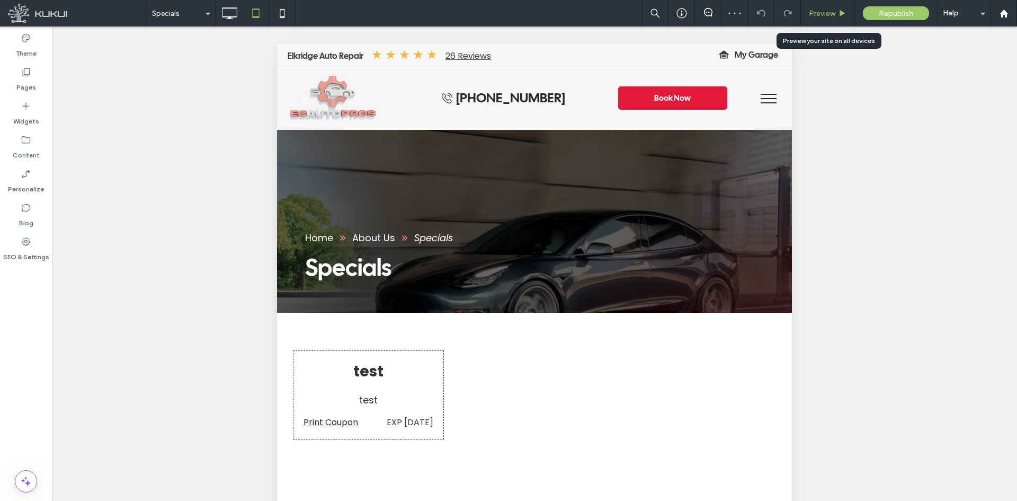
click at [835, 11] on span "Preview" at bounding box center [822, 13] width 26 height 9
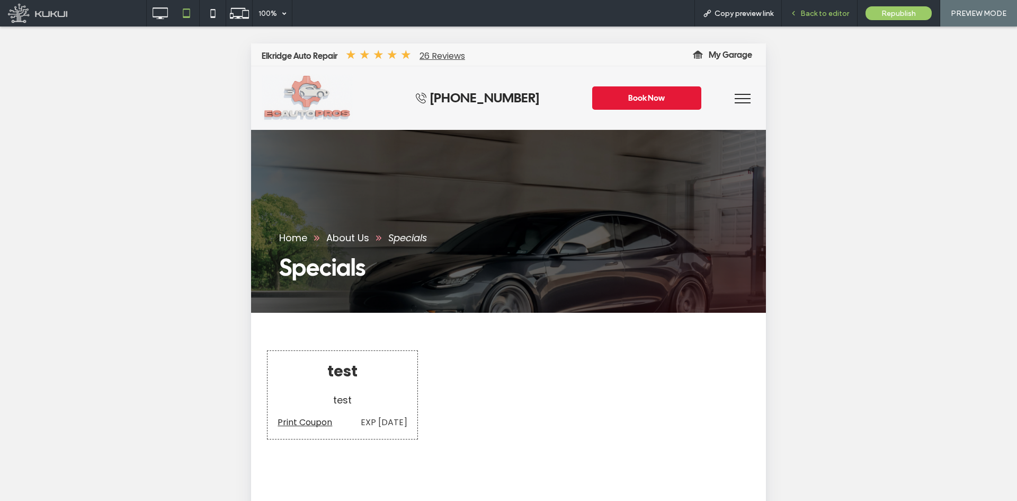
click at [827, 12] on span "Back to editor" at bounding box center [824, 13] width 49 height 9
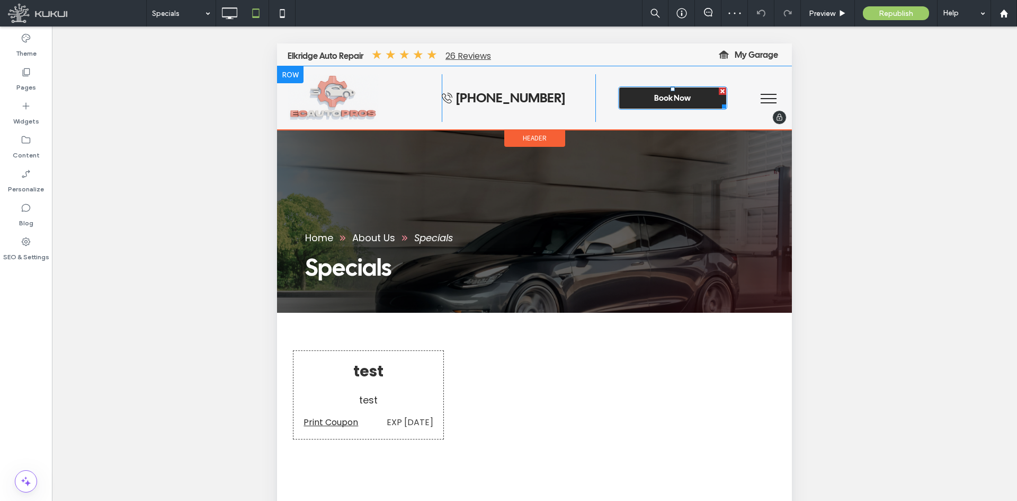
click at [686, 97] on link "Book Now" at bounding box center [672, 97] width 109 height 23
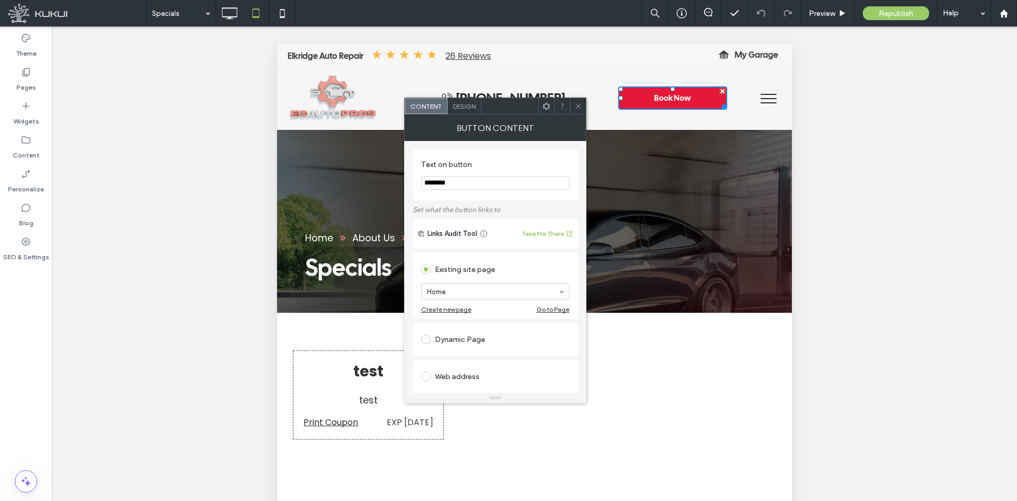
click at [468, 110] on span "Design" at bounding box center [464, 106] width 23 height 8
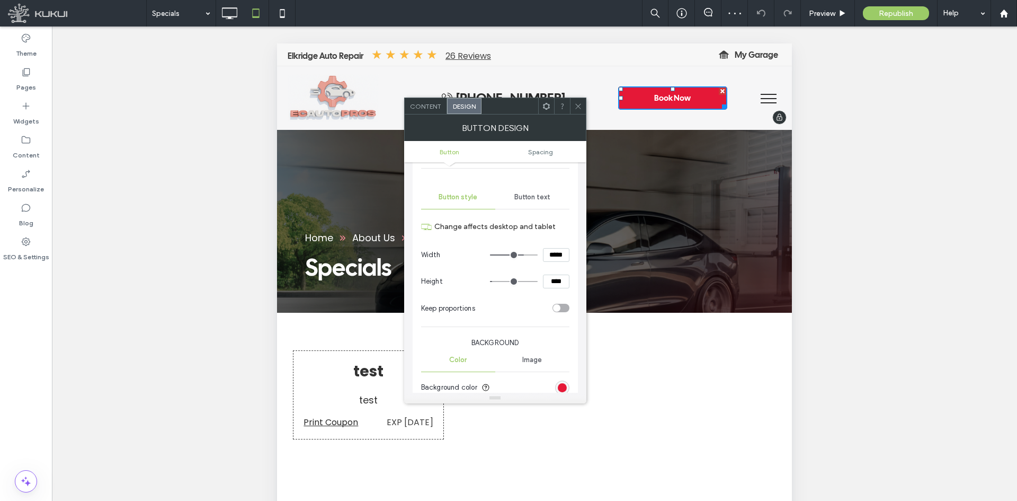
scroll to position [53, 0]
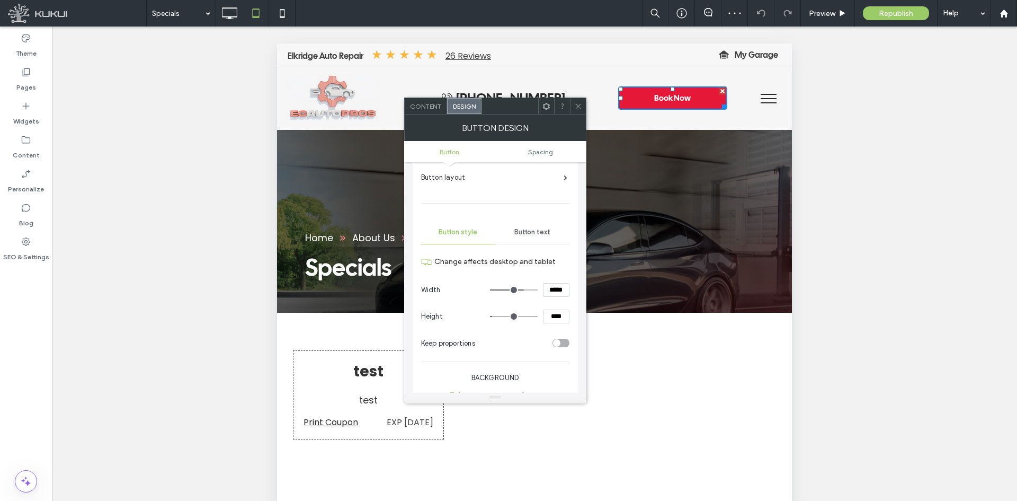
click at [576, 107] on icon at bounding box center [578, 106] width 8 height 8
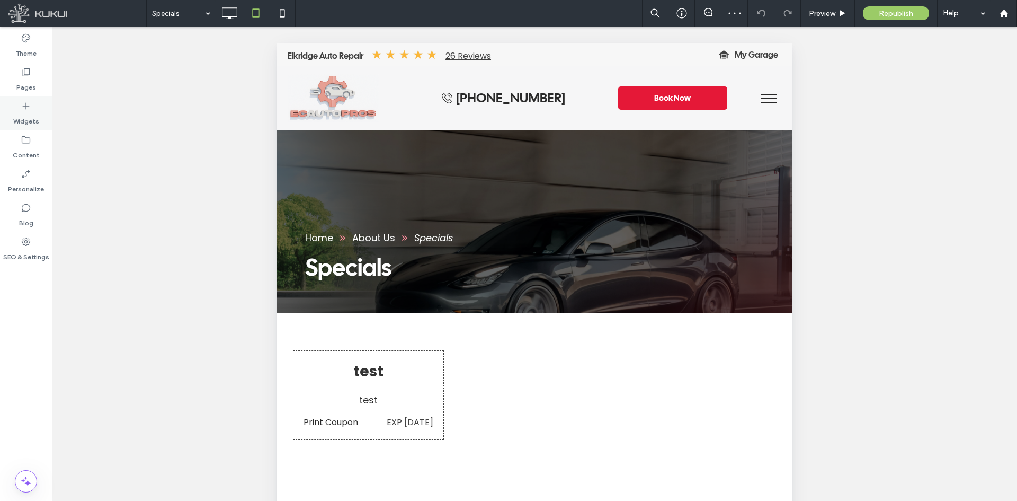
click at [30, 112] on label "Widgets" at bounding box center [26, 118] width 26 height 15
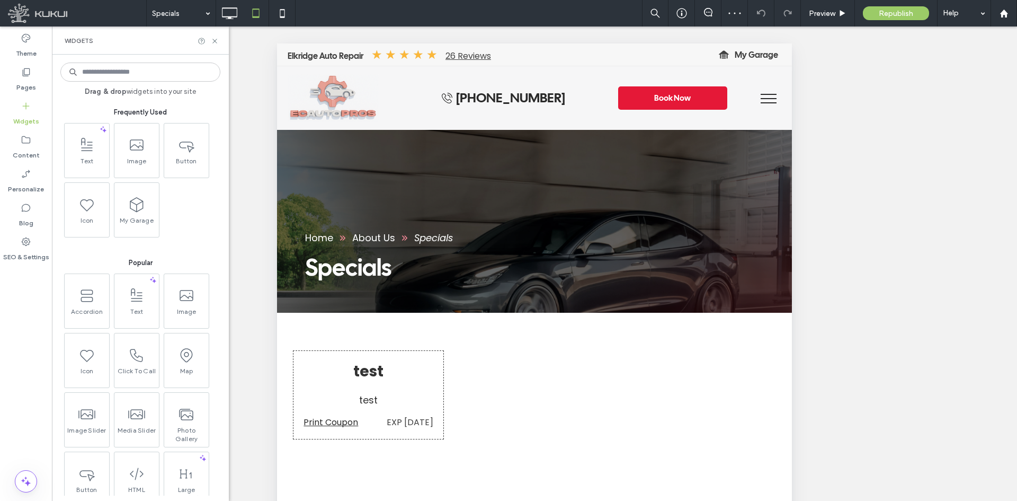
click at [119, 72] on input at bounding box center [140, 72] width 160 height 19
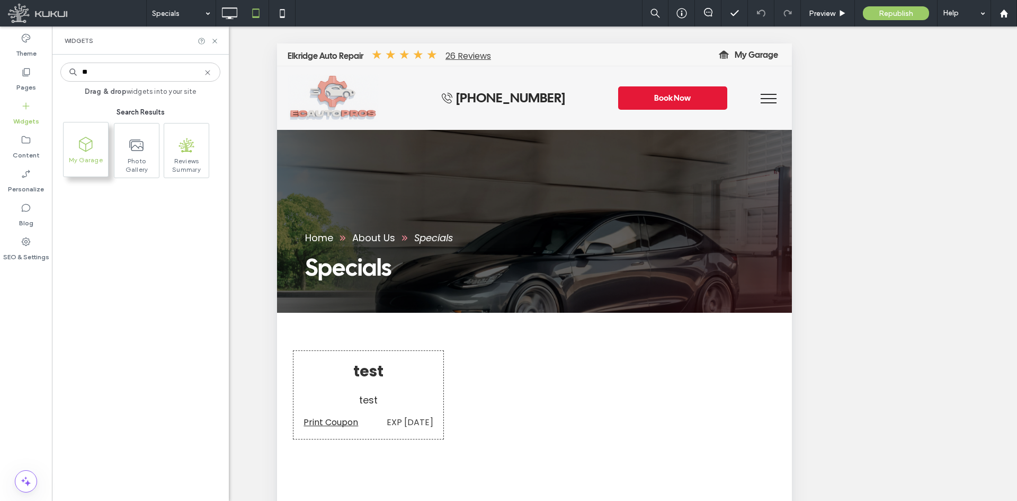
type input "**"
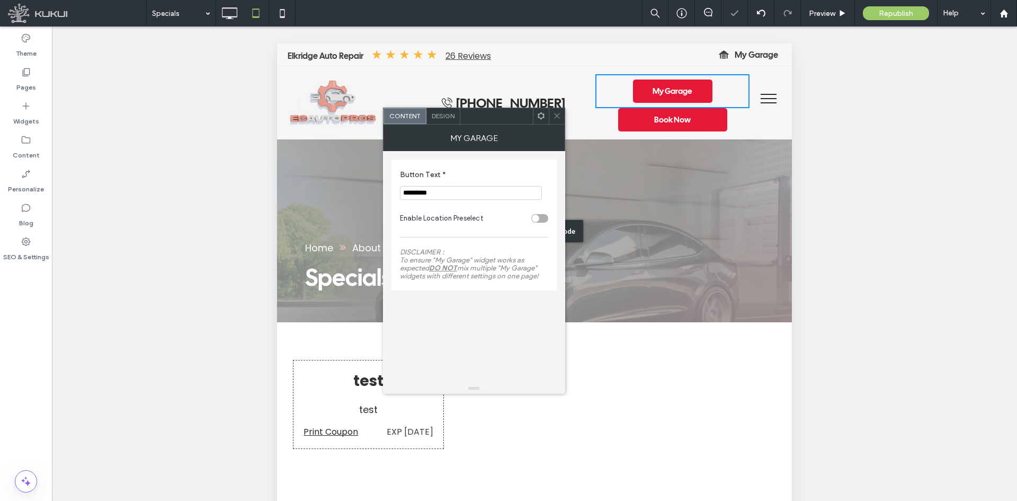
drag, startPoint x: 727, startPoint y: 236, endPoint x: 322, endPoint y: 177, distance: 409.4
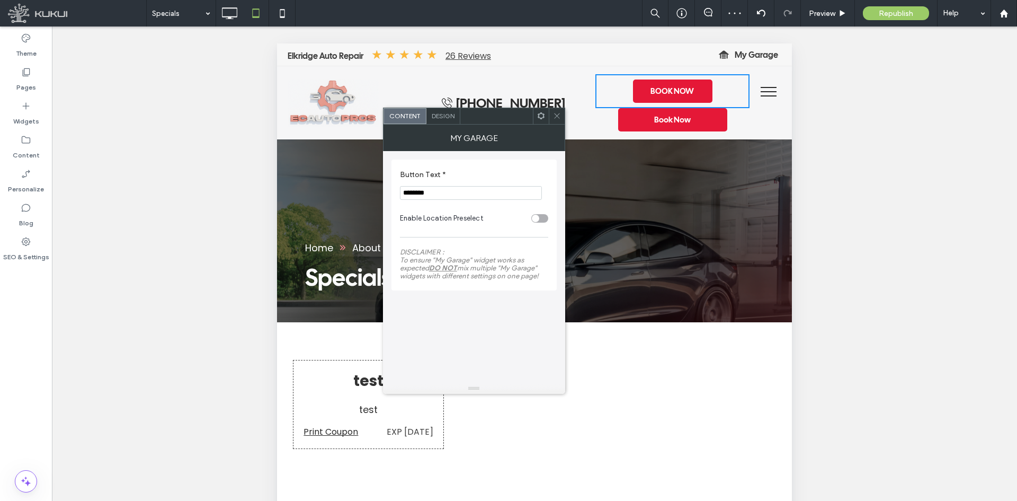
type input "********"
click at [449, 115] on span "Design" at bounding box center [443, 116] width 23 height 8
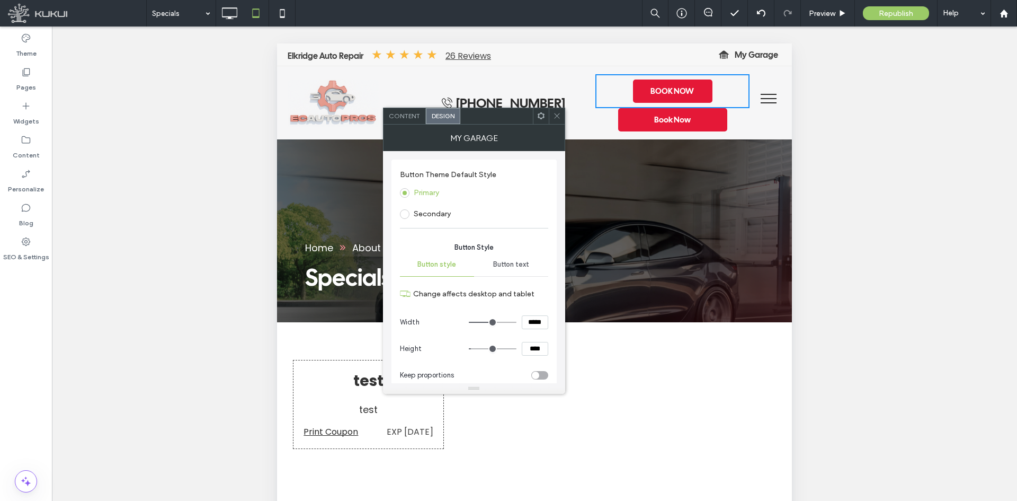
drag, startPoint x: 534, startPoint y: 323, endPoint x: 509, endPoint y: 317, distance: 25.7
click at [509, 317] on div "*****" at bounding box center [508, 322] width 79 height 14
click at [557, 117] on icon at bounding box center [557, 116] width 8 height 8
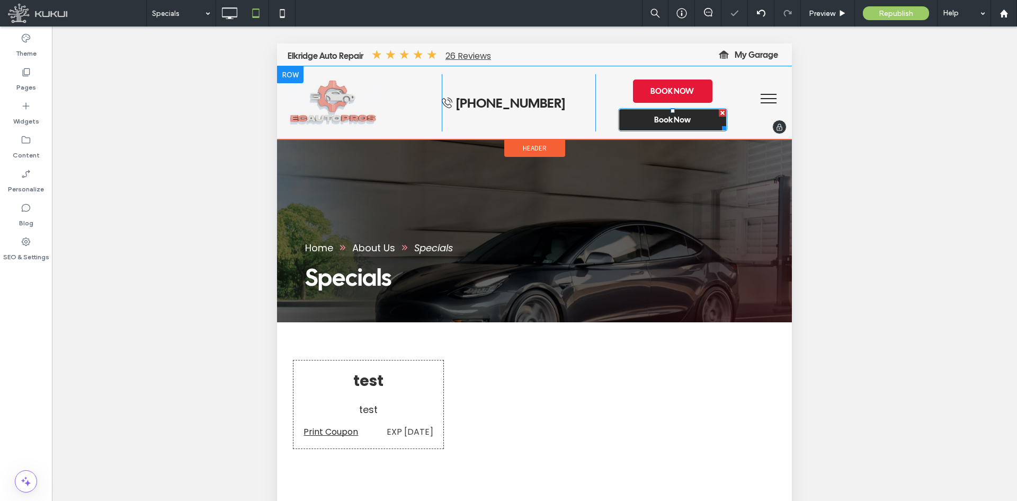
click at [634, 109] on link "Book Now" at bounding box center [672, 119] width 109 height 23
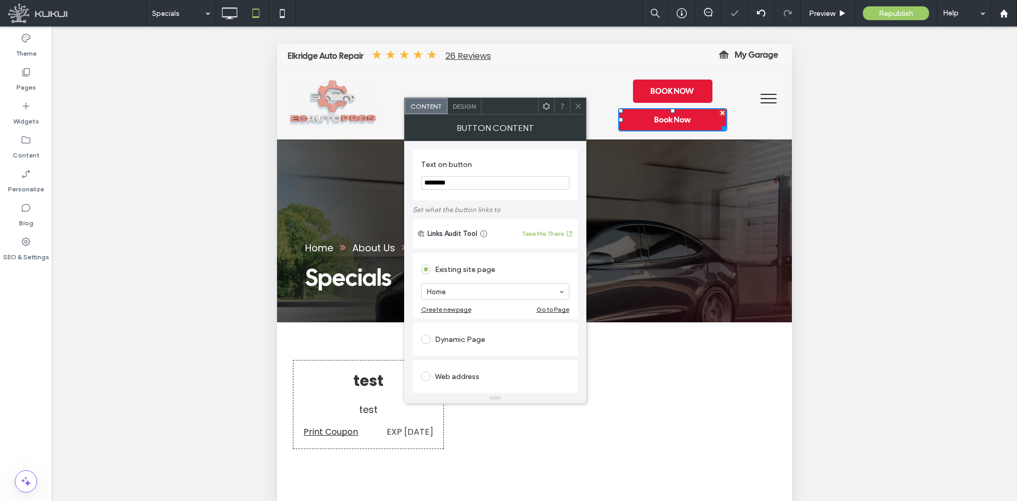
click at [462, 105] on span "Design" at bounding box center [464, 106] width 23 height 8
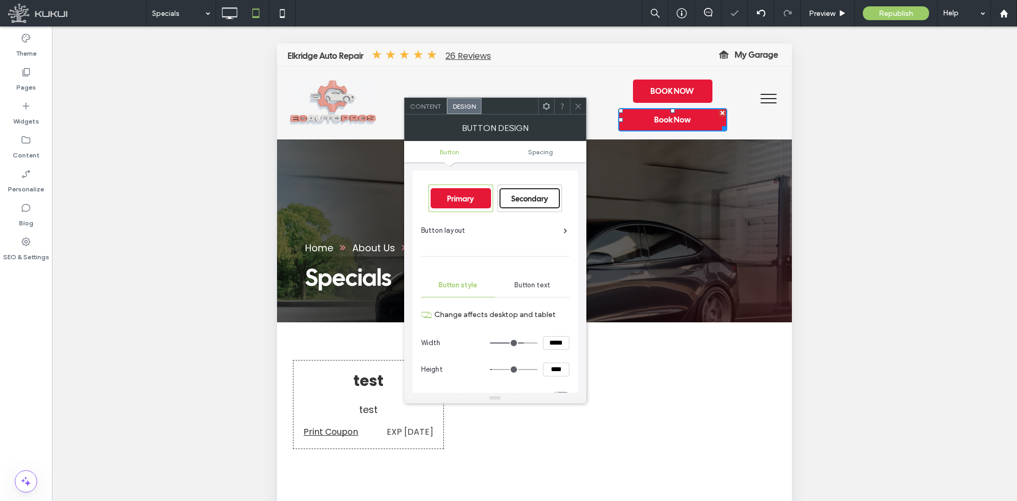
click at [580, 104] on use at bounding box center [577, 105] width 5 height 5
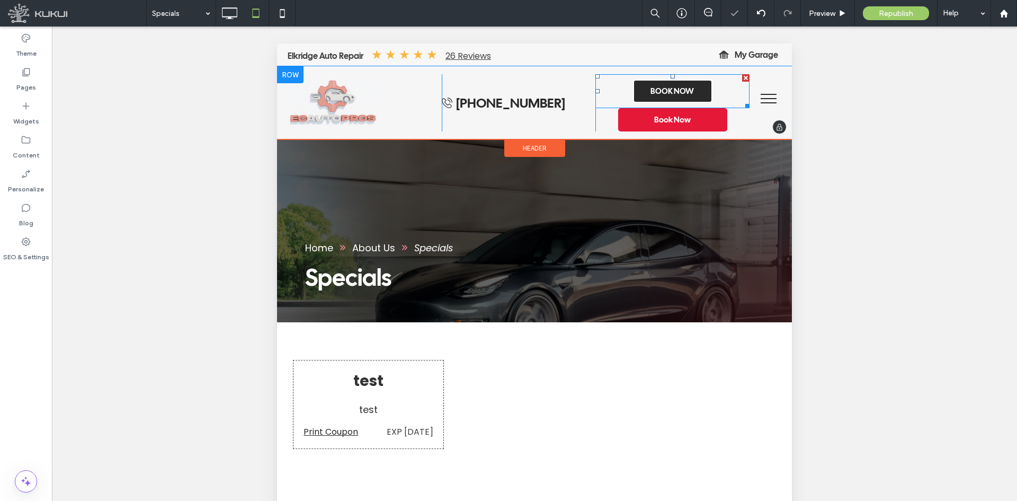
click at [656, 96] on span at bounding box center [672, 91] width 154 height 34
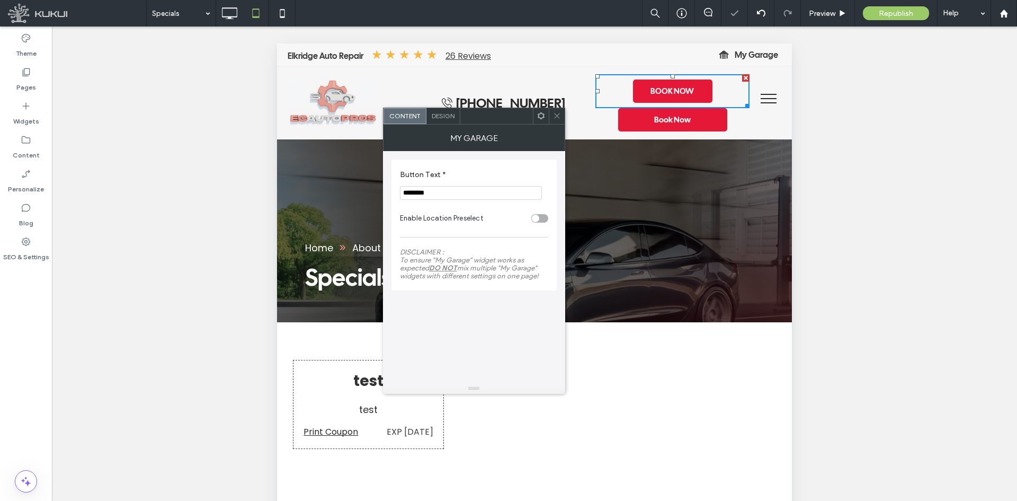
click at [447, 110] on div "Design" at bounding box center [443, 116] width 34 height 16
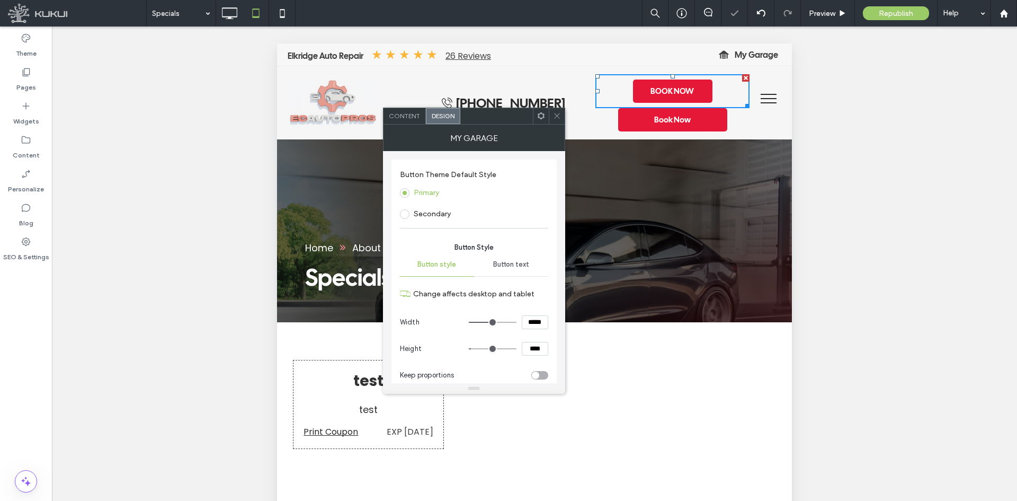
drag, startPoint x: 538, startPoint y: 324, endPoint x: 515, endPoint y: 321, distance: 22.5
click at [516, 321] on div "*****" at bounding box center [508, 322] width 79 height 14
type input "*****"
type input "***"
click at [557, 113] on icon at bounding box center [557, 116] width 8 height 8
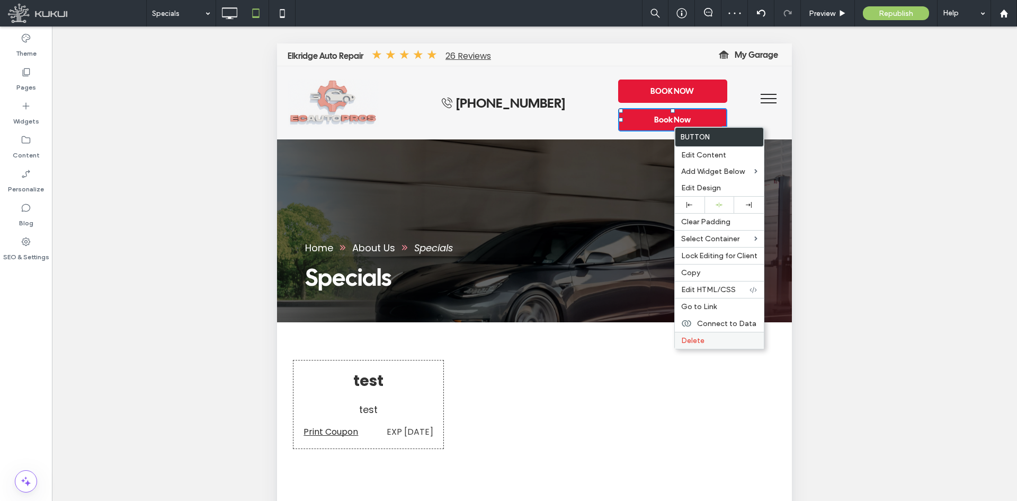
click at [724, 340] on label "Delete" at bounding box center [719, 340] width 76 height 9
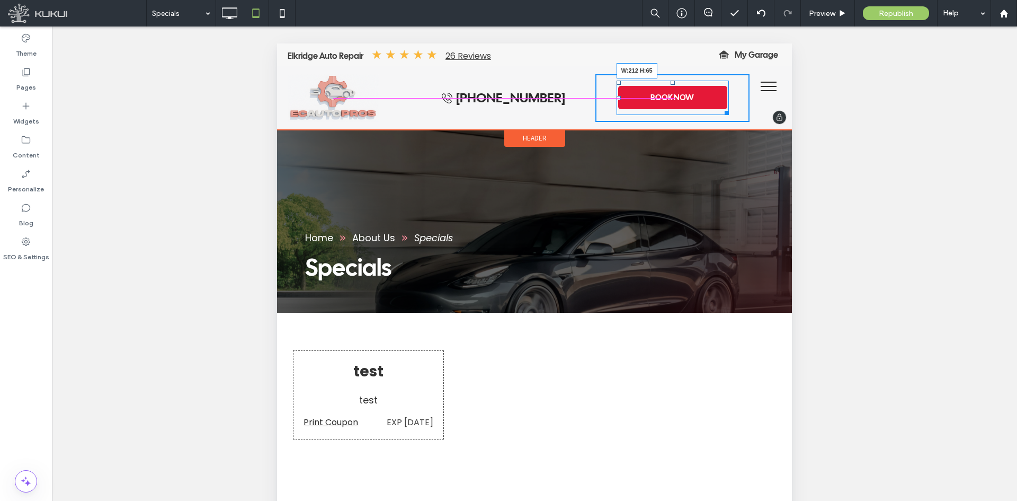
drag, startPoint x: 734, startPoint y: 110, endPoint x: 715, endPoint y: 110, distance: 19.6
click at [721, 110] on div at bounding box center [725, 111] width 8 height 8
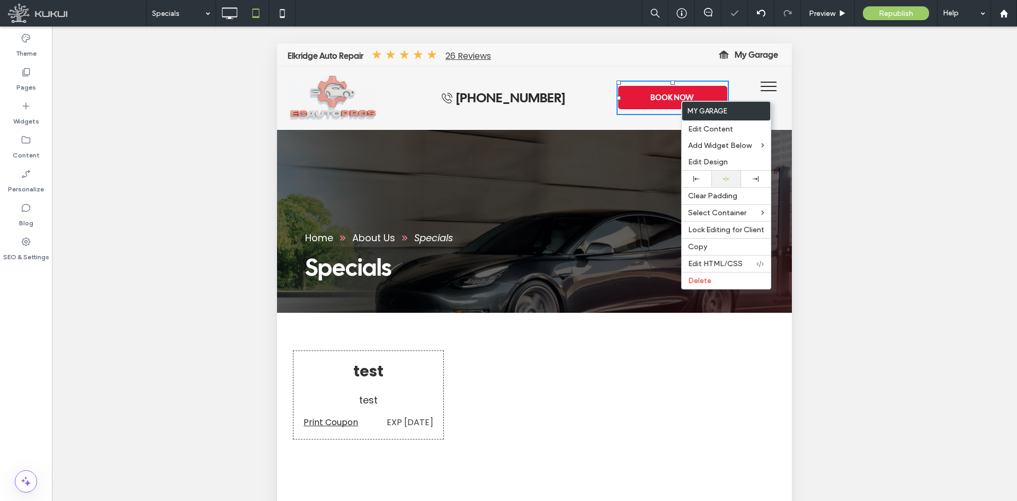
click at [720, 183] on div at bounding box center [726, 179] width 30 height 16
drag, startPoint x: 227, startPoint y: 13, endPoint x: 33, endPoint y: 136, distance: 229.7
click at [227, 13] on icon at bounding box center [229, 13] width 21 height 21
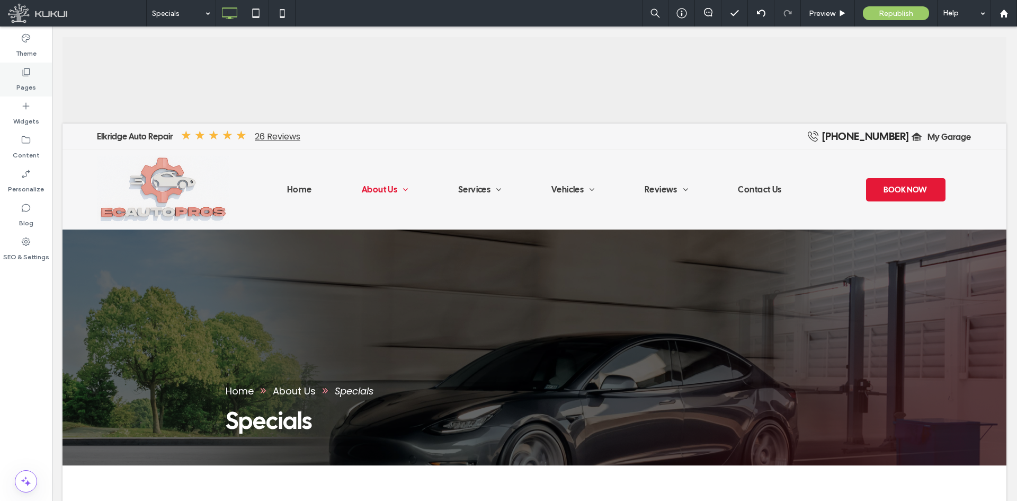
click at [38, 77] on div "Pages" at bounding box center [26, 80] width 52 height 34
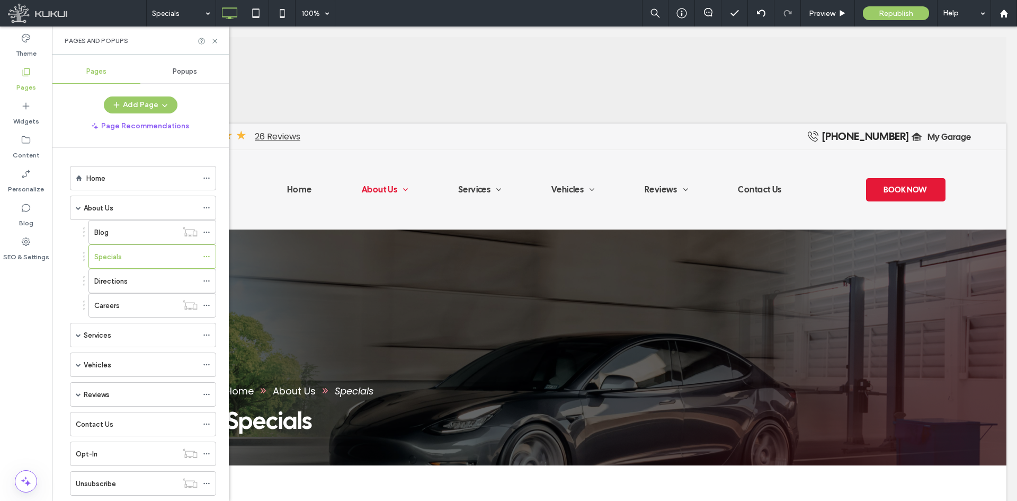
click at [192, 69] on span "Popups" at bounding box center [185, 71] width 24 height 8
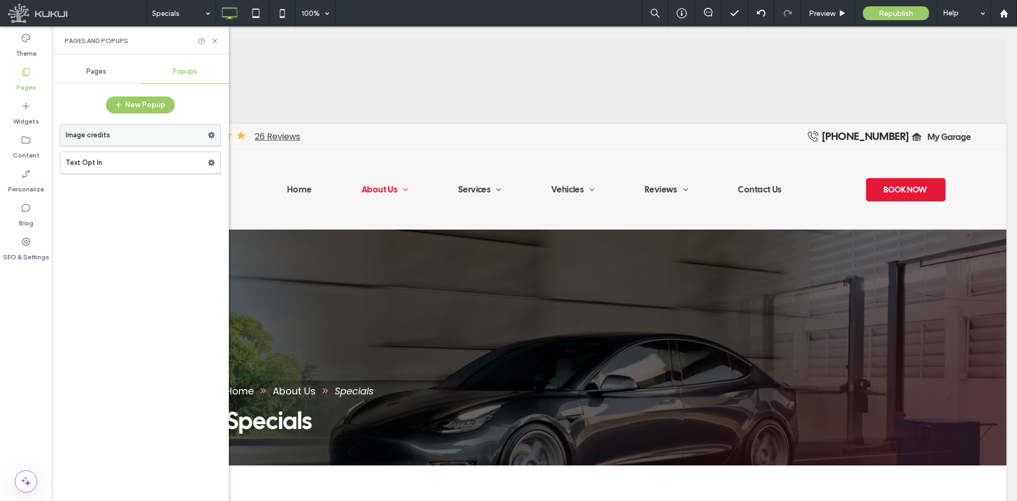
click at [103, 138] on label "Image credits" at bounding box center [137, 134] width 142 height 21
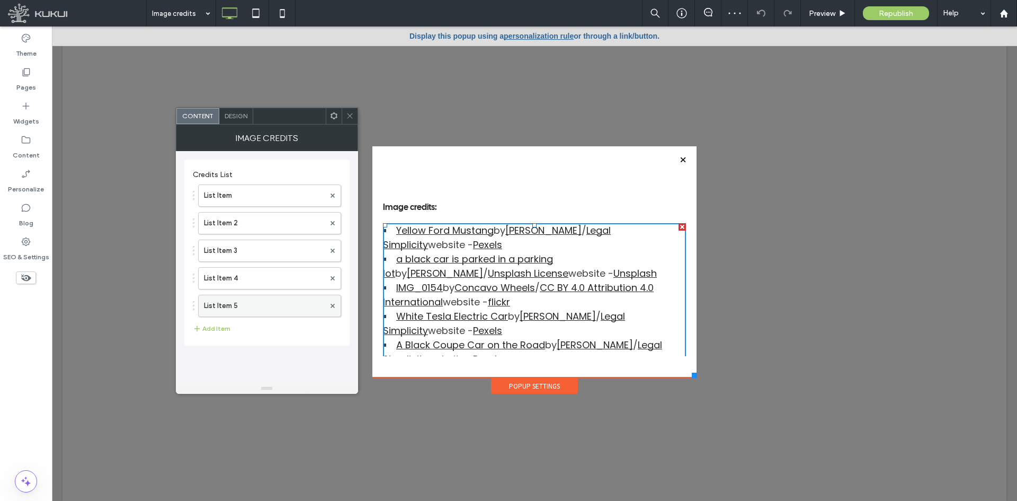
click at [246, 300] on label "List Item 5" at bounding box center [264, 305] width 121 height 21
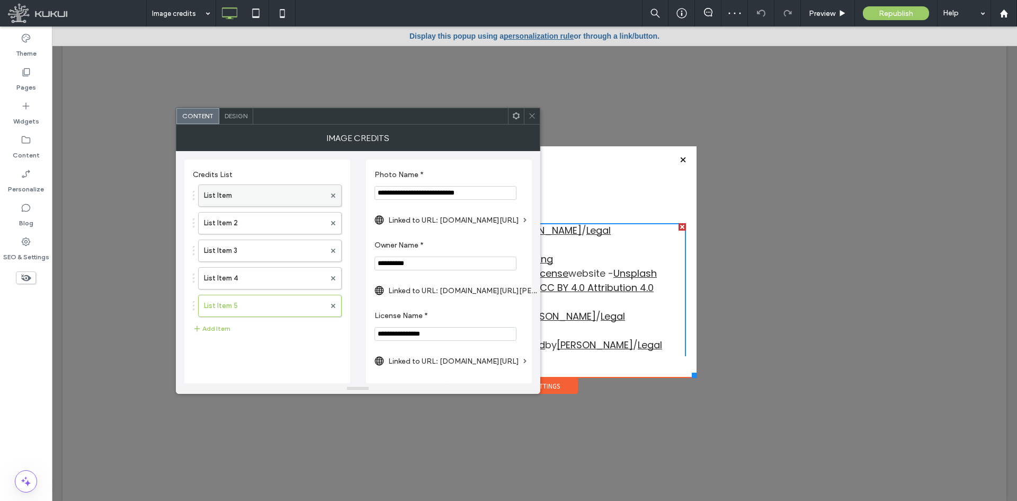
click at [231, 198] on label "List Item" at bounding box center [264, 195] width 121 height 21
click at [231, 222] on label "List Item 2" at bounding box center [264, 222] width 121 height 21
click at [235, 242] on label "List Item 3" at bounding box center [264, 250] width 121 height 21
click at [236, 268] on label "List Item 4" at bounding box center [264, 278] width 121 height 21
click at [243, 311] on label "List Item 5" at bounding box center [264, 305] width 121 height 21
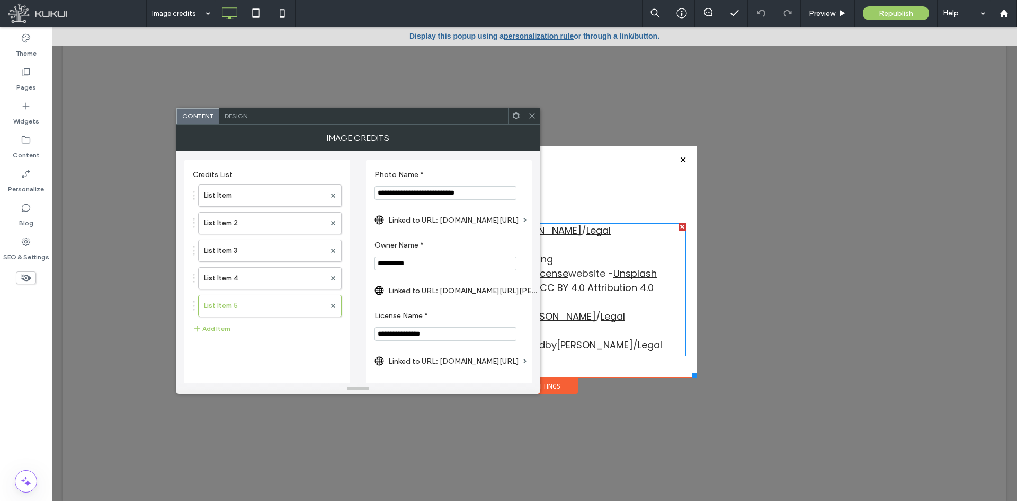
click at [224, 322] on div "List Item List Item 2 List Item 3 List Item 4 List Item 5 Add Item" at bounding box center [267, 259] width 149 height 161
click at [223, 329] on button "Add Item" at bounding box center [212, 328] width 38 height 13
click at [279, 333] on label "List Item 6" at bounding box center [264, 333] width 121 height 21
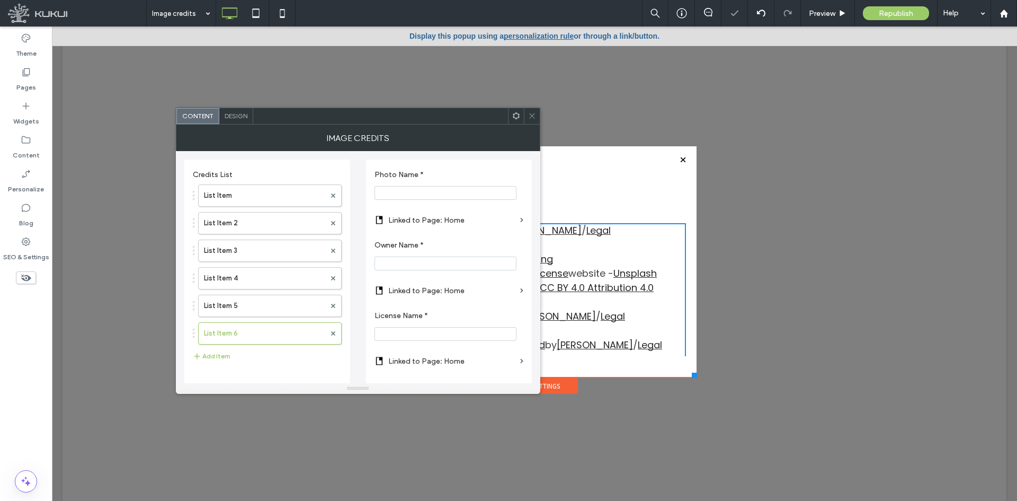
click at [414, 199] on input "Photo Name *" at bounding box center [446, 193] width 142 height 14
click at [420, 196] on input "Photo Name *" at bounding box center [446, 193] width 142 height 14
paste input "**********"
type input "**********"
click at [473, 223] on label "Linked to Page: Home" at bounding box center [452, 220] width 128 height 20
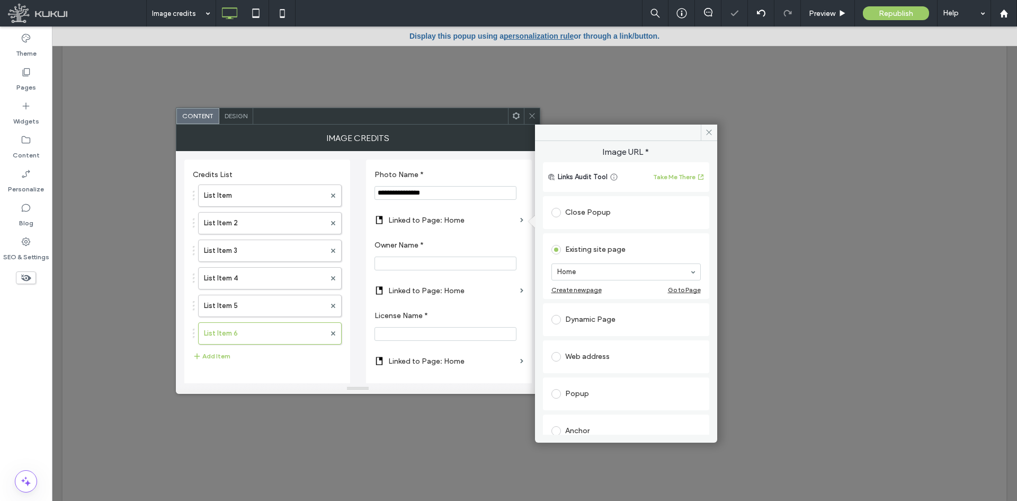
click at [601, 350] on div "Web address" at bounding box center [625, 356] width 149 height 17
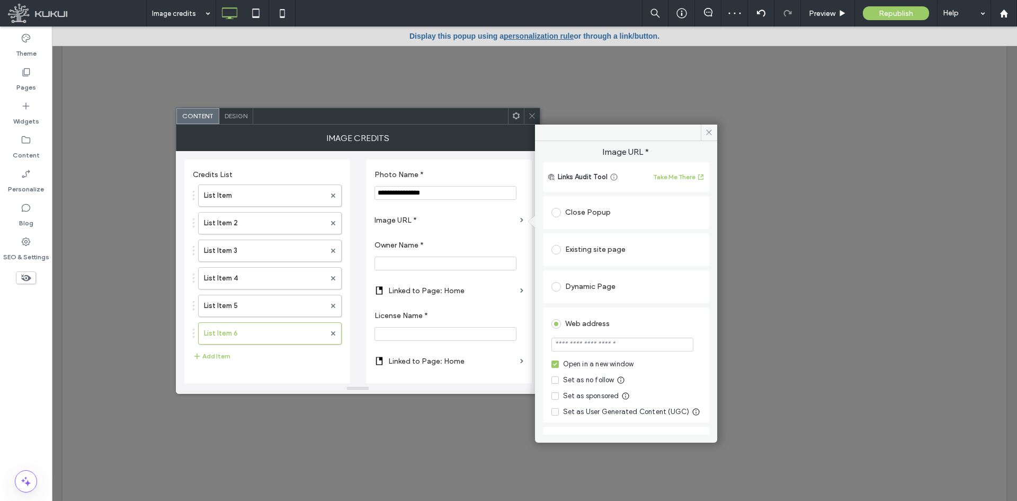
click at [607, 343] on input "url" at bounding box center [622, 344] width 142 height 14
paste input "**********"
type input "**********"
click at [709, 288] on div "**********" at bounding box center [626, 287] width 182 height 293
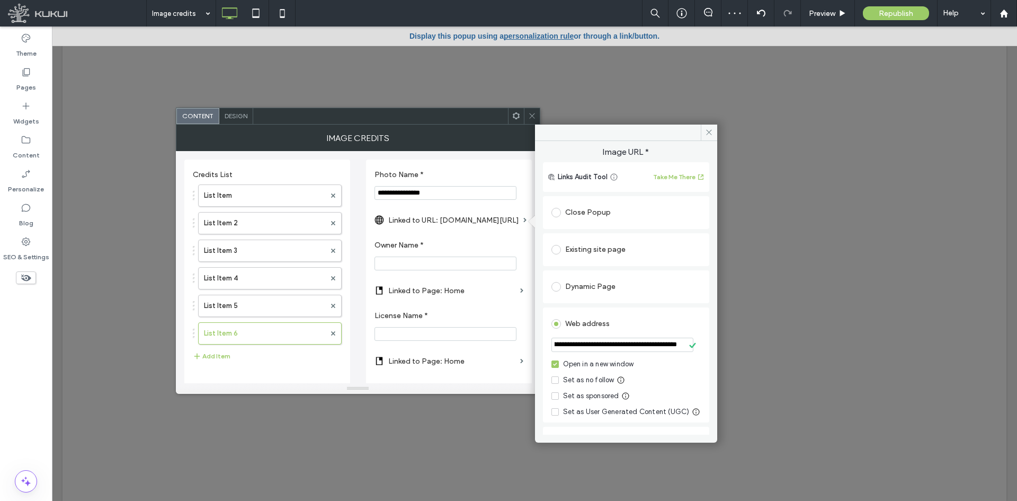
scroll to position [0, 0]
click at [406, 260] on input "Owner Name *" at bounding box center [446, 263] width 142 height 14
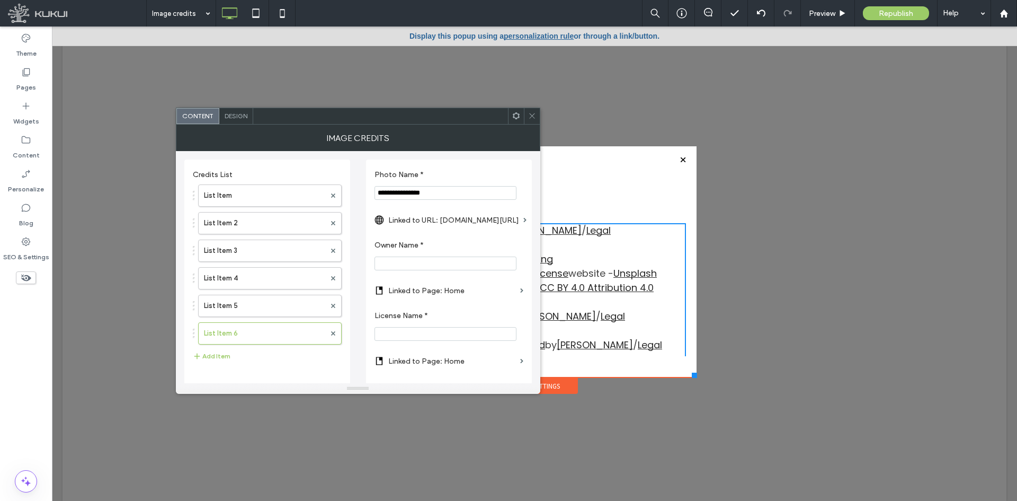
click at [430, 267] on input "Owner Name *" at bounding box center [446, 263] width 142 height 14
paste input "**********"
type input "**********"
drag, startPoint x: 443, startPoint y: 292, endPoint x: 533, endPoint y: 316, distance: 93.0
click at [443, 292] on label "Linked to Page: Home" at bounding box center [452, 291] width 128 height 20
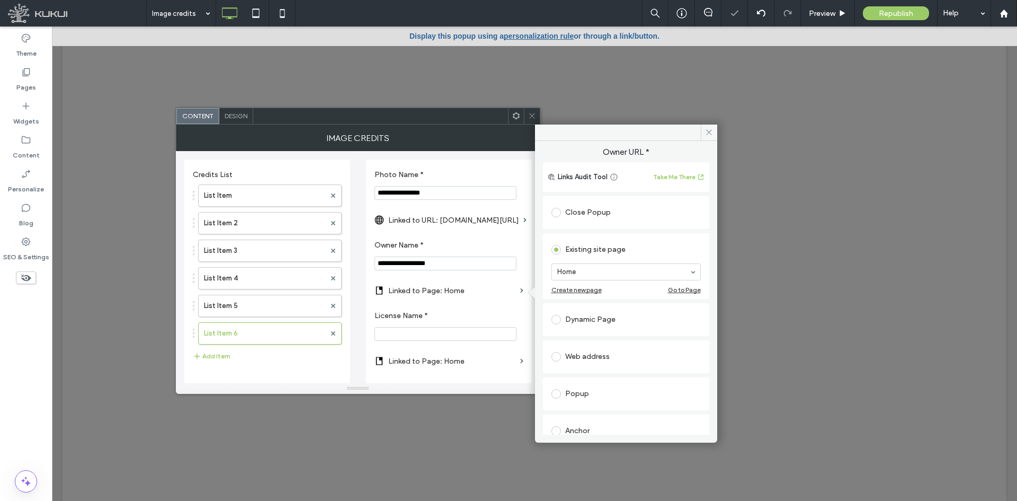
click at [614, 365] on div "Web address" at bounding box center [625, 356] width 149 height 22
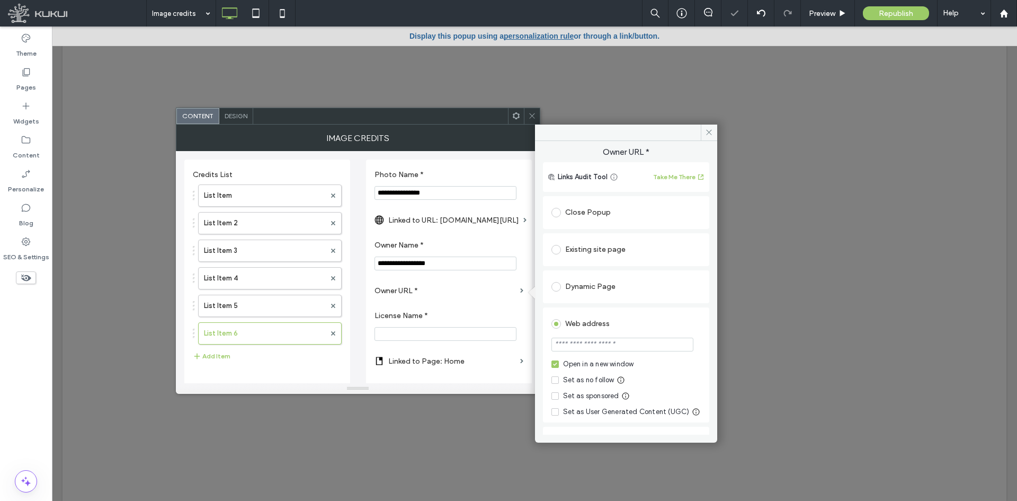
click at [614, 349] on input "url" at bounding box center [622, 344] width 142 height 14
paste input "**********"
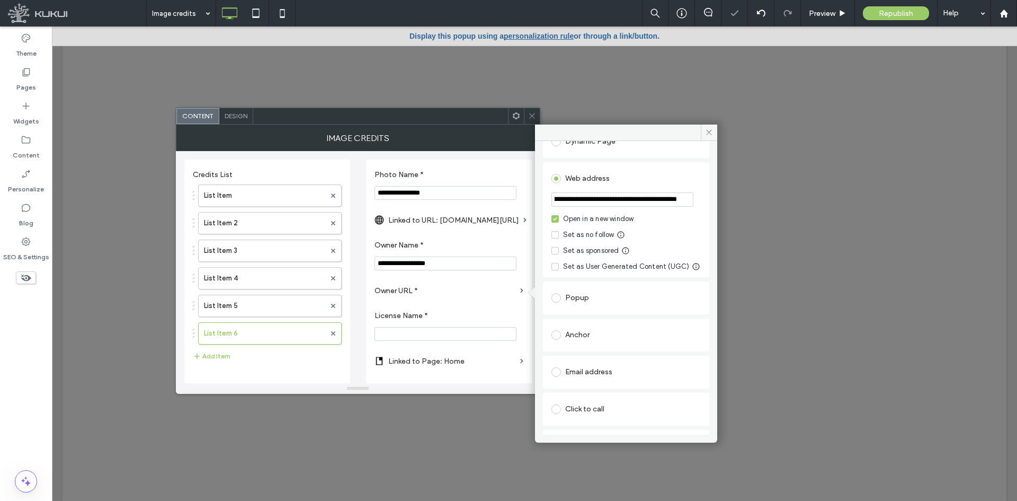
scroll to position [184, 0]
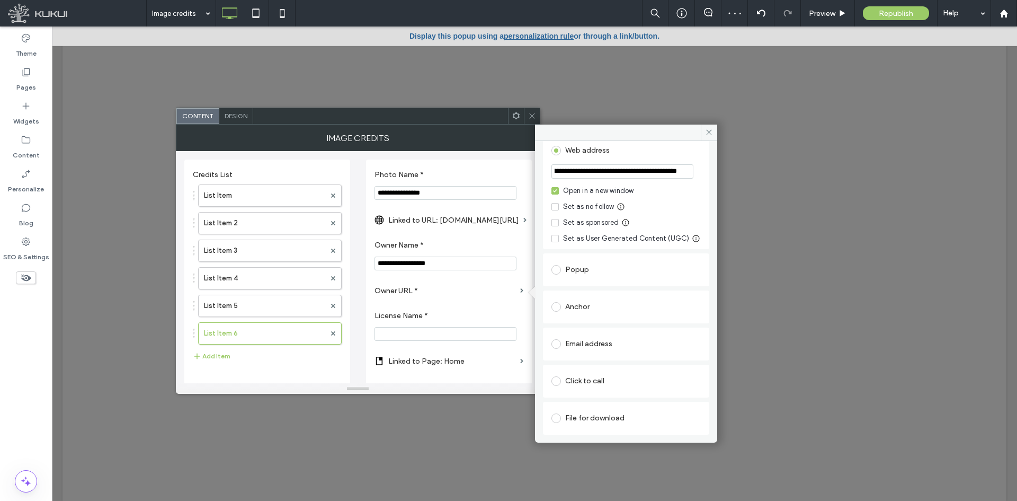
type input "**********"
click at [694, 204] on div "Open in a new window Set as no follow Set as sponsored Set as User Generated Co…" at bounding box center [625, 214] width 149 height 58
click at [430, 330] on input "License Name *" at bounding box center [446, 334] width 142 height 14
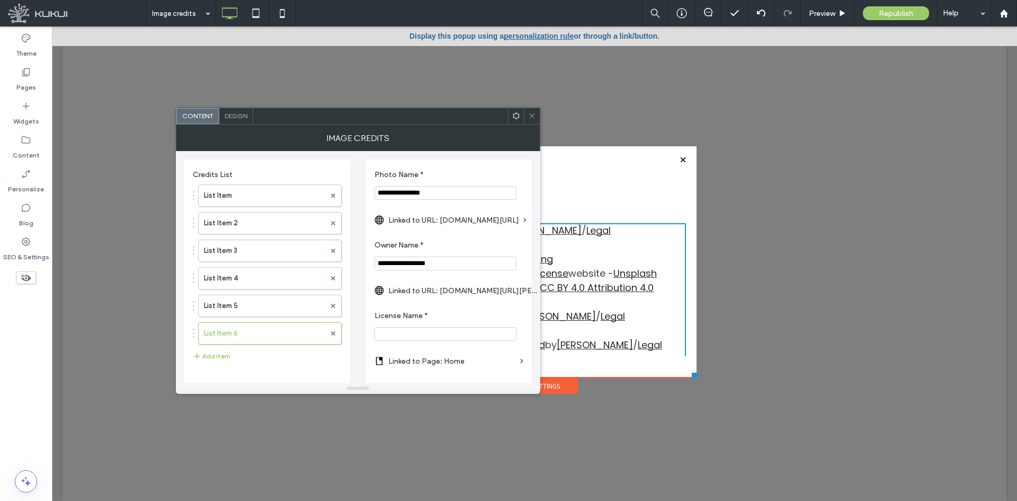
click at [418, 338] on input "License Name *" at bounding box center [446, 334] width 142 height 14
paste input "**********"
type input "**********"
click at [511, 369] on label "Linked to Page: Home" at bounding box center [452, 361] width 128 height 20
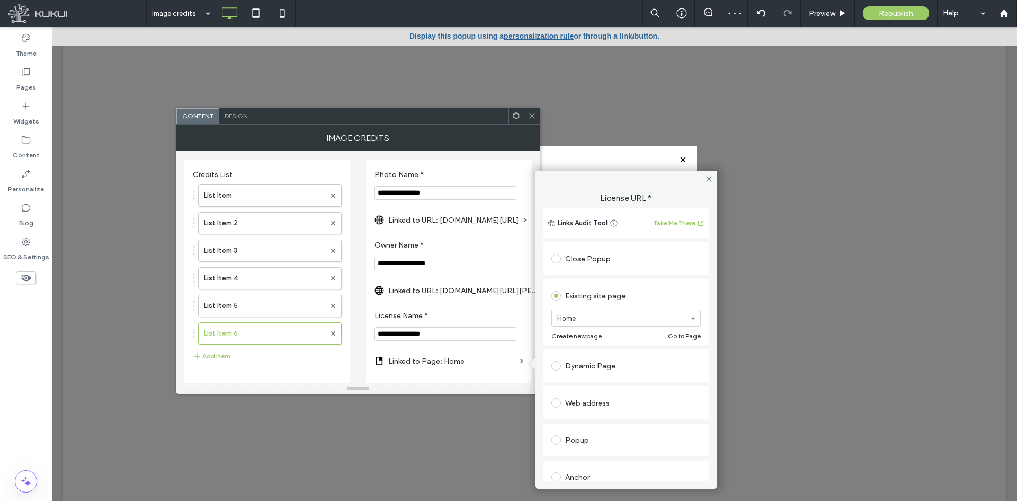
click at [620, 394] on div "Web address" at bounding box center [625, 402] width 149 height 17
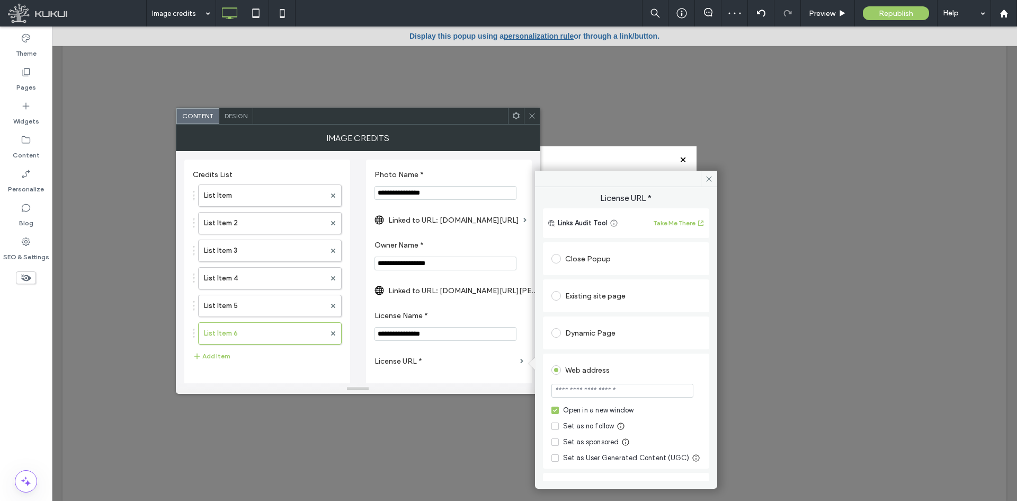
click at [624, 393] on input "url" at bounding box center [622, 391] width 142 height 14
paste input "**********"
type input "**********"
click at [703, 369] on div "**********" at bounding box center [626, 333] width 182 height 293
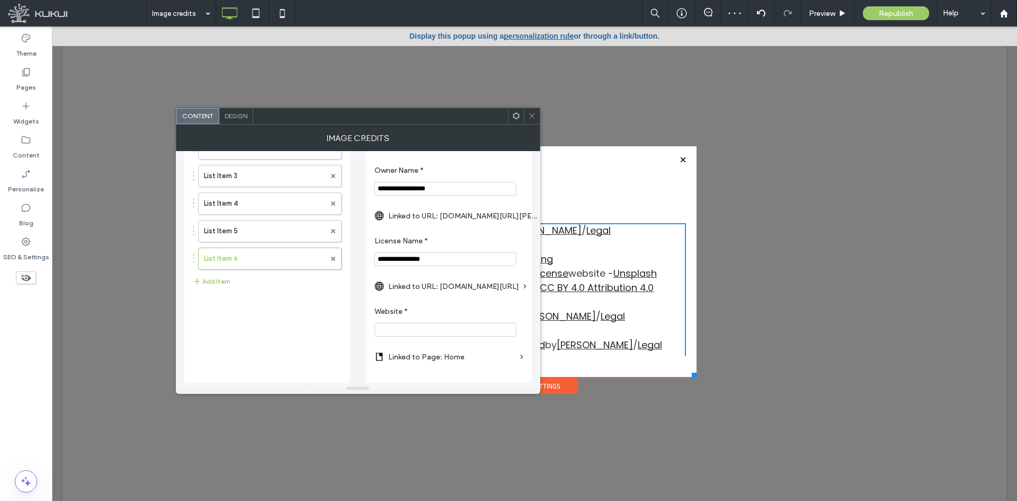
scroll to position [82, 0]
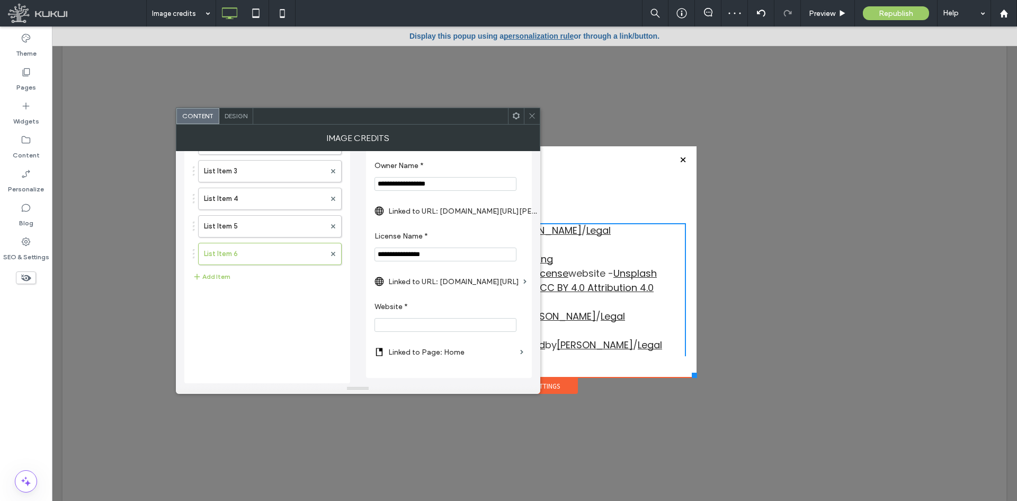
click at [434, 332] on section "Website *" at bounding box center [449, 317] width 149 height 40
click at [425, 331] on input "Website *" at bounding box center [446, 325] width 142 height 14
drag, startPoint x: 483, startPoint y: 342, endPoint x: 524, endPoint y: 349, distance: 41.9
click at [483, 342] on label "Linked to Page: Home" at bounding box center [452, 352] width 128 height 20
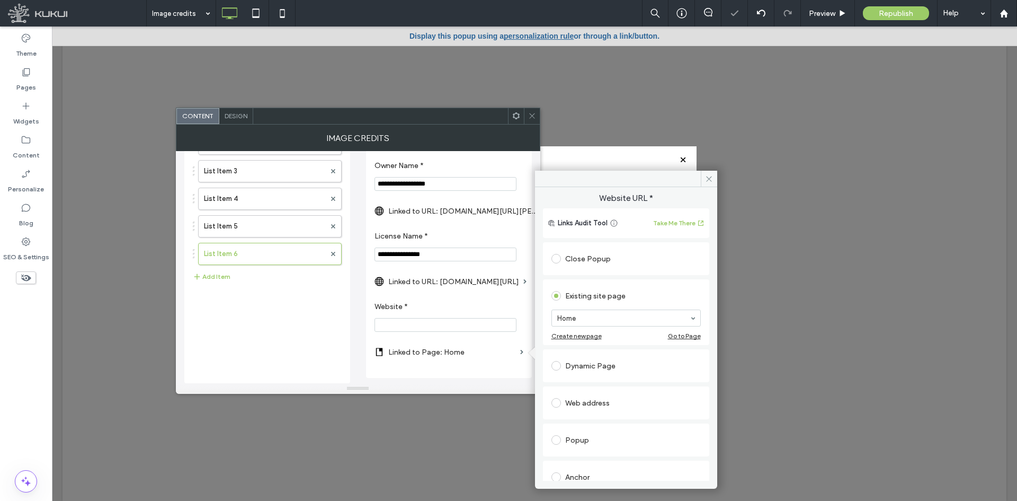
click at [585, 397] on div "Web address" at bounding box center [625, 402] width 149 height 17
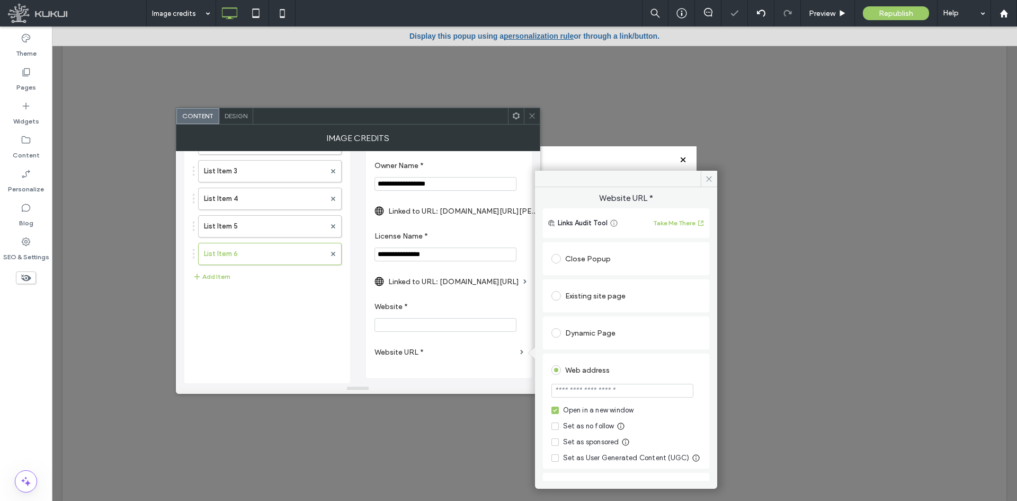
click at [602, 393] on input "url" at bounding box center [622, 391] width 142 height 14
paste input "**********"
type input "**********"
click at [705, 378] on div "**********" at bounding box center [626, 333] width 182 height 293
click at [441, 320] on input "Website *" at bounding box center [446, 325] width 142 height 14
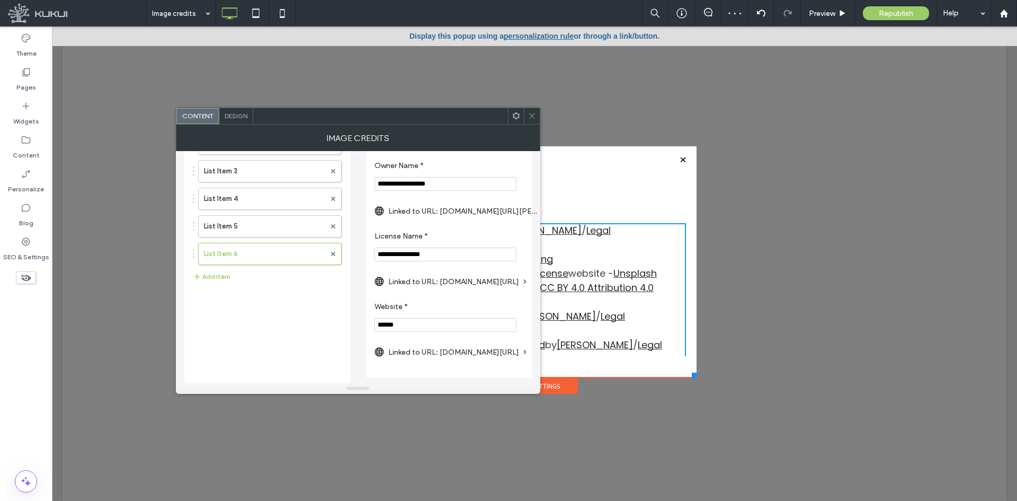
type input "******"
click at [194, 347] on div "Credits List List Item List Item 2 List Item 3 List Item 4 List Item 5 List Ite…" at bounding box center [267, 231] width 149 height 292
click at [525, 245] on div "**********" at bounding box center [449, 229] width 166 height 298
click at [534, 115] on icon at bounding box center [532, 116] width 8 height 8
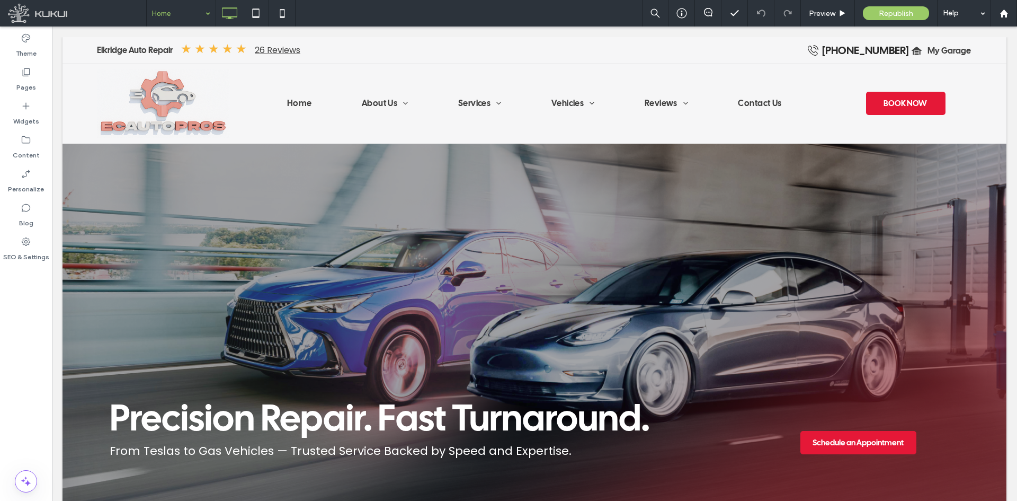
click at [186, 11] on input at bounding box center [178, 13] width 53 height 26
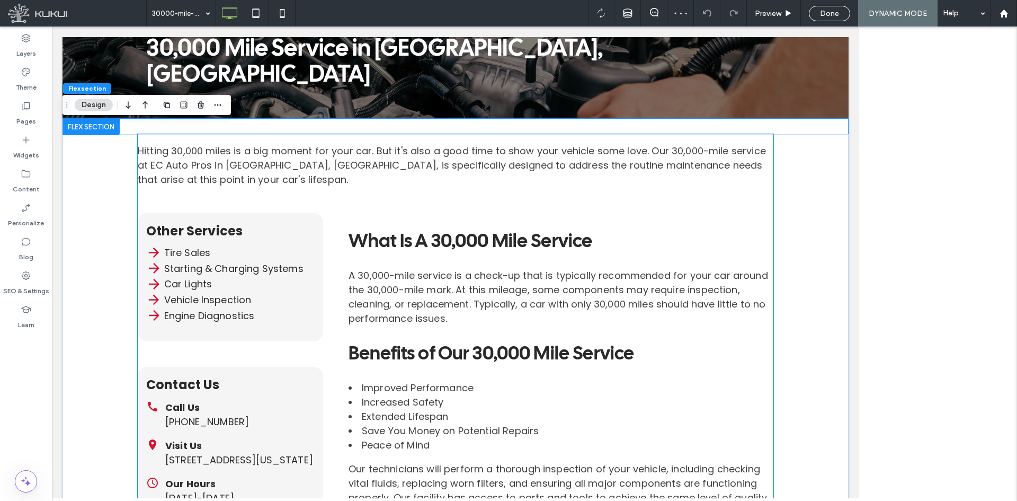
scroll to position [257, 0]
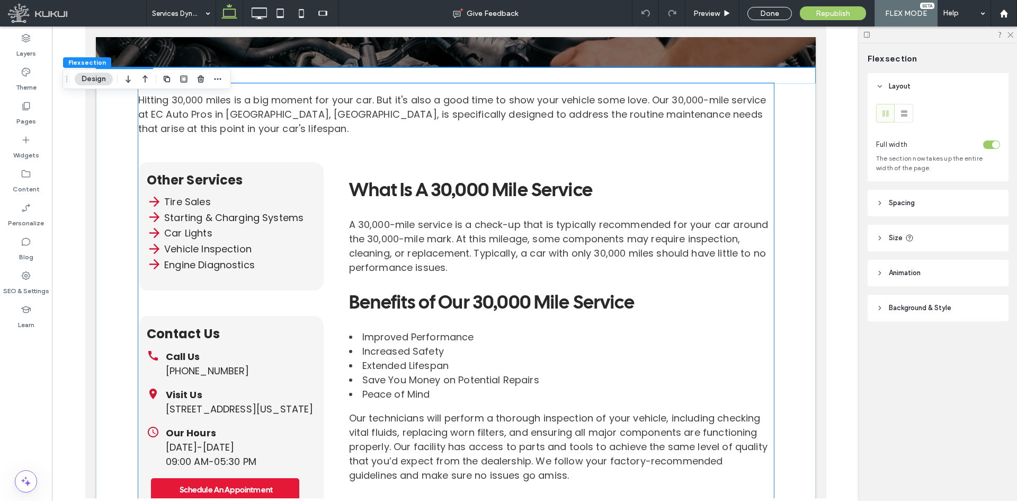
click at [278, 316] on div "Contact Us Call Us [PHONE_NUMBER] Visit Us [STREET_ADDRESS][US_STATE] Our Hours…" at bounding box center [230, 413] width 185 height 194
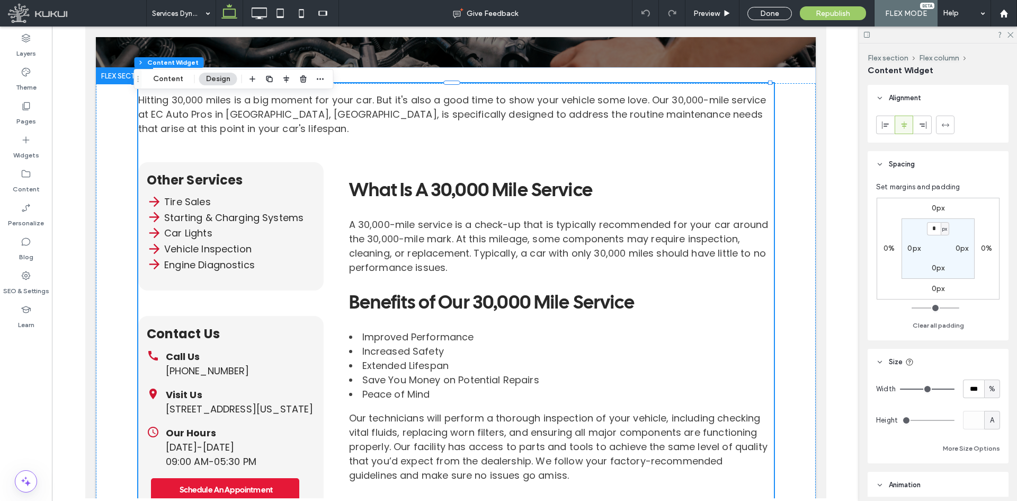
click at [174, 88] on div "Flex section Flex column Content Widget Content Design" at bounding box center [234, 79] width 200 height 20
click at [168, 77] on button "Content" at bounding box center [168, 79] width 44 height 13
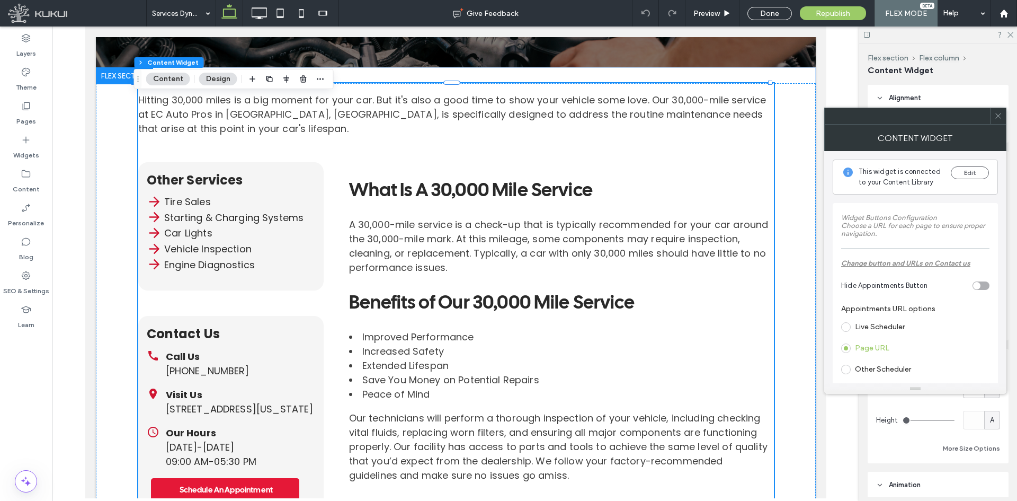
click at [891, 322] on label "Live Scheduler" at bounding box center [873, 327] width 64 height 10
click at [997, 113] on icon at bounding box center [998, 116] width 8 height 8
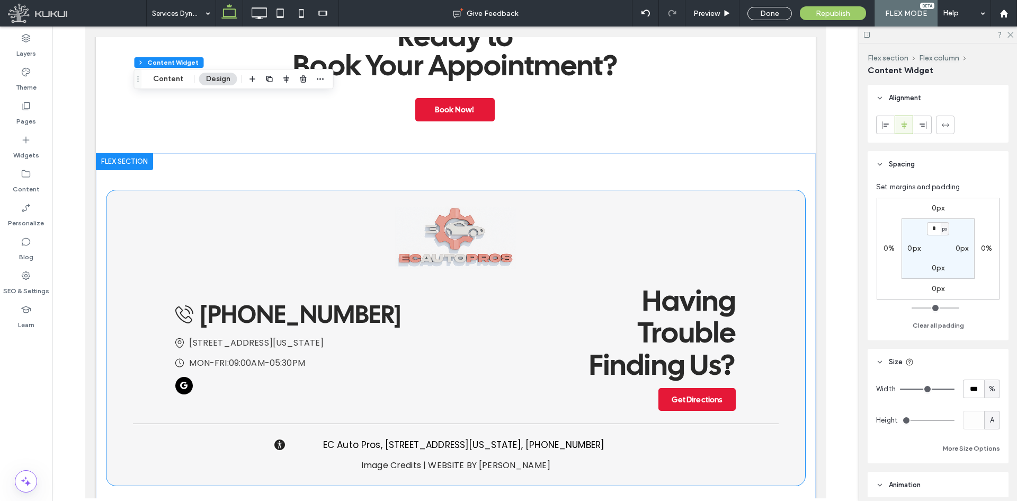
scroll to position [1300, 0]
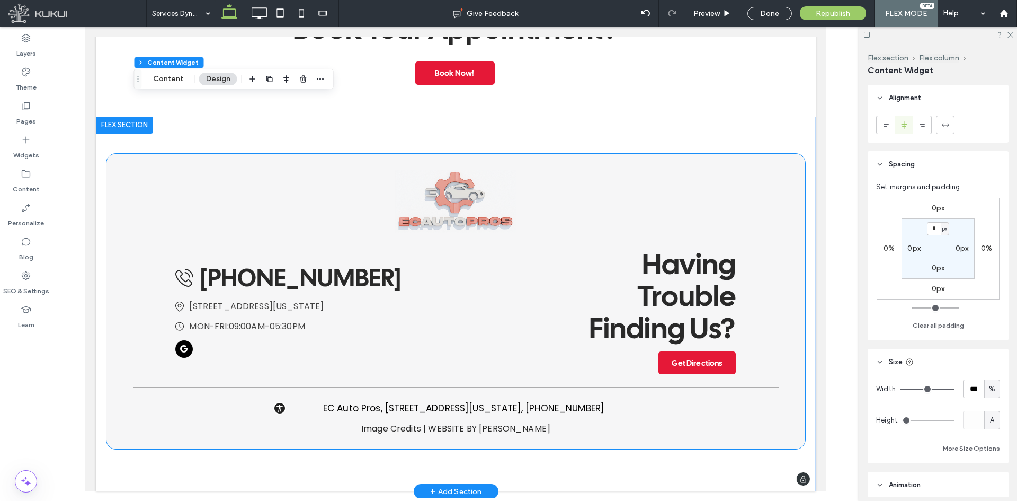
click at [639, 331] on span "Having Trouble Finding Us?" at bounding box center [662, 296] width 147 height 102
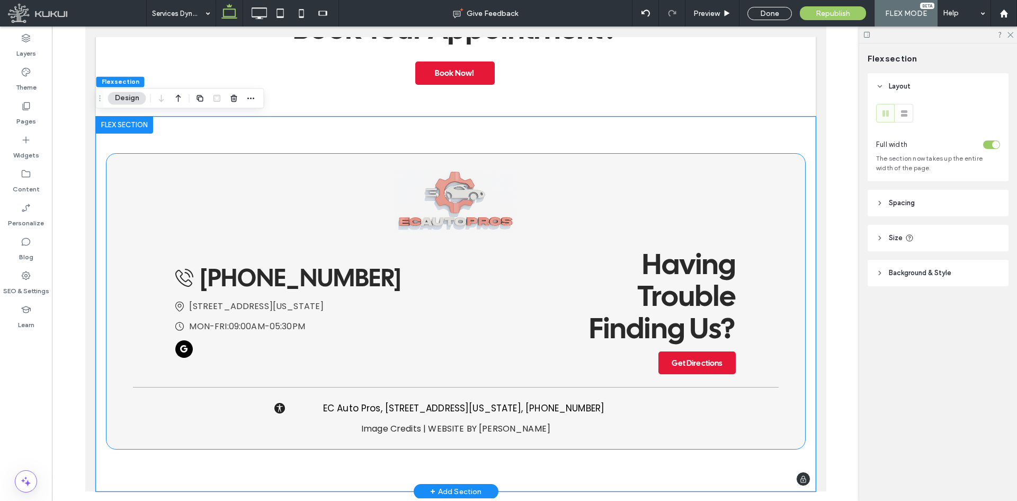
click at [628, 291] on h2 "Having Trouble Finding Us?" at bounding box center [637, 296] width 196 height 96
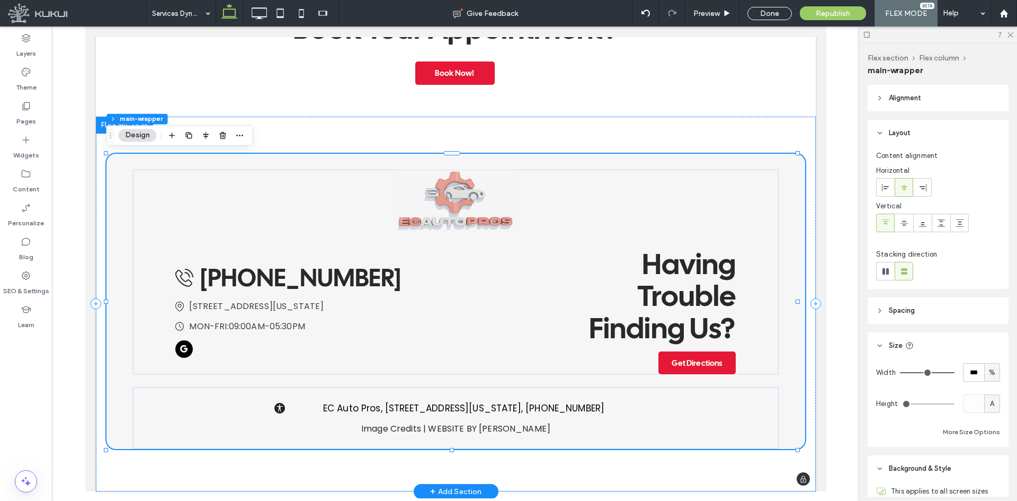
click at [628, 291] on h2 "Having Trouble Finding Us?" at bounding box center [637, 296] width 196 height 96
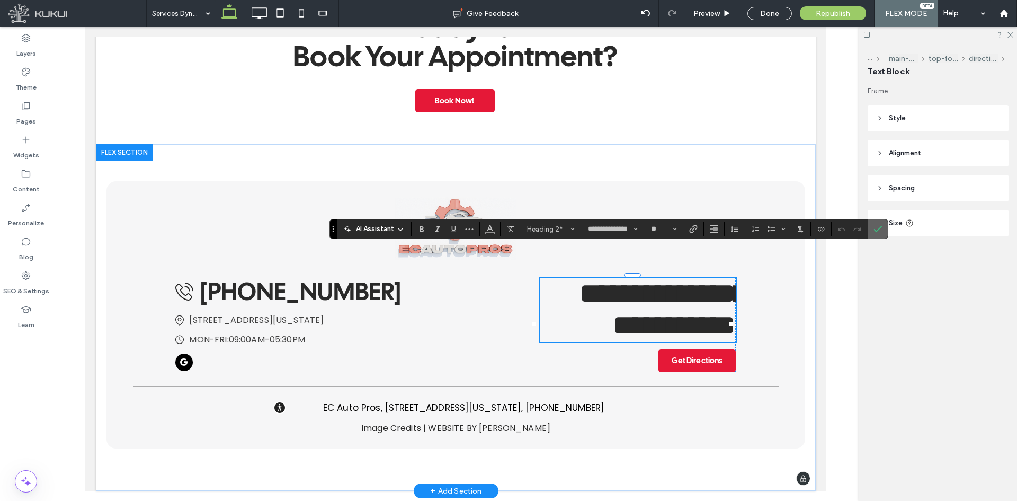
click at [881, 224] on span "Confirm" at bounding box center [877, 229] width 8 height 18
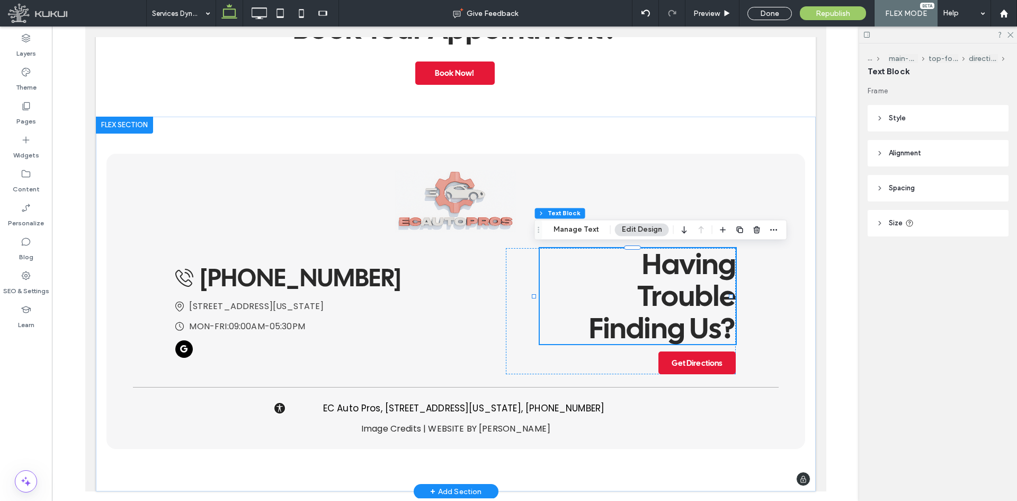
click at [908, 246] on div "Frame Style Color Image Background color Border *** Corner radius * px Alignmen…" at bounding box center [942, 182] width 148 height 193
click at [905, 230] on header "Size" at bounding box center [938, 223] width 141 height 26
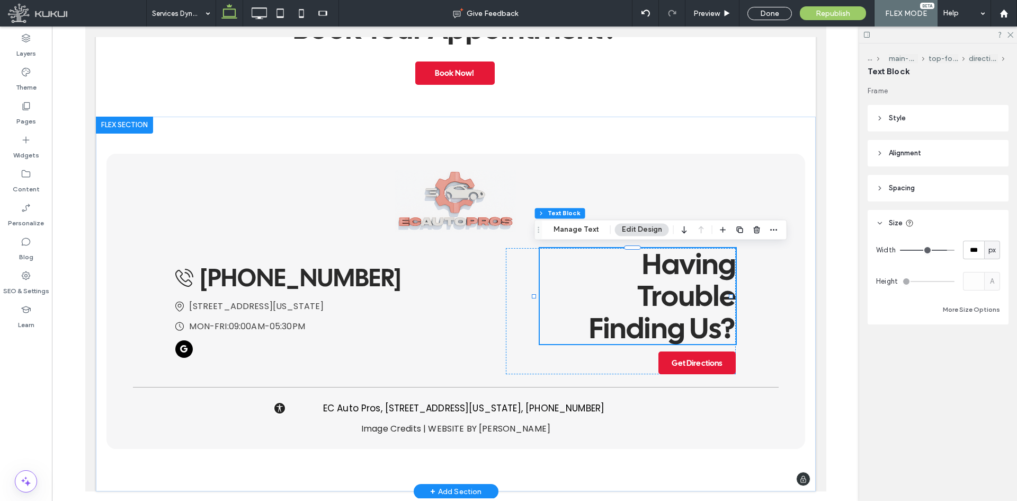
click at [990, 253] on span "px" at bounding box center [991, 250] width 7 height 11
click at [992, 340] on span "A" at bounding box center [992, 342] width 4 height 11
type input "*"
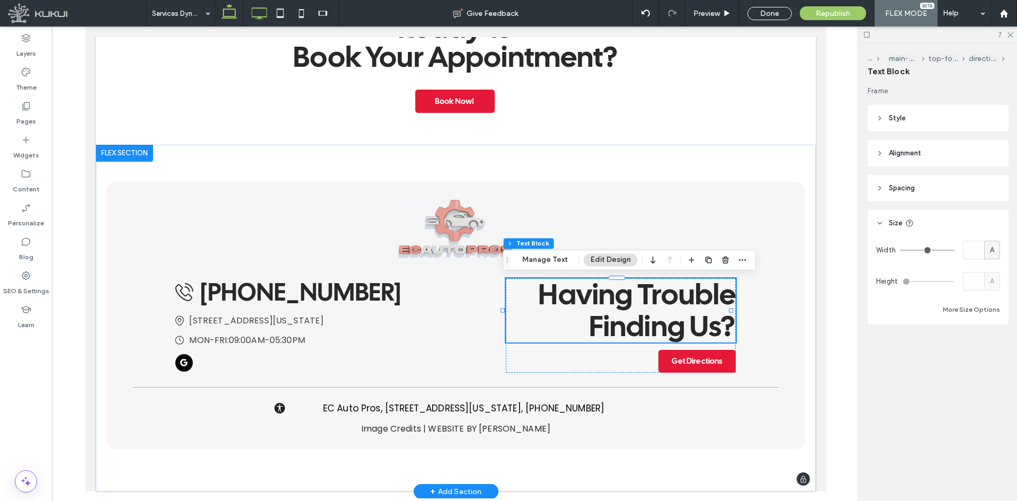
click at [262, 12] on icon at bounding box center [258, 13] width 21 height 21
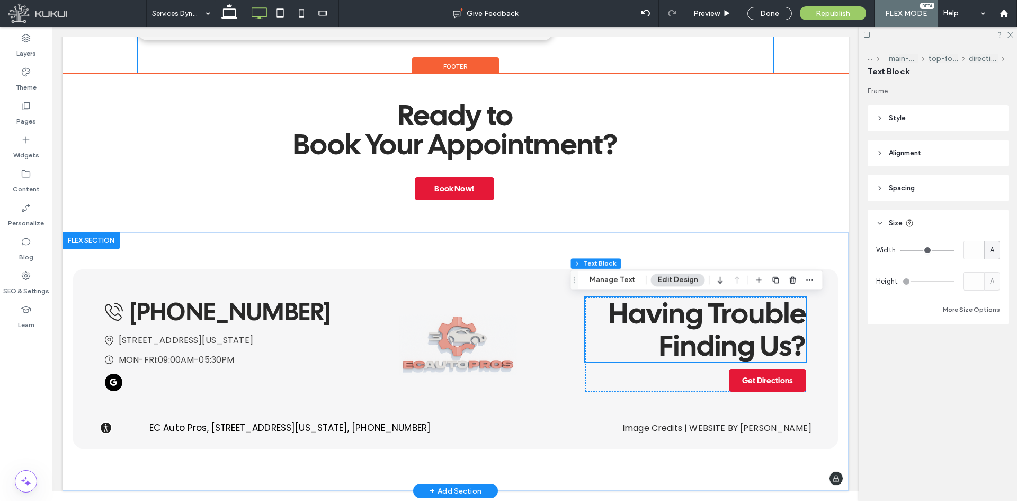
scroll to position [1243, 0]
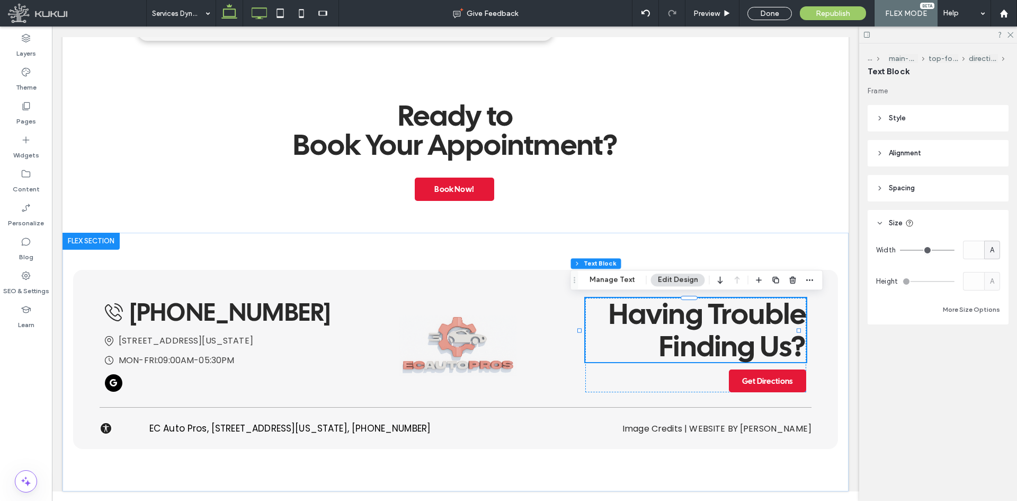
click at [229, 12] on icon at bounding box center [229, 13] width 21 height 21
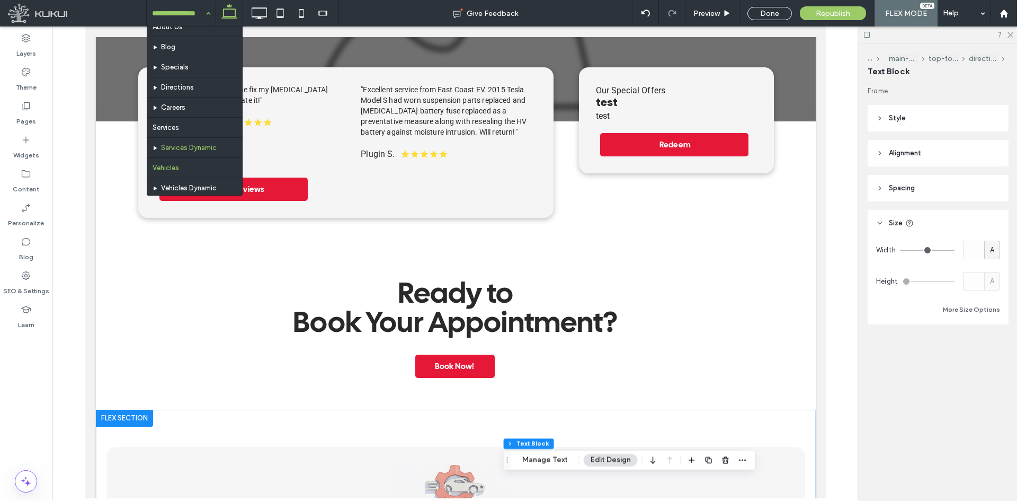
scroll to position [53, 0]
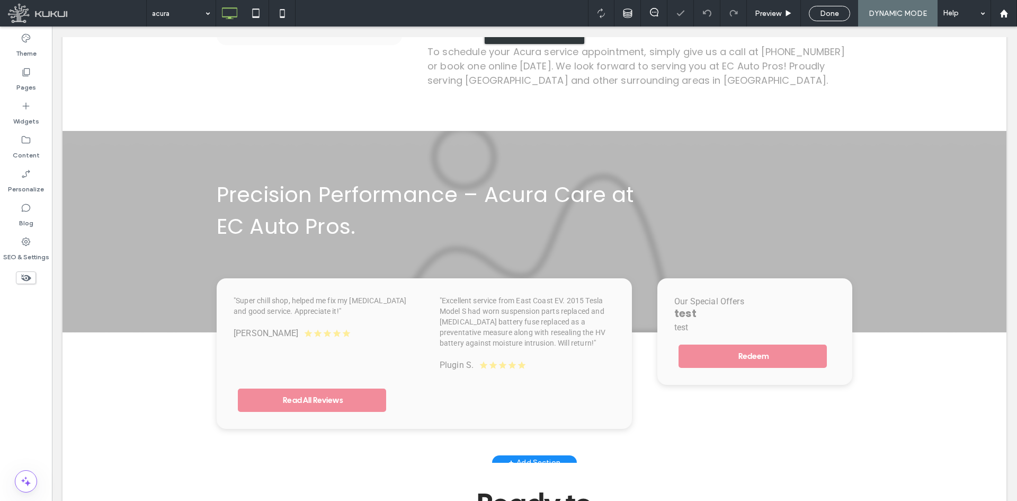
click at [339, 65] on div "Click to edit in Flex Mode" at bounding box center [535, 32] width 944 height 859
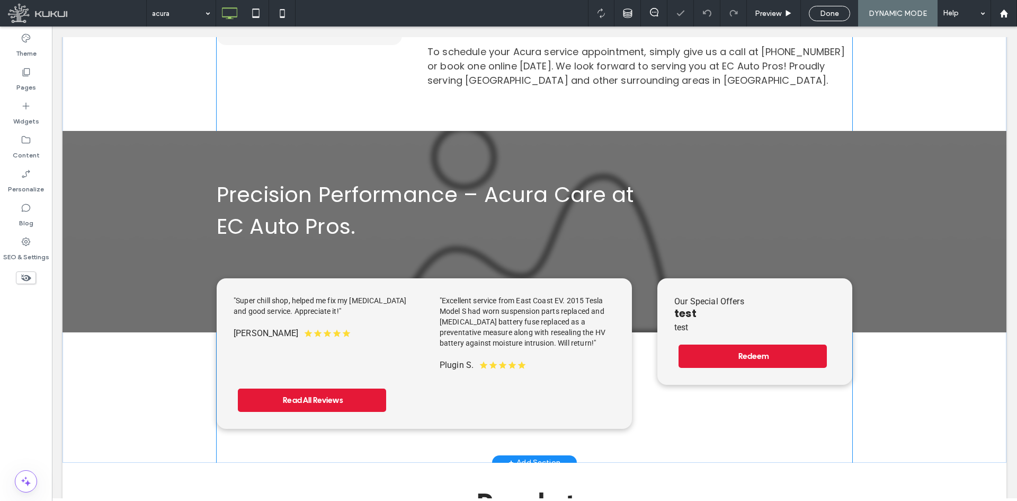
scroll to position [721, 0]
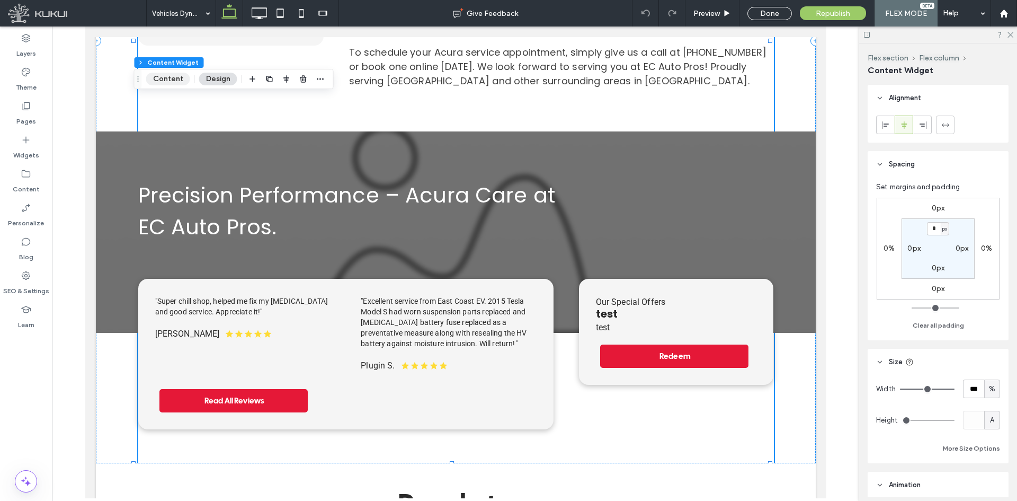
click at [182, 75] on button "Content" at bounding box center [168, 79] width 44 height 13
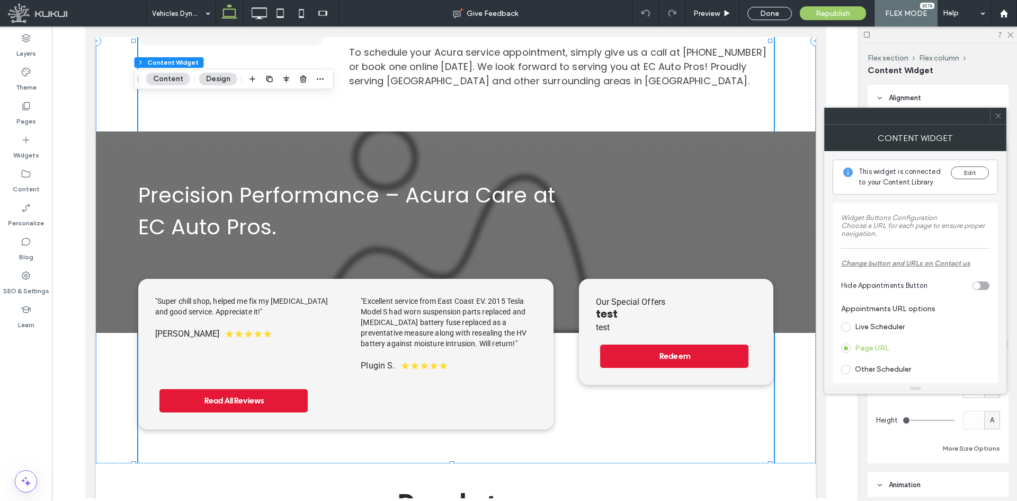
click at [888, 326] on label "Live Scheduler" at bounding box center [880, 326] width 50 height 9
click at [1002, 121] on div at bounding box center [998, 116] width 16 height 16
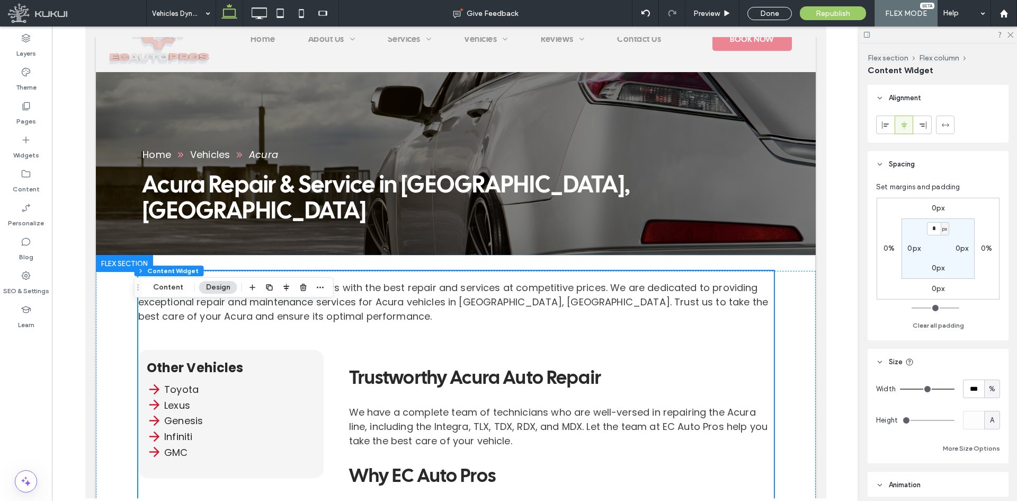
scroll to position [0, 0]
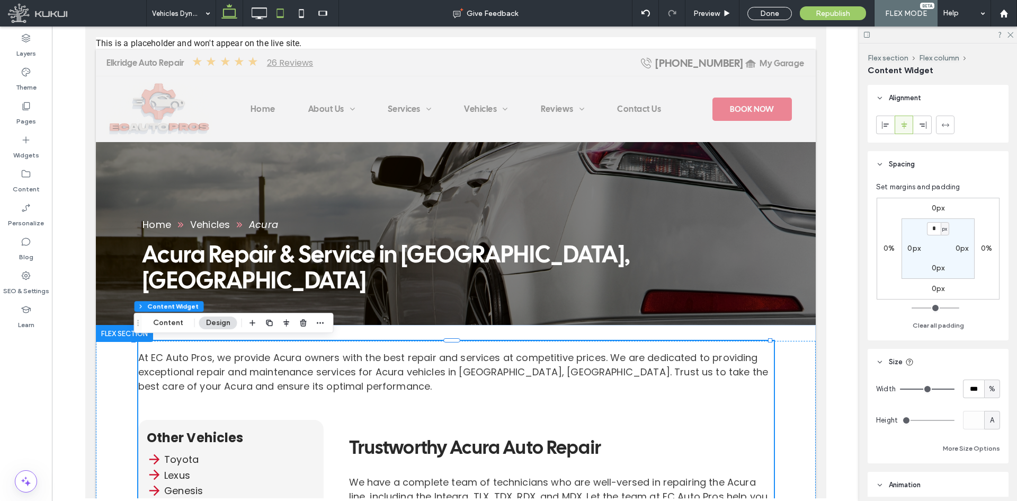
click at [274, 17] on icon at bounding box center [280, 13] width 21 height 21
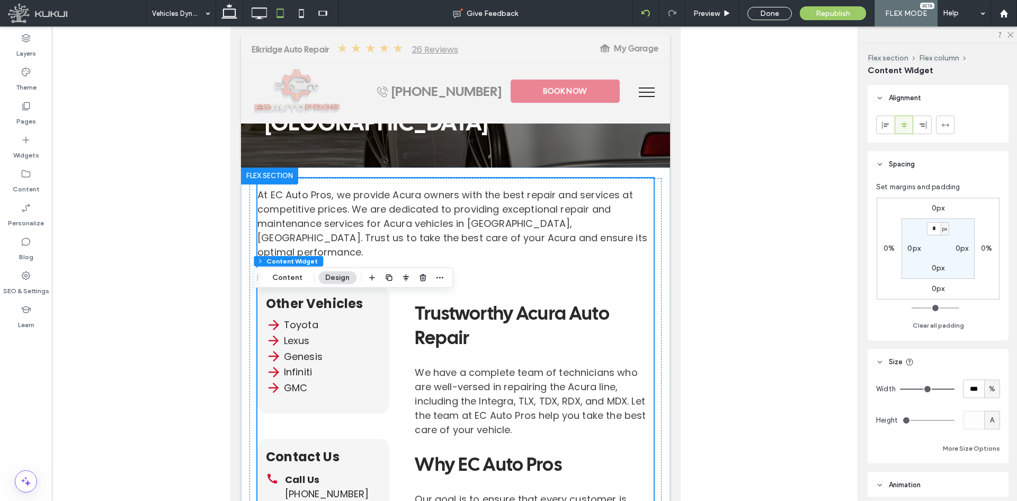
scroll to position [292, 0]
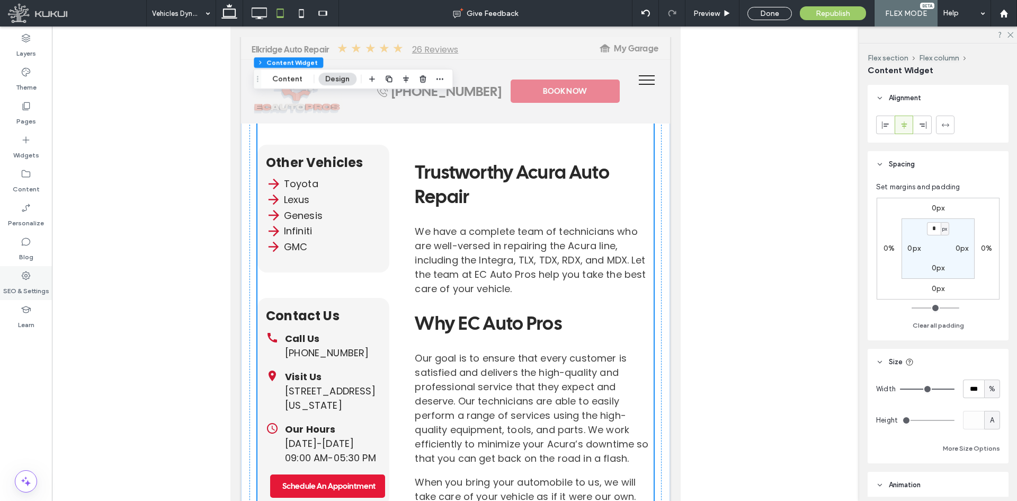
click at [23, 282] on label "SEO & Settings" at bounding box center [26, 288] width 46 height 15
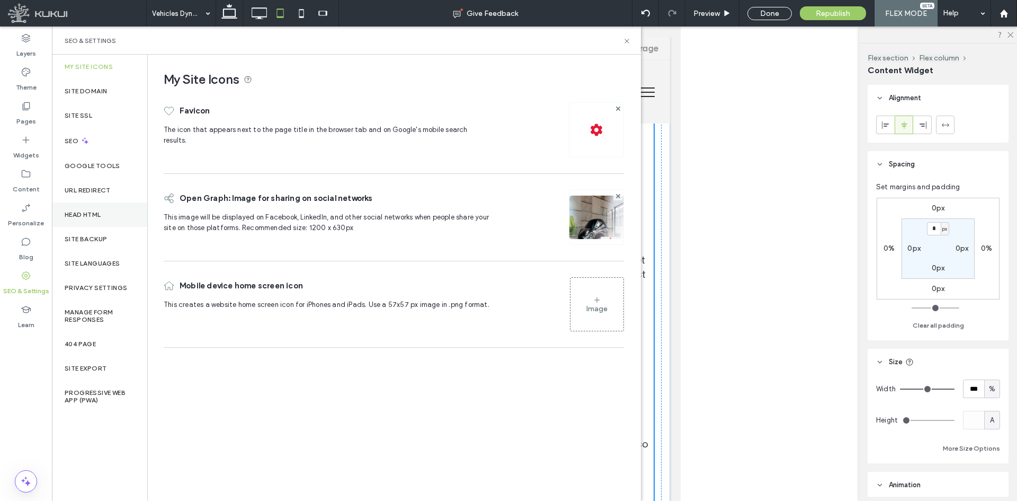
click at [118, 217] on div "Head HTML" at bounding box center [99, 214] width 95 height 24
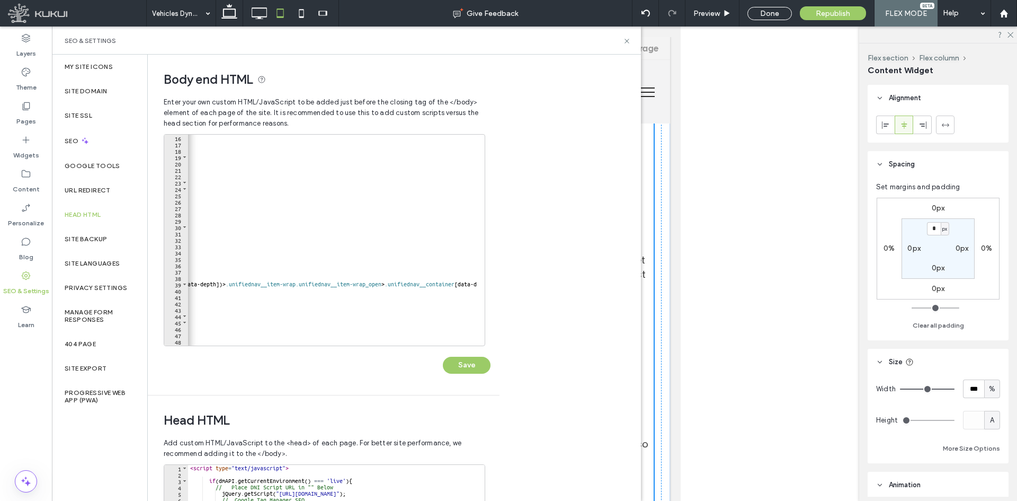
scroll to position [0, 2160]
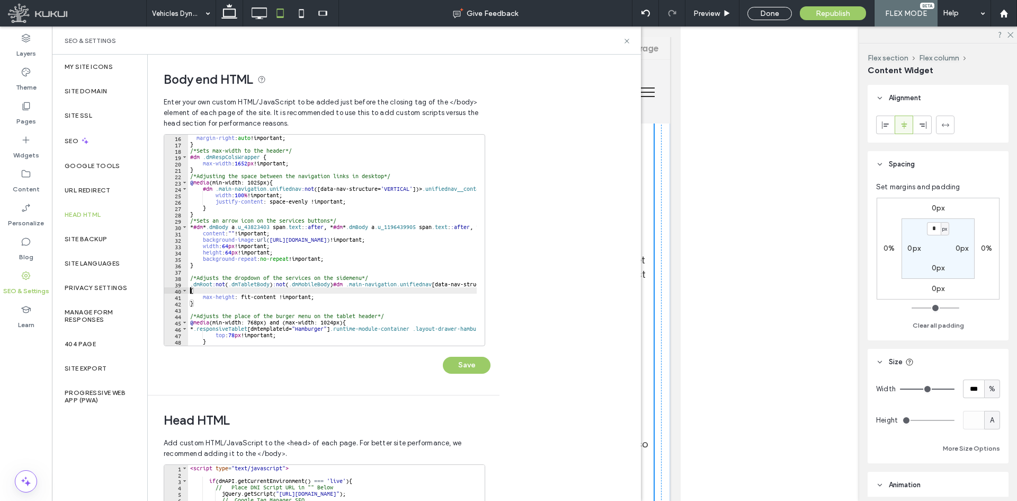
scroll to position [0, 0]
paste textarea "**********"
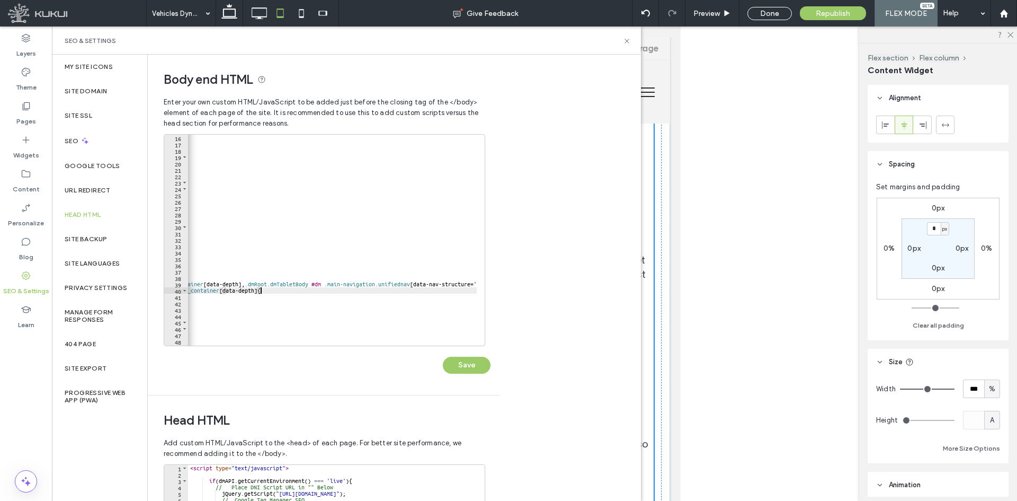
scroll to position [0, 769]
click at [288, 282] on div "margin-right : auto !important; } /*Sets max-width to the header*/ #dm .dmRespC…" at bounding box center [641, 243] width 2445 height 216
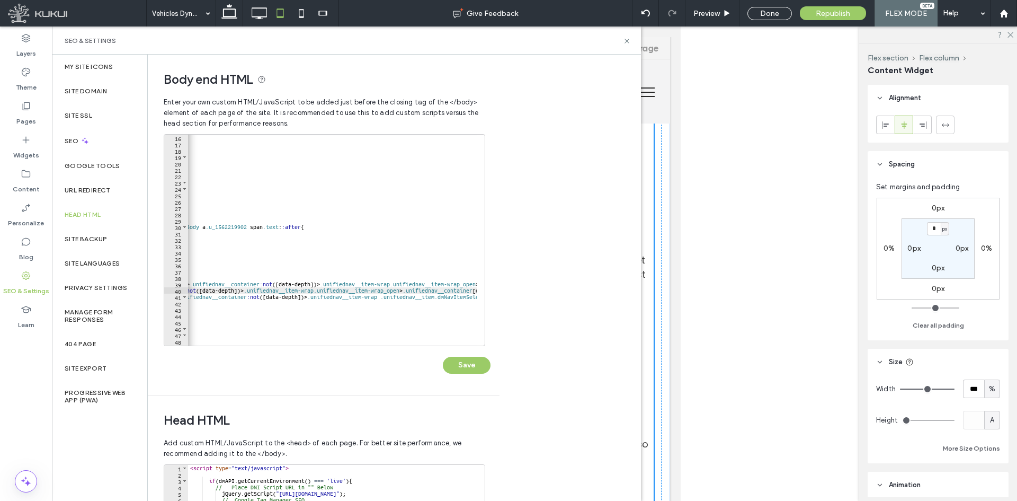
scroll to position [0, 474]
type textarea "**********"
click at [473, 362] on button "Save" at bounding box center [467, 364] width 48 height 17
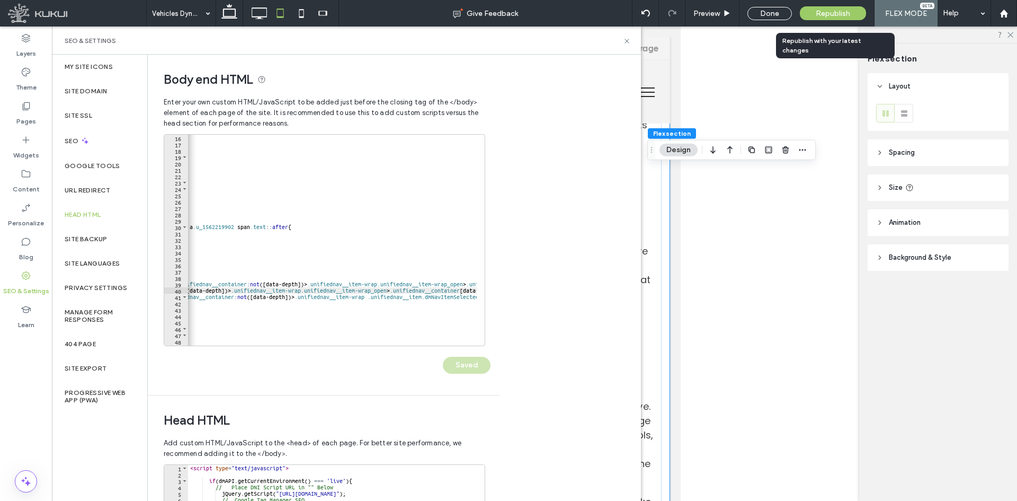
scroll to position [292, 0]
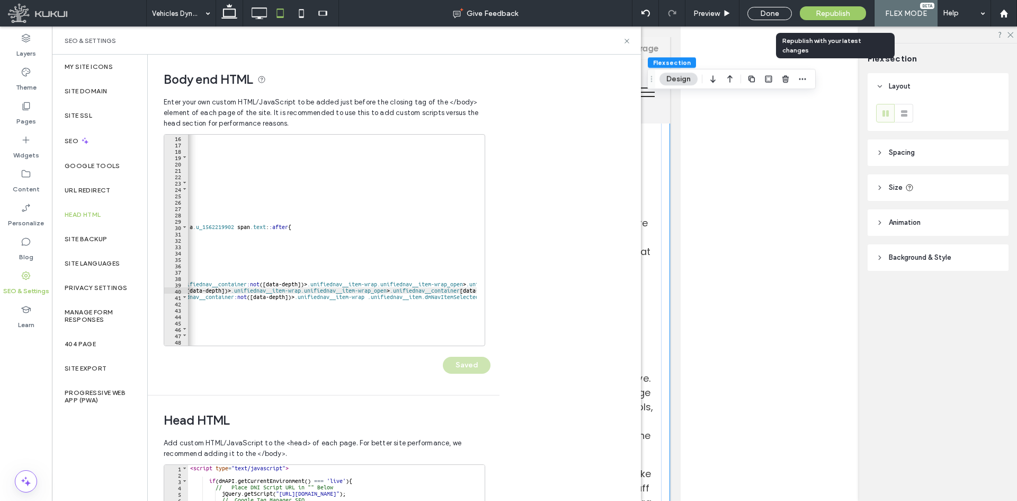
click at [828, 12] on span "Republish" at bounding box center [833, 13] width 34 height 9
